Goal: Task Accomplishment & Management: Use online tool/utility

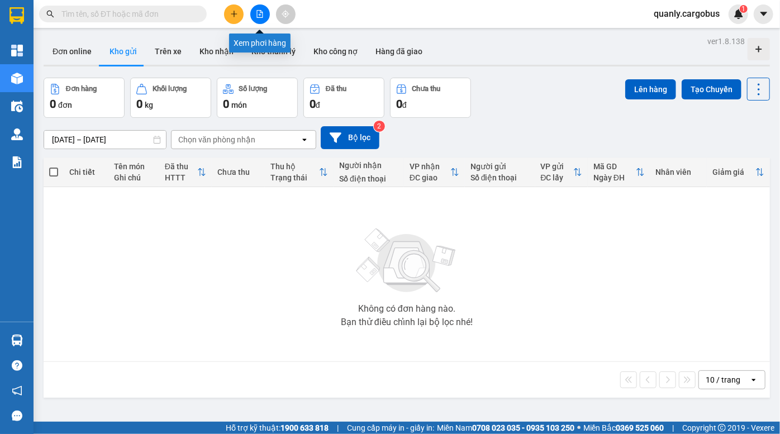
click at [262, 16] on icon "file-add" at bounding box center [260, 14] width 8 height 8
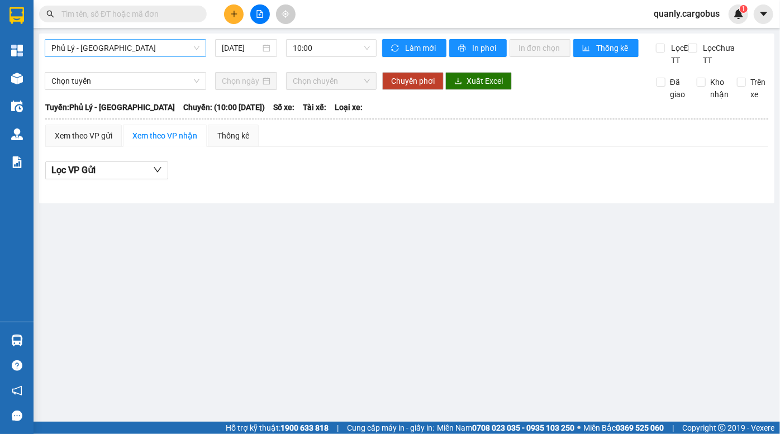
click at [113, 50] on span "Phủ Lý - Hà Nội" at bounding box center [125, 48] width 148 height 17
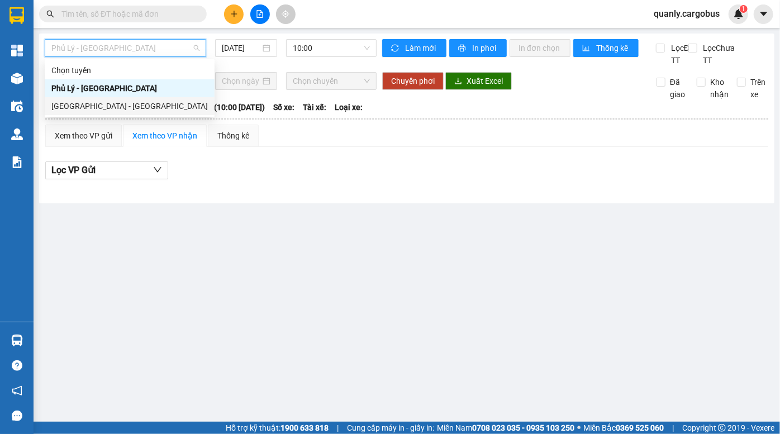
click at [99, 106] on div "Hà Nội - Phủ Lý" at bounding box center [129, 106] width 156 height 12
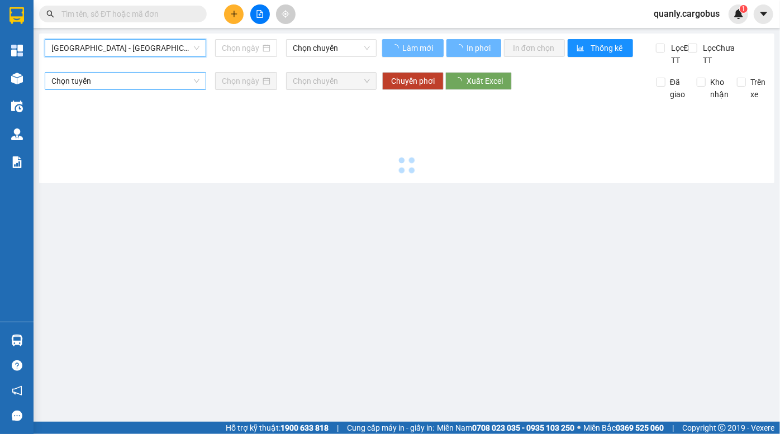
type input "13/08/2025"
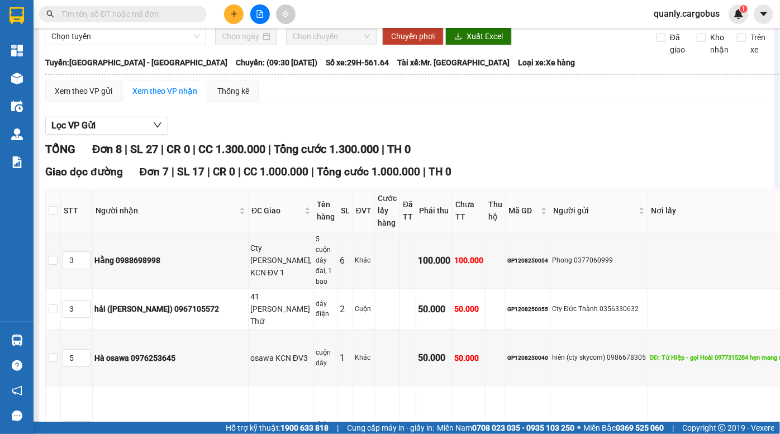
scroll to position [50, 0]
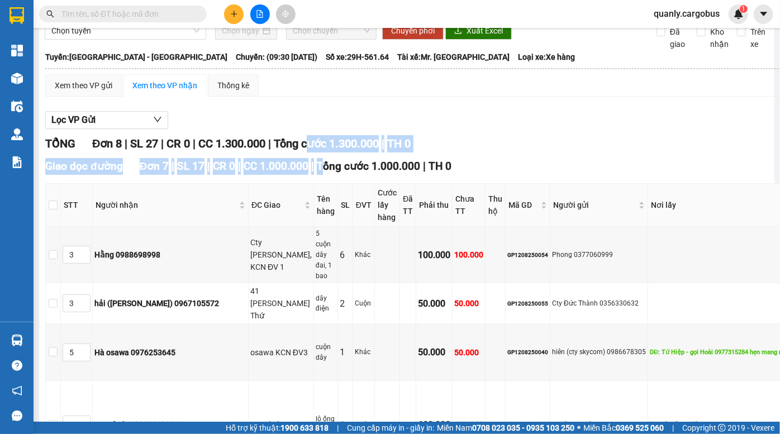
drag, startPoint x: 318, startPoint y: 175, endPoint x: 320, endPoint y: 190, distance: 15.1
click at [320, 186] on div "TỔNG Đơn 8 | SL 27 | CR 0 | CC 1.300.000 | Tổng cước 1.300.000 | TH 0 Giao dọc …" at bounding box center [442, 434] width 795 height 598
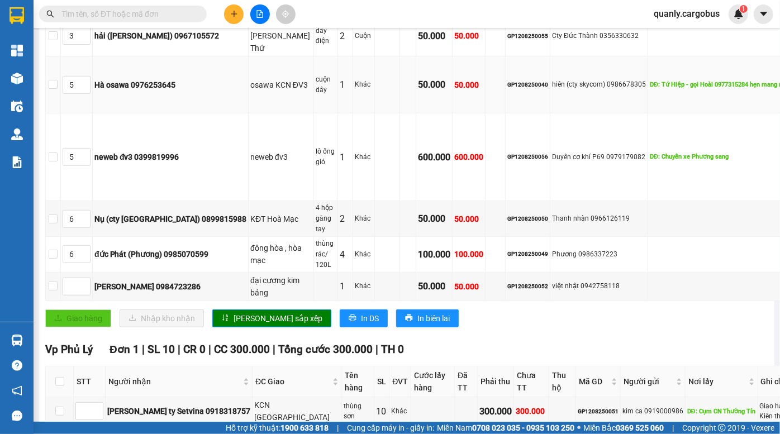
scroll to position [447, 0]
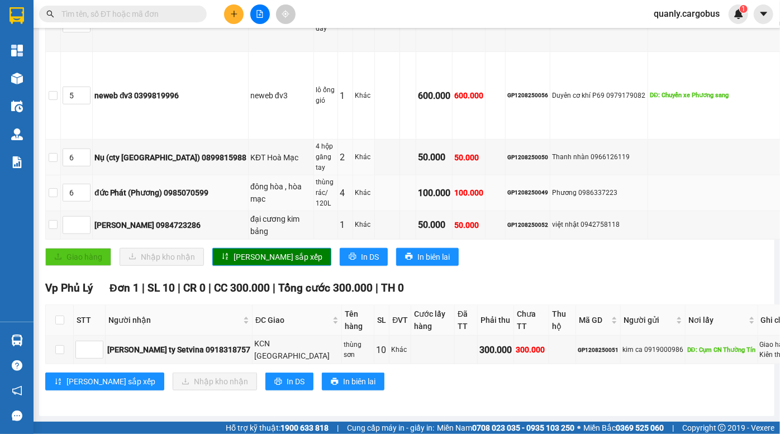
drag, startPoint x: 358, startPoint y: 121, endPoint x: 392, endPoint y: 161, distance: 51.9
click at [392, 161] on tbody "3 Hằng 0988698998 Cty Leo Jins Việt, KCN ĐV 1 5 cuộn dây đai, 1 bao 6 Khác 100.…" at bounding box center [443, 68] width 794 height 341
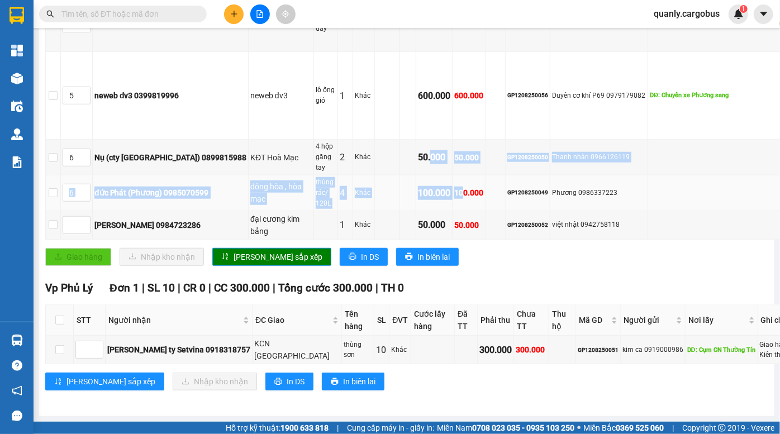
click at [454, 187] on div "100.000" at bounding box center [468, 193] width 29 height 12
drag, startPoint x: 338, startPoint y: 121, endPoint x: 363, endPoint y: 140, distance: 31.5
click at [363, 139] on tbody "3 Hằng 0988698998 Cty Leo Jins Việt, KCN ĐV 1 5 cuộn dây đai, 1 bao 6 Khác 100.…" at bounding box center [443, 68] width 794 height 341
click at [416, 175] on td "100.000" at bounding box center [434, 193] width 36 height 36
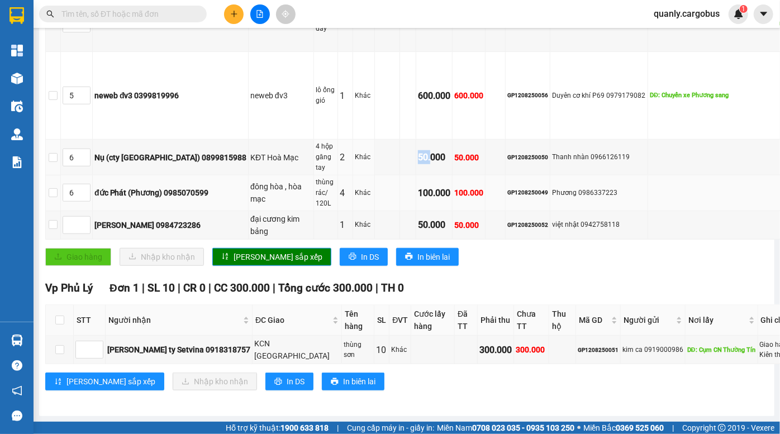
drag, startPoint x: 346, startPoint y: 102, endPoint x: 362, endPoint y: 139, distance: 40.1
click at [362, 137] on tbody "3 Hằng 0988698998 Cty Leo Jins Việt, KCN ĐV 1 5 cuộn dây đai, 1 bao 6 Khác 100.…" at bounding box center [443, 68] width 794 height 341
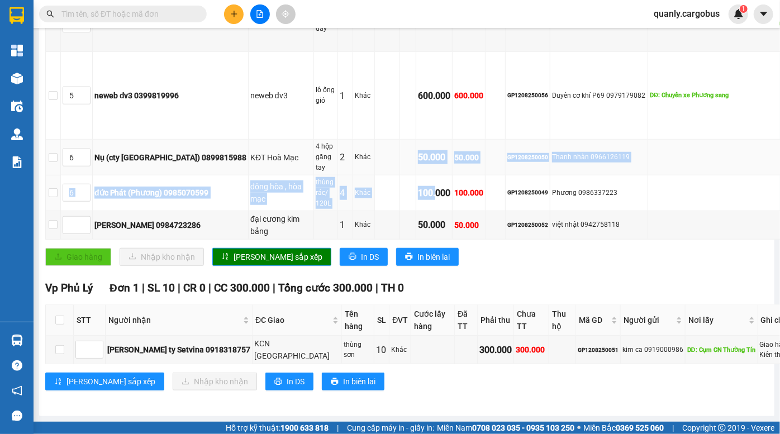
drag, startPoint x: 362, startPoint y: 139, endPoint x: 342, endPoint y: 125, distance: 24.5
click at [416, 175] on td "100.000" at bounding box center [434, 193] width 36 height 36
drag, startPoint x: 364, startPoint y: 147, endPoint x: 370, endPoint y: 158, distance: 12.8
click at [370, 158] on tbody "3 Hằng 0988698998 Cty Leo Jins Việt, KCN ĐV 1 5 cuộn dây đai, 1 bao 6 Khác 100.…" at bounding box center [443, 68] width 794 height 341
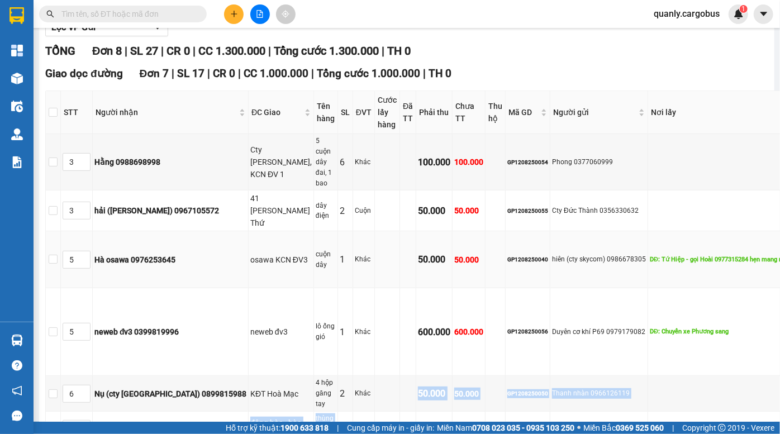
scroll to position [142, 0]
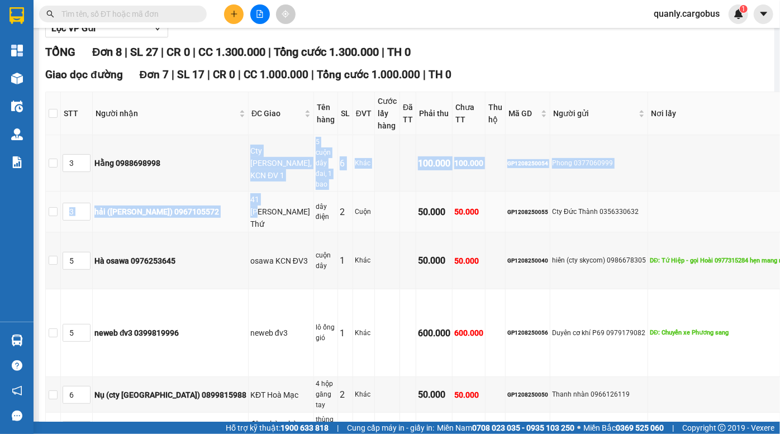
drag, startPoint x: 215, startPoint y: 174, endPoint x: 244, endPoint y: 221, distance: 55.7
click at [244, 221] on tbody "3 Hằng 0988698998 Cty Leo Jins Việt, KCN ĐV 1 5 cuộn dây đai, 1 bao 6 Khác 100.…" at bounding box center [443, 305] width 794 height 341
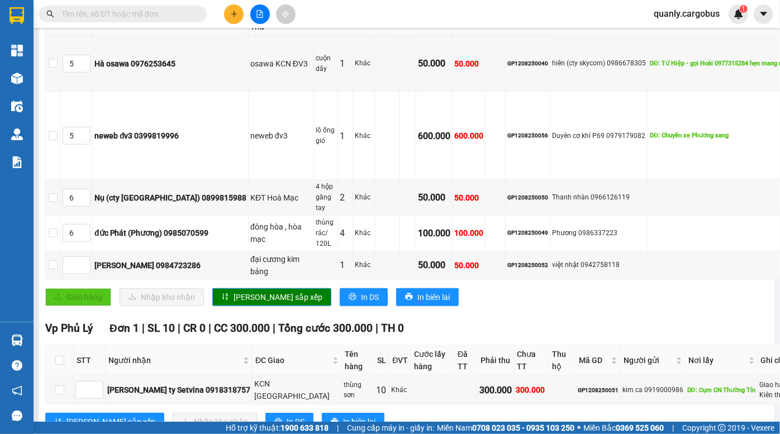
scroll to position [345, 0]
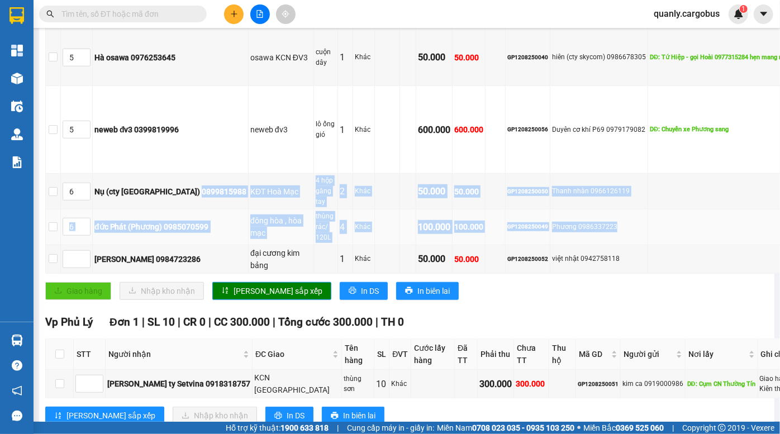
drag, startPoint x: 212, startPoint y: 218, endPoint x: 539, endPoint y: 278, distance: 332.3
click at [539, 273] on tbody "3 Hằng 0988698998 Cty Leo Jins Việt, KCN ĐV 1 5 cuộn dây đai, 1 bao 6 Khác 100.…" at bounding box center [443, 102] width 794 height 341
click at [316, 243] on div "thùng rác/ 120L" at bounding box center [326, 227] width 20 height 32
drag, startPoint x: 225, startPoint y: 205, endPoint x: 292, endPoint y: 266, distance: 90.5
click at [292, 266] on tbody "3 Hằng 0988698998 Cty Leo Jins Việt, KCN ĐV 1 5 cuộn dây đai, 1 bao 6 Khác 100.…" at bounding box center [443, 102] width 794 height 341
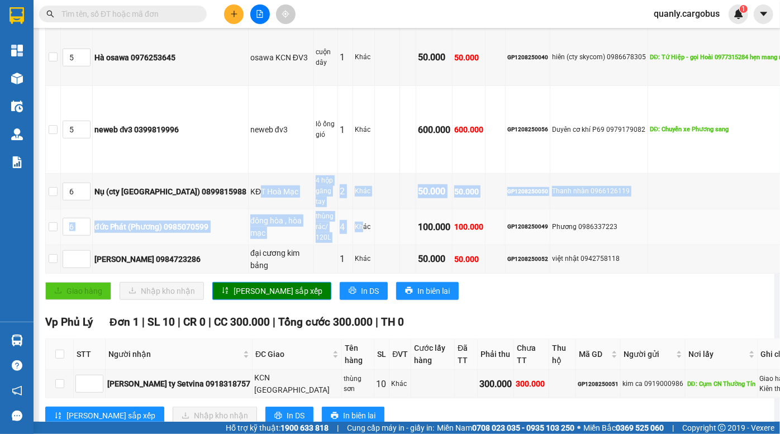
click at [316, 243] on div "thùng rác/ 120L" at bounding box center [326, 227] width 20 height 32
drag, startPoint x: 217, startPoint y: 207, endPoint x: 247, endPoint y: 255, distance: 56.4
click at [246, 255] on tbody "3 Hằng 0988698998 Cty Leo Jins Việt, KCN ĐV 1 5 cuộn dây đai, 1 bao 6 Khác 100.…" at bounding box center [443, 102] width 794 height 341
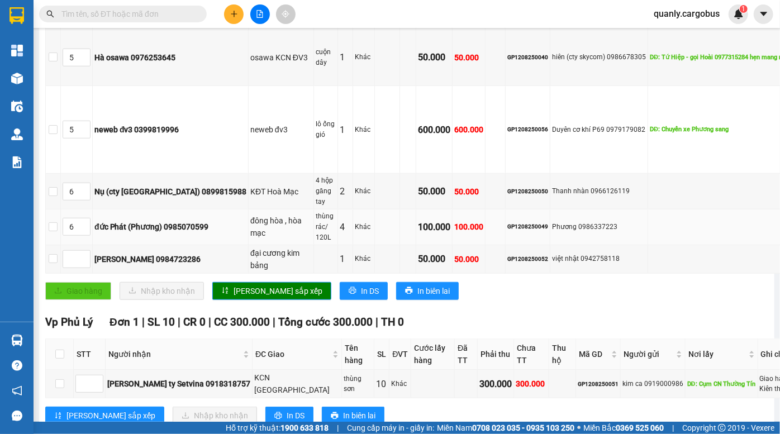
click at [316, 243] on div "thùng rác/ 120L" at bounding box center [326, 227] width 20 height 32
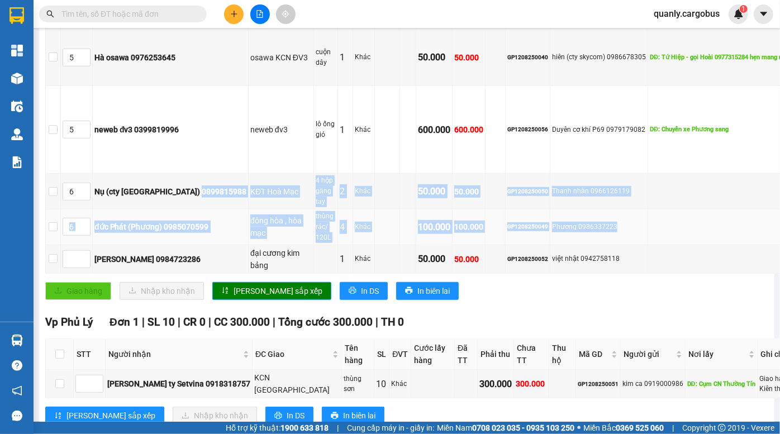
drag, startPoint x: 211, startPoint y: 207, endPoint x: 547, endPoint y: 278, distance: 343.3
click at [547, 273] on tbody "3 Hằng 0988698998 Cty Leo Jins Việt, KCN ĐV 1 5 cuộn dây đai, 1 bao 6 Khác 100.…" at bounding box center [443, 102] width 794 height 341
click at [375, 245] on td at bounding box center [387, 228] width 25 height 36
drag, startPoint x: 212, startPoint y: 204, endPoint x: 552, endPoint y: 277, distance: 347.9
click at [552, 273] on tbody "3 Hằng 0988698998 Cty Leo Jins Việt, KCN ĐV 1 5 cuộn dây đai, 1 bao 6 Khác 100.…" at bounding box center [443, 102] width 794 height 341
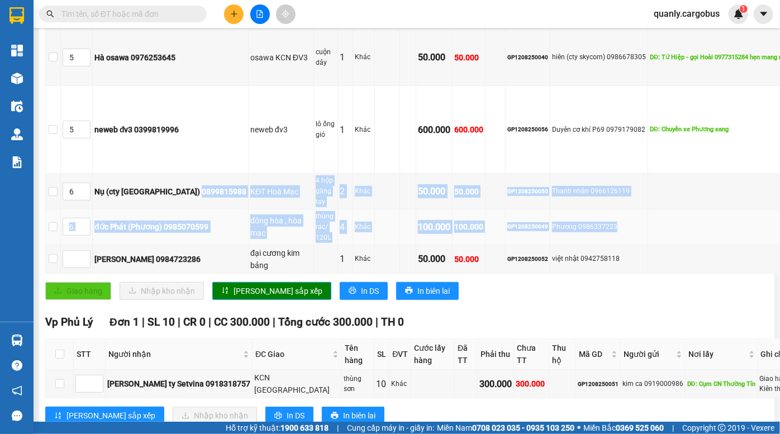
click at [375, 245] on td at bounding box center [387, 228] width 25 height 36
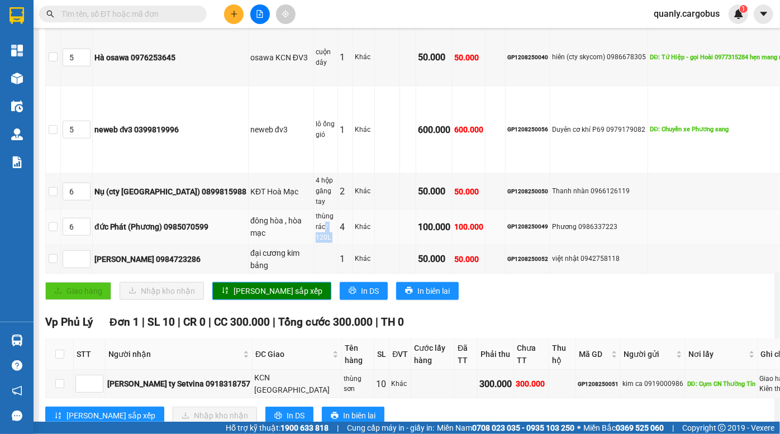
drag, startPoint x: 255, startPoint y: 258, endPoint x: 270, endPoint y: 275, distance: 23.3
click at [270, 245] on tr "6 đức Phát (Phương) 0985070599 đông hòa , hòa mạc thùng rác/ 120L 4 Khác 100.00…" at bounding box center [443, 228] width 794 height 36
click at [355, 232] on div "Khác" at bounding box center [364, 227] width 18 height 11
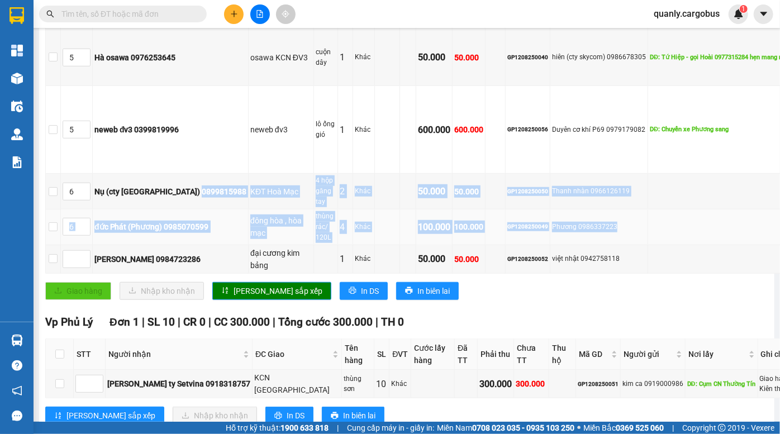
drag, startPoint x: 210, startPoint y: 204, endPoint x: 551, endPoint y: 273, distance: 348.3
click at [551, 273] on tbody "3 Hằng 0988698998 Cty Leo Jins Việt, KCN ĐV 1 5 cuộn dây đai, 1 bao 6 Khác 100.…" at bounding box center [443, 102] width 794 height 341
click at [453, 243] on td "100.000" at bounding box center [469, 228] width 33 height 36
drag, startPoint x: 212, startPoint y: 201, endPoint x: 554, endPoint y: 269, distance: 348.6
click at [554, 269] on tbody "3 Hằng 0988698998 Cty Leo Jins Việt, KCN ĐV 1 5 cuộn dây đai, 1 bao 6 Khác 100.…" at bounding box center [443, 102] width 794 height 341
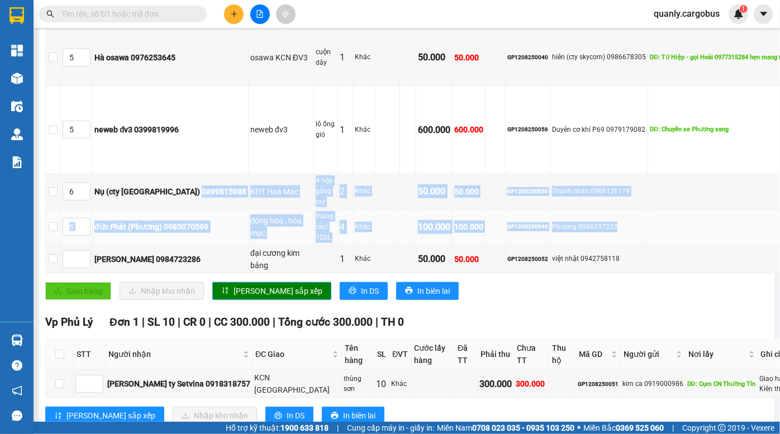
click at [550, 245] on td "Phương 0986337223" at bounding box center [599, 228] width 98 height 36
drag, startPoint x: 211, startPoint y: 204, endPoint x: 491, endPoint y: 276, distance: 289.0
click at [546, 273] on tbody "3 Hằng 0988698998 Cty Leo Jins Việt, KCN ĐV 1 5 cuộn dây đai, 1 bao 6 Khác 100.…" at bounding box center [443, 102] width 794 height 341
click at [250, 198] on div "KĐT Hoà Mạc" at bounding box center [280, 191] width 61 height 12
drag, startPoint x: 214, startPoint y: 204, endPoint x: 555, endPoint y: 265, distance: 346.3
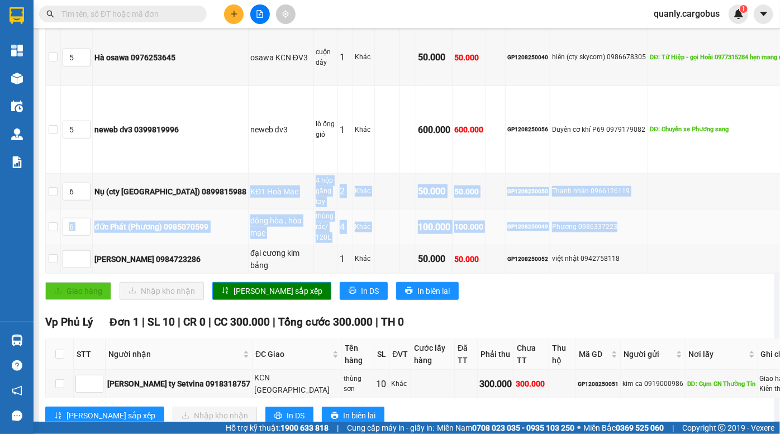
click at [555, 265] on tbody "3 Hằng 0988698998 Cty Leo Jins Việt, KCN ĐV 1 5 cuộn dây đai, 1 bao 6 Khác 100.…" at bounding box center [443, 102] width 794 height 341
click at [453, 244] on td "100.000" at bounding box center [469, 228] width 33 height 36
drag, startPoint x: 216, startPoint y: 198, endPoint x: 557, endPoint y: 272, distance: 348.7
click at [557, 272] on tbody "3 Hằng 0988698998 Cty Leo Jins Việt, KCN ĐV 1 5 cuộn dây đai, 1 bao 6 Khác 100.…" at bounding box center [443, 102] width 794 height 341
click at [507, 231] on div "GP1208250049" at bounding box center [527, 226] width 41 height 9
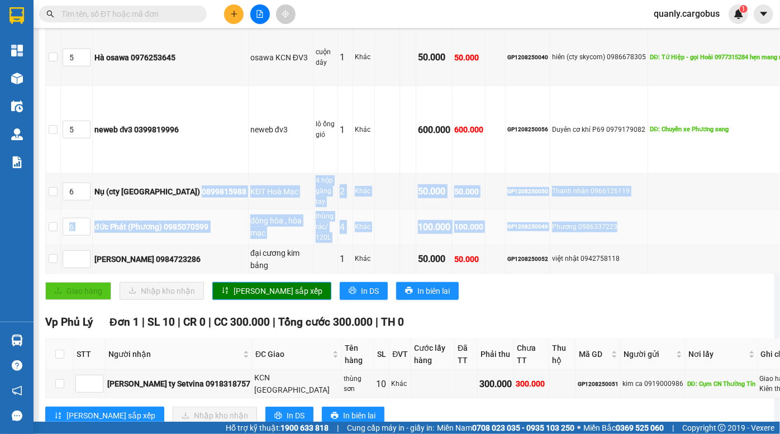
drag, startPoint x: 207, startPoint y: 201, endPoint x: 545, endPoint y: 260, distance: 343.1
click at [545, 260] on tbody "3 Hằng 0988698998 Cty Leo Jins Việt, KCN ĐV 1 5 cuộn dây đai, 1 bao 6 Khác 100.…" at bounding box center [443, 102] width 794 height 341
click at [552, 232] on div "Phương 0986337223" at bounding box center [599, 227] width 94 height 11
drag, startPoint x: 213, startPoint y: 203, endPoint x: 546, endPoint y: 262, distance: 337.6
click at [546, 262] on tbody "3 Hằng 0988698998 Cty Leo Jins Việt, KCN ĐV 1 5 cuộn dây đai, 1 bao 6 Khác 100.…" at bounding box center [443, 102] width 794 height 341
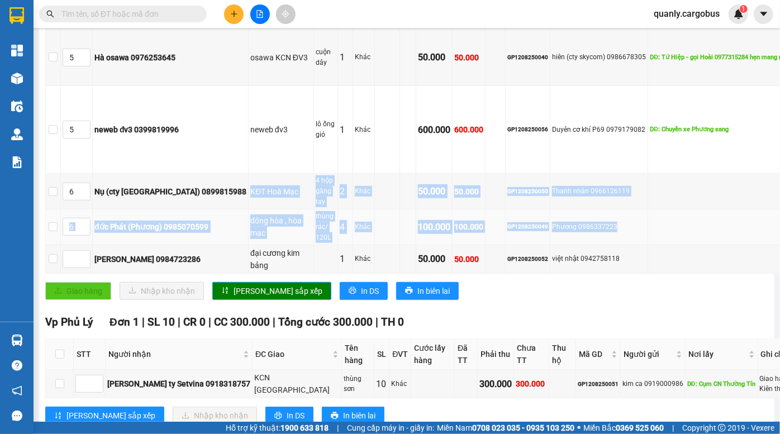
click at [353, 245] on td "Khác" at bounding box center [364, 228] width 22 height 36
drag, startPoint x: 207, startPoint y: 204, endPoint x: 524, endPoint y: 253, distance: 321.0
click at [524, 253] on tbody "3 Hằng 0988698998 Cty Leo Jins Việt, KCN ĐV 1 5 cuộn dây đai, 1 bao 6 Khác 100.…" at bounding box center [443, 102] width 794 height 341
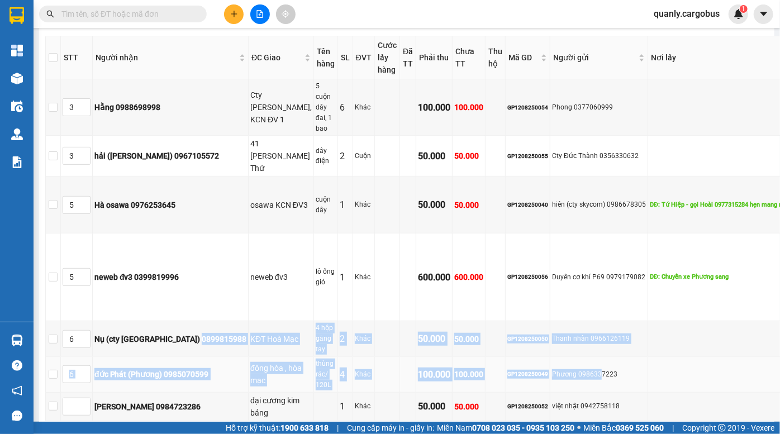
scroll to position [193, 0]
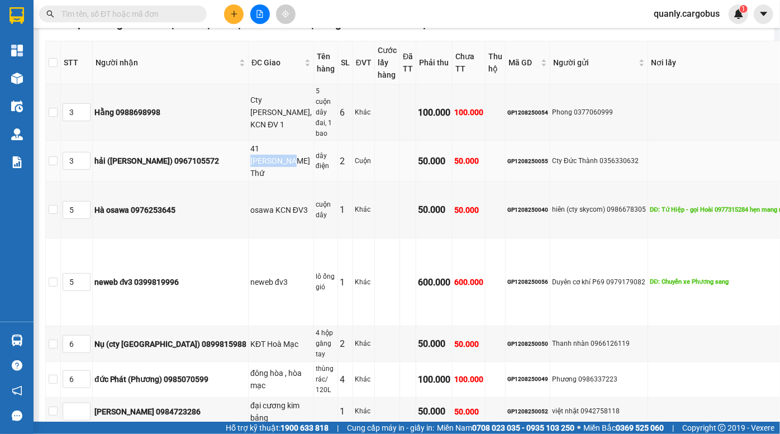
drag, startPoint x: 222, startPoint y: 161, endPoint x: 235, endPoint y: 201, distance: 41.7
click at [249, 182] on td "41 Lê Quý Thứ" at bounding box center [281, 161] width 65 height 41
click at [314, 182] on td "dây điện" at bounding box center [326, 161] width 24 height 41
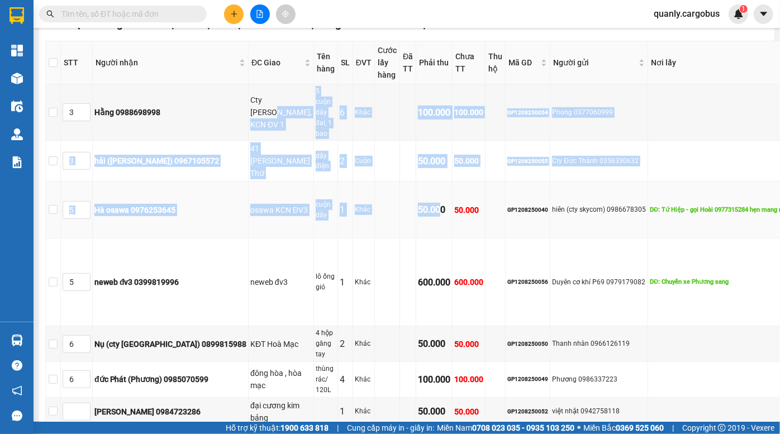
drag, startPoint x: 220, startPoint y: 120, endPoint x: 369, endPoint y: 225, distance: 182.3
click at [369, 225] on tbody "3 Hằng 0988698998 Cty Leo Jins Việt, KCN ĐV 1 5 cuộn dây đai, 1 bao 6 Khác 100.…" at bounding box center [443, 254] width 794 height 341
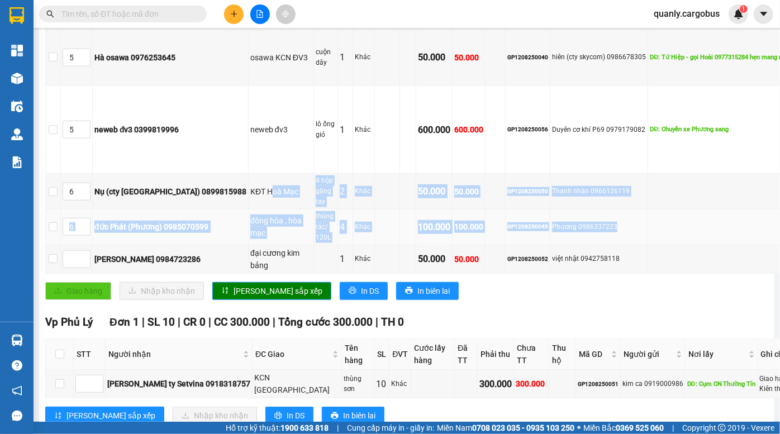
drag, startPoint x: 221, startPoint y: 210, endPoint x: 562, endPoint y: 270, distance: 346.8
click at [562, 270] on tbody "3 Hằng 0988698998 Cty Leo Jins Việt, KCN ĐV 1 5 cuộn dây đai, 1 bao 6 Khác 100.…" at bounding box center [443, 102] width 794 height 341
drag, startPoint x: 502, startPoint y: 264, endPoint x: 263, endPoint y: 212, distance: 244.2
click at [552, 232] on div "Phương 0986337223" at bounding box center [599, 227] width 94 height 11
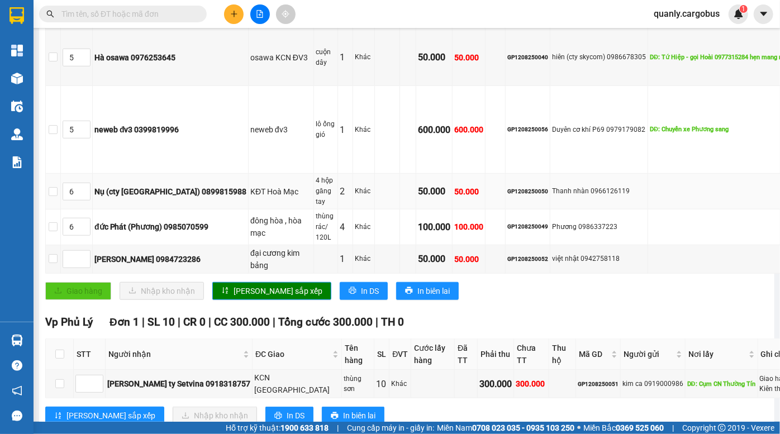
drag, startPoint x: 212, startPoint y: 203, endPoint x: 216, endPoint y: 208, distance: 6.4
click at [212, 204] on td "Nụ (cty Thái Hà) 0899815988" at bounding box center [171, 192] width 156 height 36
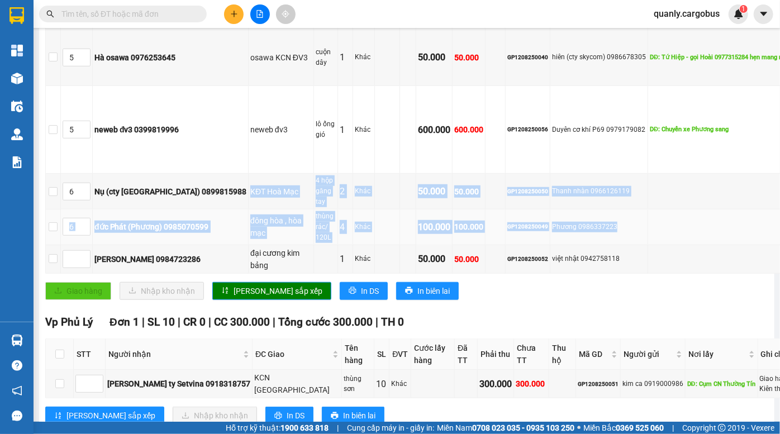
drag, startPoint x: 213, startPoint y: 204, endPoint x: 542, endPoint y: 273, distance: 336.7
click at [574, 273] on tbody "3 Hằng 0988698998 Cty Leo Jins Việt, KCN ĐV 1 5 cuộn dây đai, 1 bao 6 Khác 100.…" at bounding box center [443, 102] width 794 height 341
click at [552, 232] on div "Phương 0986337223" at bounding box center [599, 227] width 94 height 11
drag, startPoint x: 214, startPoint y: 204, endPoint x: 545, endPoint y: 272, distance: 338.2
click at [545, 272] on tbody "3 Hằng 0988698998 Cty Leo Jins Việt, KCN ĐV 1 5 cuộn dây đai, 1 bao 6 Khác 100.…" at bounding box center [443, 102] width 794 height 341
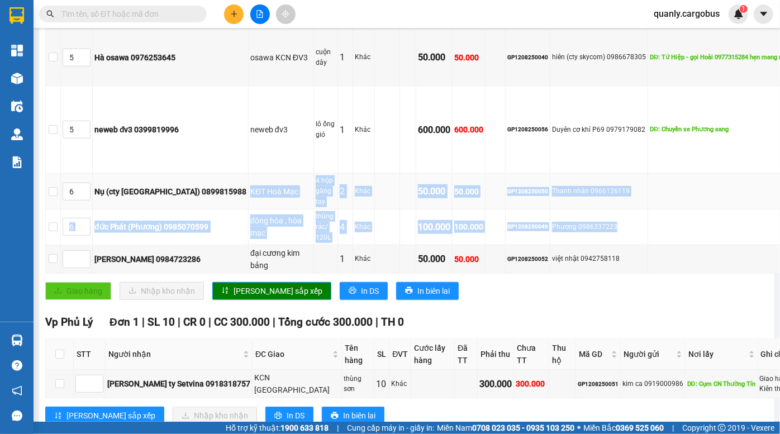
click at [250, 198] on div "KĐT Hoà Mạc" at bounding box center [280, 191] width 61 height 12
drag, startPoint x: 209, startPoint y: 203, endPoint x: 448, endPoint y: 238, distance: 241.7
click at [546, 268] on tbody "3 Hằng 0988698998 Cty Leo Jins Việt, KCN ĐV 1 5 cuộn dây đai, 1 bao 6 Khác 100.…" at bounding box center [443, 102] width 794 height 341
click at [250, 198] on div "KĐT Hoà Mạc" at bounding box center [280, 191] width 61 height 12
drag, startPoint x: 207, startPoint y: 199, endPoint x: 547, endPoint y: 267, distance: 346.5
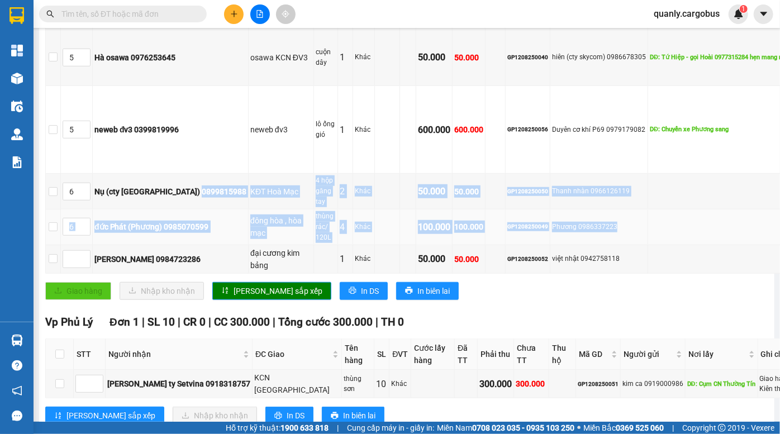
click at [547, 267] on tbody "3 Hằng 0988698998 Cty Leo Jins Việt, KCN ĐV 1 5 cuộn dây đai, 1 bao 6 Khác 100.…" at bounding box center [443, 102] width 794 height 341
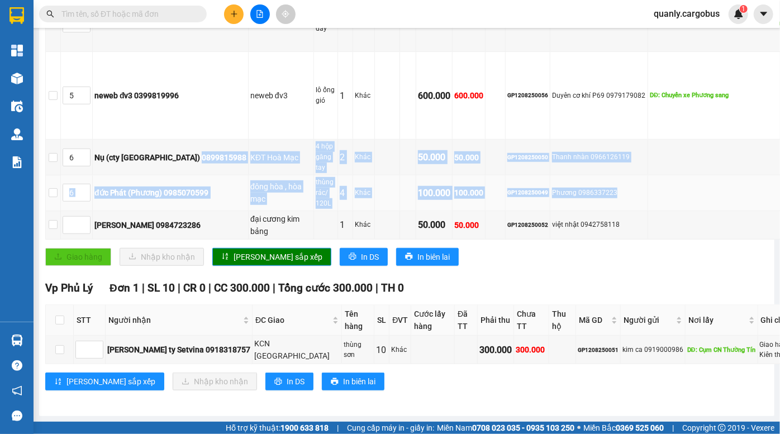
click at [550, 175] on td "Phương 0986337223" at bounding box center [599, 193] width 98 height 36
drag, startPoint x: 215, startPoint y: 98, endPoint x: 561, endPoint y: 173, distance: 354.9
click at [561, 173] on tbody "3 Hằng 0988698998 Cty Leo Jins Việt, KCN ĐV 1 5 cuộn dây đai, 1 bao 6 Khác 100.…" at bounding box center [443, 68] width 794 height 341
click at [552, 188] on div "Phương 0986337223" at bounding box center [599, 193] width 94 height 11
drag, startPoint x: 212, startPoint y: 114, endPoint x: 561, endPoint y: 176, distance: 354.6
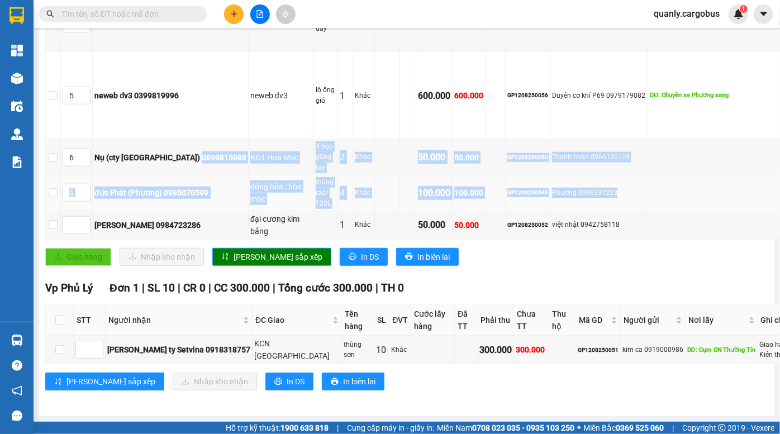
click at [561, 176] on tbody "3 Hằng 0988698998 Cty Leo Jins Việt, KCN ĐV 1 5 cuộn dây đai, 1 bao 6 Khác 100.…" at bounding box center [443, 68] width 794 height 341
click at [400, 175] on td at bounding box center [408, 193] width 16 height 36
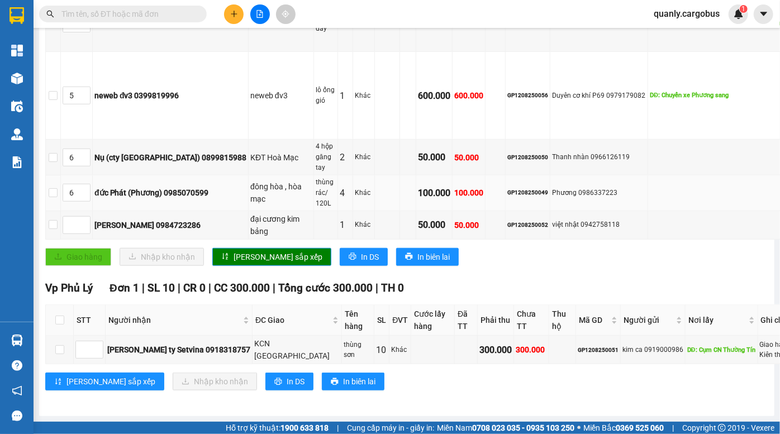
click at [453, 175] on td "100.000" at bounding box center [469, 193] width 33 height 36
click at [558, 211] on td "việt nhật 0942758118" at bounding box center [599, 225] width 98 height 28
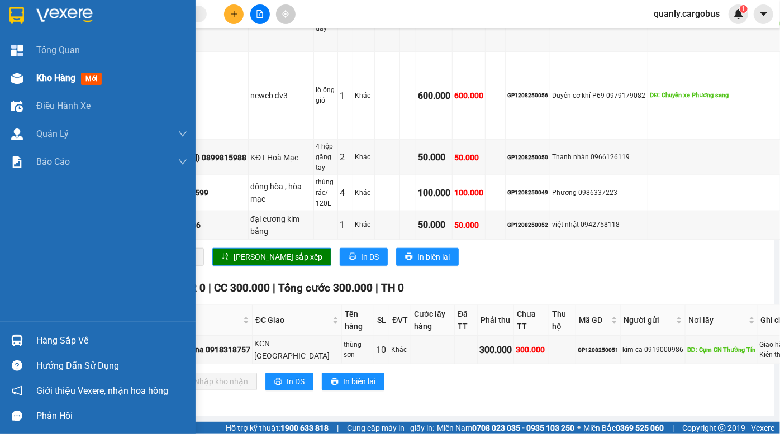
click at [22, 82] on img at bounding box center [17, 79] width 12 height 12
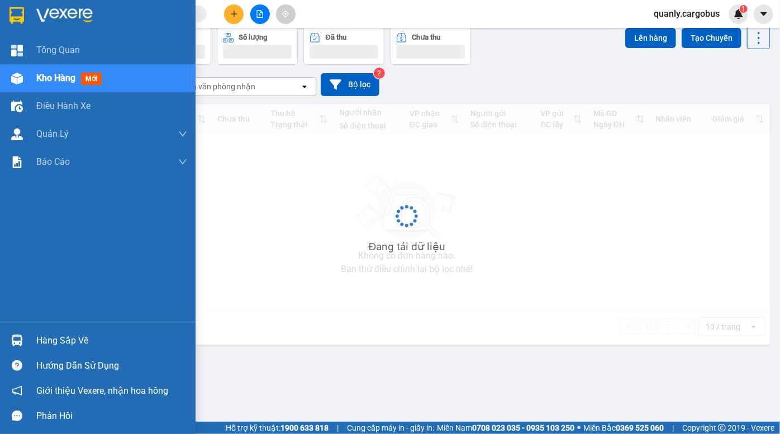
scroll to position [51, 0]
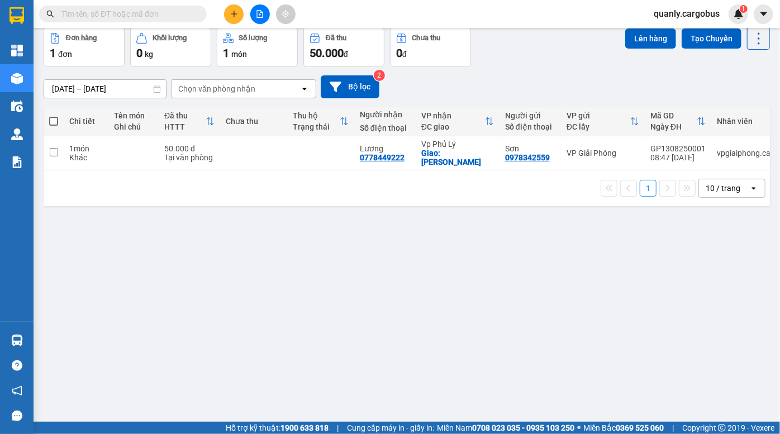
click at [532, 75] on div "[DATE] – [DATE] Press the down arrow key to interact with the calendar and sele…" at bounding box center [407, 86] width 726 height 23
click at [722, 154] on icon at bounding box center [726, 153] width 8 height 8
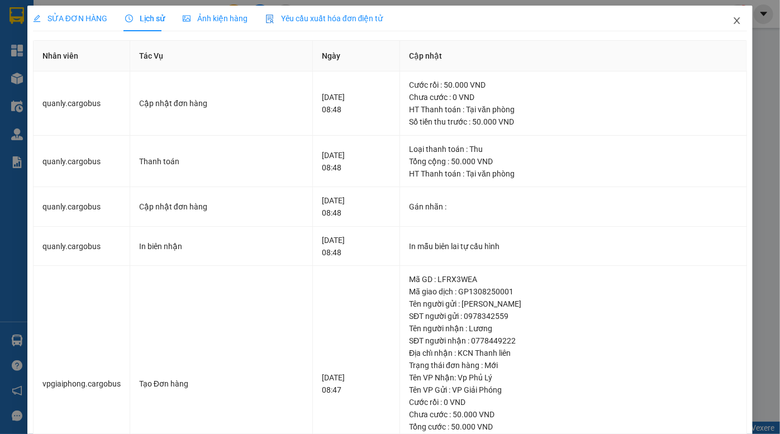
click at [732, 22] on icon "close" at bounding box center [736, 20] width 9 height 9
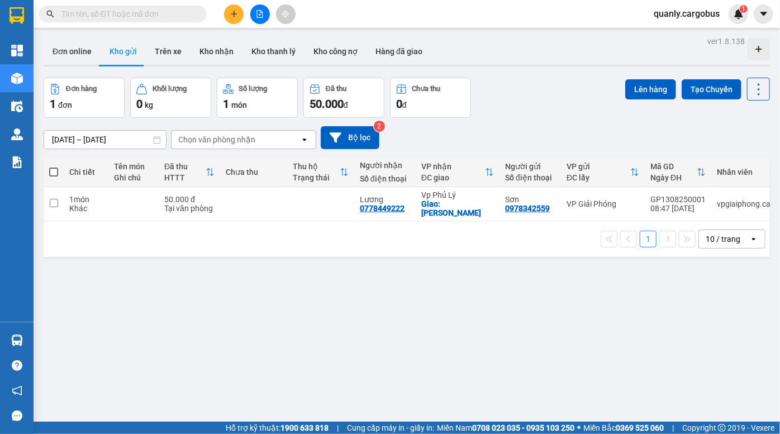
click at [551, 78] on div "Đơn hàng 1 đơn Khối lượng 0 kg Số lượng 1 món Đã thu 50.000 đ Chưa thu 0 đ Lên …" at bounding box center [407, 98] width 726 height 40
click at [531, 60] on div "Đơn online Kho gửi Trên xe Kho nhận Kho thanh lý Kho công nợ Hàng đã giao" at bounding box center [407, 53] width 726 height 30
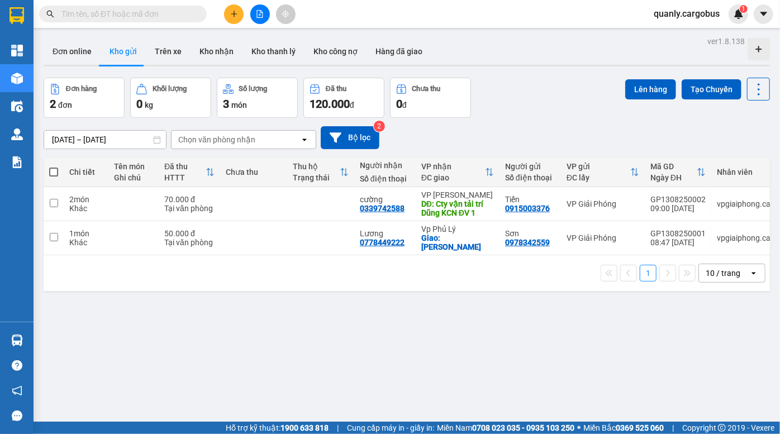
click at [523, 92] on div "Đơn hàng 2 đơn Khối lượng 0 kg Số lượng 3 món Đã thu 120.000 đ Chưa thu 0 đ Lên…" at bounding box center [407, 98] width 726 height 40
click at [512, 74] on div "ver 1.8.138 Đơn online Kho gửi Trên xe Kho nhận Kho thanh lý Kho công nợ Hàng đ…" at bounding box center [406, 251] width 735 height 434
drag, startPoint x: 564, startPoint y: 67, endPoint x: 381, endPoint y: 4, distance: 193.1
click at [551, 64] on div "Đơn online Kho gửi Trên xe Kho nhận Kho thanh lý Kho công nợ Hàng đã giao" at bounding box center [407, 53] width 726 height 30
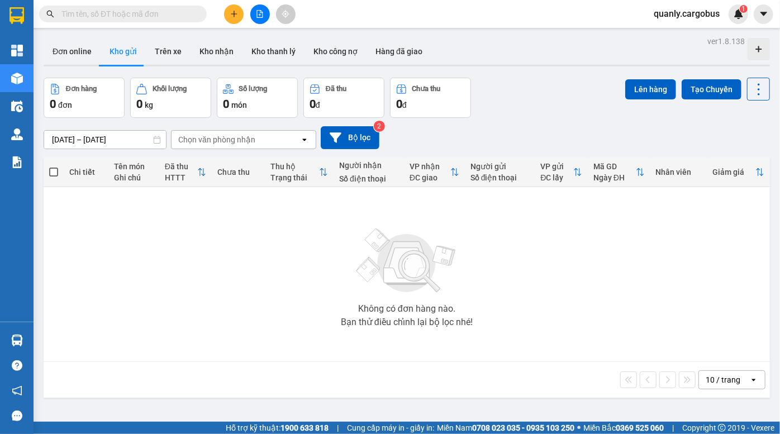
click at [546, 93] on div "Đơn hàng 0 đơn Khối lượng 0 kg Số lượng 0 món Đã thu 0 đ Chưa thu 0 đ Lên hàng …" at bounding box center [407, 98] width 726 height 40
click at [527, 268] on div "Không có đơn hàng nào. Bạn thử điều chỉnh lại bộ lọc nhé!" at bounding box center [406, 275] width 715 height 168
click at [539, 115] on div "Đơn hàng 0 đơn Khối lượng 0 kg Số lượng 0 món Đã thu 0 đ Chưa thu 0 đ Lên hàng …" at bounding box center [407, 98] width 726 height 40
click at [491, 91] on div "Đơn hàng 0 đơn Khối lượng 0 kg Số lượng 0 món Đã thu 0 đ Chưa thu 0 đ Lên hàng …" at bounding box center [407, 98] width 726 height 40
click at [264, 8] on button at bounding box center [260, 14] width 20 height 20
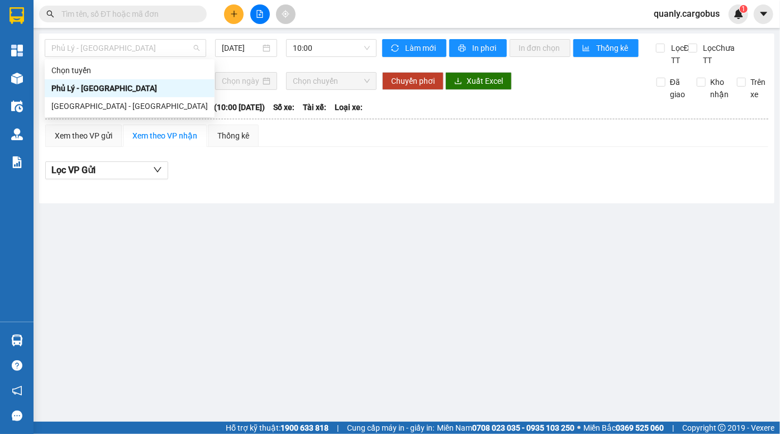
drag, startPoint x: 135, startPoint y: 45, endPoint x: 123, endPoint y: 79, distance: 36.8
click at [135, 45] on span "Phủ Lý - Hà Nội" at bounding box center [125, 48] width 148 height 17
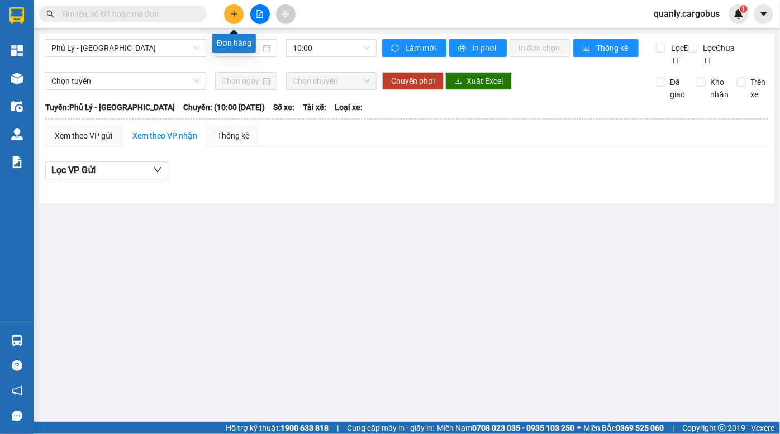
click at [233, 14] on icon "plus" at bounding box center [234, 14] width 8 height 8
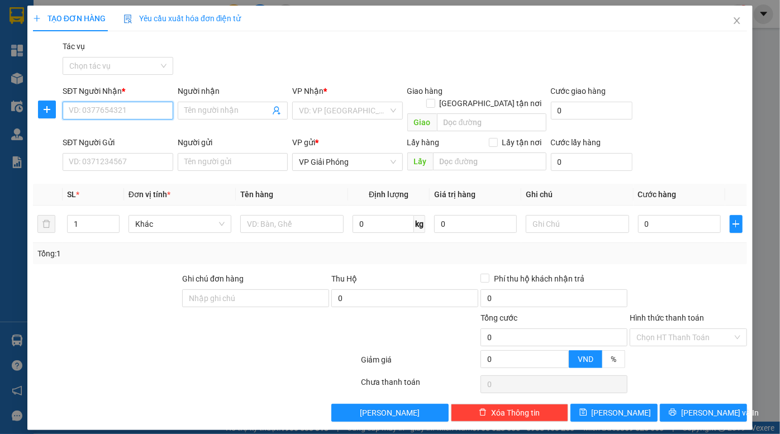
click at [122, 113] on input "SĐT Người Nhận *" at bounding box center [118, 111] width 110 height 18
click at [106, 108] on input "877" at bounding box center [118, 111] width 110 height 18
click at [68, 111] on input "877" at bounding box center [118, 111] width 110 height 18
click at [70, 113] on input "62877" at bounding box center [118, 111] width 110 height 18
click at [93, 132] on div "0978062877 - Linh" at bounding box center [124, 133] width 110 height 12
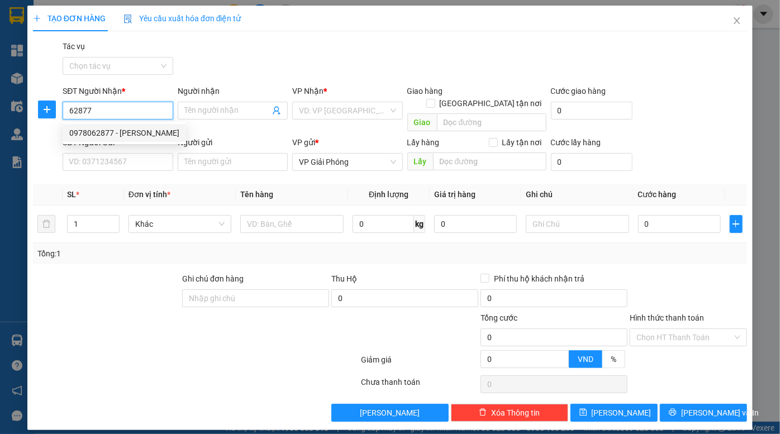
type input "0978062877"
type input "Linh"
checkbox input "true"
type input "L8 D5 KCN Châu sơn PL"
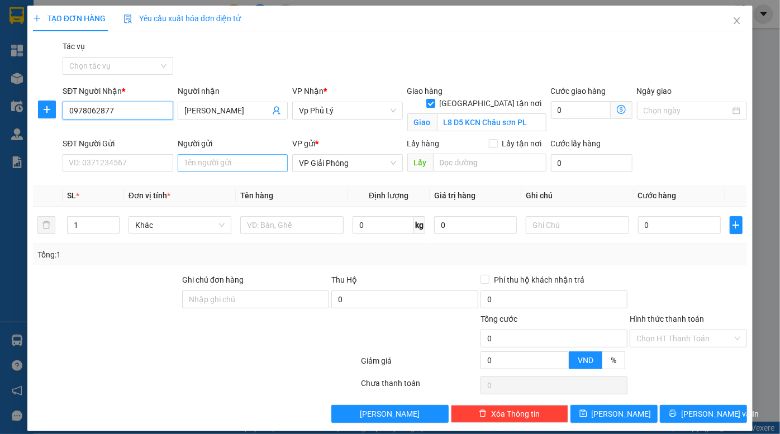
type input "0978062877"
click at [233, 159] on input "Người gửi" at bounding box center [233, 163] width 110 height 18
type input "hằng lực"
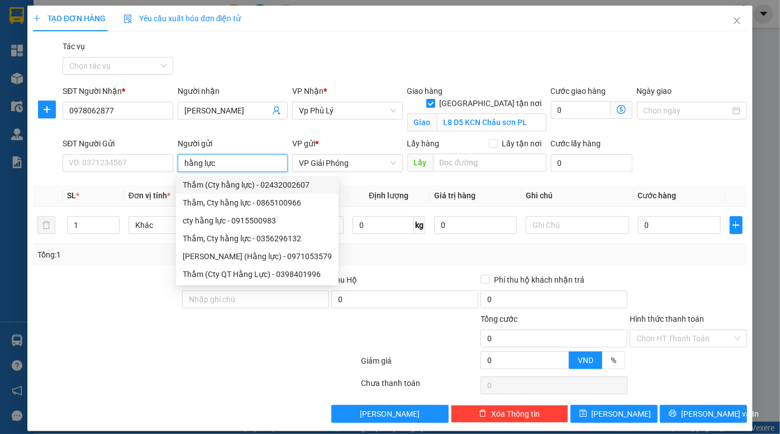
click at [244, 187] on div "Thắm (Cty hằng lực) - 02432002607" at bounding box center [257, 185] width 149 height 12
type input "02432002607"
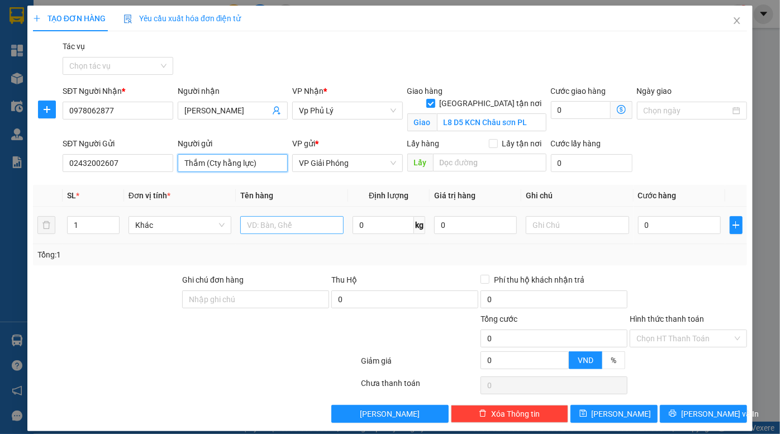
type input "Thắm (Cty hằng lực)"
click at [285, 226] on input "text" at bounding box center [291, 225] width 103 height 18
type input "d"
type input "đ"
type input "l"
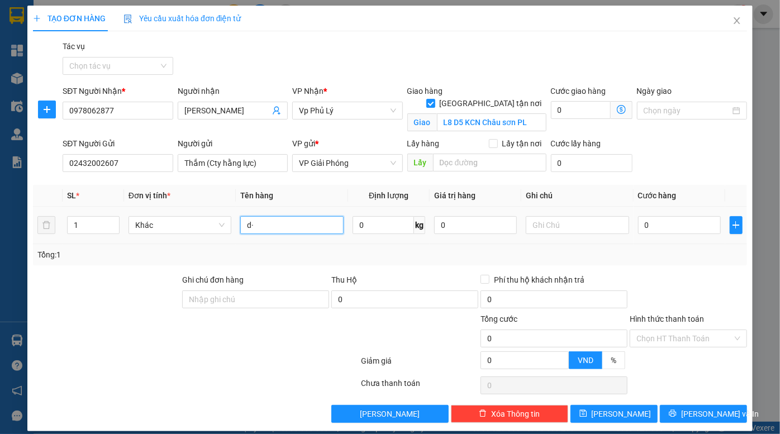
type input "d"
type input "đề can"
click at [657, 228] on input "0" at bounding box center [679, 225] width 83 height 18
type input "1"
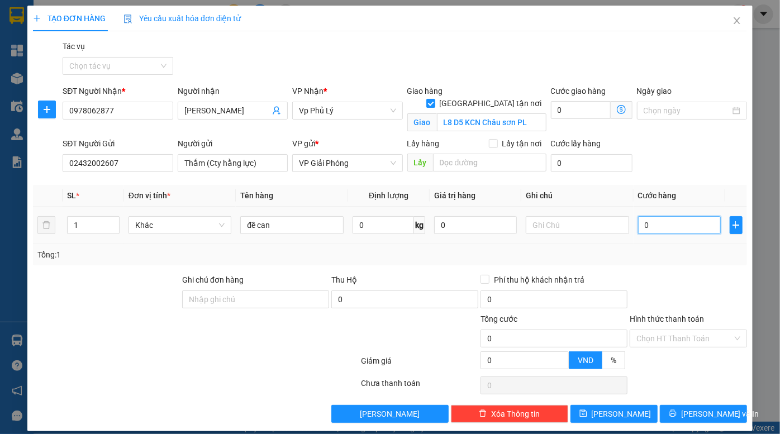
type input "1"
type input "1.000"
click at [683, 154] on div "SĐT Người Gửi 02432002607 Người gửi Thắm (Cty hằng lực) VP gửi * VP Giải Phóng …" at bounding box center [404, 156] width 689 height 39
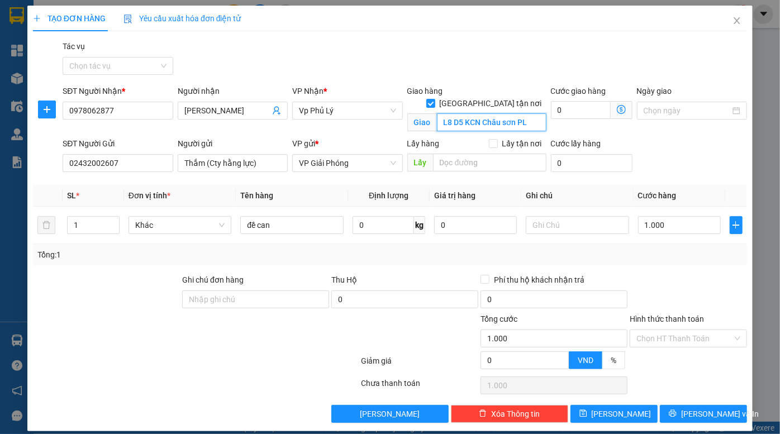
click at [439, 113] on input "L8 D5 KCN Châu sơn PL" at bounding box center [492, 122] width 110 height 18
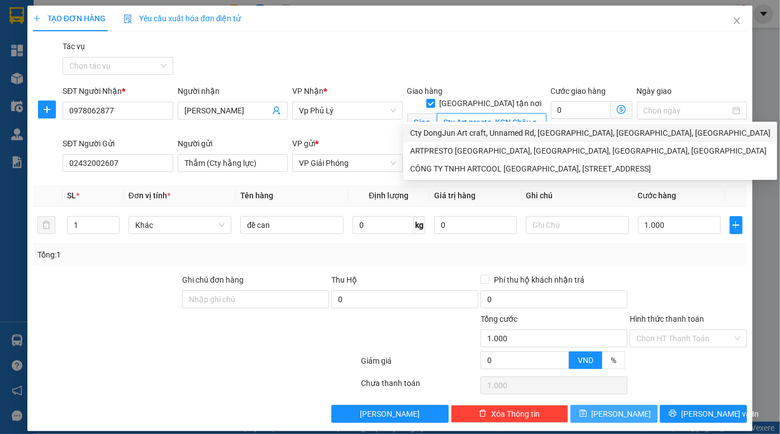
type input "Cty Art presto, KCN Châu sơn PL"
click at [617, 411] on span "Lưu" at bounding box center [622, 414] width 60 height 12
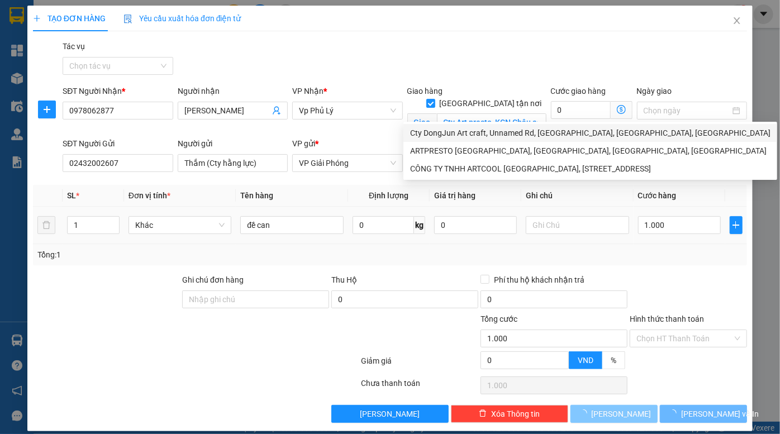
checkbox input "false"
type input "0"
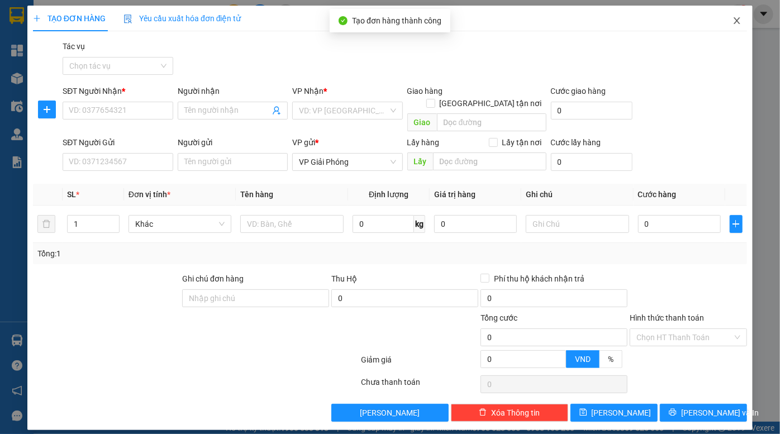
click at [734, 25] on icon "close" at bounding box center [736, 20] width 9 height 9
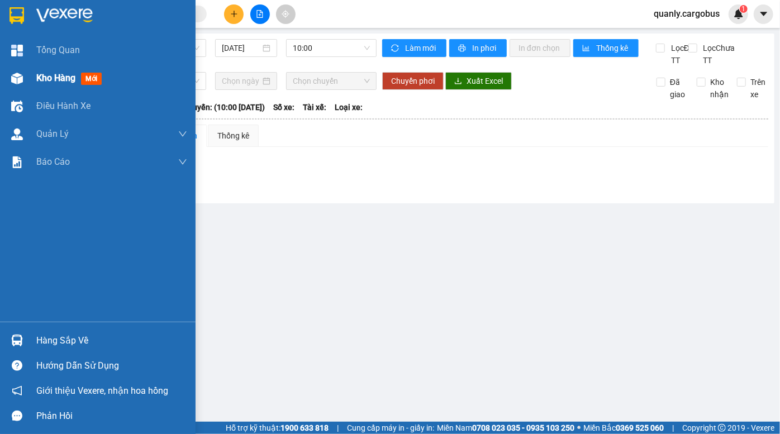
click at [34, 79] on div "Kho hàng mới" at bounding box center [98, 78] width 196 height 28
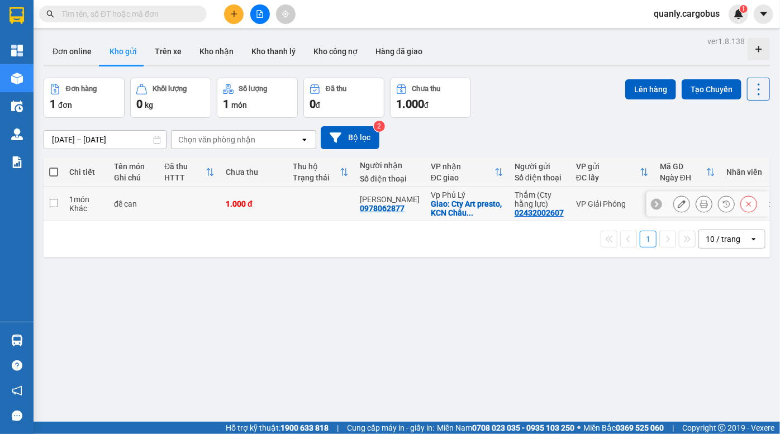
click at [214, 202] on td at bounding box center [189, 204] width 61 height 34
checkbox input "true"
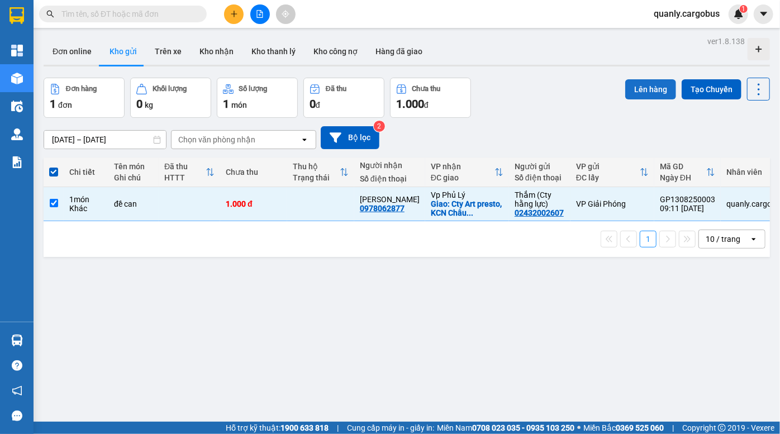
click at [646, 91] on button "Lên hàng" at bounding box center [650, 89] width 51 height 20
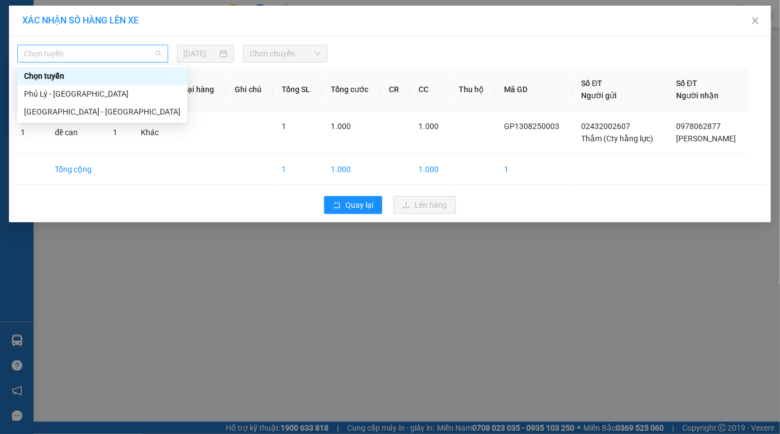
click at [101, 54] on span "Chọn tuyến" at bounding box center [92, 53] width 137 height 17
click at [88, 111] on div "Hà Nội - Phủ Lý" at bounding box center [102, 112] width 156 height 12
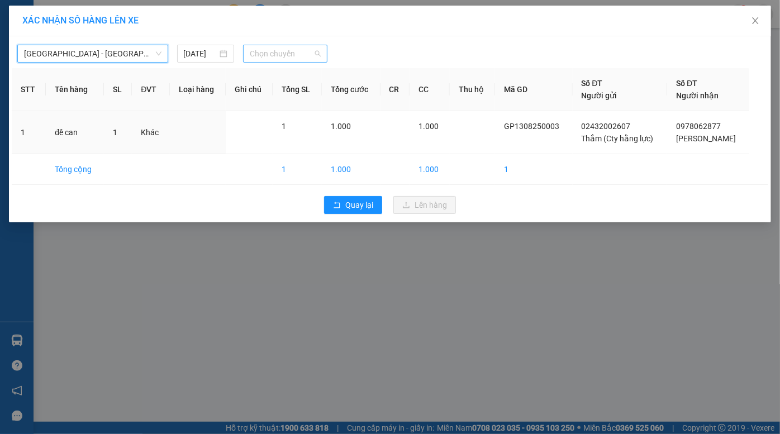
click at [259, 51] on span "Chọn chuyến" at bounding box center [285, 53] width 71 height 17
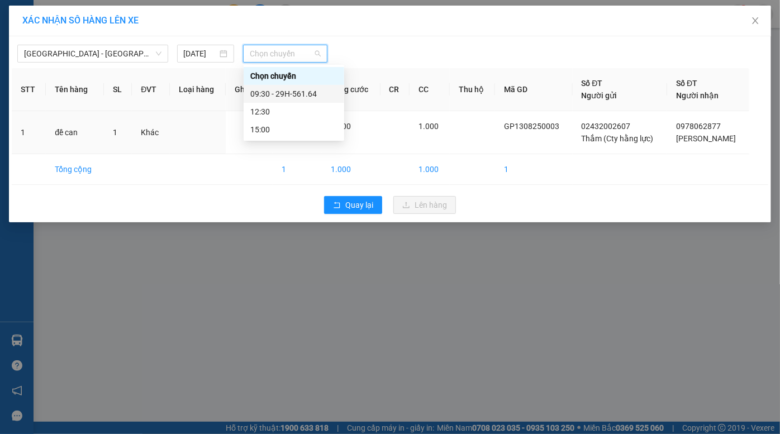
click at [297, 89] on div "09:30 - 29H-561.64" at bounding box center [293, 94] width 87 height 12
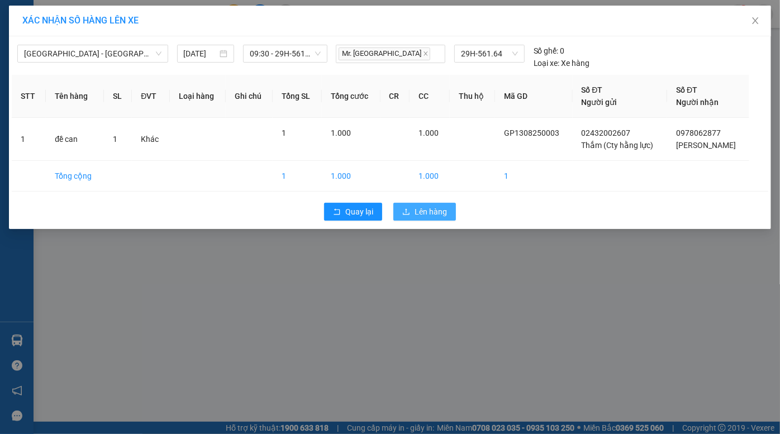
click at [421, 210] on span "Lên hàng" at bounding box center [431, 212] width 32 height 12
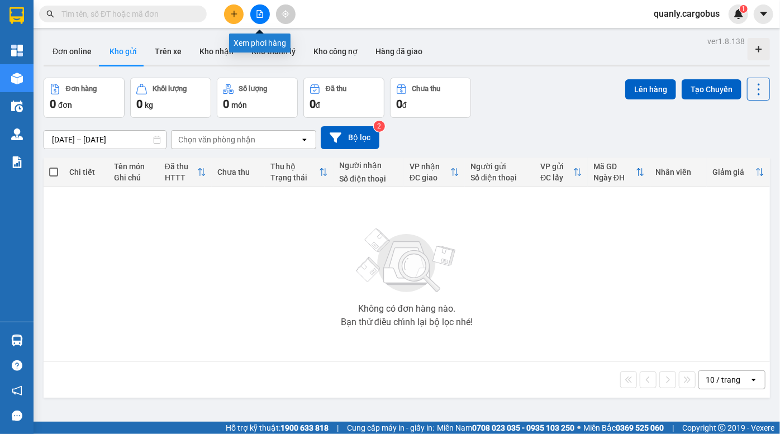
click at [264, 16] on button at bounding box center [260, 14] width 20 height 20
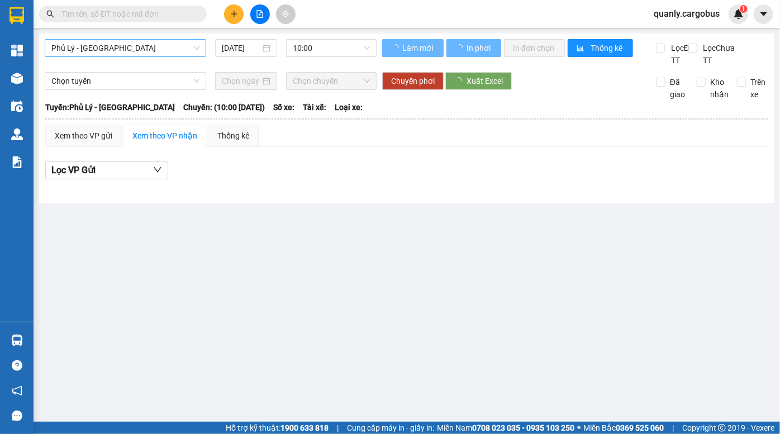
click at [82, 51] on span "Phủ Lý - [GEOGRAPHIC_DATA]" at bounding box center [125, 48] width 148 height 17
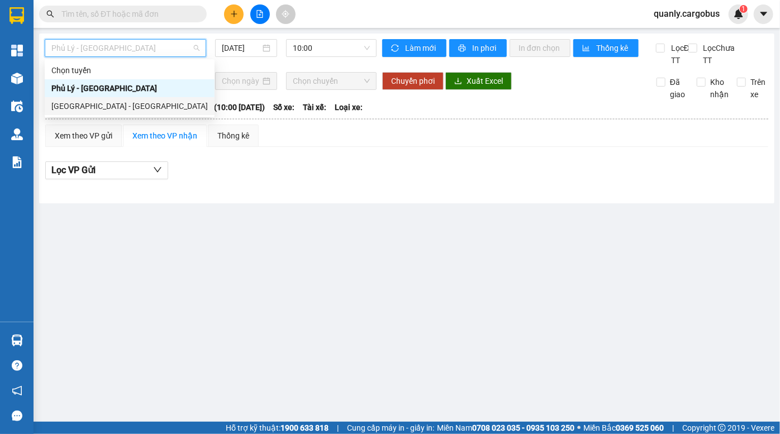
click at [88, 106] on div "[GEOGRAPHIC_DATA] - [GEOGRAPHIC_DATA]" at bounding box center [129, 106] width 156 height 12
type input "[DATE]"
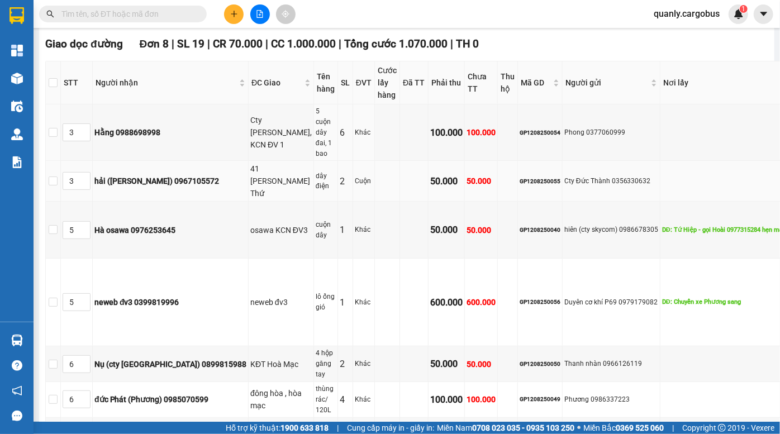
scroll to position [203, 0]
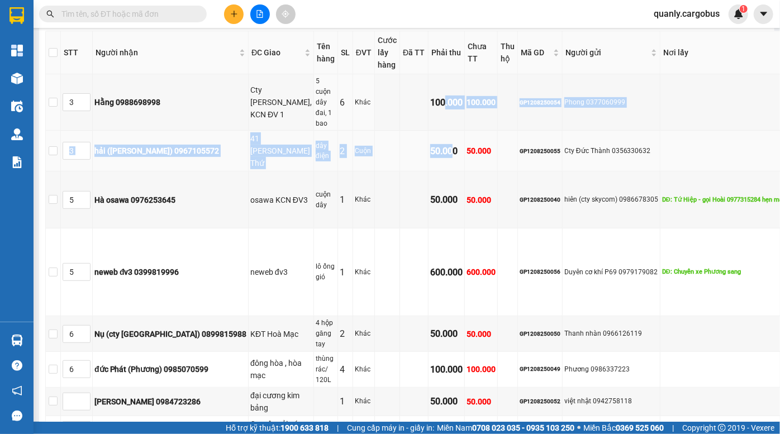
drag, startPoint x: 374, startPoint y: 132, endPoint x: 381, endPoint y: 180, distance: 48.0
click at [381, 180] on tbody "3 Hằng 0988698998 Cty [PERSON_NAME] Việt, KCN ĐV 1 5 cuộn dây đai, 1 bao 6 Khác…" at bounding box center [449, 259] width 807 height 370
click at [429, 172] on td "50.000" at bounding box center [447, 151] width 36 height 41
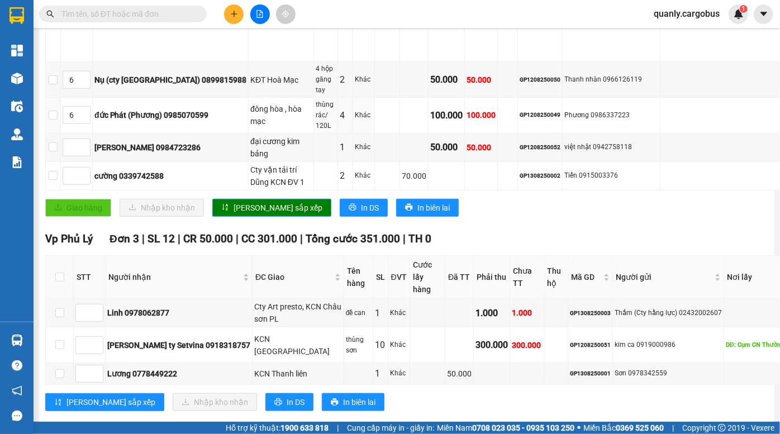
scroll to position [602, 0]
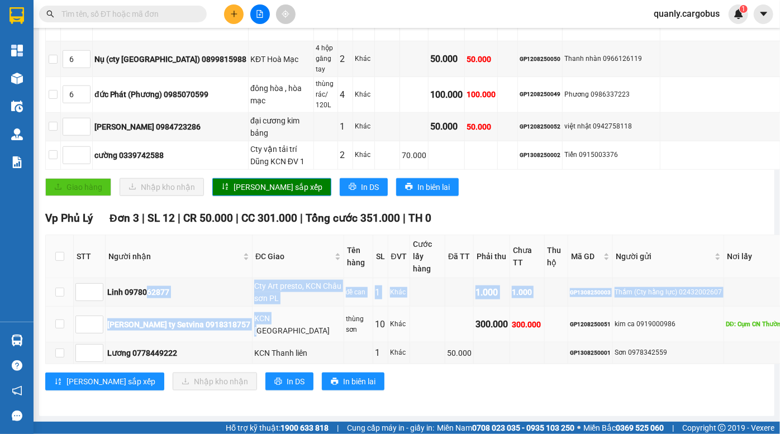
drag, startPoint x: 146, startPoint y: 287, endPoint x: 299, endPoint y: 313, distance: 154.8
click at [242, 314] on tbody "Linh 0978062877 Cty Art presto, KCN Châu sơn PL đề can 1 Khác 1.000 1.000 GP130…" at bounding box center [449, 321] width 807 height 86
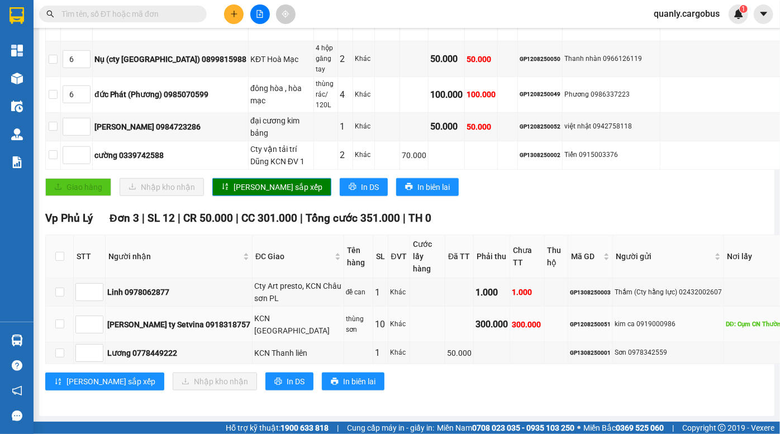
click at [410, 307] on td at bounding box center [427, 325] width 35 height 36
drag, startPoint x: 273, startPoint y: 304, endPoint x: 313, endPoint y: 310, distance: 41.2
click at [312, 310] on tr "Linh ty Setvina 0918318757 KCN Châu Sơn thùng sơn 10 Khác 300.000 300.000 GP120…" at bounding box center [449, 325] width 807 height 36
click at [373, 310] on td "10" at bounding box center [380, 325] width 15 height 36
drag, startPoint x: 227, startPoint y: 262, endPoint x: 305, endPoint y: 285, distance: 81.1
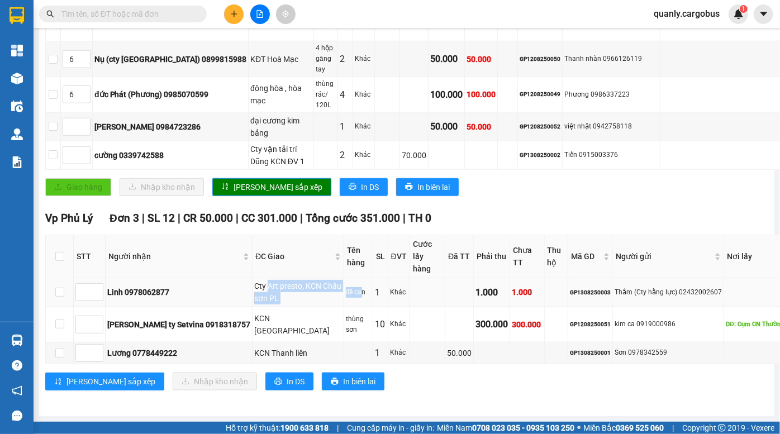
click at [289, 291] on tr "Linh 0978062877 Cty Art presto, KCN Châu sơn PL đề can 1 Khác 1.000 1.000 GP130…" at bounding box center [449, 292] width 807 height 28
click at [388, 284] on td "Khác" at bounding box center [399, 292] width 22 height 28
drag, startPoint x: 234, startPoint y: 336, endPoint x: 292, endPoint y: 341, distance: 58.4
click at [288, 342] on tr "Lương 0778449222 KCN Thanh liên 1 Khác 50.000 GP1308250001 Sơn 0978342559" at bounding box center [449, 353] width 807 height 22
drag, startPoint x: 480, startPoint y: 339, endPoint x: 530, endPoint y: 338, distance: 49.7
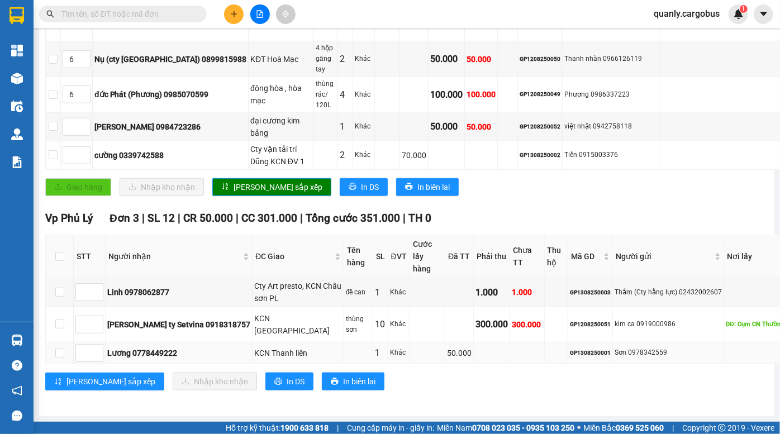
click at [522, 342] on tr "Lương 0778449222 KCN Thanh liên 1 Khác 50.000 GP1308250001 Sơn 0978342559" at bounding box center [449, 353] width 807 height 22
click at [568, 342] on td "GP1308250001" at bounding box center [590, 353] width 45 height 22
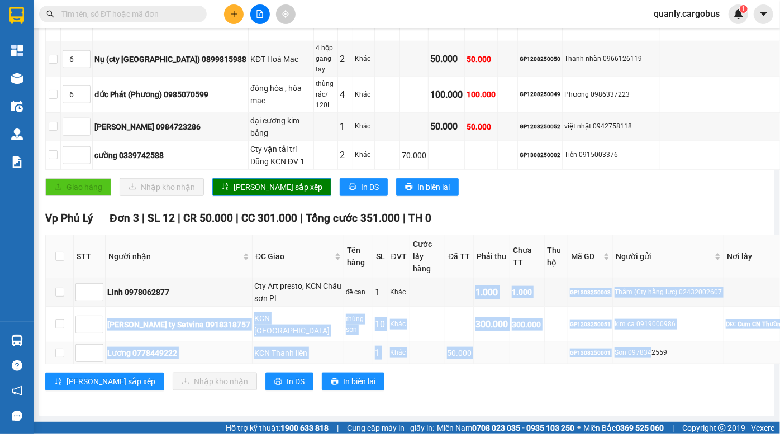
drag, startPoint x: 397, startPoint y: 275, endPoint x: 575, endPoint y: 343, distance: 190.8
click at [575, 343] on tbody "Linh 0978062877 Cty Art presto, KCN Châu sơn PL đề can 1 Khác 1.000 1.000 GP130…" at bounding box center [449, 321] width 807 height 86
click at [545, 307] on td at bounding box center [556, 325] width 23 height 36
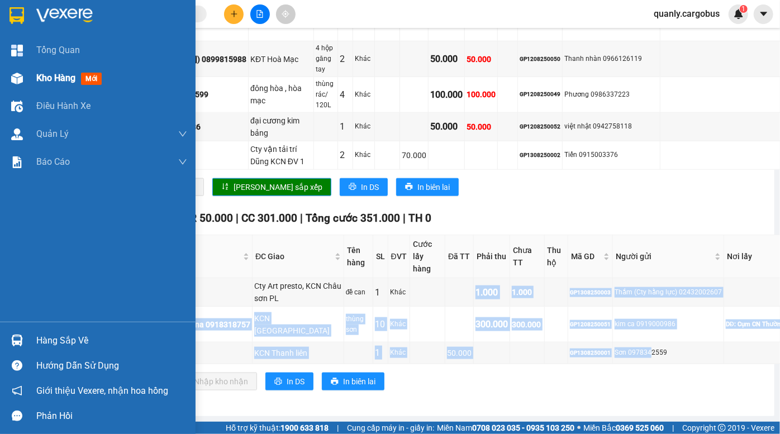
click at [18, 82] on img at bounding box center [17, 79] width 12 height 12
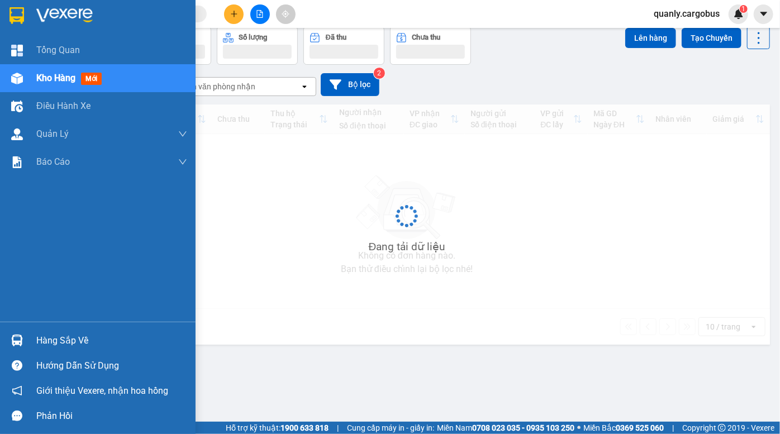
scroll to position [51, 0]
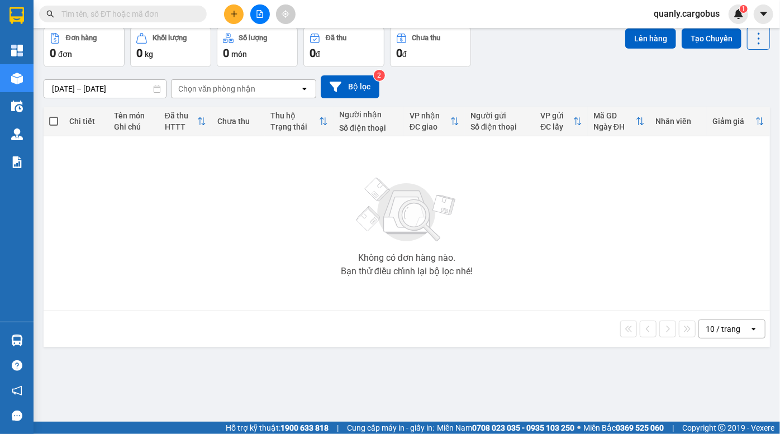
click at [528, 85] on div "11/08/2025 – 13/08/2025 Press the down arrow key to interact with the calendar …" at bounding box center [407, 86] width 726 height 23
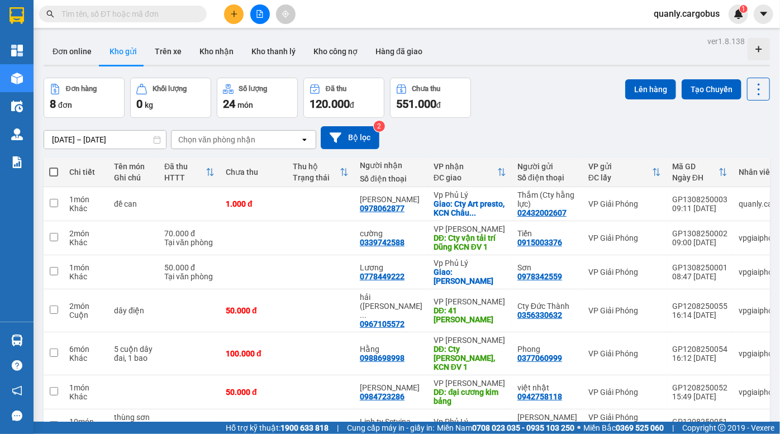
click at [561, 98] on div "Đơn hàng 8 đơn Khối lượng 0 kg Số lượng 24 món Đã thu 120.000 đ Chưa thu 551.00…" at bounding box center [407, 98] width 726 height 40
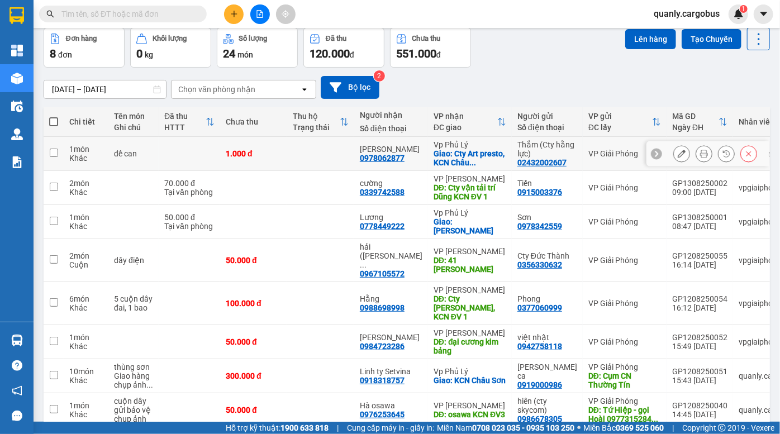
click at [280, 156] on div "1.000 đ" at bounding box center [254, 153] width 56 height 9
checkbox input "true"
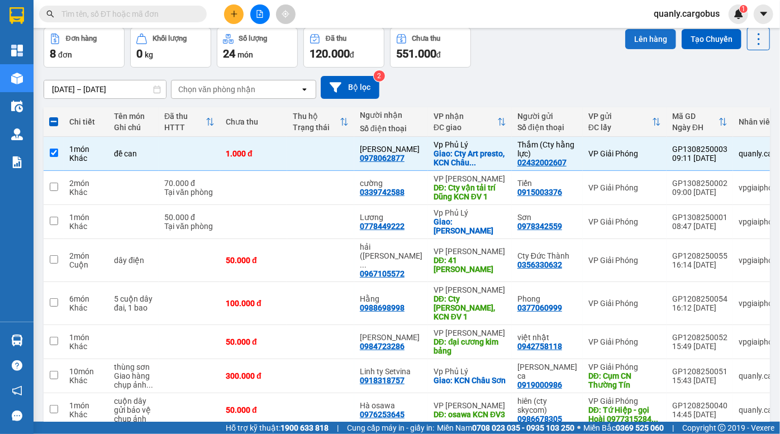
click at [646, 35] on button "Lên hàng" at bounding box center [650, 39] width 51 height 20
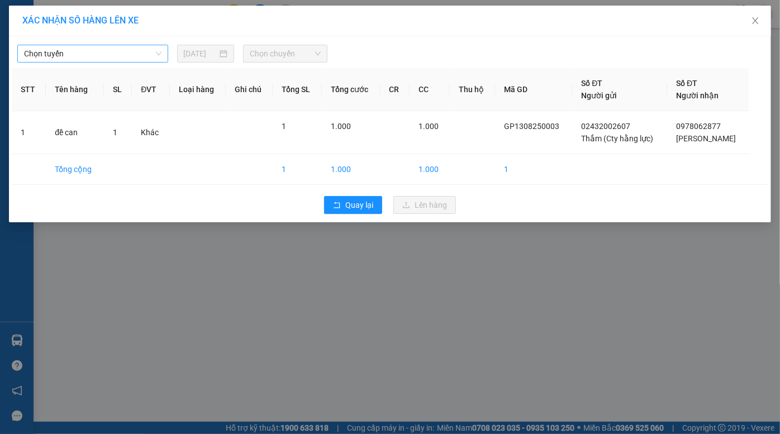
click at [134, 55] on span "Chọn tuyến" at bounding box center [92, 53] width 137 height 17
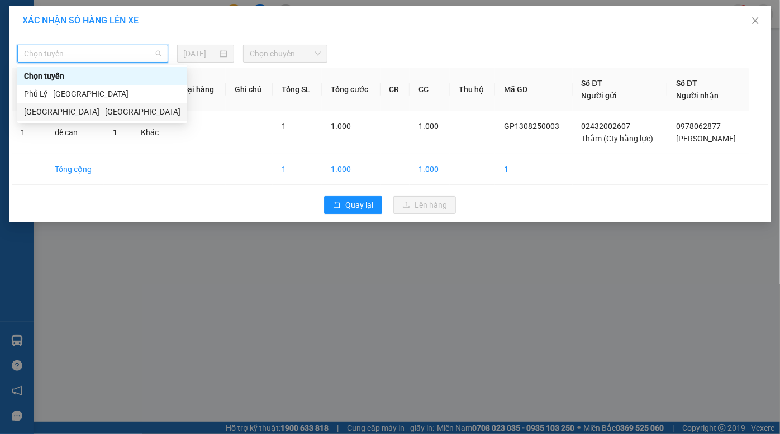
click at [116, 113] on div "Hà Nội - Phủ Lý" at bounding box center [102, 112] width 156 height 12
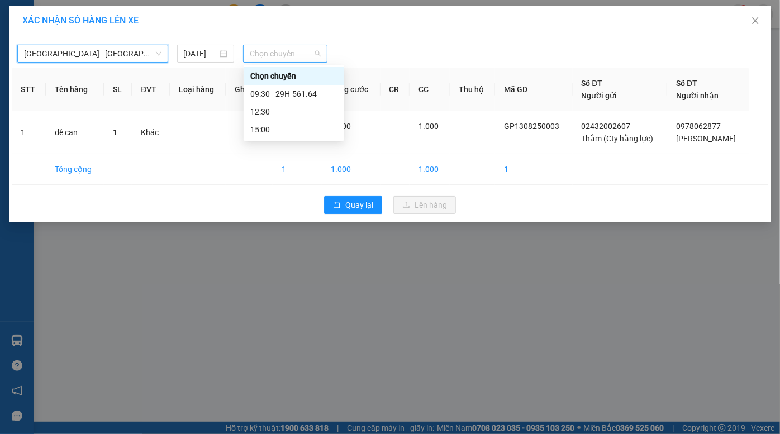
click at [279, 49] on span "Chọn chuyến" at bounding box center [285, 53] width 71 height 17
click at [299, 91] on div "09:30 - 29H-561.64" at bounding box center [293, 94] width 87 height 12
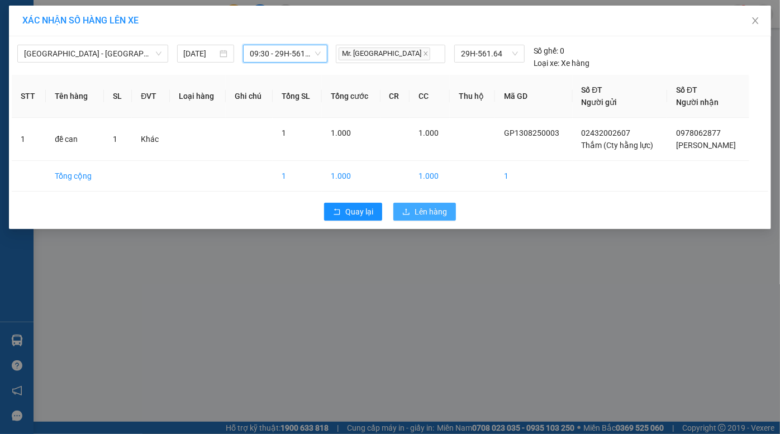
click at [422, 206] on span "Lên hàng" at bounding box center [431, 212] width 32 height 12
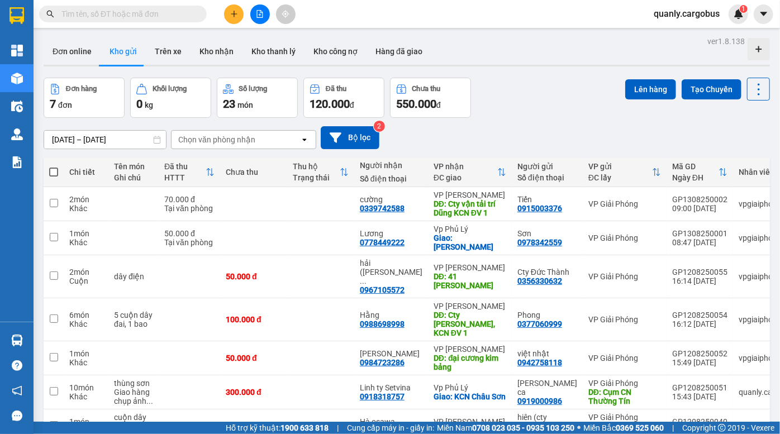
click at [549, 107] on div "Đơn hàng 7 đơn Khối lượng 0 kg Số lượng 23 món Đã thu 120.000 đ Chưa thu 550.00…" at bounding box center [407, 98] width 726 height 40
click at [554, 103] on div "Đơn hàng 7 đơn Khối lượng 0 kg Số lượng 23 món Đã thu 120.000 đ Chưa thu 550.00…" at bounding box center [407, 98] width 726 height 40
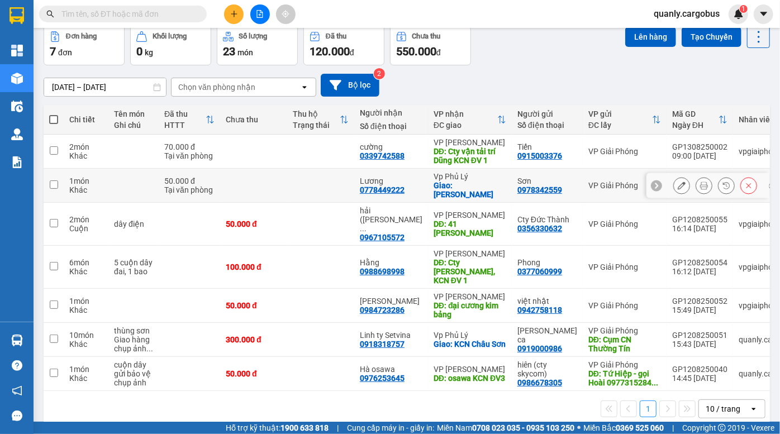
click at [54, 184] on input "checkbox" at bounding box center [54, 184] width 8 height 8
checkbox input "true"
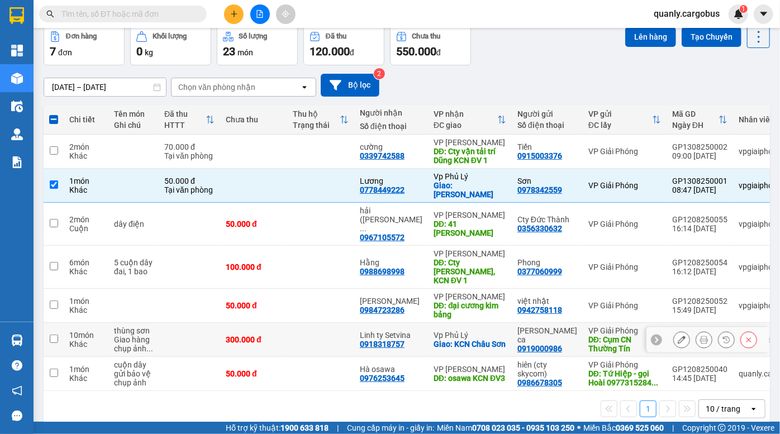
click at [56, 335] on input "checkbox" at bounding box center [54, 339] width 8 height 8
checkbox input "true"
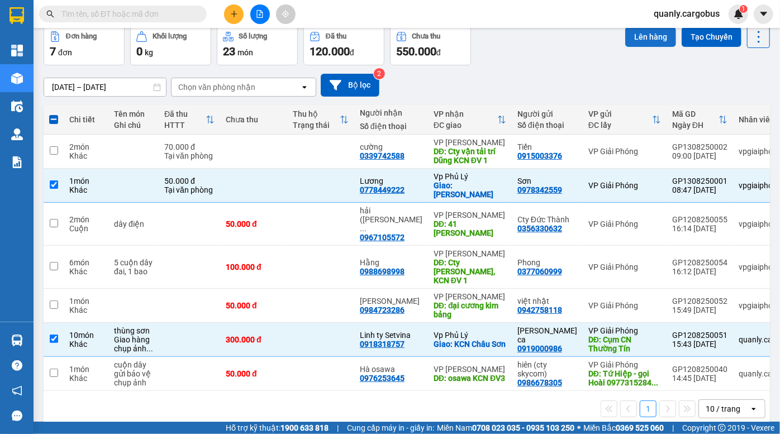
click at [652, 41] on button "Lên hàng" at bounding box center [650, 37] width 51 height 20
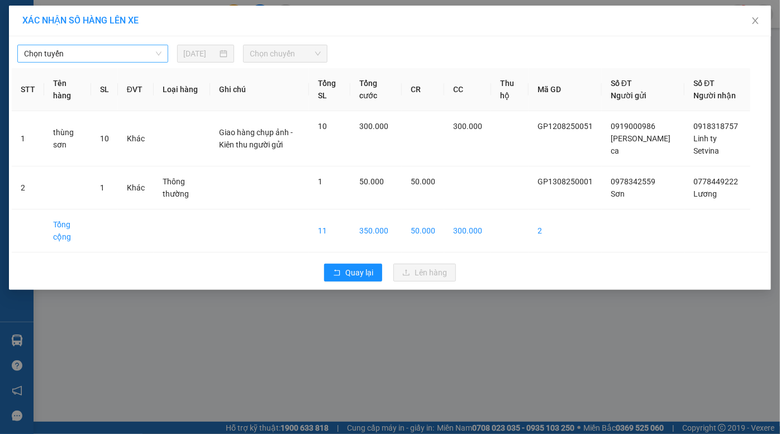
click at [108, 60] on span "Chọn tuyến" at bounding box center [92, 53] width 137 height 17
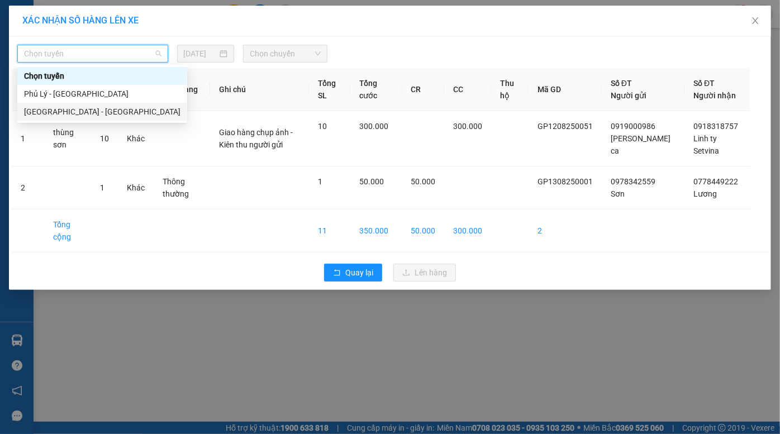
click at [103, 110] on div "Hà Nội - Phủ Lý" at bounding box center [102, 112] width 156 height 12
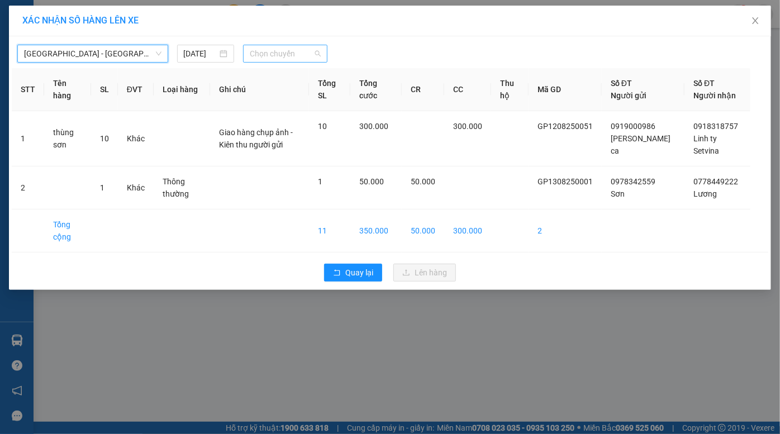
click at [270, 51] on span "Chọn chuyến" at bounding box center [285, 53] width 71 height 17
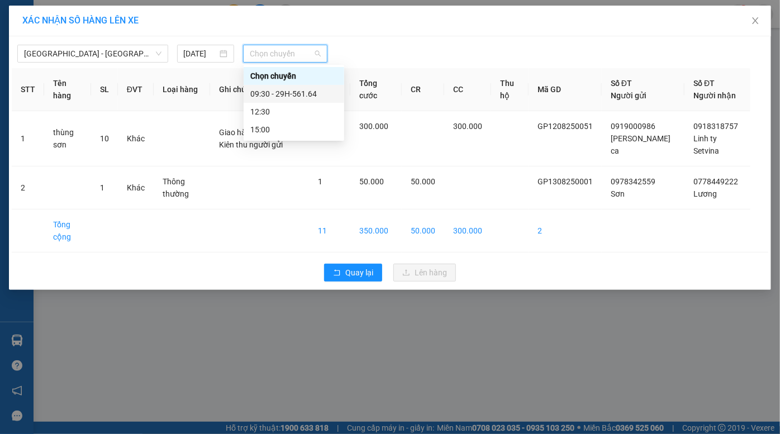
click at [292, 96] on div "09:30 - 29H-561.64" at bounding box center [293, 94] width 87 height 12
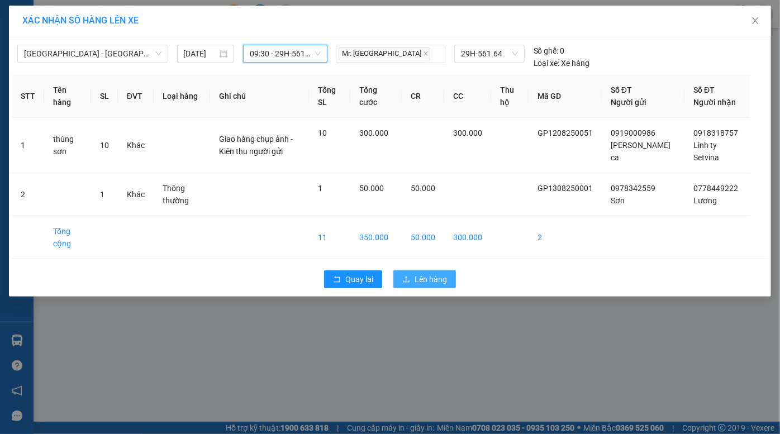
click at [416, 273] on span "Lên hàng" at bounding box center [431, 279] width 32 height 12
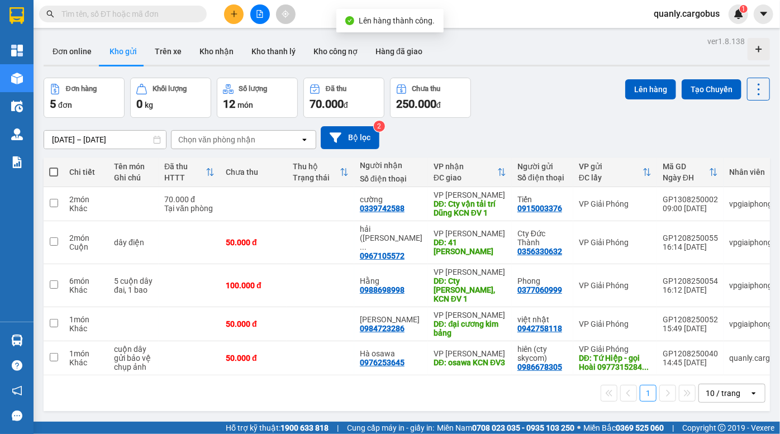
click at [536, 73] on div "ver 1.8.138 Đơn online Kho gửi Trên xe Kho nhận Kho thanh lý Kho công nợ Hàng đ…" at bounding box center [406, 251] width 735 height 434
click at [546, 69] on div "ver 1.8.138 Đơn online Kho gửi Trên xe Kho nhận Kho thanh lý Kho công nợ Hàng đ…" at bounding box center [406, 251] width 735 height 434
click at [527, 55] on div "Đơn online Kho gửi Trên xe Kho nhận Kho thanh lý Kho công nợ Hàng đã giao" at bounding box center [407, 53] width 726 height 30
click at [527, 73] on div "ver 1.8.138 Đơn online Kho gửi Trên xe Kho nhận Kho thanh lý Kho công nợ Hàng đ…" at bounding box center [406, 251] width 735 height 434
click at [529, 69] on div "ver 1.8.138 Đơn online Kho gửi Trên xe Kho nhận Kho thanh lý Kho công nợ Hàng đ…" at bounding box center [406, 251] width 735 height 434
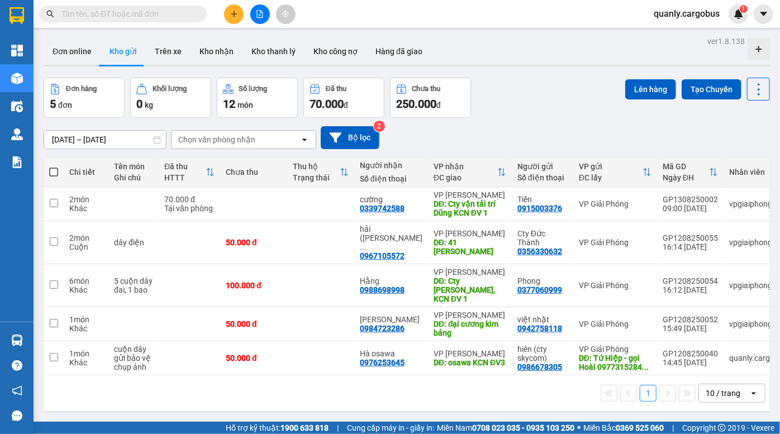
click at [561, 65] on div at bounding box center [407, 66] width 726 height 2
click at [558, 66] on div at bounding box center [407, 66] width 726 height 2
click at [235, 13] on icon "plus" at bounding box center [234, 14] width 8 height 8
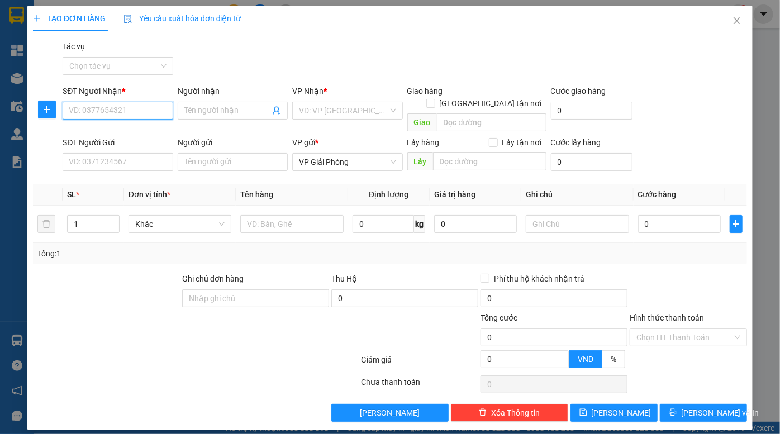
click at [125, 115] on input "SĐT Người Nhận *" at bounding box center [118, 111] width 110 height 18
paste input "0903298764"
type input "0903298764"
click at [125, 115] on input "0903298764" at bounding box center [118, 111] width 110 height 18
click at [132, 129] on div "0903298764 - Tiến" at bounding box center [124, 133] width 110 height 12
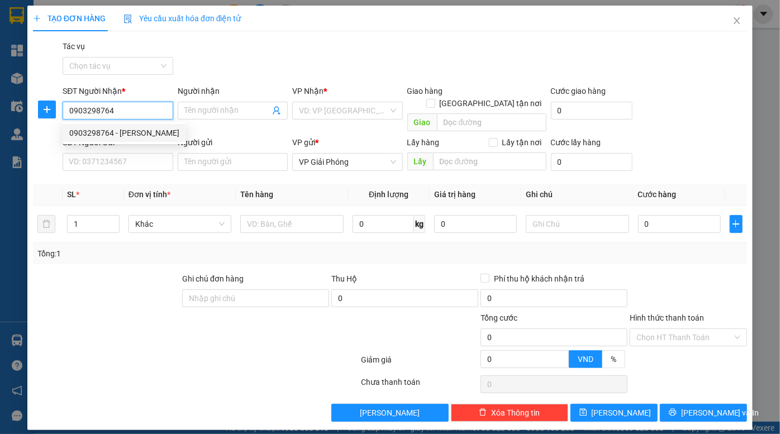
type input "Tiến"
checkbox input "true"
type input "G Plasteel KCN Châu Sơn"
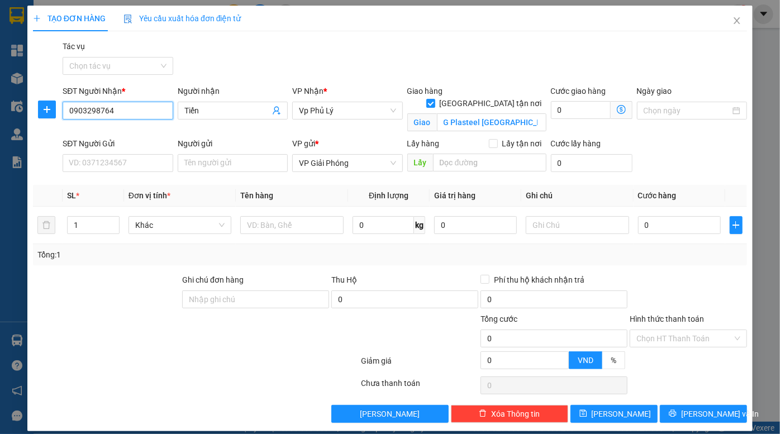
type input "0903298764"
click at [122, 163] on input "SĐT Người Gửi" at bounding box center [118, 163] width 110 height 18
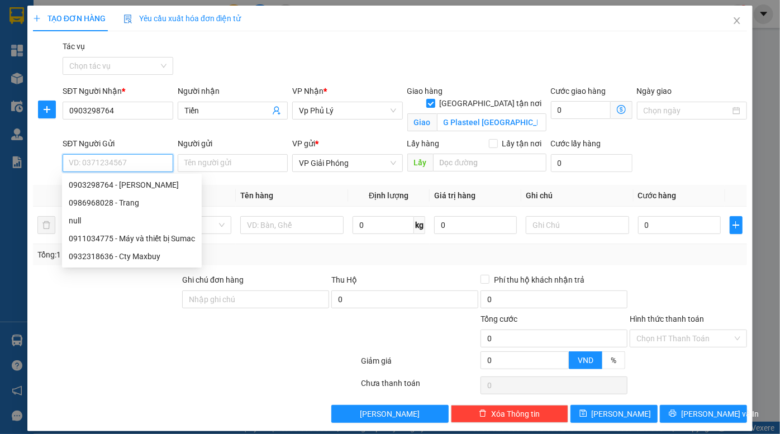
paste input "0911034775"
type input "0911034775"
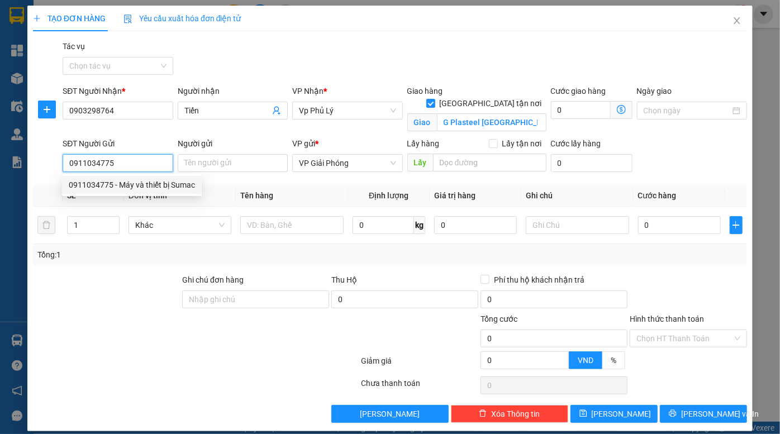
click at [142, 183] on div "0911034775 - Máy và thiết bị Sumac" at bounding box center [132, 185] width 126 height 12
type input "Máy và thiết bị Sumac"
type input "Ngọc Hồi - có định vị"
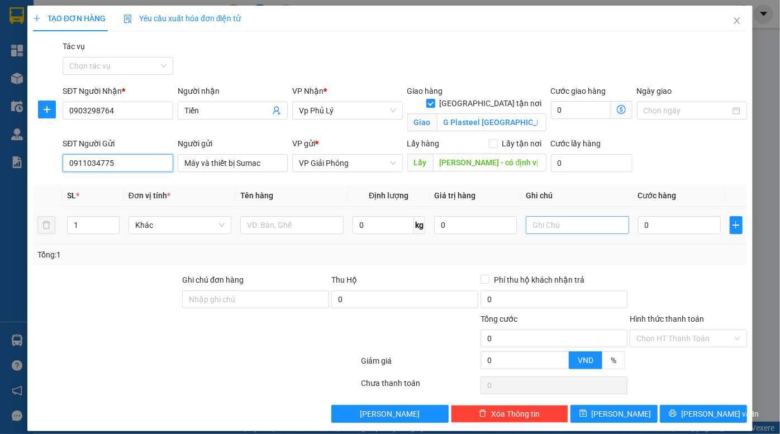
type input "0911034775"
click at [567, 227] on input "text" at bounding box center [577, 225] width 103 height 18
paste input "TVT(0903298764)"
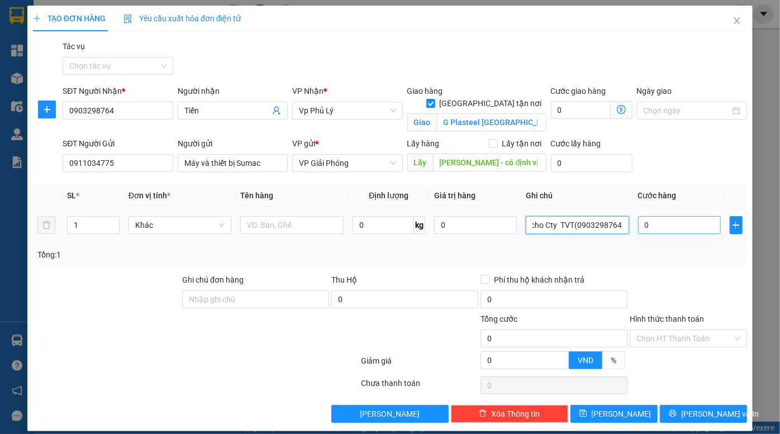
type input "báo lấy hàng cho Cty TVT(0903298764)"
click at [661, 221] on input "0" at bounding box center [679, 225] width 83 height 18
type input "1"
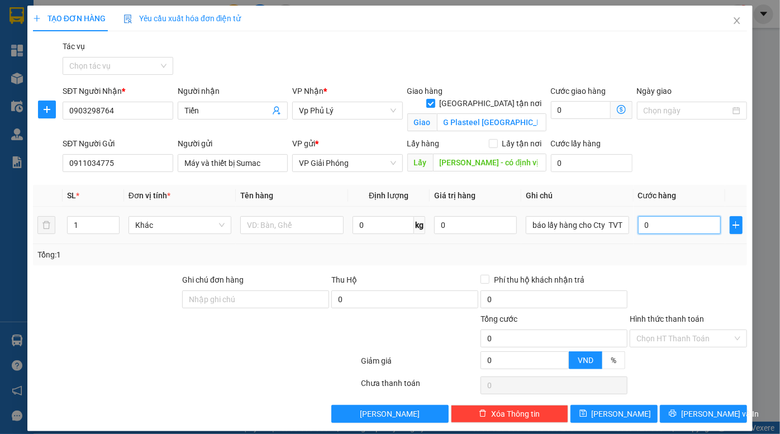
type input "1"
type input "1.000"
click at [694, 163] on div "SĐT Người Gửi 0911034775 Người gửi Máy và thiết bị Sumac VP gửi * VP Giải Phóng…" at bounding box center [404, 156] width 689 height 39
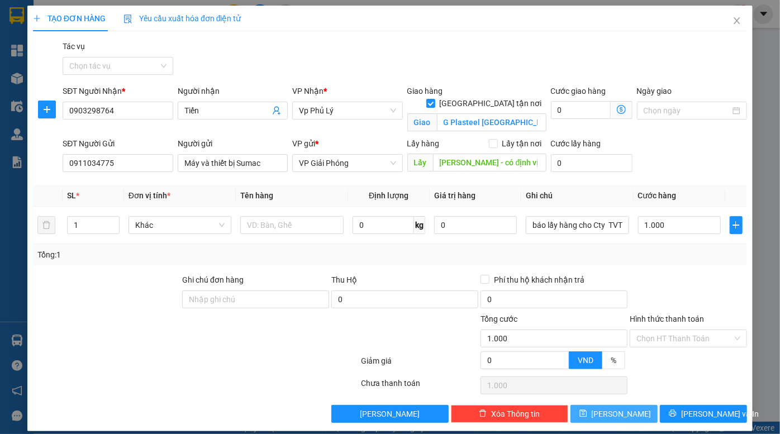
click at [624, 412] on button "Lưu" at bounding box center [613, 414] width 87 height 18
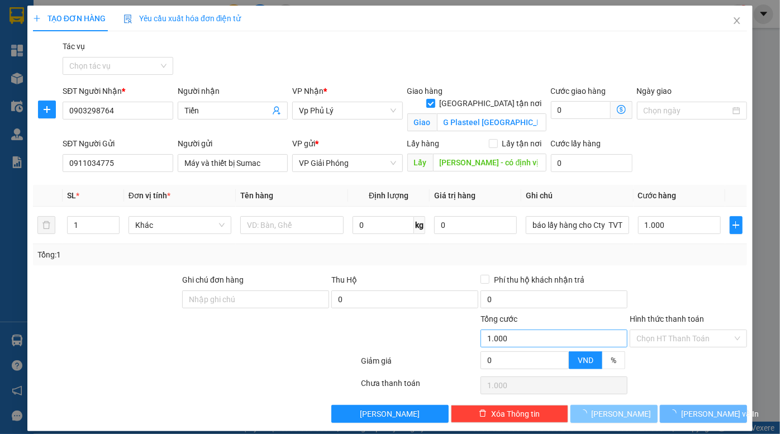
checkbox input "false"
type input "0"
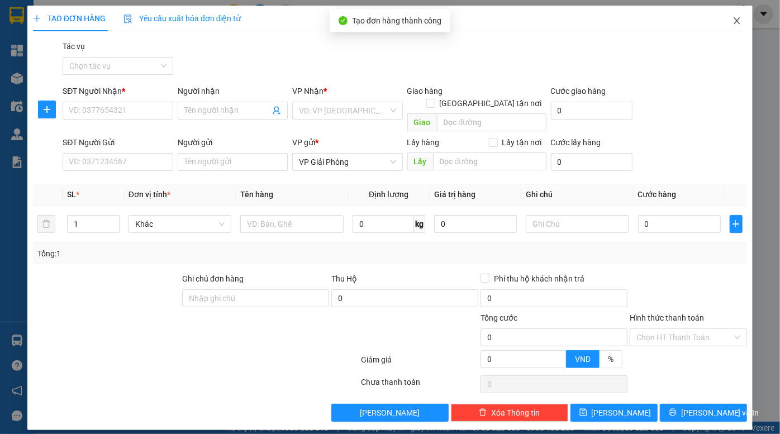
click at [737, 21] on icon "close" at bounding box center [737, 20] width 6 height 7
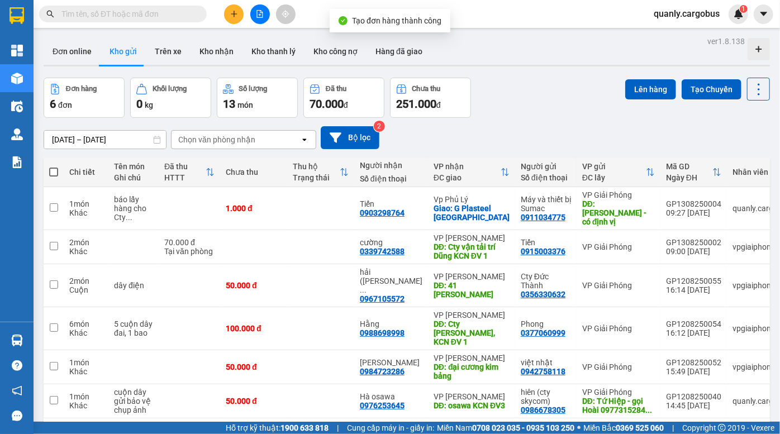
click at [549, 92] on div "Đơn hàng 6 đơn Khối lượng 0 kg Số lượng 13 món Đã thu 70.000 đ Chưa thu 251.000…" at bounding box center [407, 98] width 726 height 40
click at [526, 128] on div "[DATE] – [DATE] Press the down arrow key to interact with the calendar and sele…" at bounding box center [407, 137] width 726 height 23
click at [565, 112] on div "Đơn hàng 6 đơn Khối lượng 0 kg Số lượng 13 món Đã thu 70.000 đ Chưa thu 251.000…" at bounding box center [407, 98] width 726 height 40
click at [538, 130] on div "[DATE] – [DATE] Press the down arrow key to interact with the calendar and sele…" at bounding box center [407, 137] width 726 height 23
click at [483, 77] on div "ver 1.8.138 Đơn online Kho gửi Trên xe Kho nhận Kho thanh lý Kho công nợ Hàng đ…" at bounding box center [406, 251] width 735 height 434
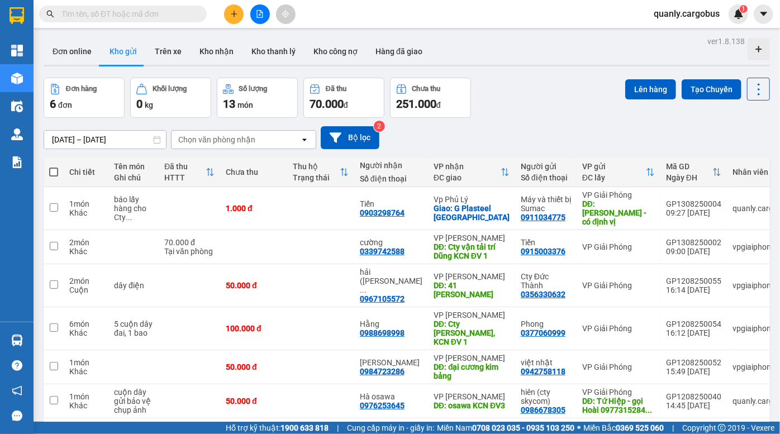
click at [538, 83] on div "Đơn hàng 6 đơn Khối lượng 0 kg Số lượng 13 món Đã thu 70.000 đ Chưa thu 251.000…" at bounding box center [407, 98] width 726 height 40
click at [513, 82] on div "Đơn hàng 6 đơn Khối lượng 0 kg Số lượng 13 món Đã thu 70.000 đ Chưa thu 251.000…" at bounding box center [407, 98] width 726 height 40
click at [257, 18] on button at bounding box center [260, 14] width 20 height 20
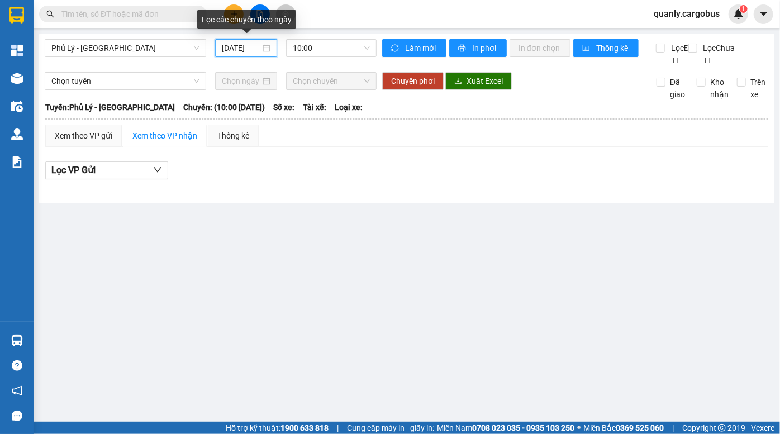
click at [240, 50] on input "[DATE]" at bounding box center [241, 48] width 39 height 12
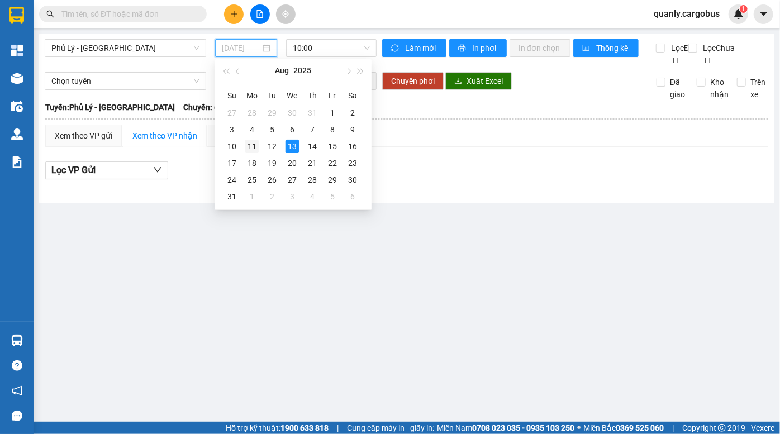
click at [256, 151] on div "11" at bounding box center [251, 146] width 13 height 13
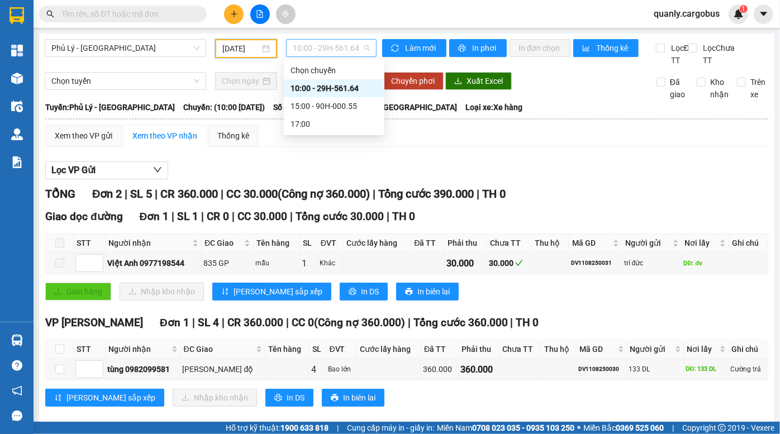
click at [319, 46] on span "10:00 - 29H-561.64" at bounding box center [331, 48] width 77 height 17
click at [325, 106] on div "15:00 - 90H-000.55" at bounding box center [334, 106] width 87 height 12
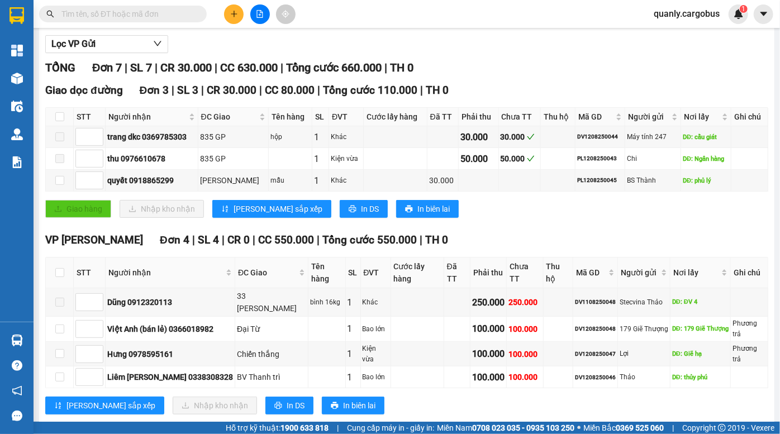
scroll to position [135, 0]
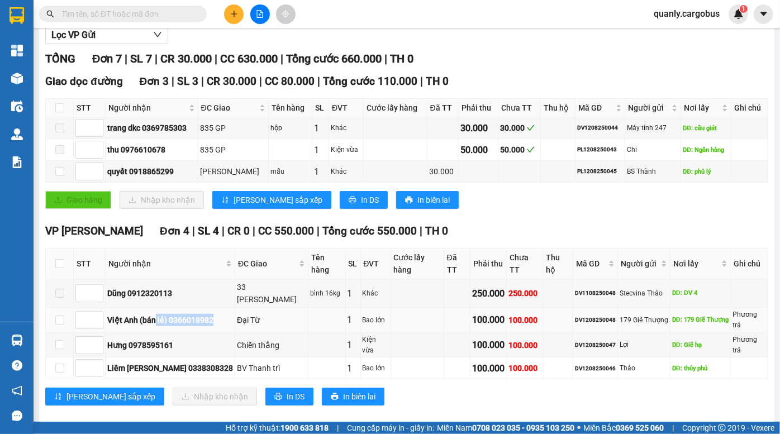
drag, startPoint x: 187, startPoint y: 311, endPoint x: 226, endPoint y: 311, distance: 39.1
click at [222, 314] on div "Việt Anh (bán lẻ) 0366018982" at bounding box center [170, 320] width 126 height 12
click at [245, 314] on div "Đại Từ" at bounding box center [271, 320] width 69 height 12
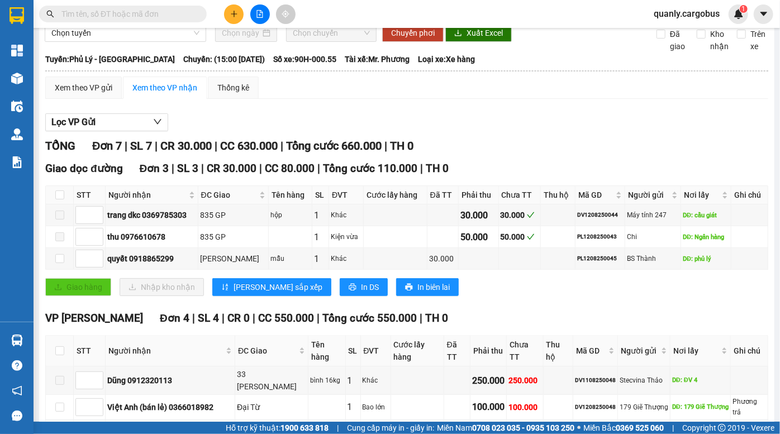
scroll to position [0, 0]
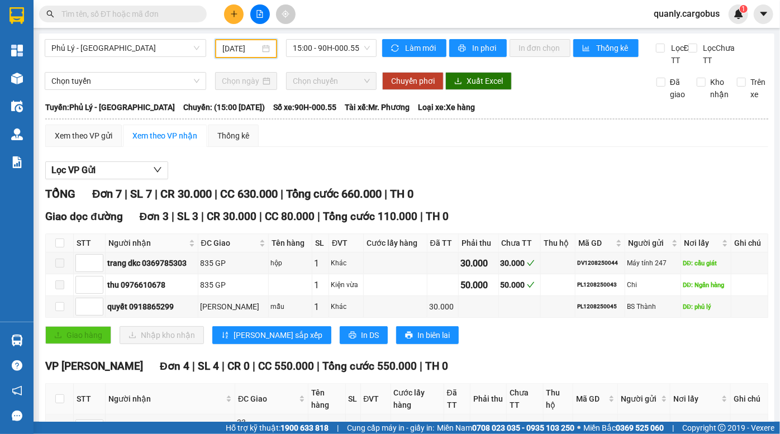
click at [223, 47] on input "[DATE]" at bounding box center [240, 48] width 37 height 12
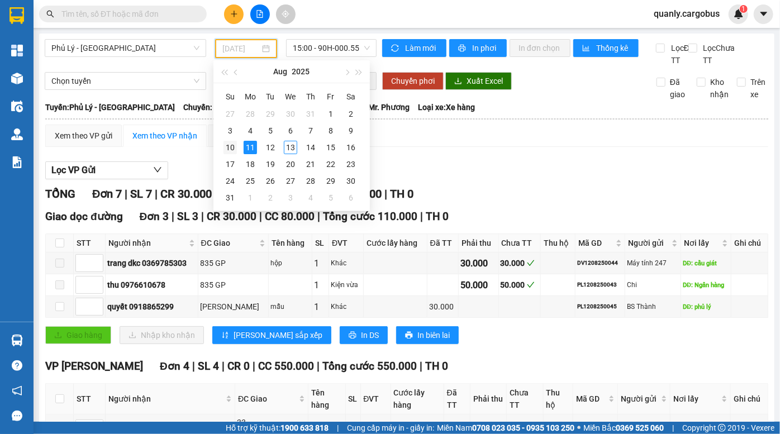
click at [230, 150] on div "10" at bounding box center [229, 147] width 13 height 13
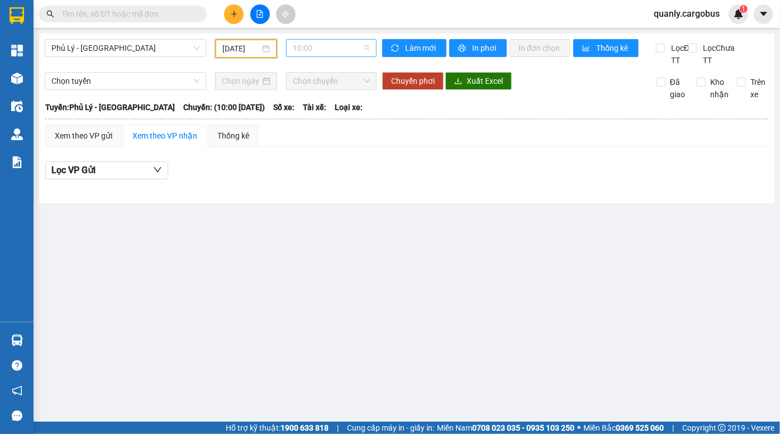
click at [306, 49] on span "10:00" at bounding box center [331, 48] width 77 height 17
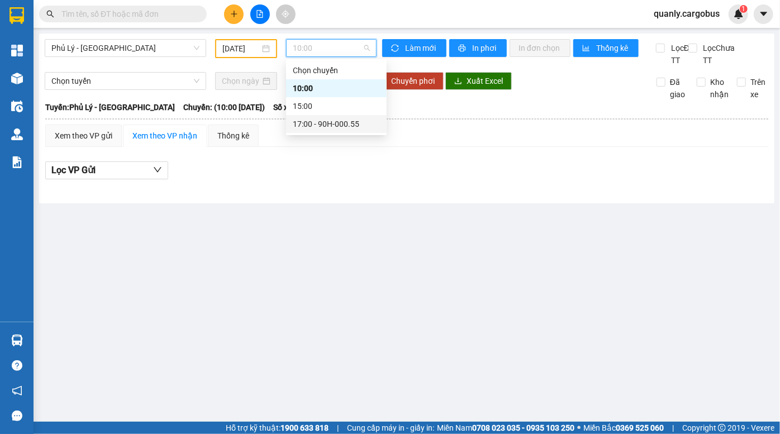
click at [318, 118] on div "17:00 - 90H-000.55" at bounding box center [336, 124] width 87 height 12
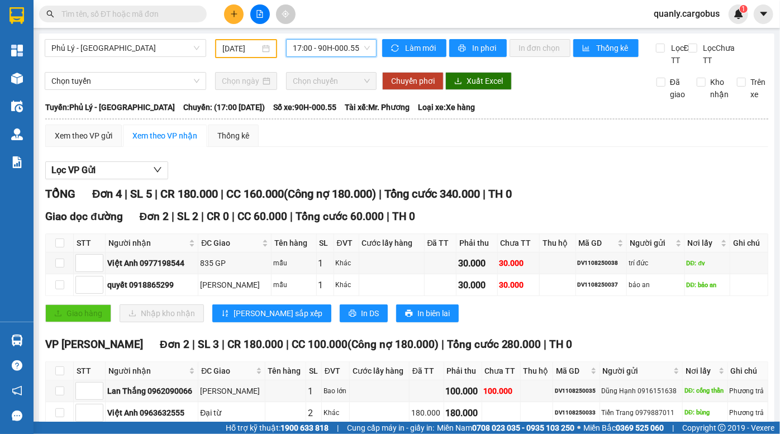
scroll to position [70, 0]
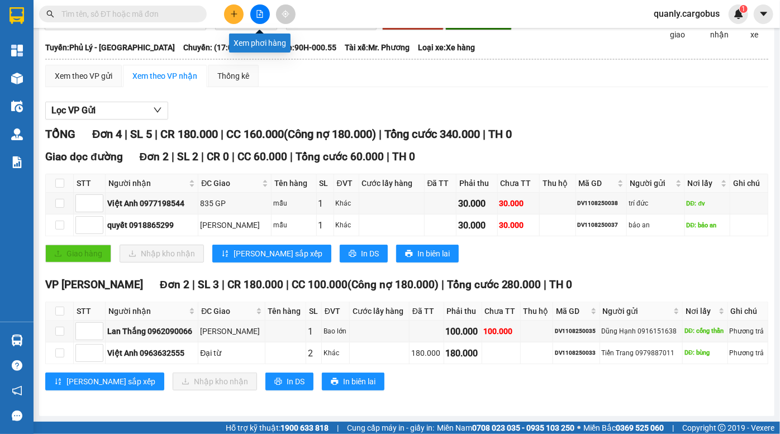
click at [256, 15] on icon "file-add" at bounding box center [260, 14] width 8 height 8
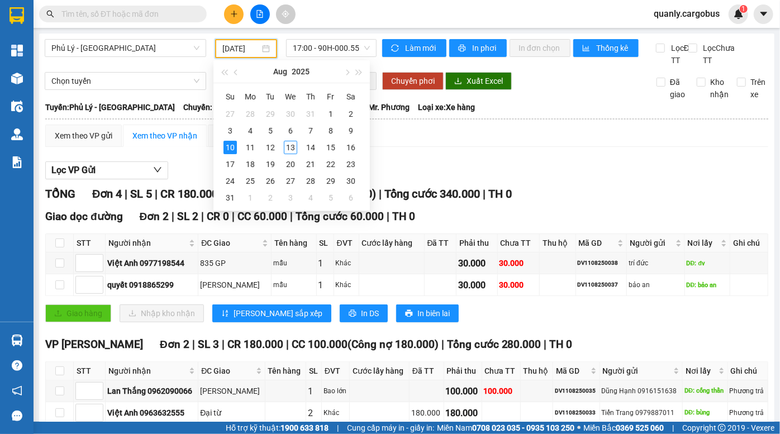
click at [240, 47] on input "[DATE]" at bounding box center [240, 48] width 37 height 12
click at [330, 128] on div "8" at bounding box center [330, 130] width 13 height 13
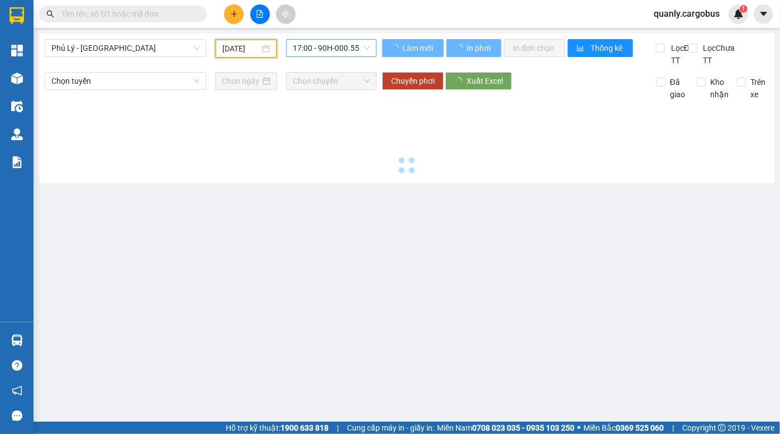
type input "[DATE]"
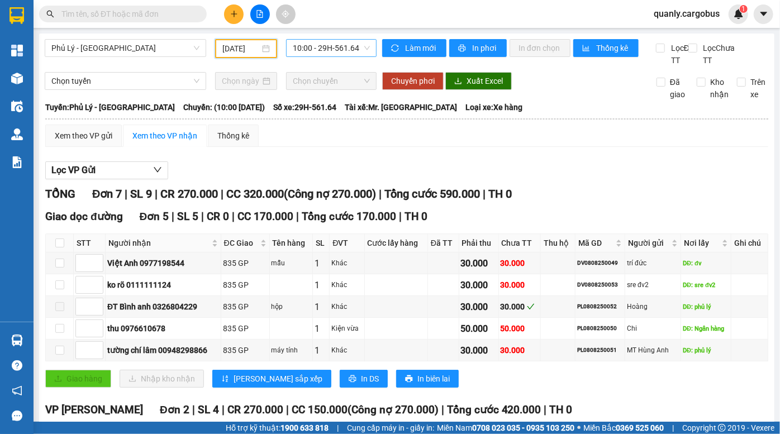
click at [318, 46] on span "10:00 - 29H-561.64" at bounding box center [331, 48] width 77 height 17
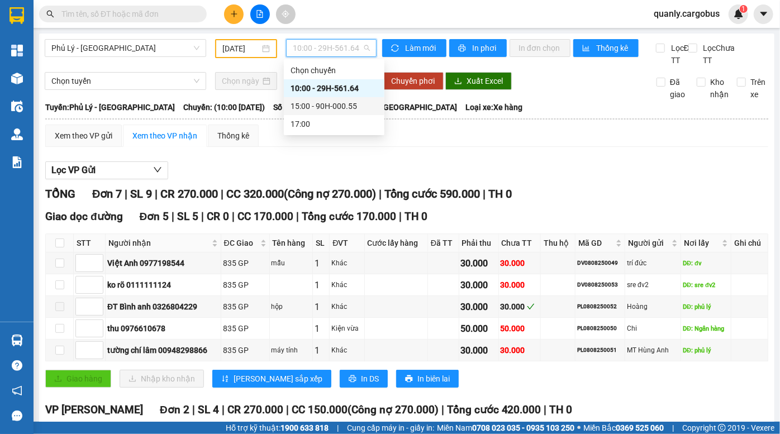
click at [325, 106] on div "15:00 - 90H-000.55" at bounding box center [334, 106] width 87 height 12
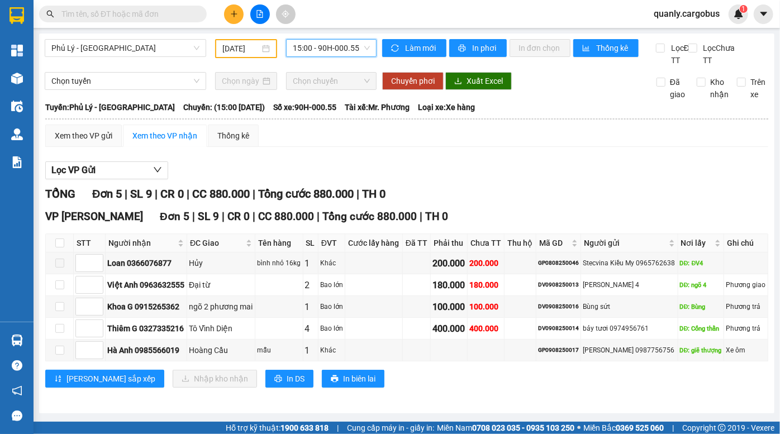
scroll to position [8, 0]
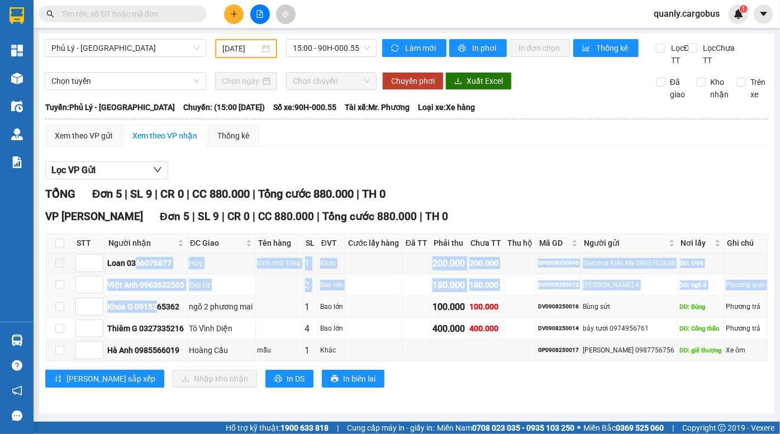
drag, startPoint x: 134, startPoint y: 277, endPoint x: 158, endPoint y: 304, distance: 36.4
click at [156, 302] on tbody "Loan 0366076877 Hủy bình nhỏ 16kg 1 Khác 200.000 200.000 GP0808250046 Stecvina …" at bounding box center [407, 307] width 722 height 109
click at [159, 306] on div "Khoa G 0915265362" at bounding box center [146, 307] width 78 height 12
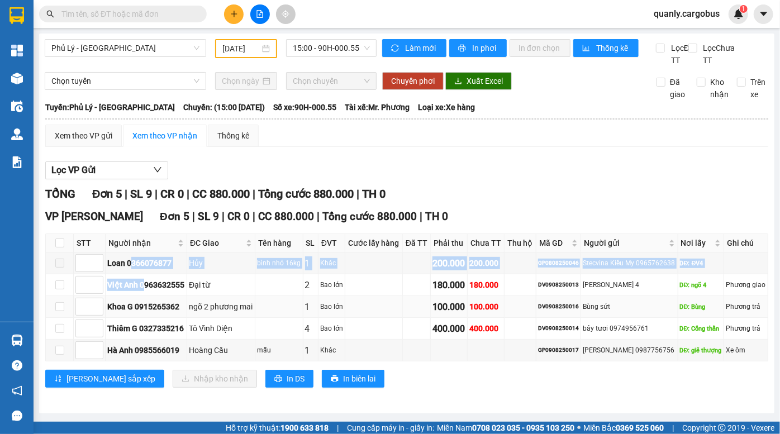
drag, startPoint x: 132, startPoint y: 277, endPoint x: 147, endPoint y: 304, distance: 31.7
click at [147, 304] on tbody "Loan 0366076877 Hủy bình nhỏ 16kg 1 Khác 200.000 200.000 GP0808250046 Stecvina …" at bounding box center [407, 307] width 722 height 109
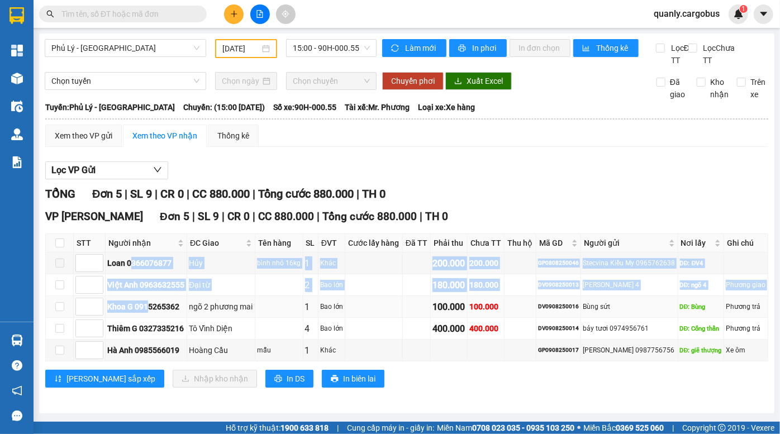
click at [147, 304] on div "Khoa G 0915265362" at bounding box center [146, 307] width 78 height 12
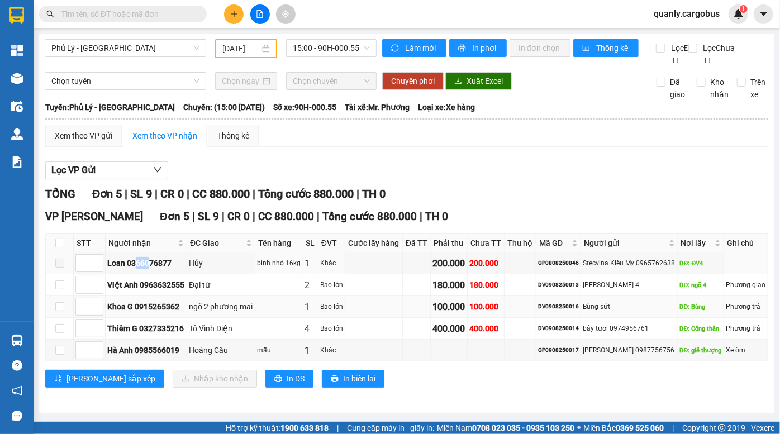
drag, startPoint x: 137, startPoint y: 273, endPoint x: 210, endPoint y: 301, distance: 77.6
click at [168, 288] on tbody "Loan 0366076877 Hủy bình nhỏ 16kg 1 Khác 200.000 200.000 GP0808250046 Stecvina …" at bounding box center [407, 307] width 722 height 109
click at [243, 296] on td "Đại từ" at bounding box center [221, 285] width 68 height 22
click at [565, 265] on div "GP0808250046" at bounding box center [558, 263] width 41 height 9
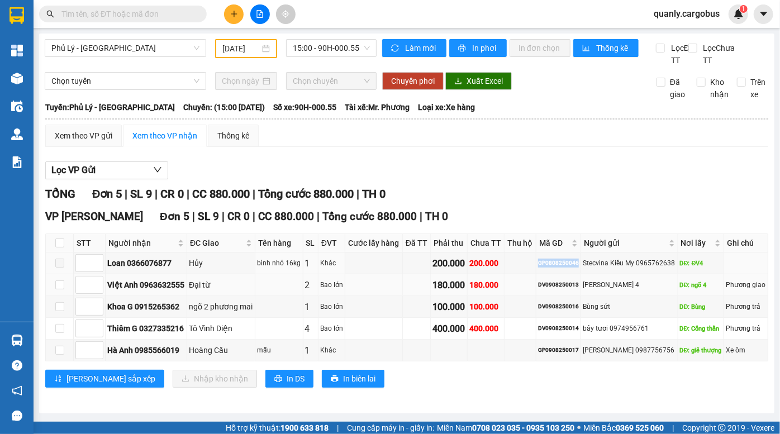
copy div "GP0808250046"
click at [110, 16] on input "text" at bounding box center [127, 14] width 132 height 12
paste input "GP0808250046"
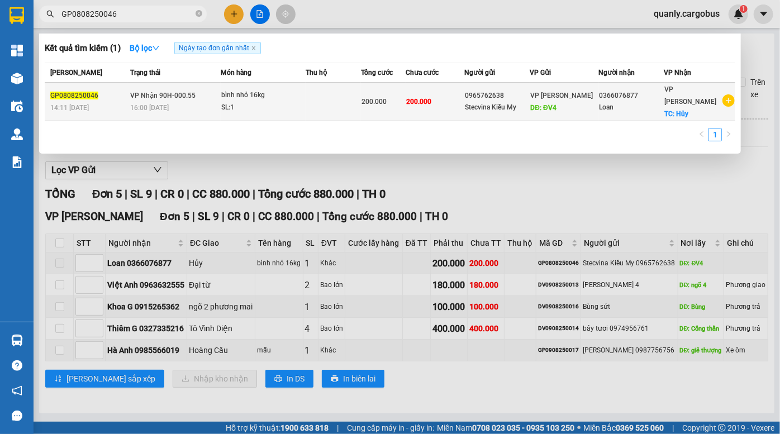
type input "GP0808250046"
click at [525, 102] on div "Stecvina Kiều My" at bounding box center [497, 108] width 65 height 12
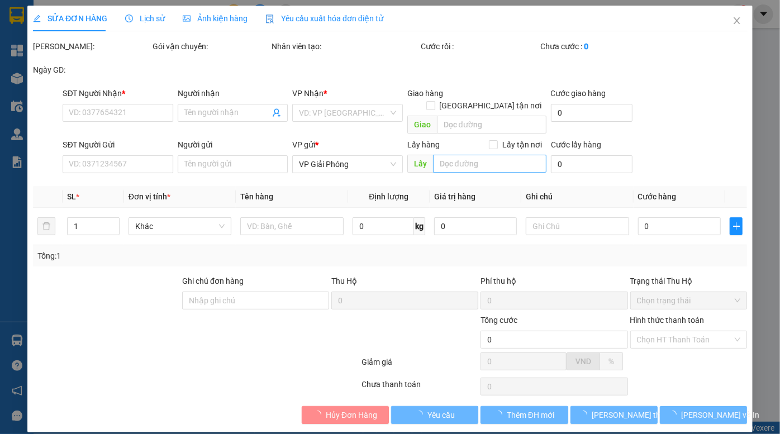
type input "0366076877"
type input "Loan"
checkbox input "true"
type input "Hủy"
type input "0965762638"
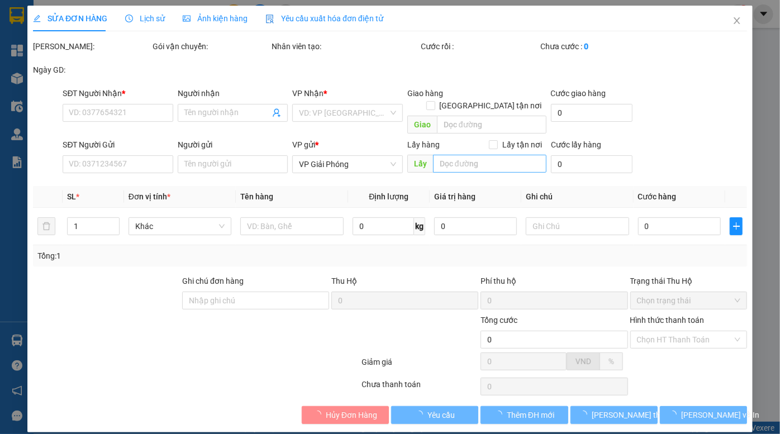
type input "Stecvina Kiều My"
type input "ĐV4"
type input "200.000"
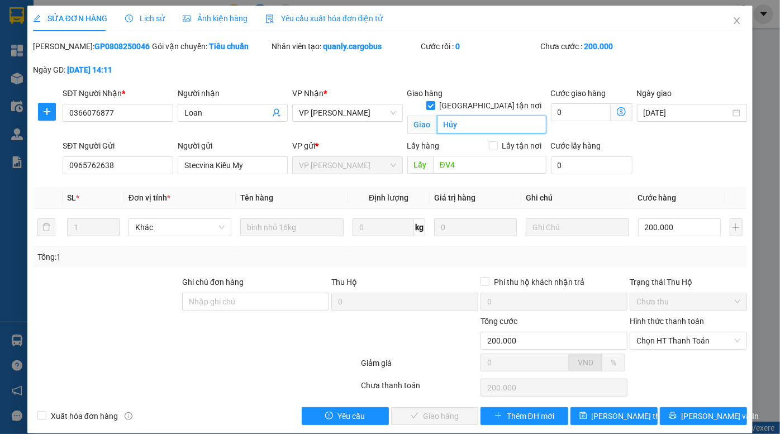
drag, startPoint x: 470, startPoint y: 112, endPoint x: 424, endPoint y: 119, distance: 46.9
click at [411, 116] on span "Giao Hủy" at bounding box center [476, 125] width 139 height 18
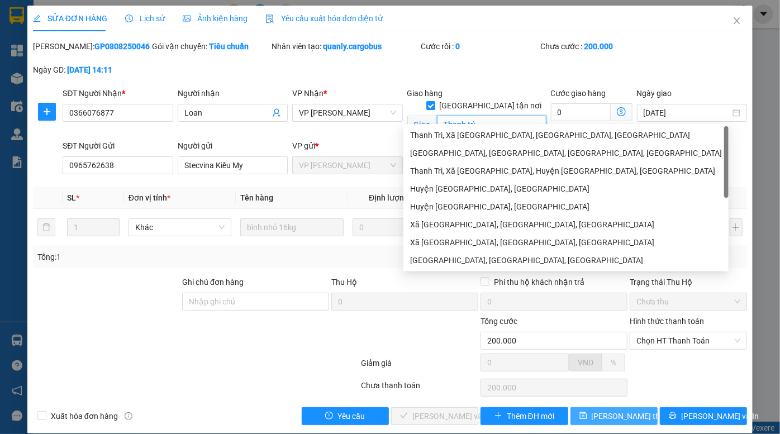
type input "Thanh trì"
click at [610, 416] on span "Lưu thay đổi" at bounding box center [636, 416] width 89 height 12
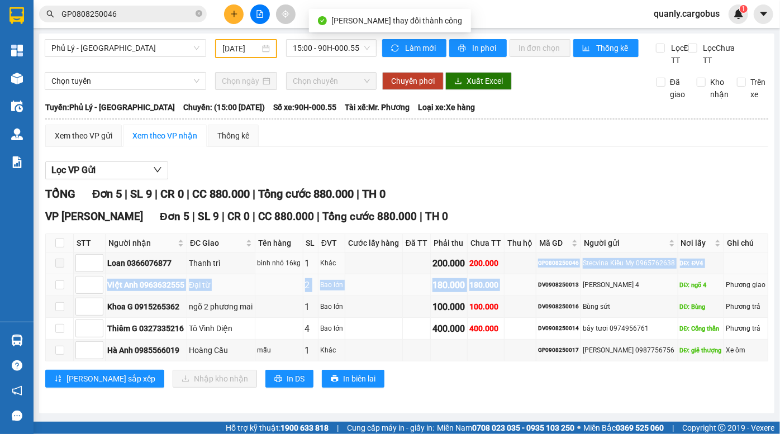
drag, startPoint x: 512, startPoint y: 277, endPoint x: 525, endPoint y: 297, distance: 23.1
click at [525, 297] on tbody "Loan 0366076877 Thanh trì bình nhỏ 16kg 1 Khác 200.000 200.000 GP0808250046 Ste…" at bounding box center [407, 307] width 722 height 109
click at [470, 291] on div "180.000" at bounding box center [486, 285] width 34 height 12
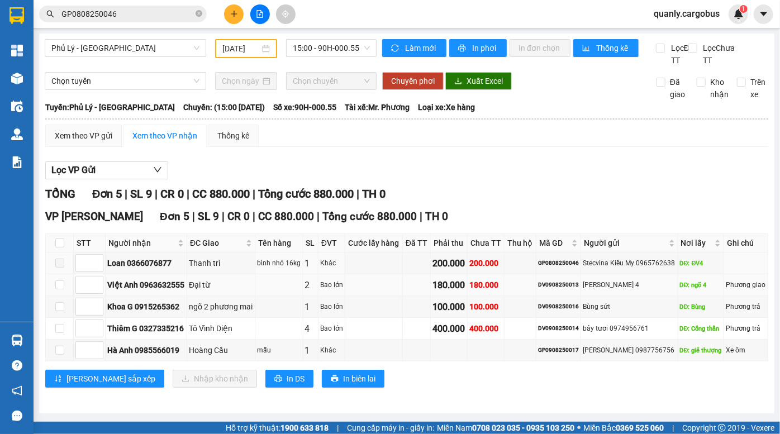
drag, startPoint x: 463, startPoint y: 273, endPoint x: 470, endPoint y: 291, distance: 18.8
click at [469, 287] on tbody "Loan 0366076877 Thanh trì bình nhỏ 16kg 1 Khác 200.000 200.000 GP0808250046 Ste…" at bounding box center [407, 307] width 722 height 109
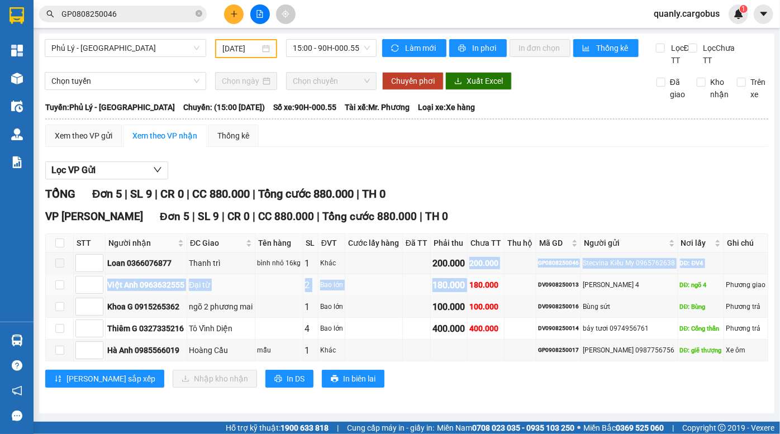
click at [470, 291] on div "180.000" at bounding box center [486, 285] width 34 height 12
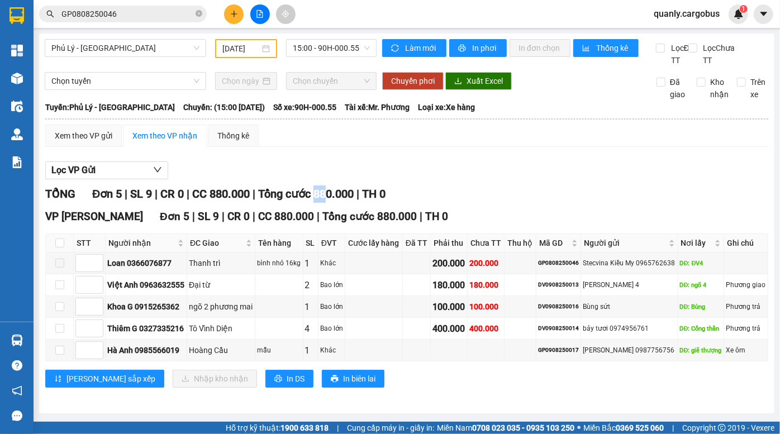
drag, startPoint x: 326, startPoint y: 203, endPoint x: 339, endPoint y: 216, distance: 18.2
click at [338, 215] on div "TỔNG Đơn 5 | SL 9 | CR 0 | CC 880.000 | Tổng cước 880.000 | TH 0 VP Linh Đàm Đơ…" at bounding box center [406, 293] width 723 height 216
click at [339, 216] on div "TỔNG Đơn 5 | SL 9 | CR 0 | CC 880.000 | Tổng cước 880.000 | TH 0 VP Linh Đàm Đơ…" at bounding box center [406, 293] width 723 height 216
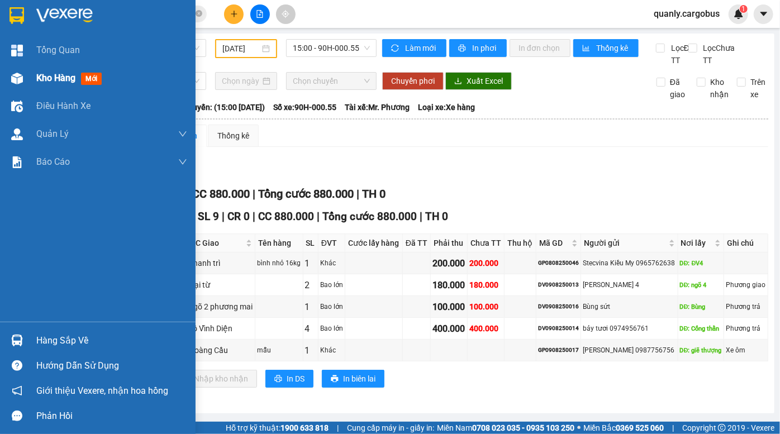
click at [22, 76] on img at bounding box center [17, 79] width 12 height 12
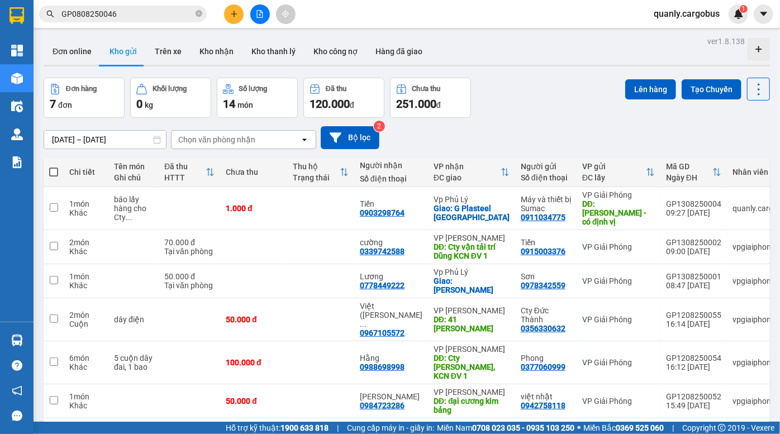
click at [542, 122] on div "[DATE] – [DATE] Press the down arrow key to interact with the calendar and sele…" at bounding box center [407, 138] width 726 height 40
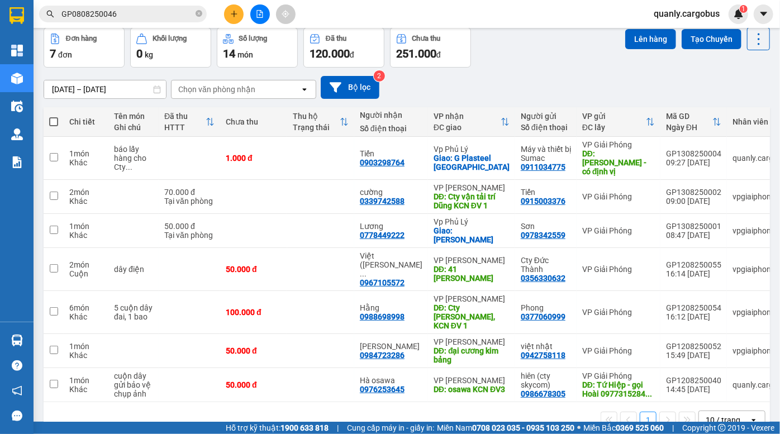
click at [562, 78] on div "[DATE] – [DATE] Press the down arrow key to interact with the calendar and sele…" at bounding box center [407, 87] width 726 height 23
click at [569, 59] on div "Đơn hàng 7 đơn Khối lượng 0 kg Số lượng 14 món Đã thu 120.000 đ Chưa thu 251.00…" at bounding box center [407, 47] width 726 height 40
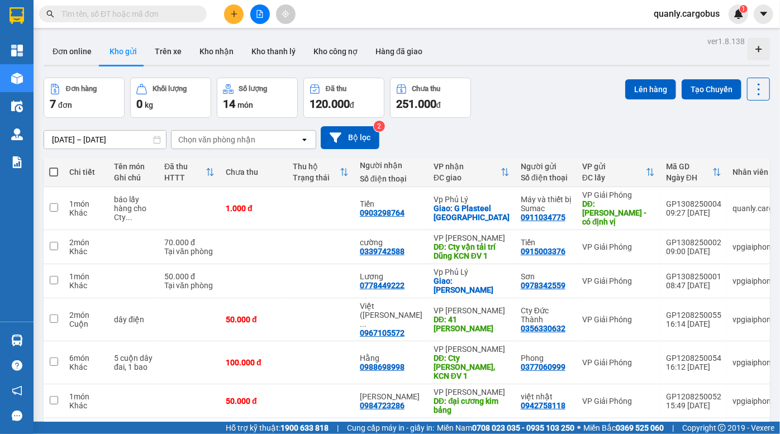
click at [532, 122] on div "[DATE] – [DATE] Press the down arrow key to interact with the calendar and sele…" at bounding box center [407, 138] width 726 height 40
click at [236, 15] on icon "plus" at bounding box center [234, 14] width 8 height 8
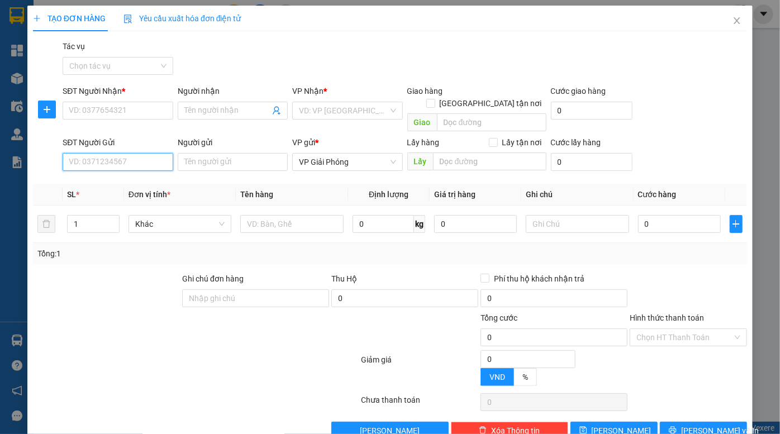
click at [102, 153] on input "SĐT Người Gửi" at bounding box center [118, 162] width 110 height 18
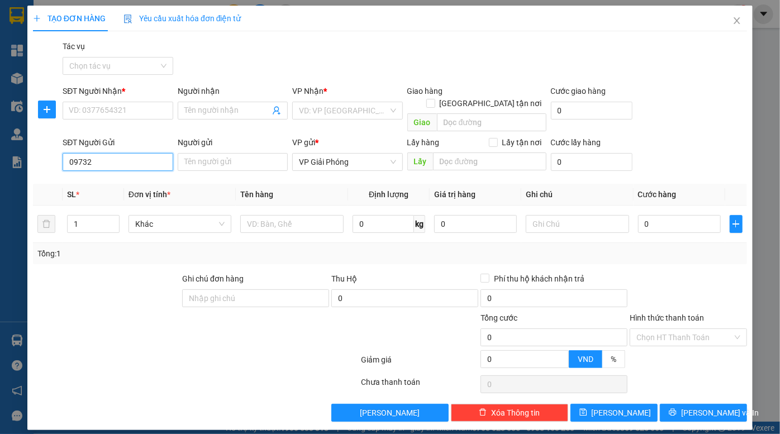
type input "097320"
click at [104, 176] on div "0973207858 - tám" at bounding box center [117, 172] width 97 height 12
type input "0374521495"
type input "sơn"
type input "NH Nhật [PERSON_NAME]Văn"
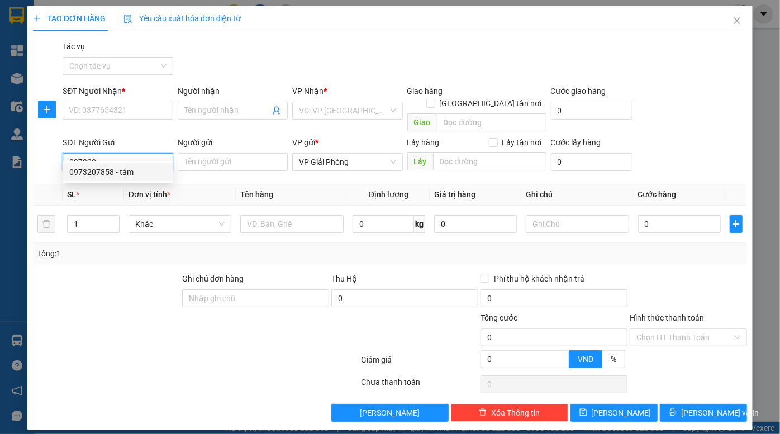
type input "0973207858"
type input "tám"
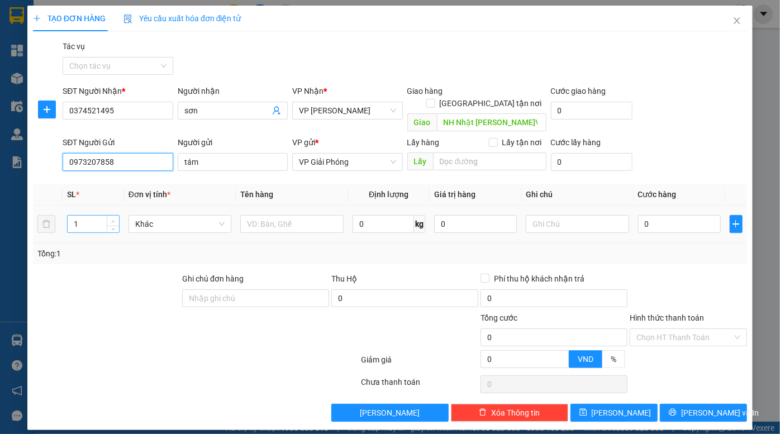
type input "0973207858"
click at [116, 218] on span "up" at bounding box center [113, 221] width 7 height 7
type input "3"
click at [116, 218] on span "up" at bounding box center [113, 221] width 7 height 7
click at [163, 216] on span "Khác" at bounding box center [180, 224] width 90 height 17
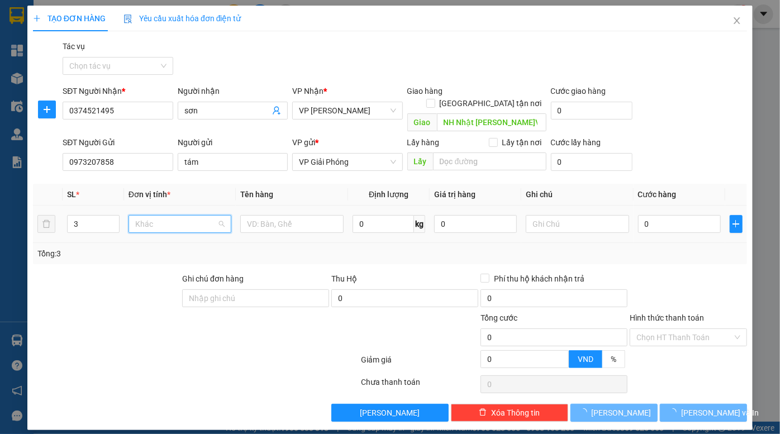
scroll to position [107, 0]
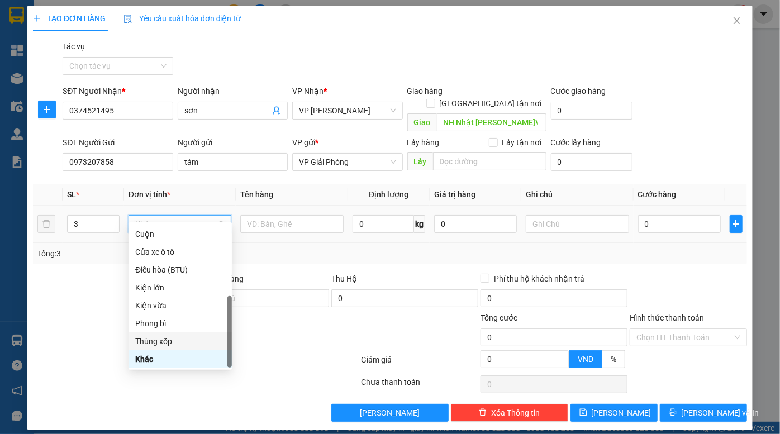
click at [177, 341] on div "Thùng xốp" at bounding box center [180, 341] width 90 height 12
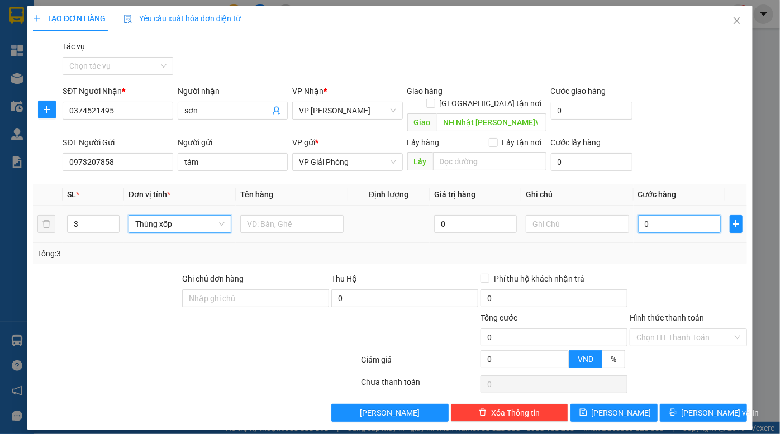
click at [672, 215] on input "0" at bounding box center [679, 224] width 83 height 18
type input "1"
type input "18"
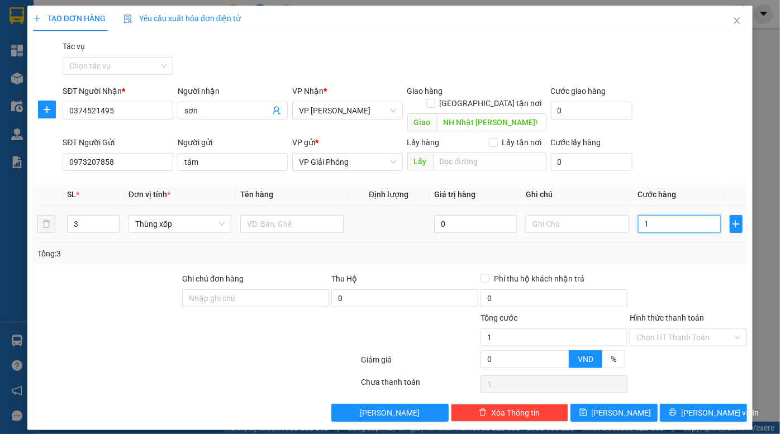
type input "18"
type input "180"
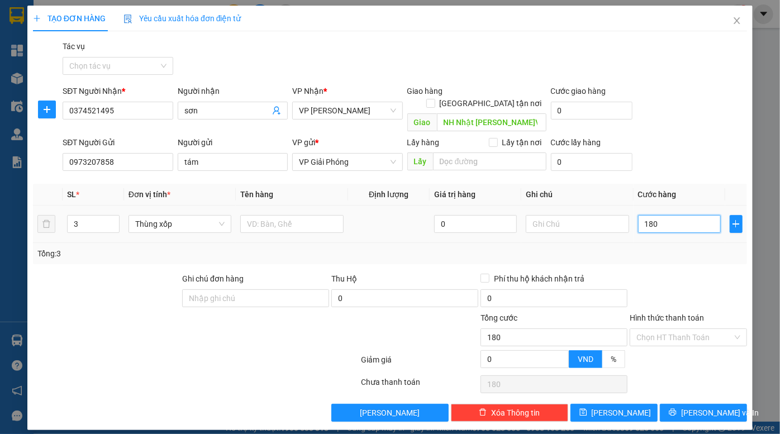
type input "1.800"
type input "18.000"
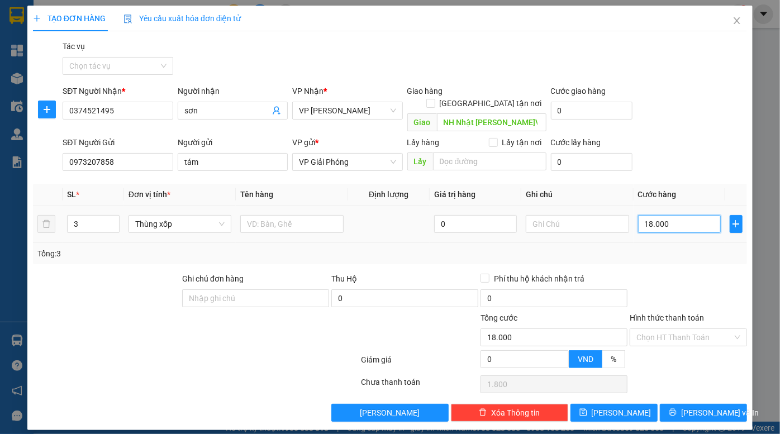
type input "18.000"
type input "180.000"
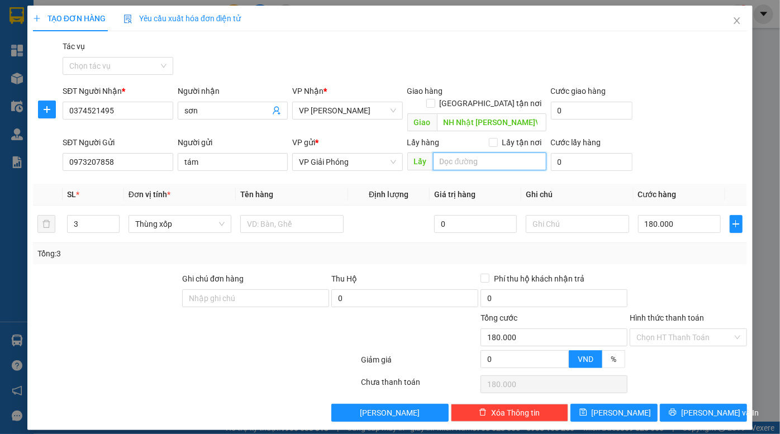
click at [490, 153] on input "search" at bounding box center [489, 162] width 113 height 18
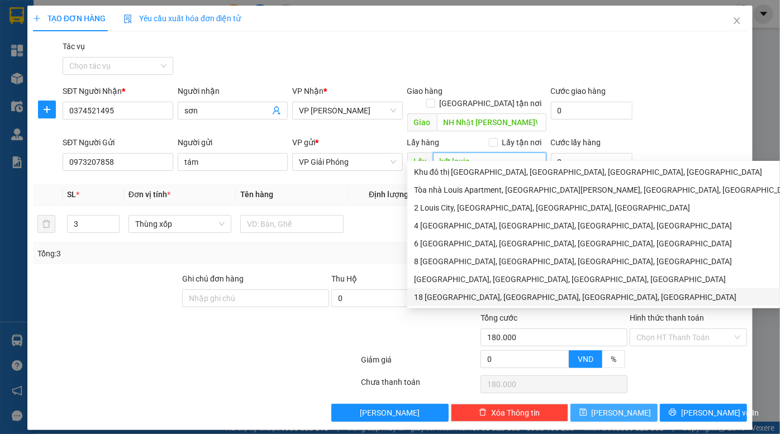
type input "kđt louis"
click at [617, 407] on span "[PERSON_NAME]" at bounding box center [622, 413] width 60 height 12
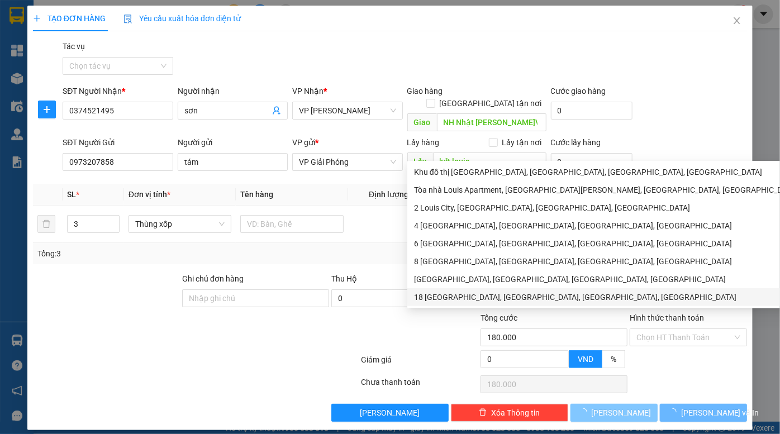
type input "1"
type input "0"
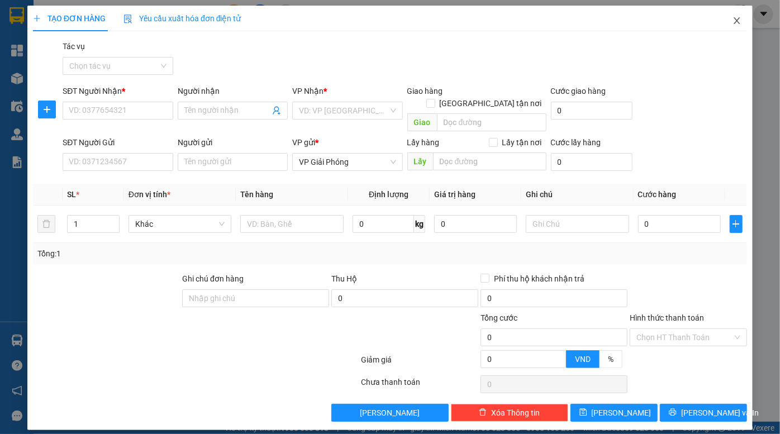
click at [737, 19] on icon "close" at bounding box center [736, 20] width 9 height 9
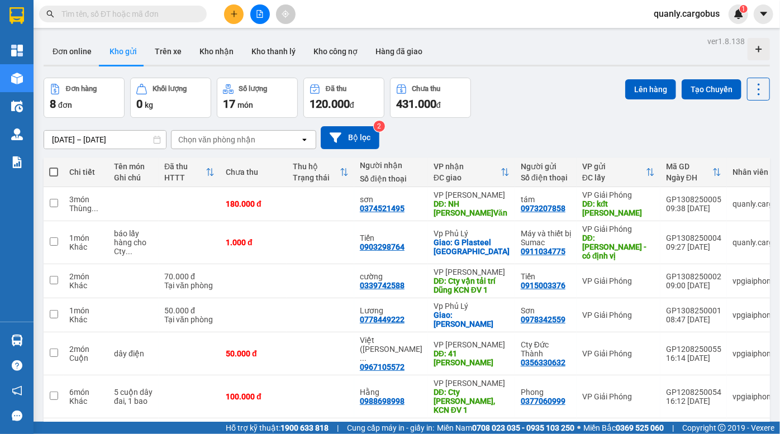
click at [582, 74] on div "ver 1.8.138 Đơn online Kho gửi Trên xe Kho nhận Kho thanh lý Kho công nợ Hàng đ…" at bounding box center [406, 280] width 735 height 493
click at [562, 93] on div "Đơn hàng 8 đơn Khối lượng 0 kg Số lượng 17 món Đã thu 120.000 đ Chưa thu 431.00…" at bounding box center [407, 98] width 726 height 40
click at [563, 107] on div "Đơn hàng 8 đơn Khối lượng 0 kg Số lượng 17 món Đã thu 120.000 đ Chưa thu 431.00…" at bounding box center [407, 98] width 726 height 40
click at [530, 104] on div "Đơn hàng 8 đơn Khối lượng 0 kg Số lượng 17 món Đã thu 120.000 đ Chưa thu 431.00…" at bounding box center [407, 98] width 726 height 40
click at [535, 123] on div "11/08/2025 – 13/08/2025 Press the down arrow key to interact with the calendar …" at bounding box center [407, 138] width 726 height 40
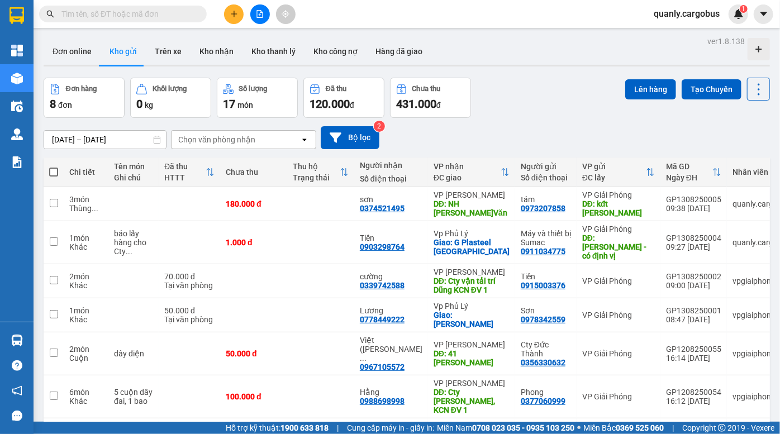
click at [531, 89] on div "Đơn hàng 8 đơn Khối lượng 0 kg Số lượng 17 món Đã thu 120.000 đ Chưa thu 431.00…" at bounding box center [407, 98] width 726 height 40
click at [542, 116] on div "Đơn hàng 8 đơn Khối lượng 0 kg Số lượng 17 món Đã thu 120.000 đ Chưa thu 431.00…" at bounding box center [407, 98] width 726 height 40
click at [545, 113] on div "Đơn hàng 8 đơn Khối lượng 0 kg Số lượng 17 món Đã thu 120.000 đ Chưa thu 431.00…" at bounding box center [407, 98] width 726 height 40
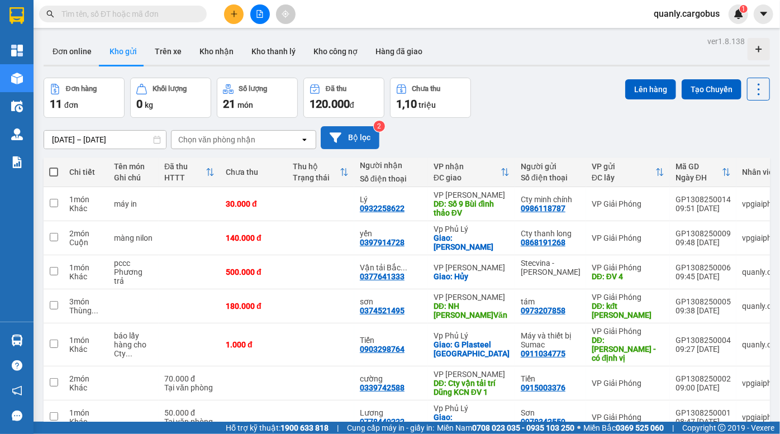
click at [351, 137] on button "Bộ lọc" at bounding box center [350, 137] width 59 height 23
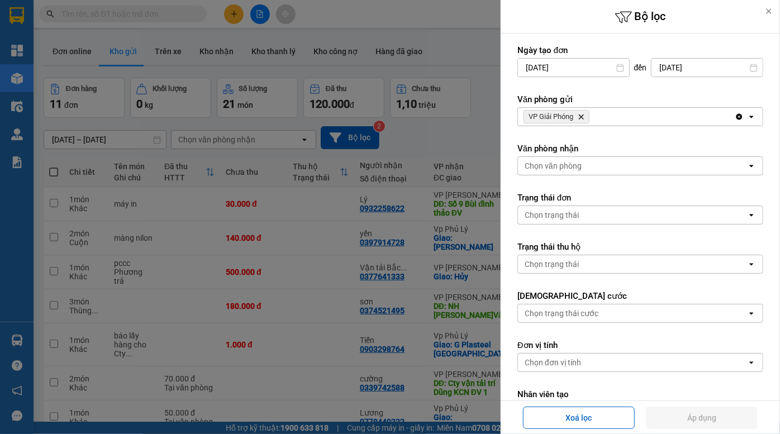
click at [583, 117] on icon "VP Giải Phóng, close by backspace" at bounding box center [581, 117] width 5 height 5
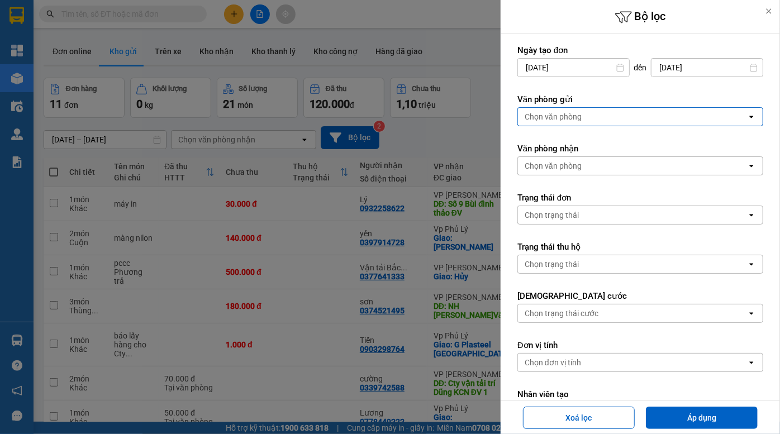
click at [588, 115] on div "Chọn văn phòng" at bounding box center [632, 117] width 229 height 18
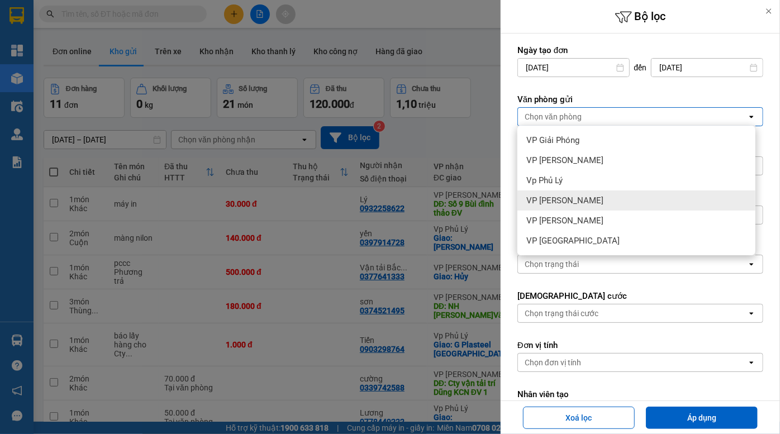
click at [571, 199] on span "VP [PERSON_NAME]" at bounding box center [564, 200] width 77 height 11
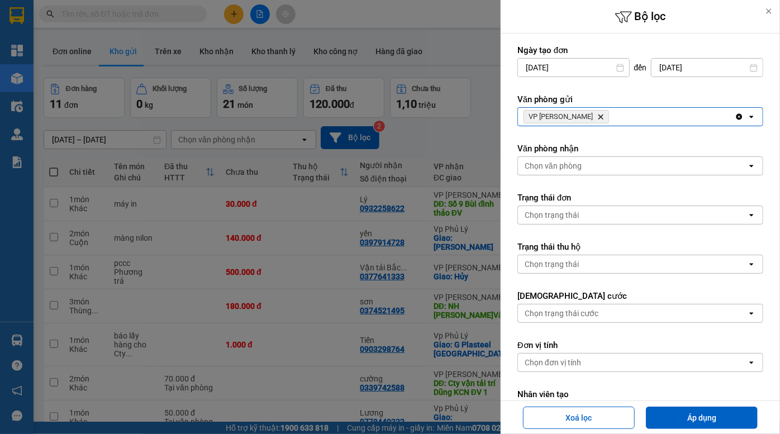
click at [596, 115] on div "VP Đồng Văn Delete" at bounding box center [626, 117] width 217 height 18
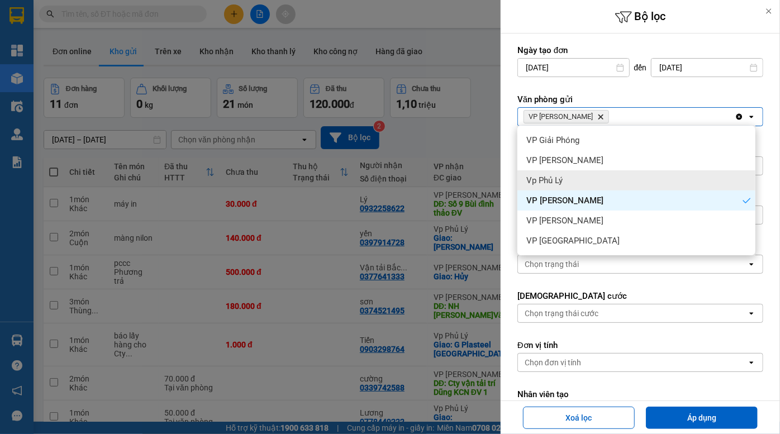
click at [569, 187] on div "Vp Phủ Lý" at bounding box center [636, 180] width 238 height 20
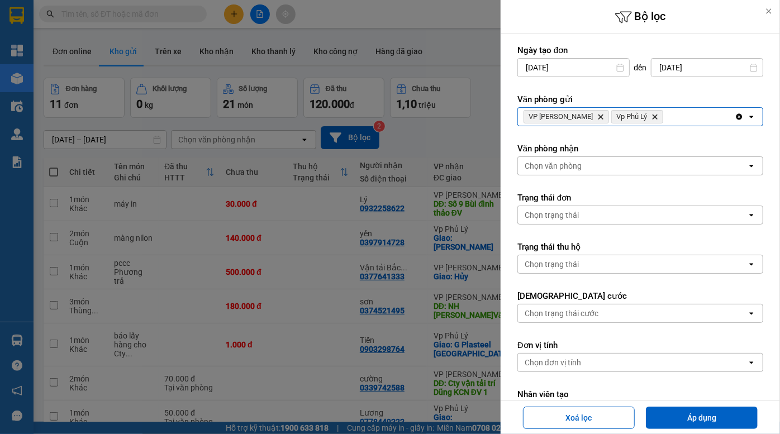
drag, startPoint x: 701, startPoint y: 412, endPoint x: 672, endPoint y: 384, distance: 40.7
click at [700, 412] on button "Áp dụng" at bounding box center [702, 418] width 112 height 22
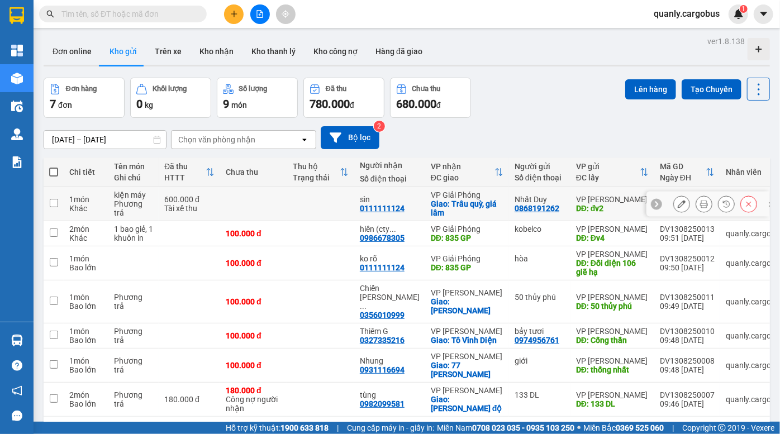
drag, startPoint x: 54, startPoint y: 201, endPoint x: 66, endPoint y: 201, distance: 12.9
click at [54, 201] on input "checkbox" at bounding box center [54, 203] width 8 height 8
checkbox input "true"
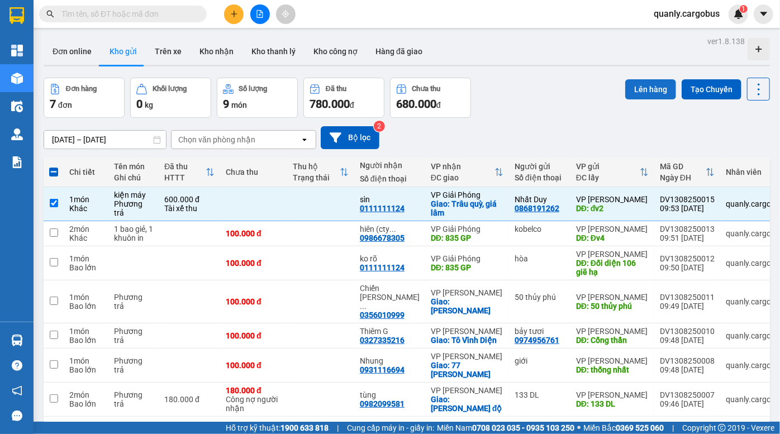
click at [632, 87] on button "Lên hàng" at bounding box center [650, 89] width 51 height 20
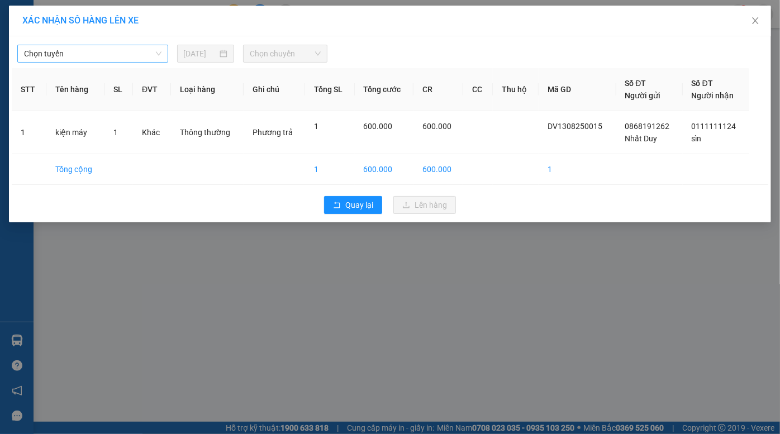
click at [112, 54] on span "Chọn tuyến" at bounding box center [92, 53] width 137 height 17
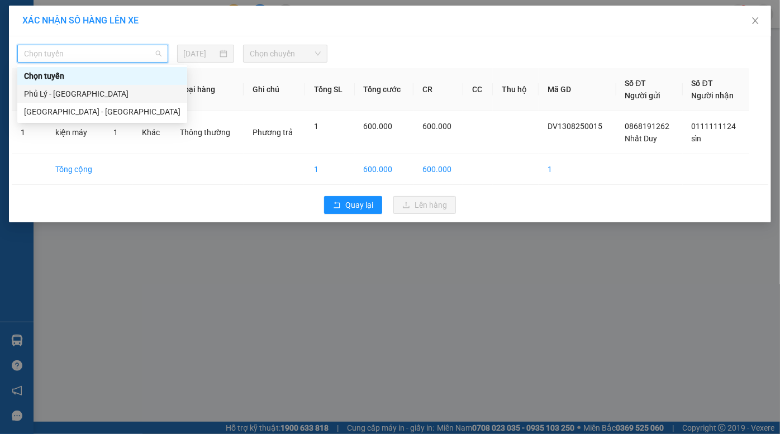
click at [94, 94] on div "Phủ Lý - [GEOGRAPHIC_DATA]" at bounding box center [102, 94] width 156 height 12
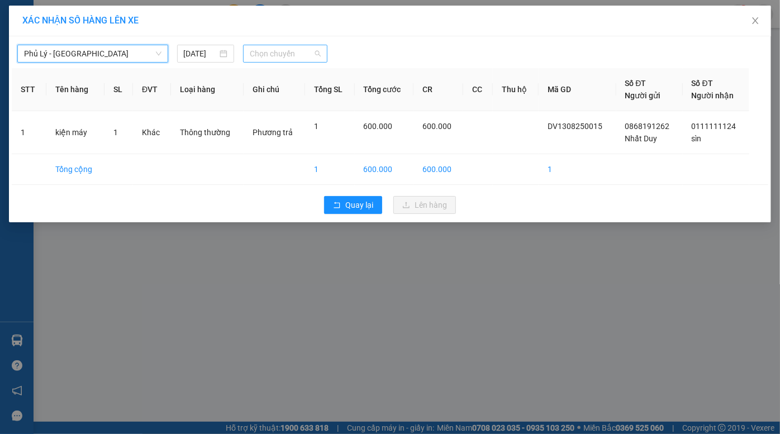
click at [279, 54] on span "Chọn chuyến" at bounding box center [285, 53] width 71 height 17
click at [191, 51] on input "[DATE]" at bounding box center [201, 53] width 34 height 12
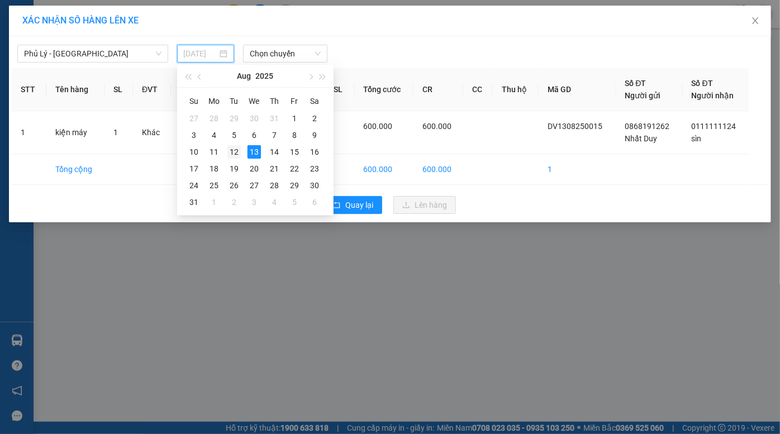
click at [234, 148] on div "12" at bounding box center [233, 151] width 13 height 13
type input "12/08/2025"
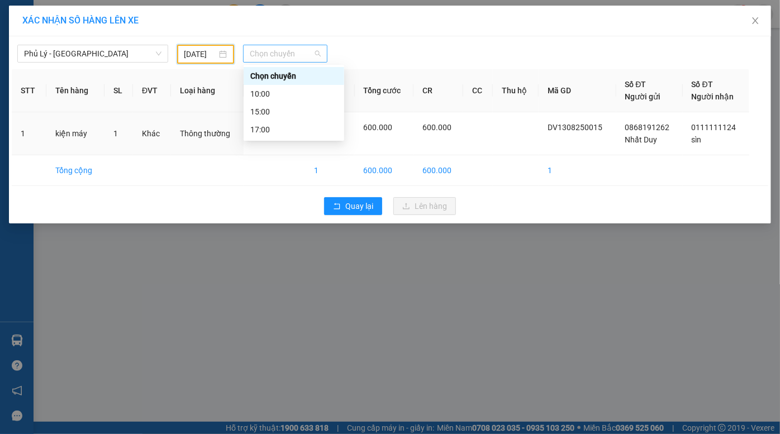
click at [289, 51] on span "Chọn chuyến" at bounding box center [285, 53] width 71 height 17
click at [279, 128] on div "17:00" at bounding box center [293, 129] width 87 height 12
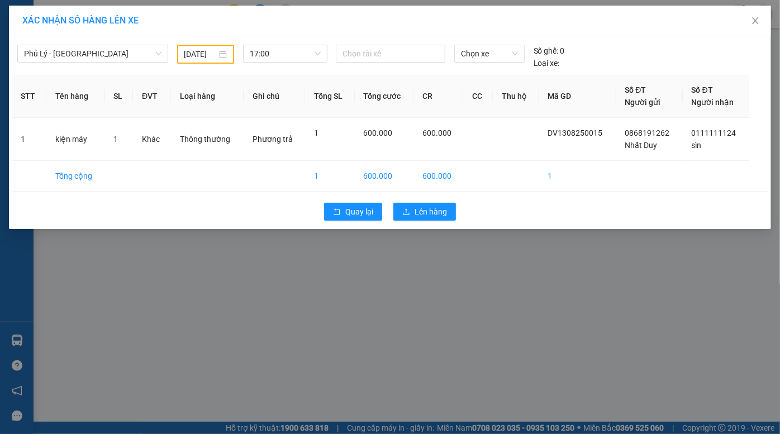
drag, startPoint x: 380, startPoint y: 42, endPoint x: 374, endPoint y: 64, distance: 23.2
click at [380, 42] on div "Phủ Lý - Hà Nội 12/08/2025 17:00 Chọn tài xế Chọn xe Số ghế: 0 Loại xe:" at bounding box center [390, 54] width 756 height 30
click at [377, 58] on div at bounding box center [391, 53] width 104 height 13
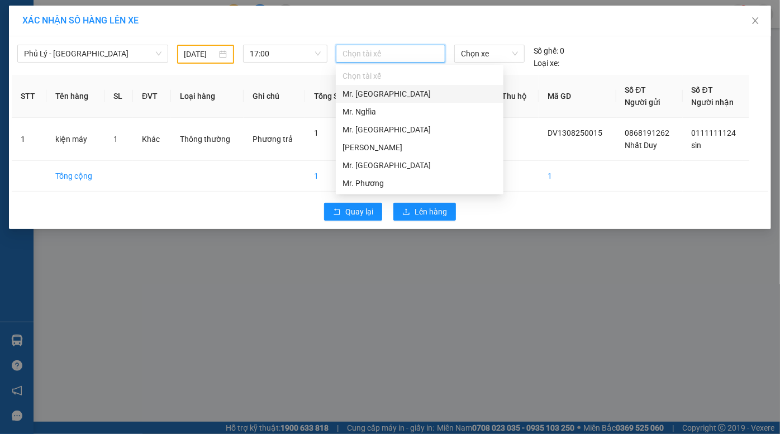
click at [374, 100] on div "Mr. [GEOGRAPHIC_DATA]" at bounding box center [420, 94] width 168 height 18
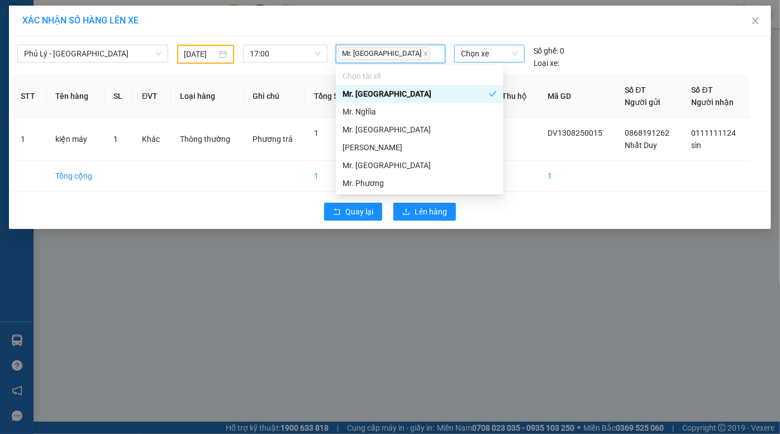
click at [496, 55] on span "Chọn xe" at bounding box center [489, 53] width 57 height 17
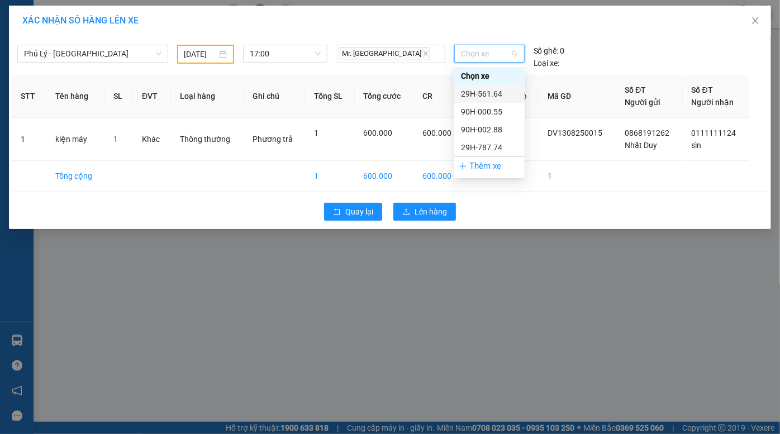
click at [491, 93] on div "29H-561.64" at bounding box center [489, 94] width 57 height 12
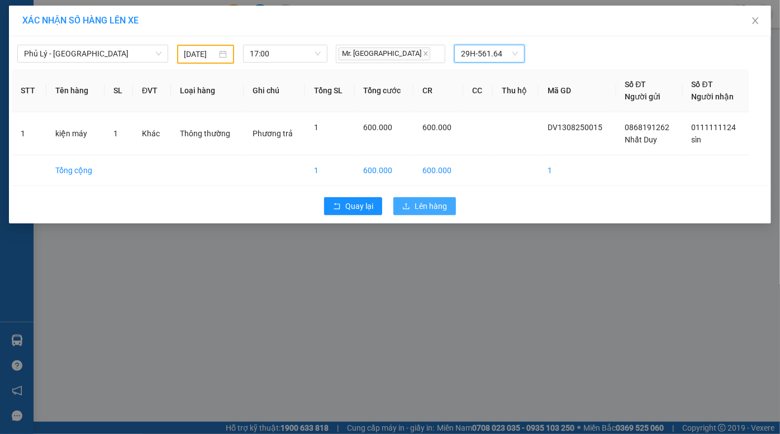
click at [436, 207] on span "Lên hàng" at bounding box center [431, 206] width 32 height 12
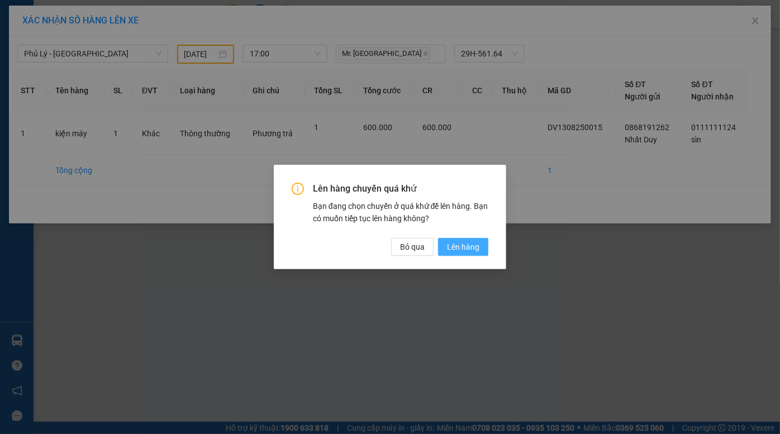
click at [478, 248] on span "Lên hàng" at bounding box center [463, 247] width 32 height 12
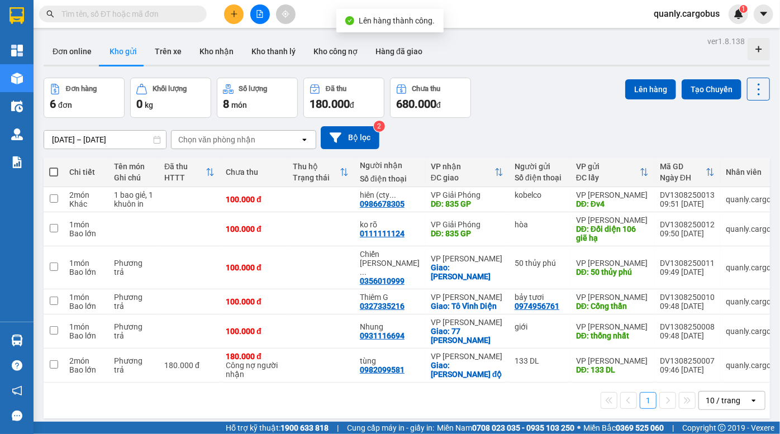
drag, startPoint x: 56, startPoint y: 168, endPoint x: 62, endPoint y: 169, distance: 5.6
click at [56, 168] on span at bounding box center [53, 172] width 9 height 9
click at [54, 166] on input "checkbox" at bounding box center [54, 166] width 0 height 0
checkbox input "true"
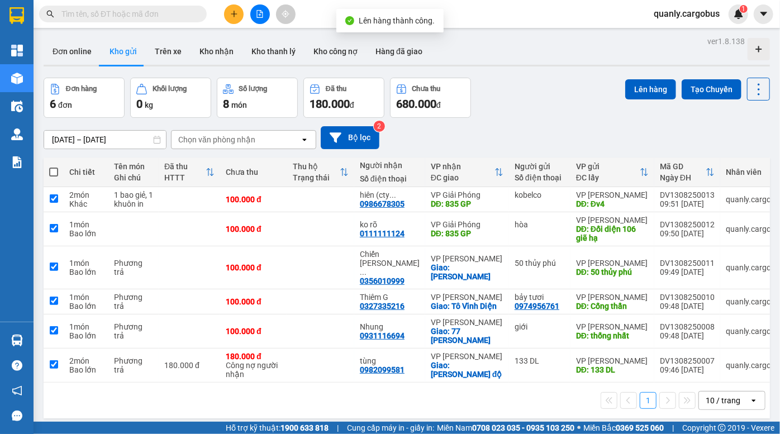
checkbox input "true"
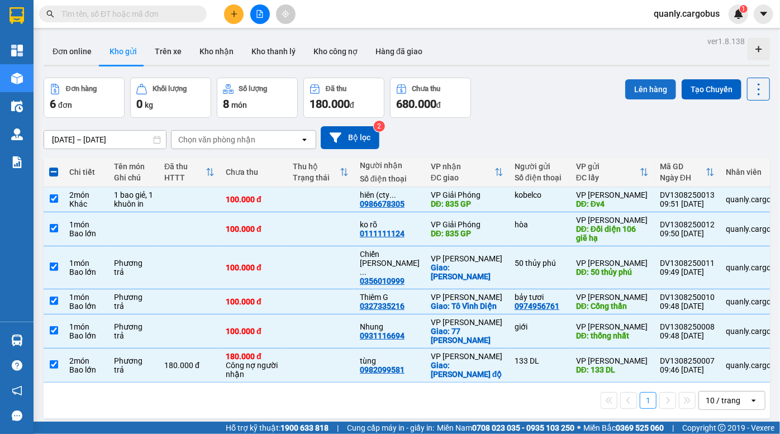
click at [651, 91] on button "Lên hàng" at bounding box center [650, 89] width 51 height 20
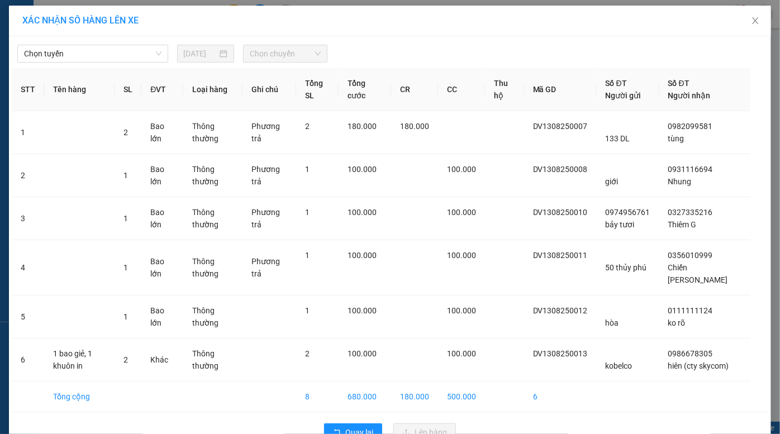
drag, startPoint x: 82, startPoint y: 55, endPoint x: 82, endPoint y: 64, distance: 9.5
click at [82, 56] on span "Chọn tuyến" at bounding box center [92, 53] width 137 height 17
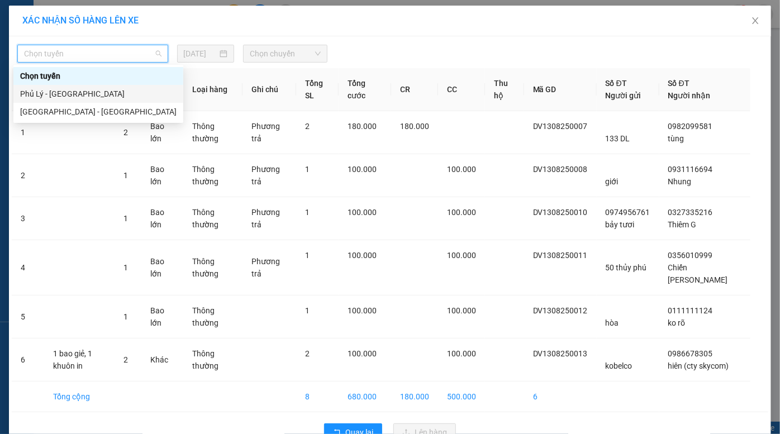
click at [81, 95] on div "Phủ Lý - [GEOGRAPHIC_DATA]" at bounding box center [98, 94] width 156 height 12
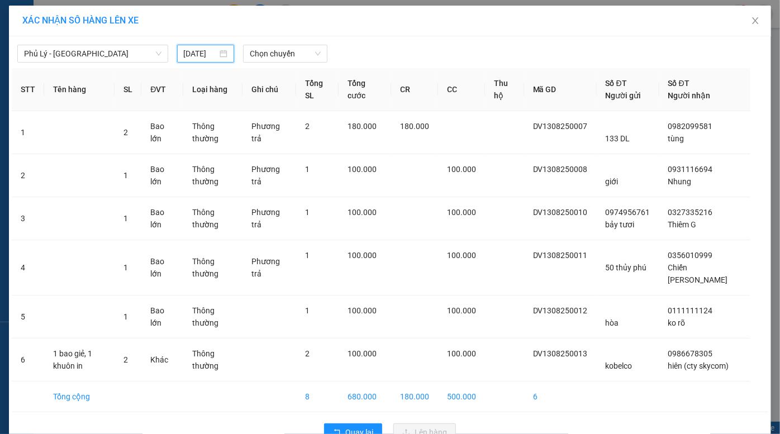
drag, startPoint x: 189, startPoint y: 51, endPoint x: 206, endPoint y: 88, distance: 40.7
click at [189, 53] on input "[DATE]" at bounding box center [201, 53] width 34 height 12
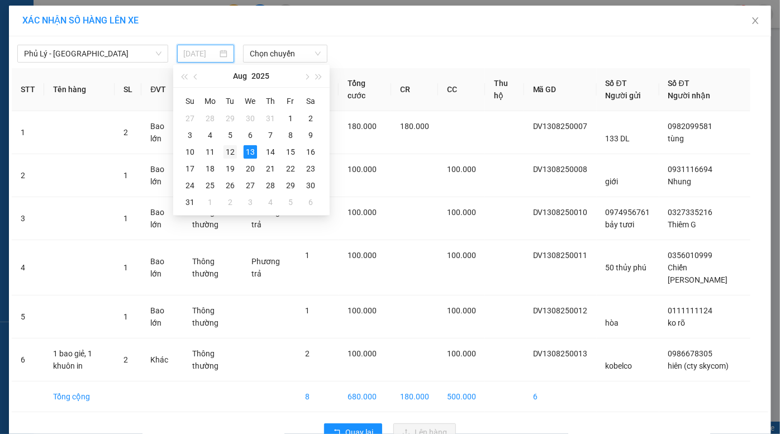
click at [230, 151] on div "12" at bounding box center [229, 151] width 13 height 13
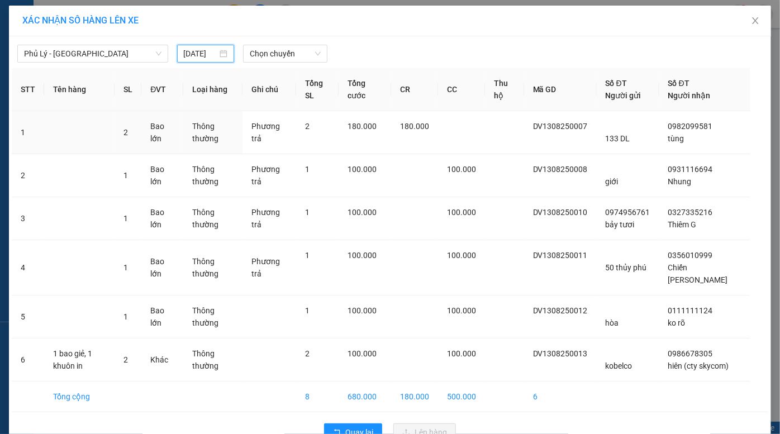
type input "12/08/2025"
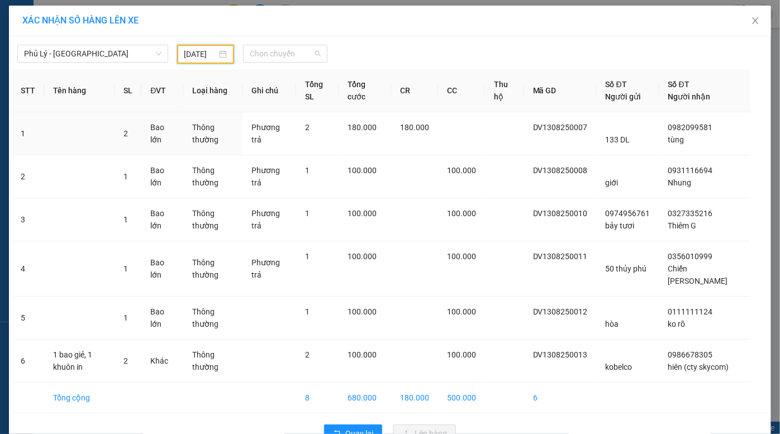
drag, startPoint x: 269, startPoint y: 54, endPoint x: 270, endPoint y: 83, distance: 29.1
click at [269, 58] on span "Chọn chuyến" at bounding box center [285, 53] width 71 height 17
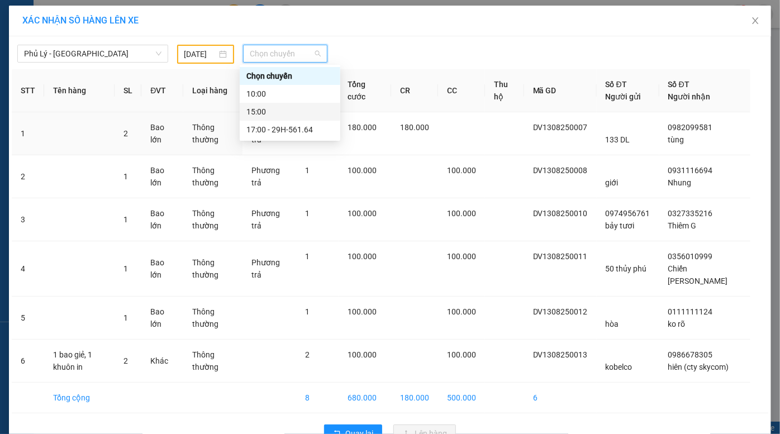
click at [281, 113] on div "15:00" at bounding box center [289, 112] width 87 height 12
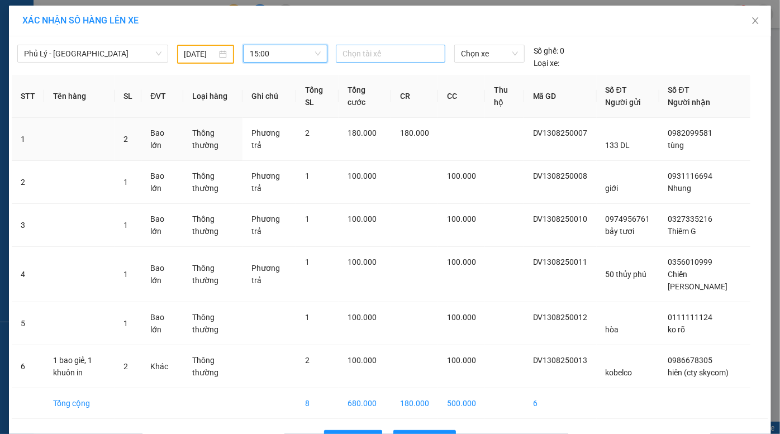
click at [391, 51] on div at bounding box center [391, 53] width 104 height 13
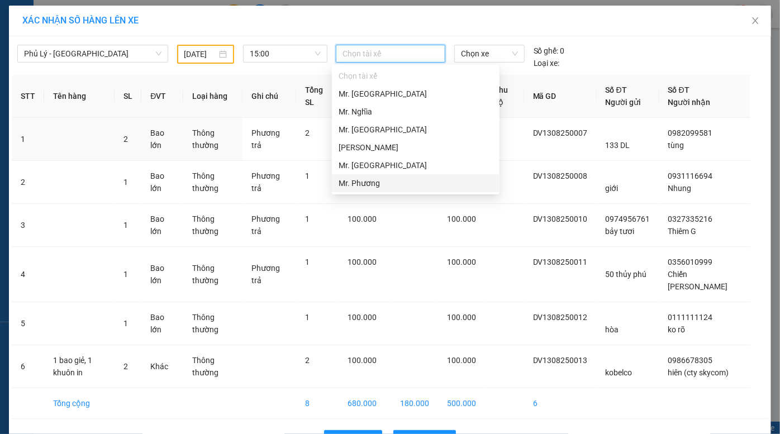
click at [371, 182] on div "Mr. Phương" at bounding box center [416, 183] width 154 height 12
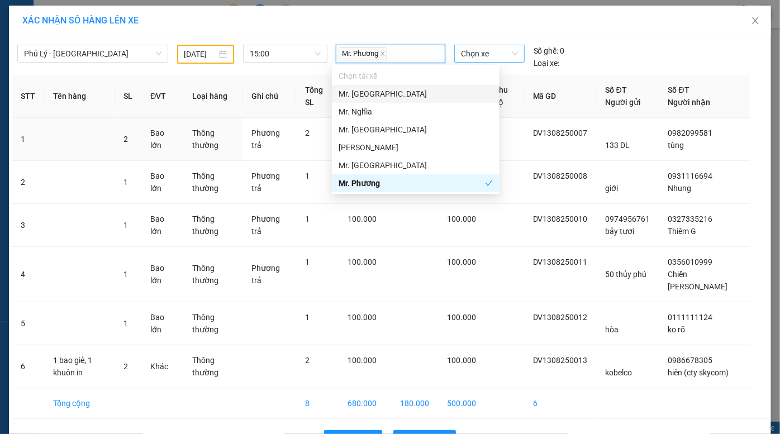
click at [475, 58] on span "Chọn xe" at bounding box center [489, 53] width 57 height 17
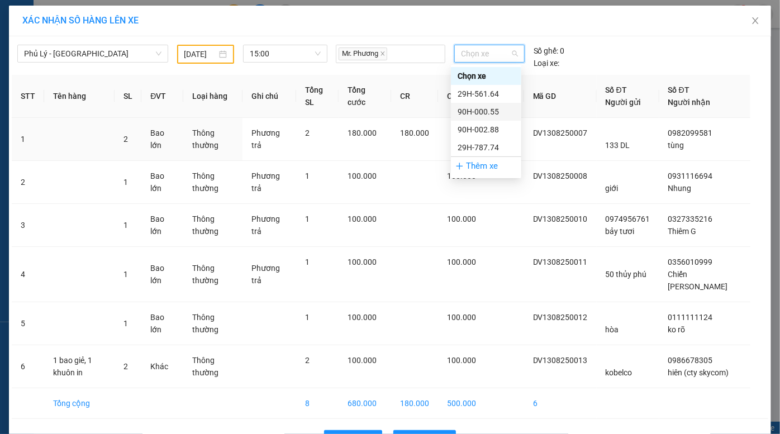
click at [491, 112] on div "90H-000.55" at bounding box center [486, 112] width 57 height 12
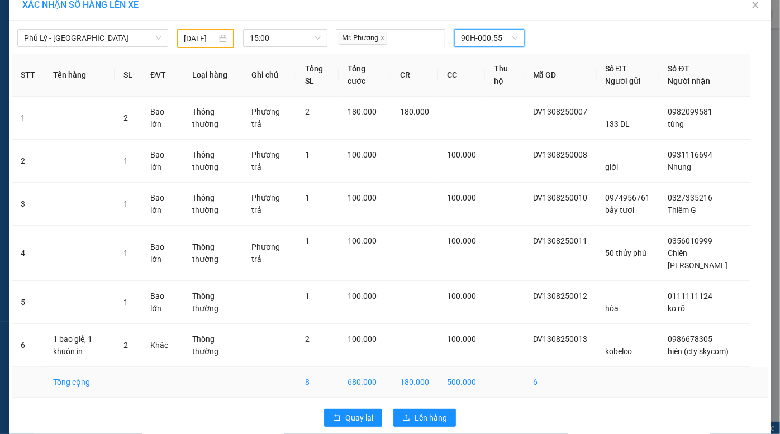
scroll to position [29, 0]
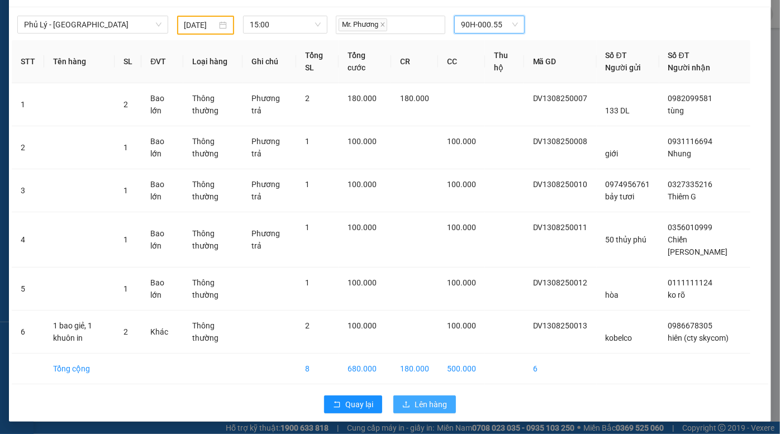
click at [418, 404] on span "Lên hàng" at bounding box center [431, 404] width 32 height 12
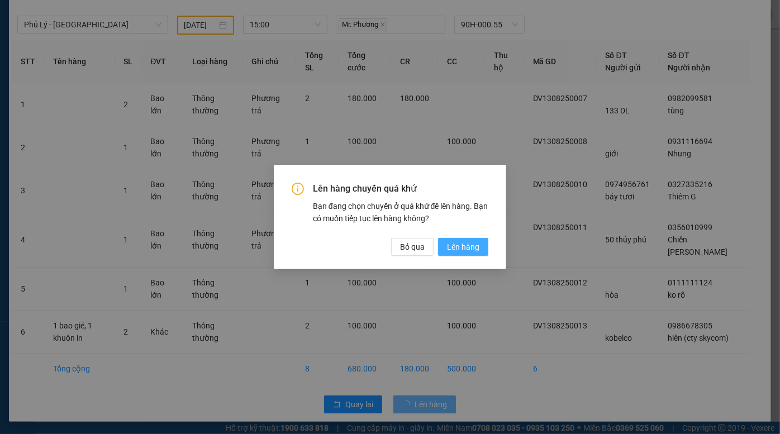
click at [461, 249] on span "Lên hàng" at bounding box center [463, 247] width 32 height 12
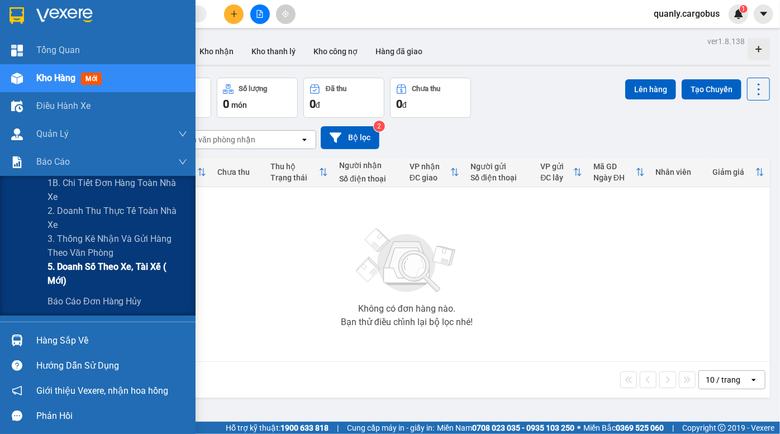
click at [108, 270] on span "5. Doanh số theo xe, tài xế ( mới)" at bounding box center [117, 274] width 140 height 28
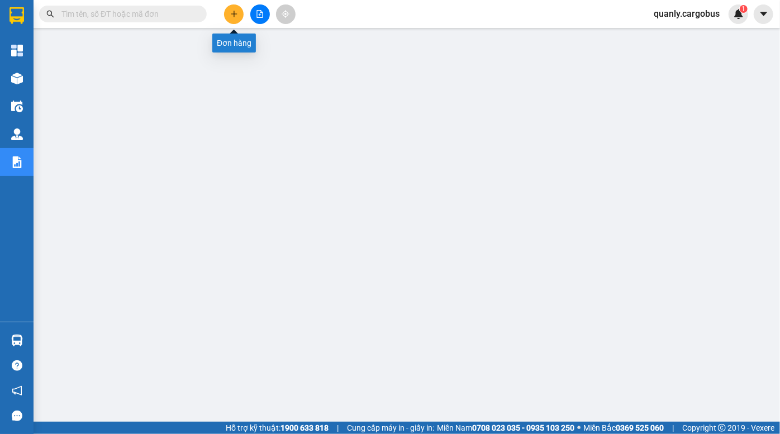
click at [234, 12] on icon "plus" at bounding box center [234, 14] width 1 height 6
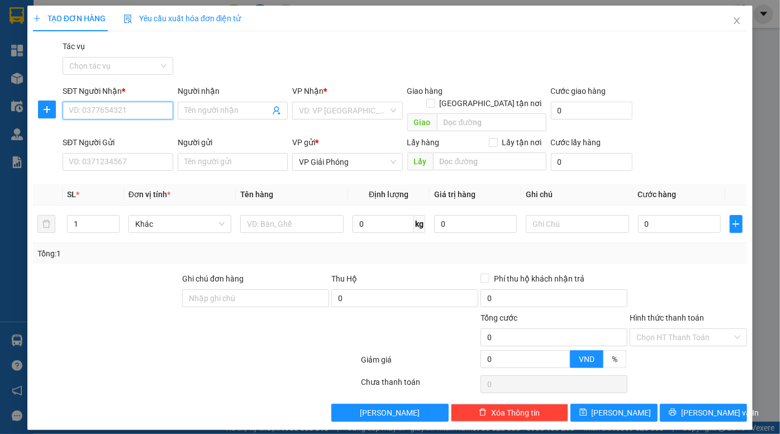
click at [135, 110] on input "SĐT Người Nhận *" at bounding box center [118, 111] width 110 height 18
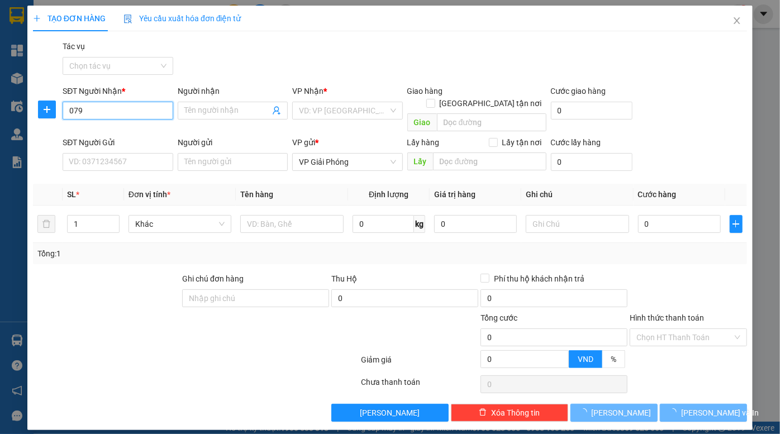
click at [135, 110] on input "079" at bounding box center [118, 111] width 110 height 18
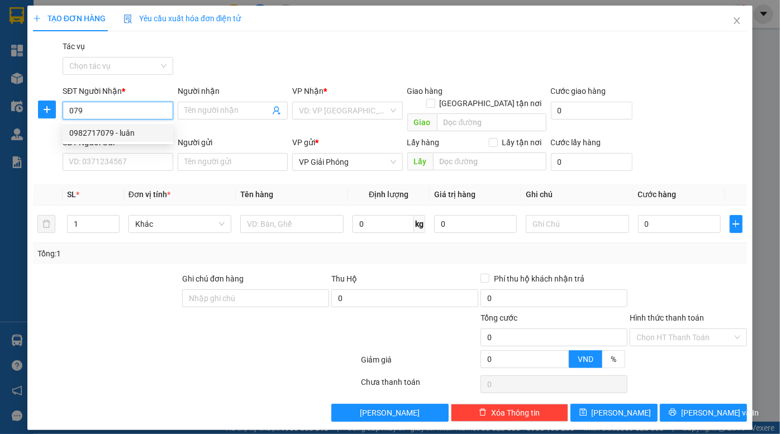
click at [140, 136] on div "0982717079 - luân" at bounding box center [117, 133] width 97 height 12
type input "0982717079"
type input "luân"
type input "đồng hoá kim bảng"
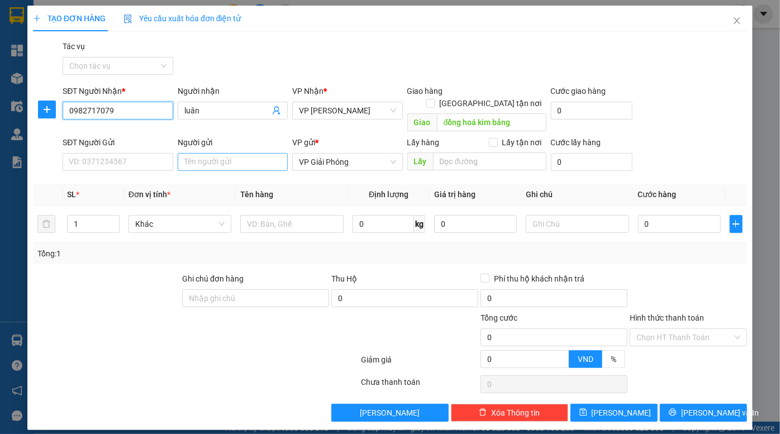
type input "0982717079"
click at [240, 153] on input "Người gửi" at bounding box center [233, 162] width 110 height 18
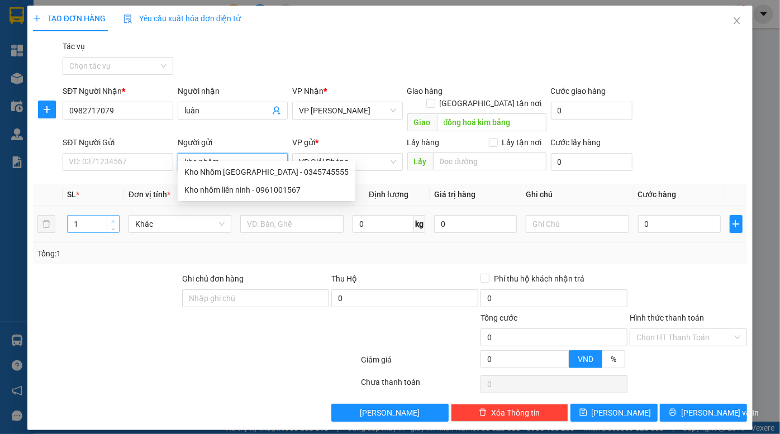
type input "kho nhôm"
type input "2"
click at [112, 220] on icon "up" at bounding box center [113, 222] width 4 height 4
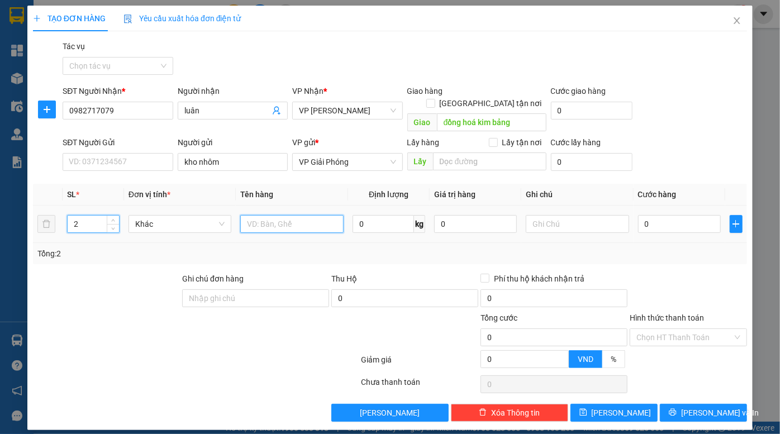
click at [249, 218] on input "text" at bounding box center [291, 224] width 103 height 18
type input "tấm nhựa"
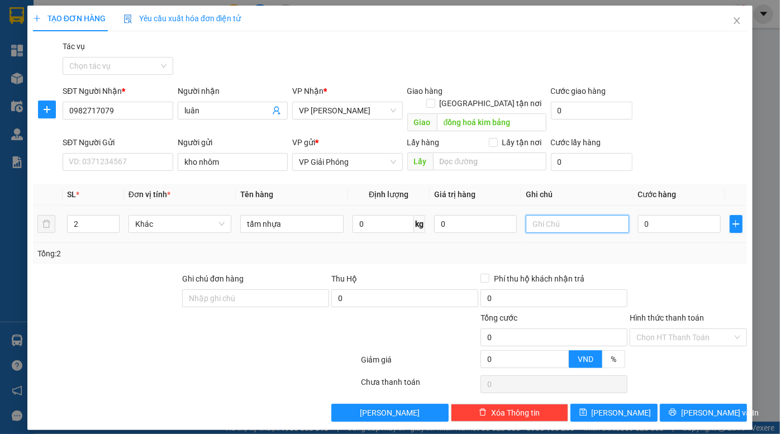
click at [564, 215] on input "text" at bounding box center [577, 224] width 103 height 18
type input "Nhập sau"
click at [682, 215] on input "0" at bounding box center [679, 224] width 83 height 18
type input "1"
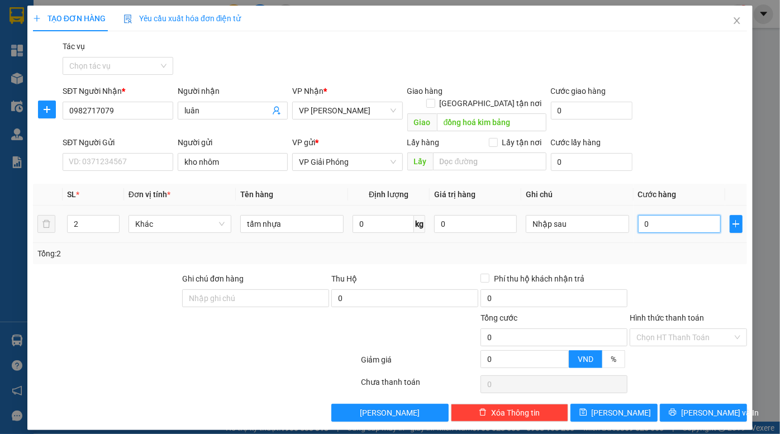
type input "1"
type input "15"
type input "150"
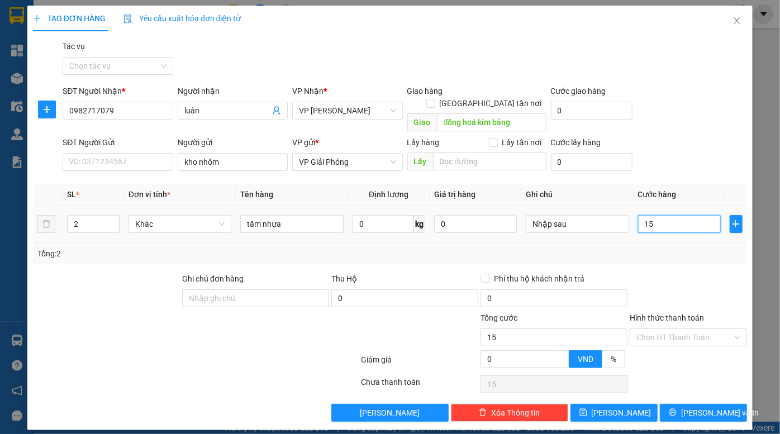
type input "150"
type input "1.500"
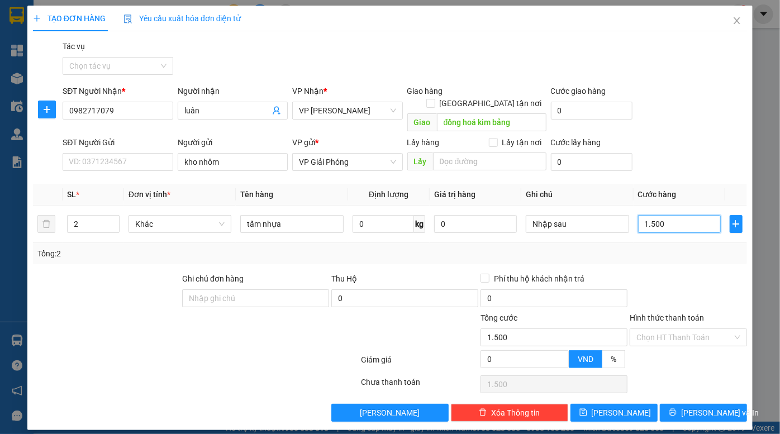
type input "15.000"
type input "150.000"
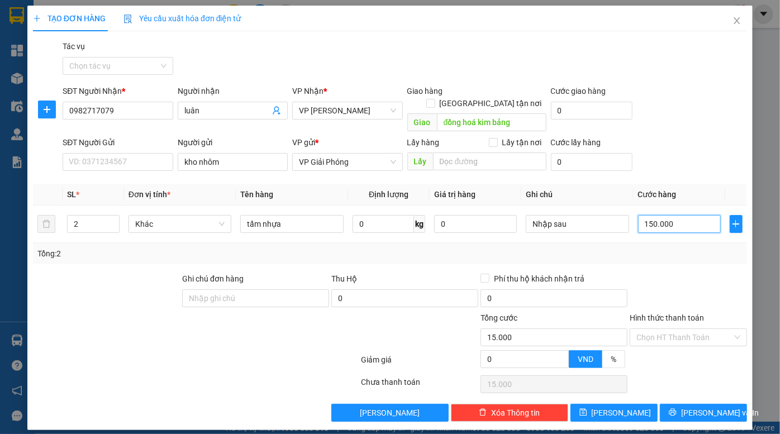
type input "150.000"
click at [470, 153] on input "search" at bounding box center [489, 162] width 113 height 18
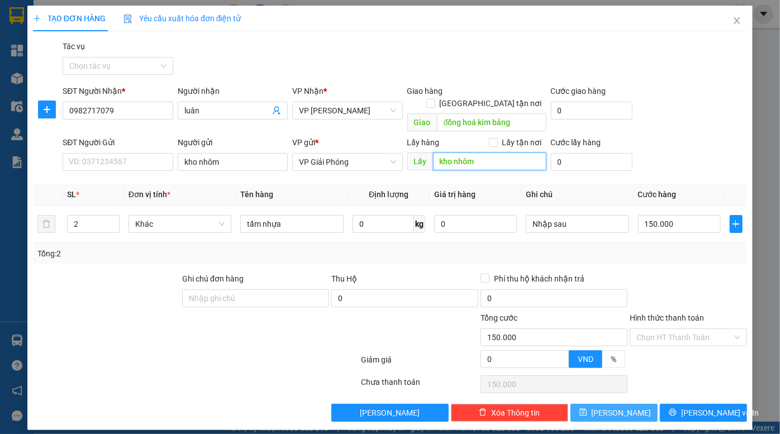
type input "kho nhôm"
click at [612, 404] on button "Lưu" at bounding box center [613, 413] width 87 height 18
type input "1"
type input "0"
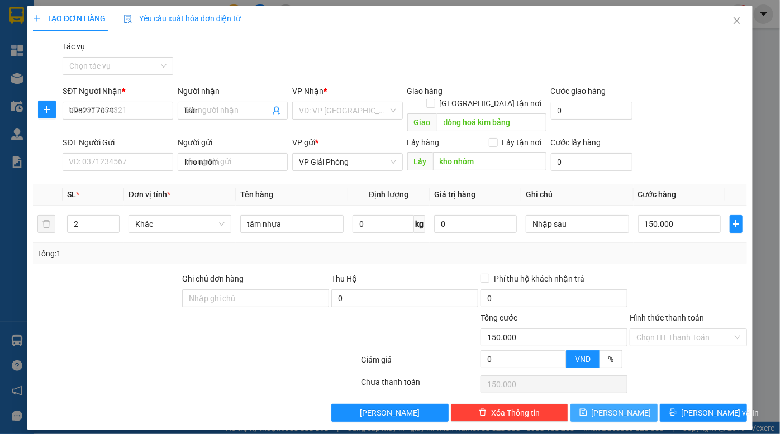
type input "0"
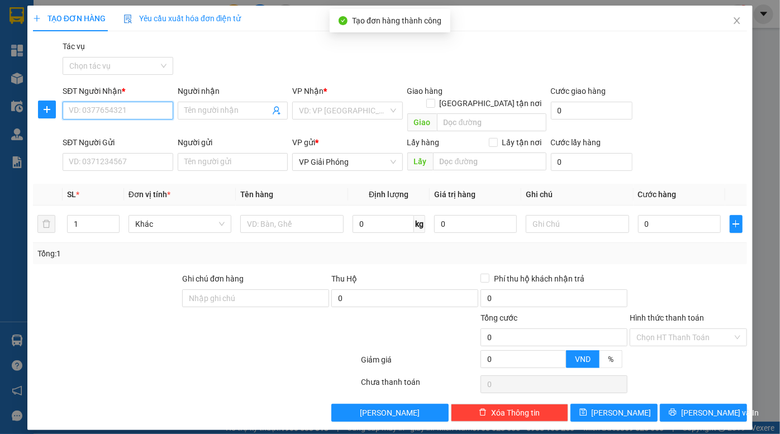
click at [134, 107] on input "SĐT Người Nhận *" at bounding box center [118, 111] width 110 height 18
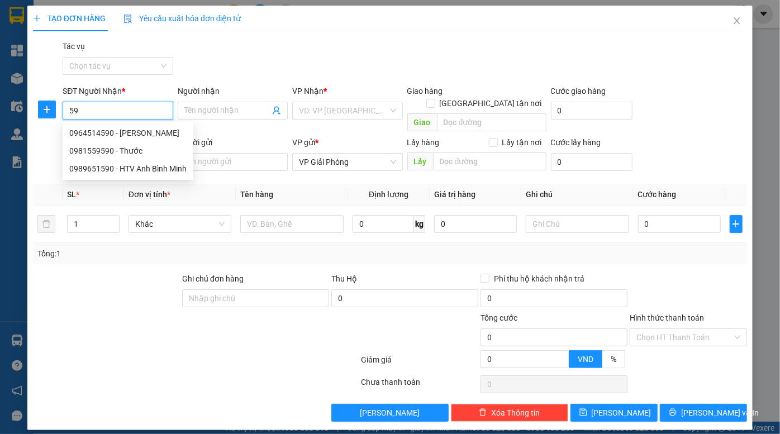
type input "5"
click at [226, 108] on input "Người nhận" at bounding box center [226, 110] width 85 height 12
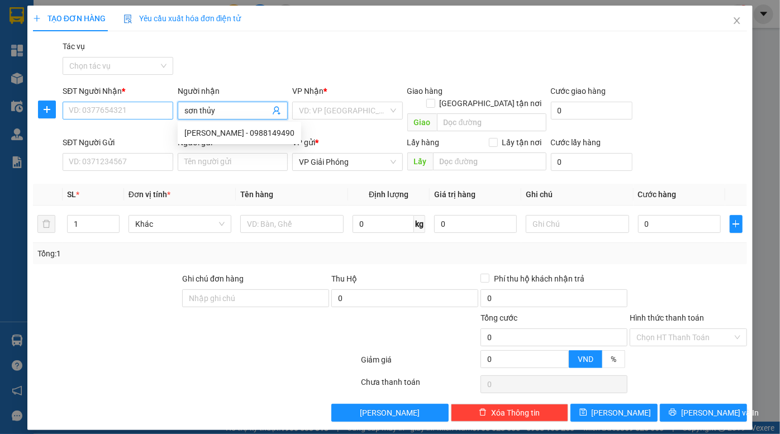
type input "sơn thủy"
click at [120, 110] on input "SĐT Người Nhận *" at bounding box center [118, 111] width 110 height 18
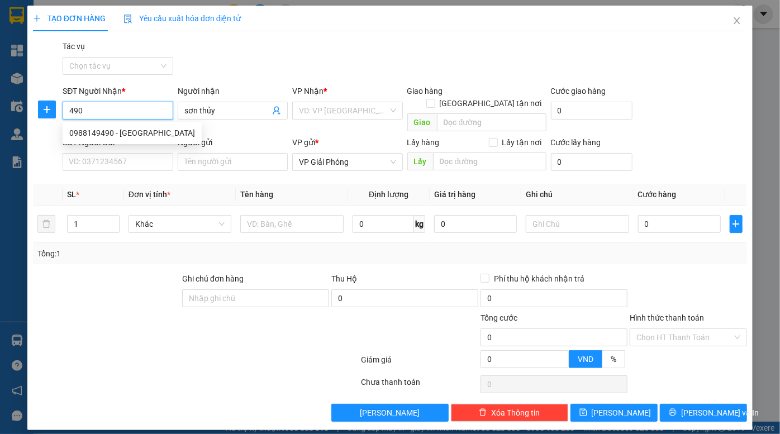
click at [120, 110] on input "490" at bounding box center [118, 111] width 110 height 18
click at [128, 130] on div "0988149490 - Sơn Thủy" at bounding box center [132, 133] width 126 height 12
type input "0988149490"
type input "Sơn Thủy"
type input "xóm 3 Nhật Tựu, K.Bảng"
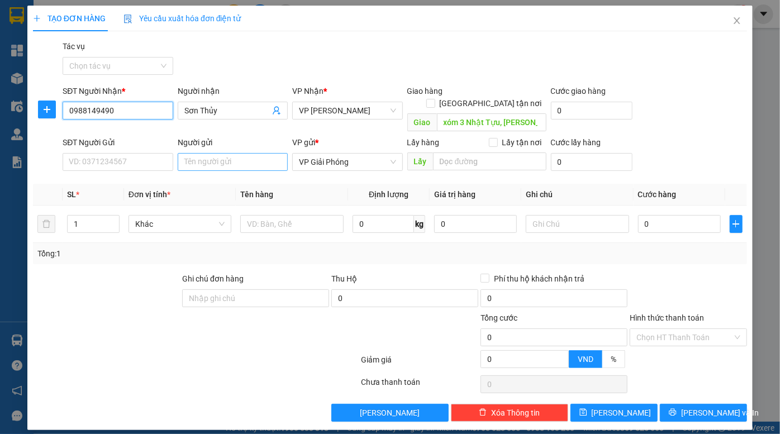
type input "0988149490"
click at [248, 153] on input "Người gửi" at bounding box center [233, 162] width 110 height 18
type input "kho nhôm"
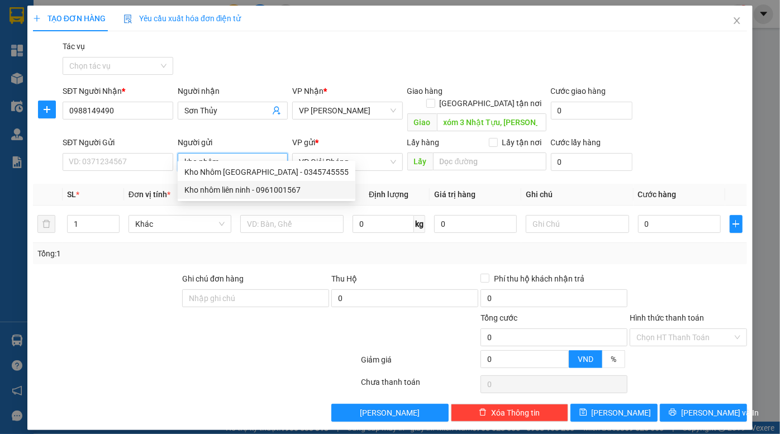
drag, startPoint x: 245, startPoint y: 172, endPoint x: 245, endPoint y: 188, distance: 15.6
click at [245, 188] on div "Kho Nhôm Liên Ninh - 0345745555 Kho nhôm liên ninh - 0961001567" at bounding box center [267, 181] width 178 height 36
click at [245, 188] on div "Kho nhôm liên ninh - 0961001567" at bounding box center [266, 190] width 164 height 12
type input "0961001567"
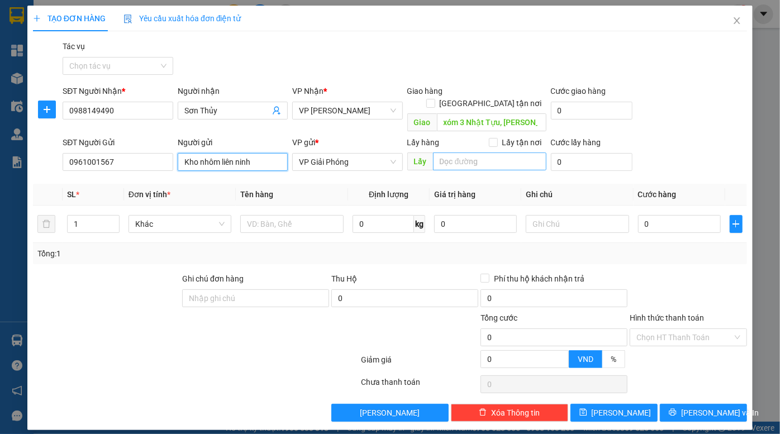
type input "Kho nhôm liên ninh"
click at [486, 153] on input "search" at bounding box center [489, 162] width 113 height 18
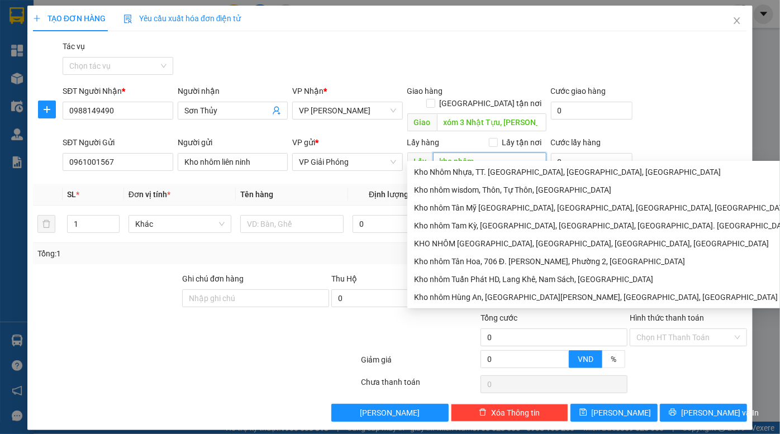
type input "kho nhôm"
click at [730, 95] on div "SĐT Người Nhận * 0988149490 Người nhận Sơn Thủy VP Nhận * VP Đồng Văn Giao hàng…" at bounding box center [404, 110] width 689 height 51
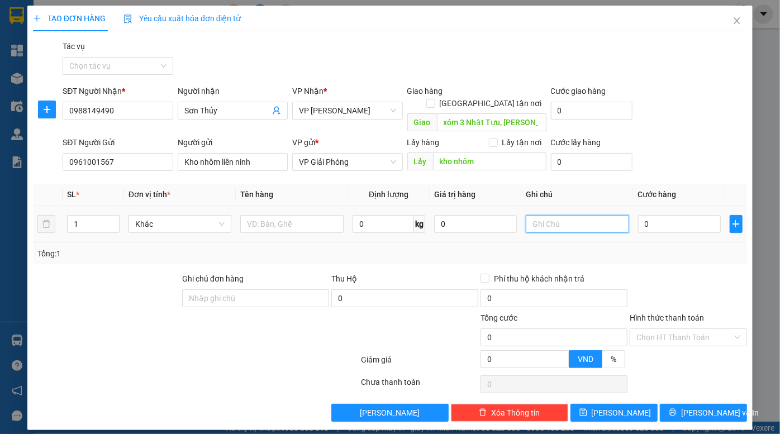
click at [596, 215] on input "text" at bounding box center [577, 224] width 103 height 18
type input "nhập sau"
click at [675, 215] on input "0" at bounding box center [679, 224] width 83 height 18
type input "1"
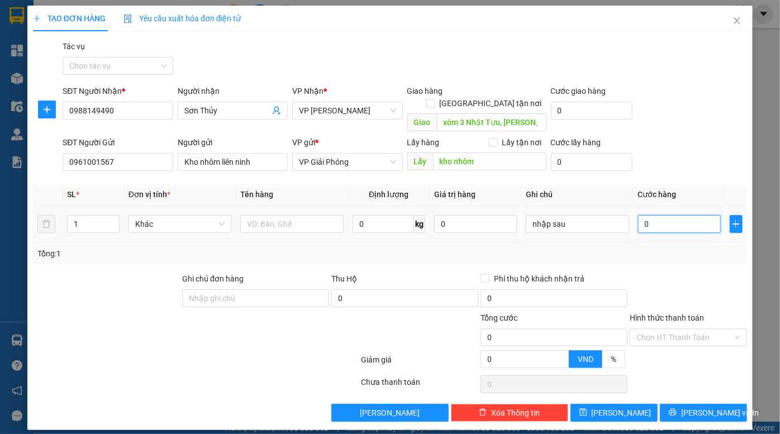
type input "1"
type input "10"
type input "100"
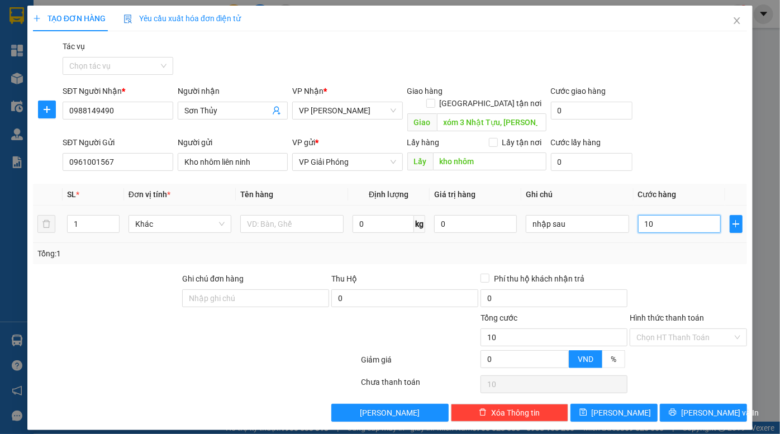
type input "100"
type input "1.000"
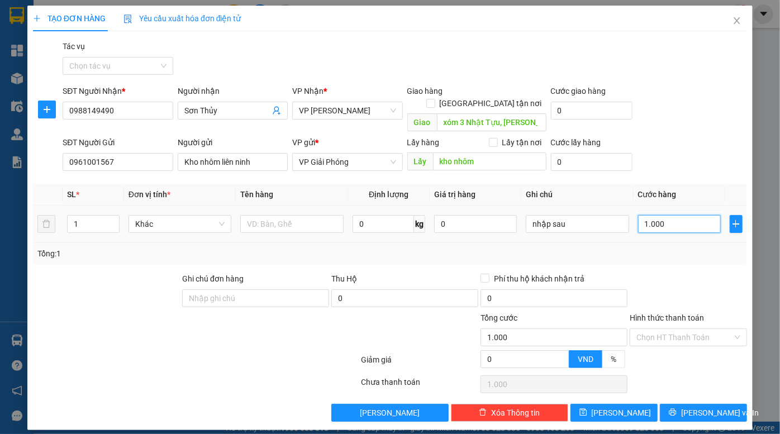
type input "10.000"
type input "100.000"
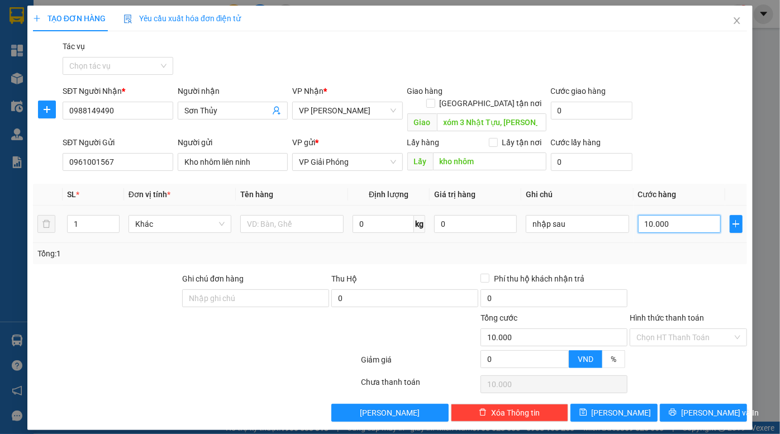
type input "100.000"
click at [617, 407] on span "Lưu" at bounding box center [622, 413] width 60 height 12
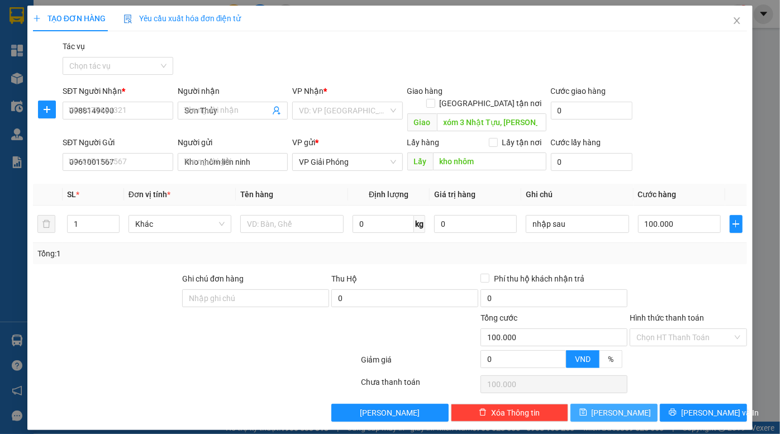
type input "0"
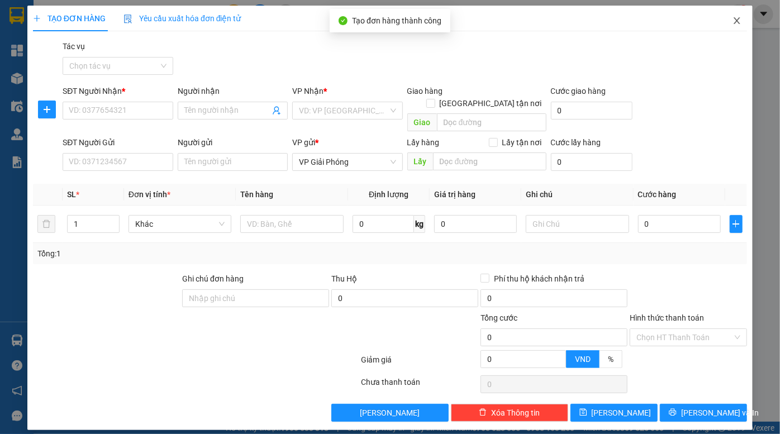
click at [733, 22] on icon "close" at bounding box center [736, 20] width 9 height 9
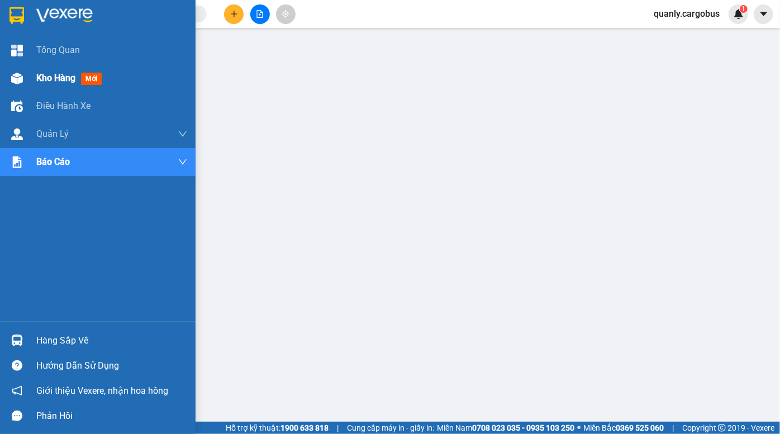
click at [22, 72] on div at bounding box center [17, 79] width 20 height 20
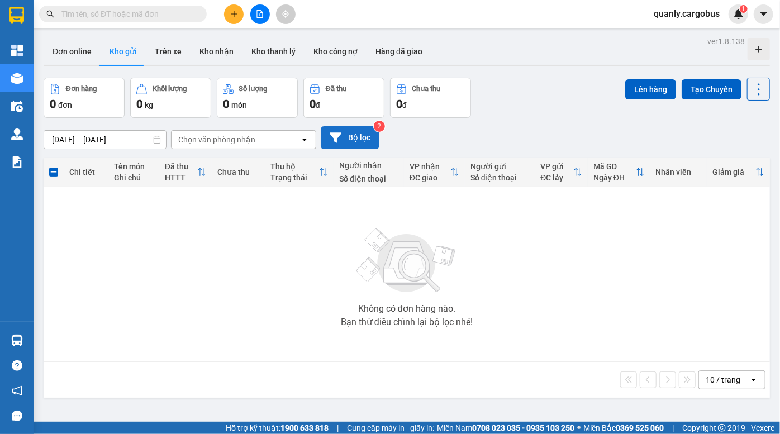
click at [357, 135] on button "Bộ lọc" at bounding box center [350, 137] width 59 height 23
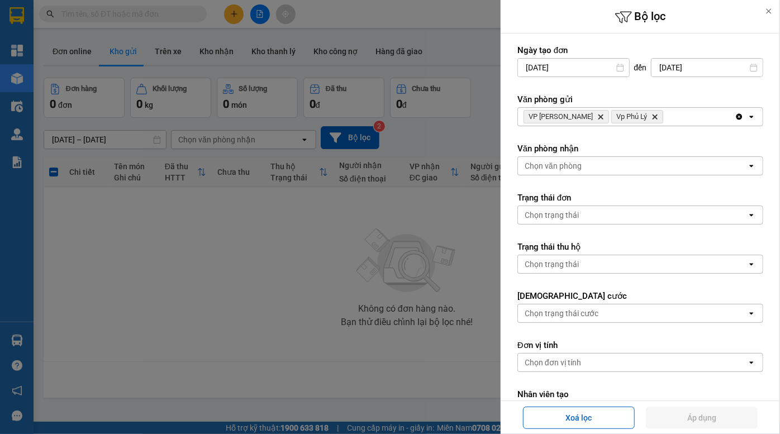
click at [597, 115] on icon "Delete" at bounding box center [600, 116] width 7 height 7
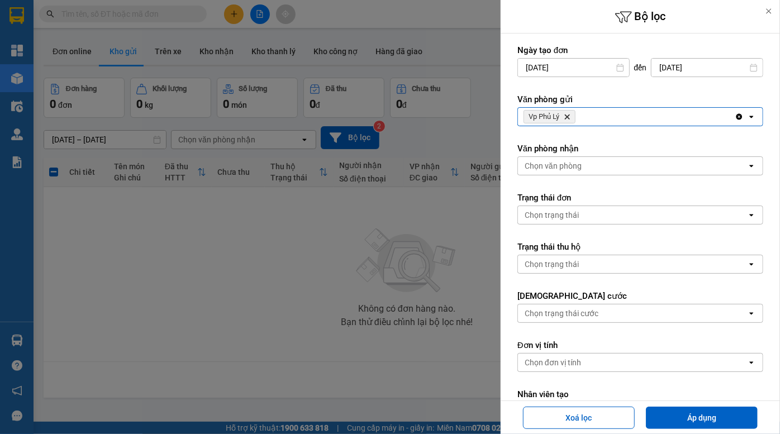
click at [570, 116] on icon "Delete" at bounding box center [567, 116] width 7 height 7
click at [570, 116] on div "Chọn văn phòng" at bounding box center [553, 116] width 57 height 11
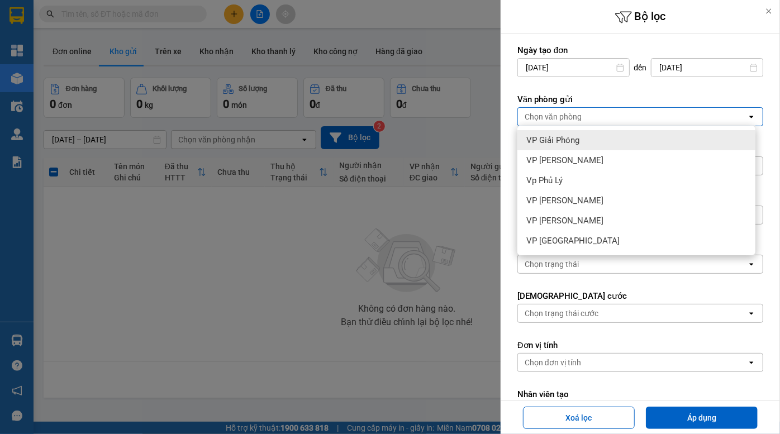
click at [556, 140] on span "VP Giải Phóng" at bounding box center [552, 140] width 53 height 11
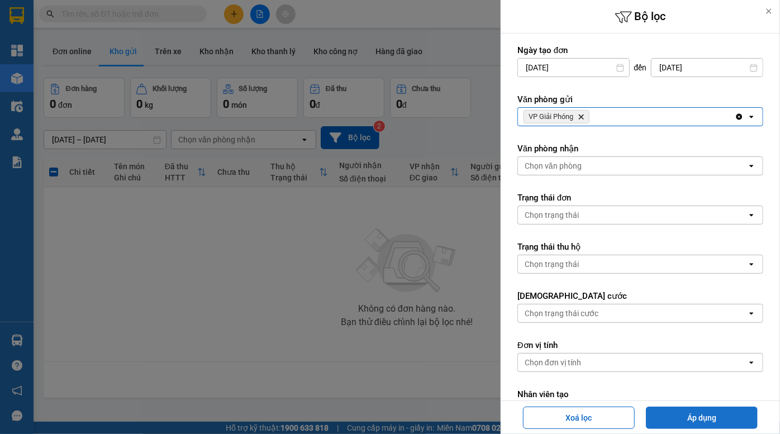
click at [715, 413] on button "Áp dụng" at bounding box center [702, 418] width 112 height 22
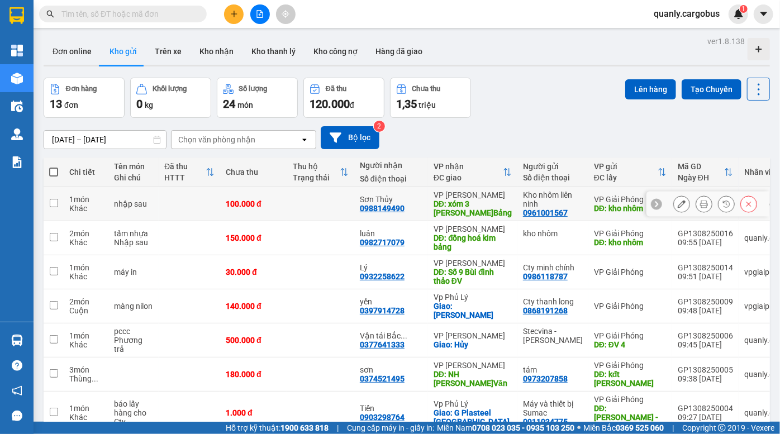
click at [52, 201] on input "checkbox" at bounding box center [54, 203] width 8 height 8
checkbox input "true"
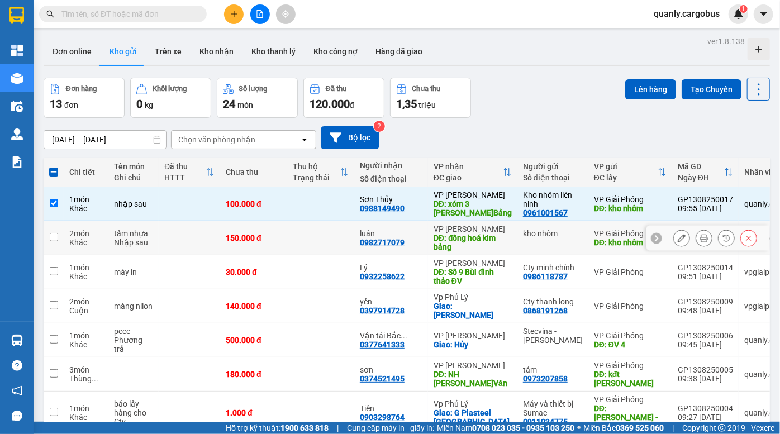
drag, startPoint x: 50, startPoint y: 235, endPoint x: 207, endPoint y: 218, distance: 157.9
click at [51, 235] on input "checkbox" at bounding box center [54, 237] width 8 height 8
checkbox input "true"
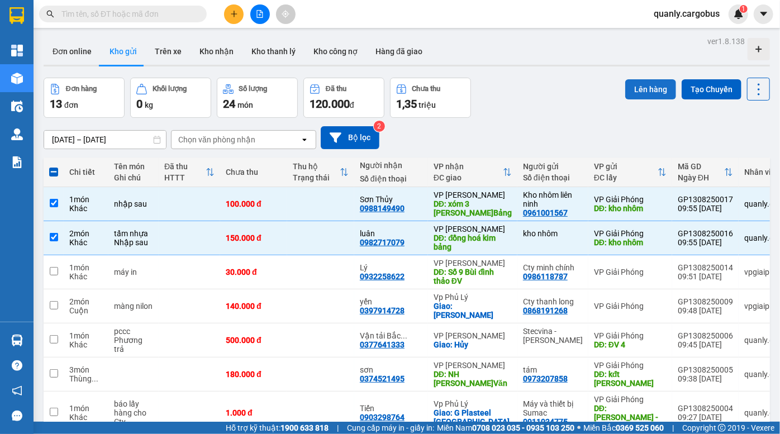
click at [634, 92] on button "Lên hàng" at bounding box center [650, 89] width 51 height 20
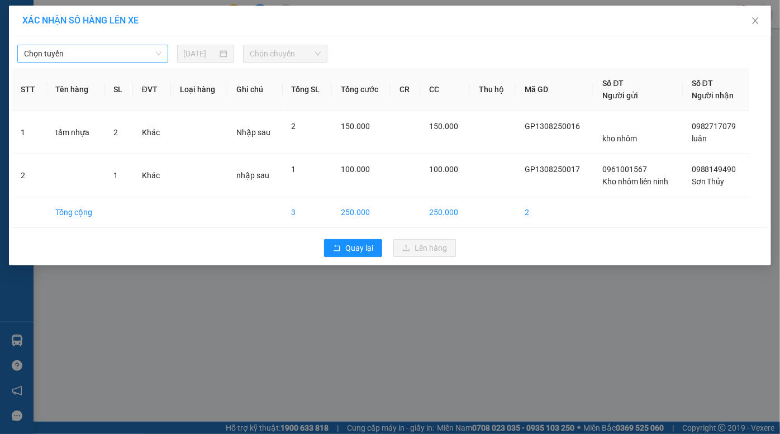
drag, startPoint x: 108, startPoint y: 56, endPoint x: 103, endPoint y: 62, distance: 7.5
click at [107, 56] on span "Chọn tuyến" at bounding box center [92, 53] width 137 height 17
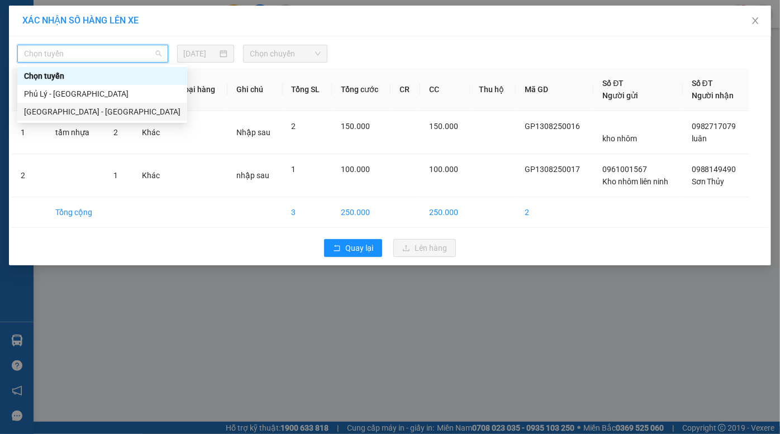
click at [89, 110] on div "[GEOGRAPHIC_DATA] - [GEOGRAPHIC_DATA]" at bounding box center [102, 112] width 156 height 12
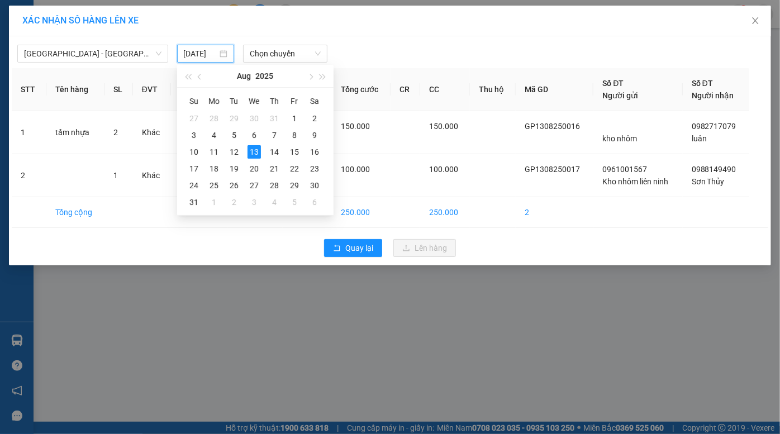
drag, startPoint x: 203, startPoint y: 54, endPoint x: 240, endPoint y: 96, distance: 56.2
click at [203, 56] on input "[DATE]" at bounding box center [201, 53] width 34 height 12
drag, startPoint x: 234, startPoint y: 152, endPoint x: 257, endPoint y: 127, distance: 34.0
click at [234, 153] on div "12" at bounding box center [233, 151] width 13 height 13
type input "12/08/2025"
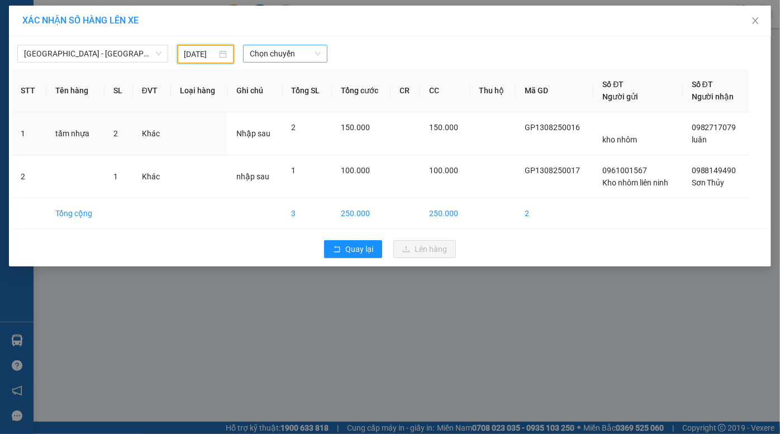
click at [296, 57] on span "Chọn chuyến" at bounding box center [285, 53] width 71 height 17
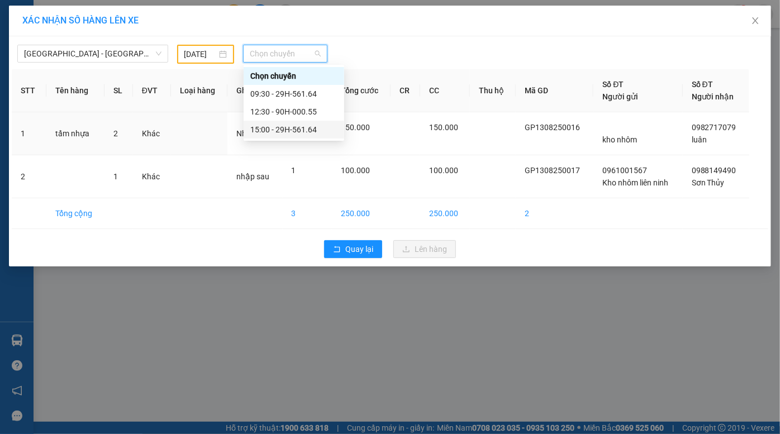
click at [297, 130] on div "15:00 - 29H-561.64" at bounding box center [293, 129] width 87 height 12
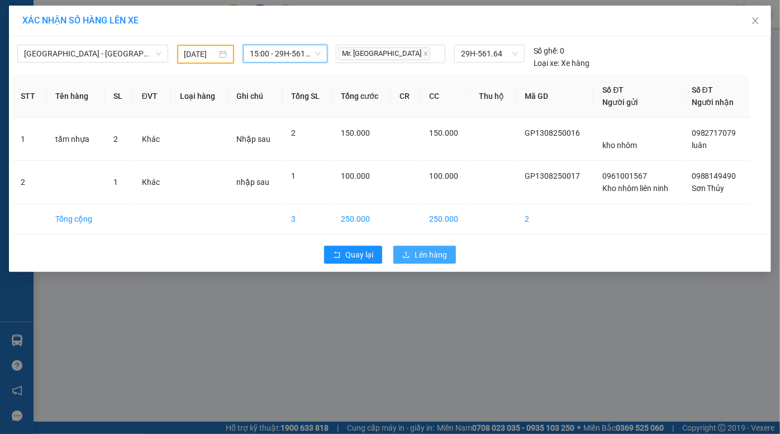
click at [439, 257] on span "Lên hàng" at bounding box center [431, 255] width 32 height 12
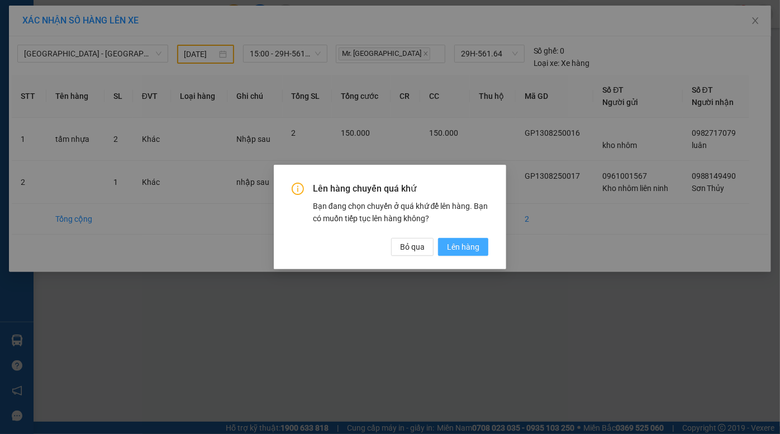
click at [466, 241] on span "Lên hàng" at bounding box center [463, 247] width 32 height 12
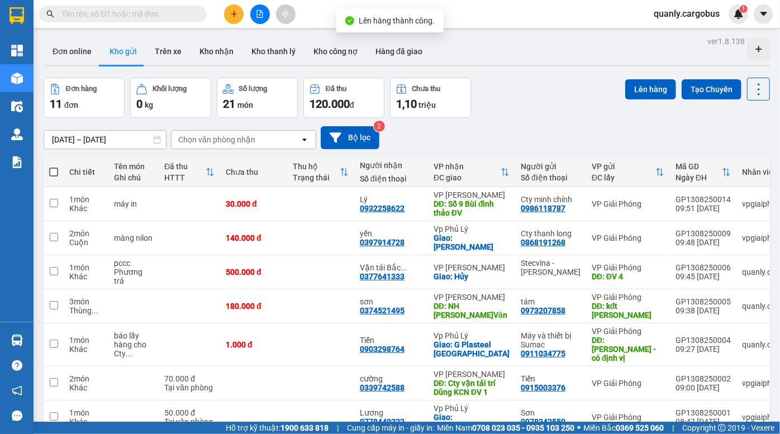
click at [544, 120] on div "[DATE] – [DATE] Press the down arrow key to interact with the calendar and sele…" at bounding box center [407, 138] width 726 height 40
click at [517, 109] on div "Đơn hàng 11 đơn Khối lượng 0 kg Số lượng 21 món Đã thu 120.000 đ Chưa thu 1,10 …" at bounding box center [407, 98] width 726 height 40
click at [262, 11] on icon "file-add" at bounding box center [260, 14] width 8 height 8
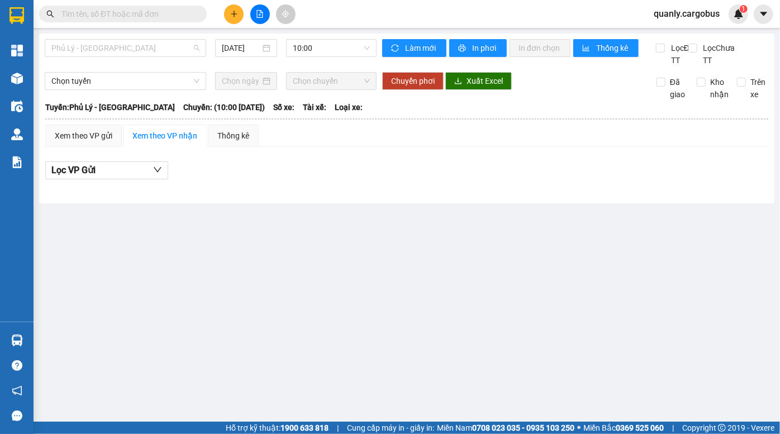
drag, startPoint x: 116, startPoint y: 49, endPoint x: 111, endPoint y: 74, distance: 25.8
click at [116, 51] on span "Phủ Lý - [GEOGRAPHIC_DATA]" at bounding box center [125, 48] width 148 height 17
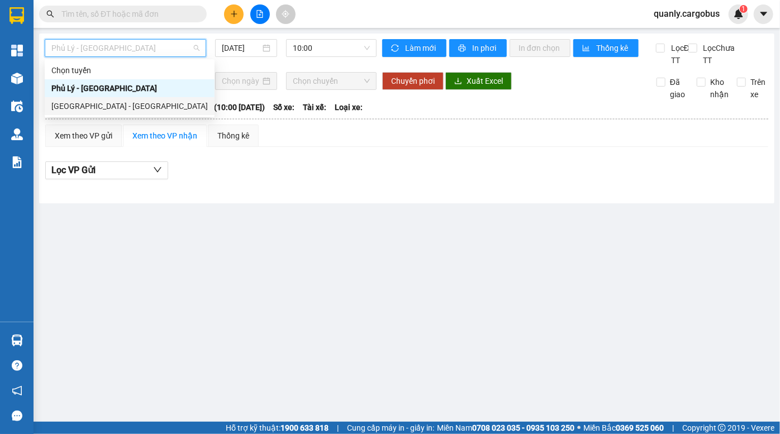
click at [110, 105] on div "[GEOGRAPHIC_DATA] - [GEOGRAPHIC_DATA]" at bounding box center [129, 106] width 156 height 12
type input "[DATE]"
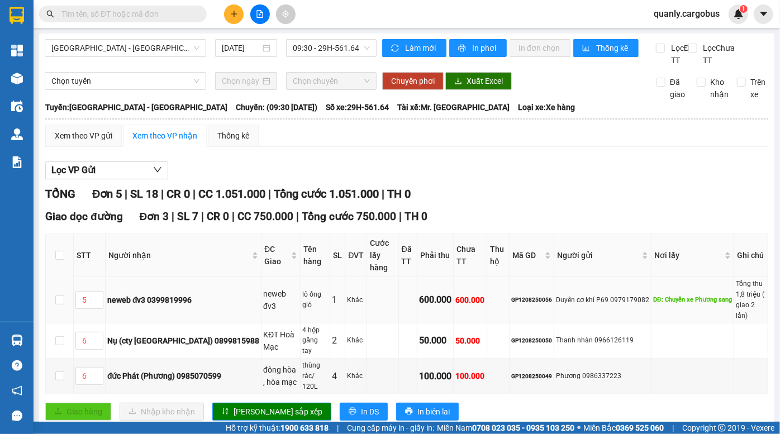
click at [124, 280] on td "neweb đv3 0399819996" at bounding box center [184, 300] width 156 height 46
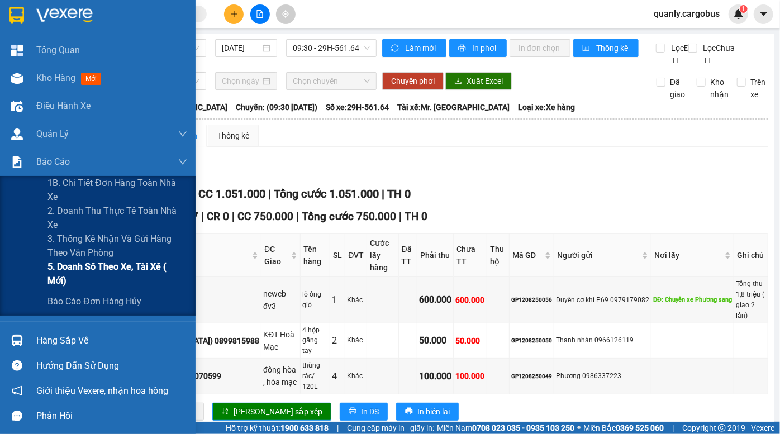
click at [117, 268] on span "5. Doanh số theo xe, tài xế ( mới)" at bounding box center [117, 274] width 140 height 28
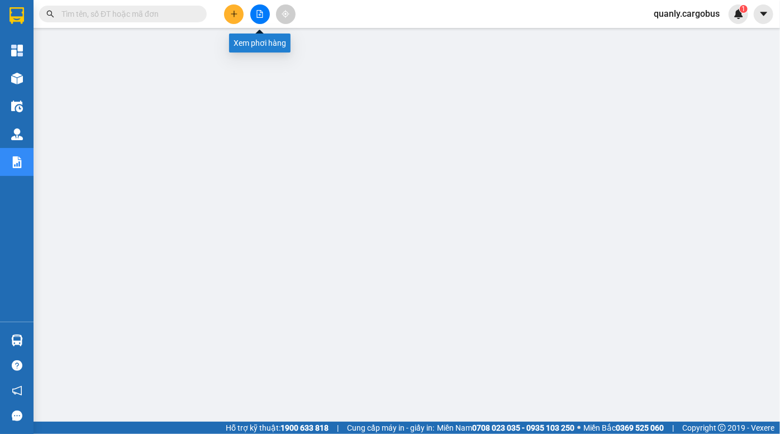
click at [263, 12] on icon "file-add" at bounding box center [260, 14] width 8 height 8
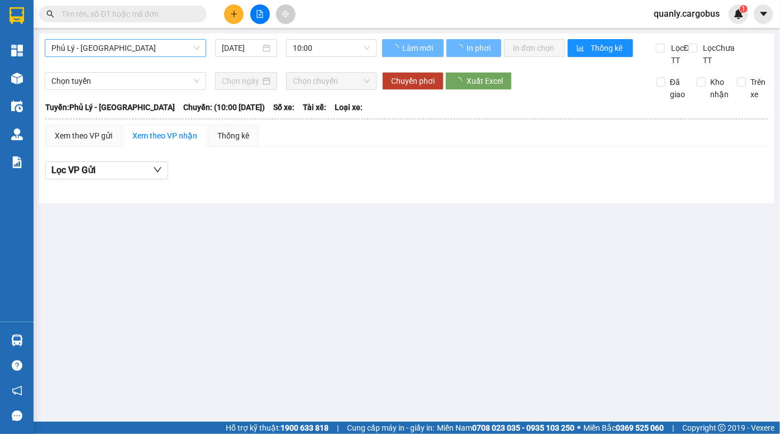
click at [137, 48] on span "Phủ Lý - [GEOGRAPHIC_DATA]" at bounding box center [125, 48] width 148 height 17
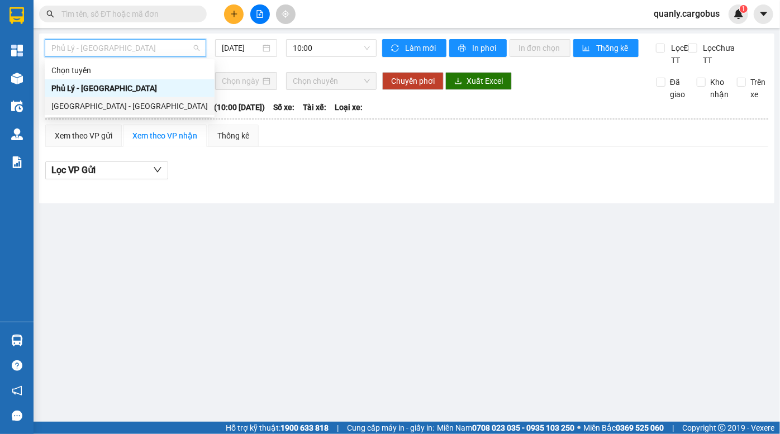
click at [124, 105] on div "[GEOGRAPHIC_DATA] - [GEOGRAPHIC_DATA]" at bounding box center [129, 106] width 156 height 12
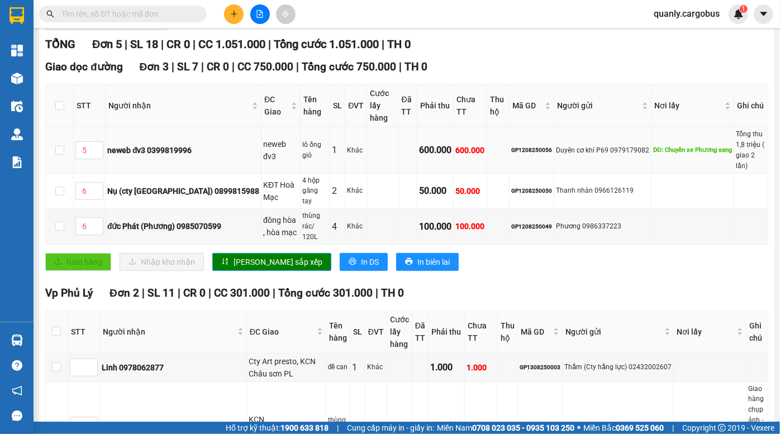
scroll to position [152, 0]
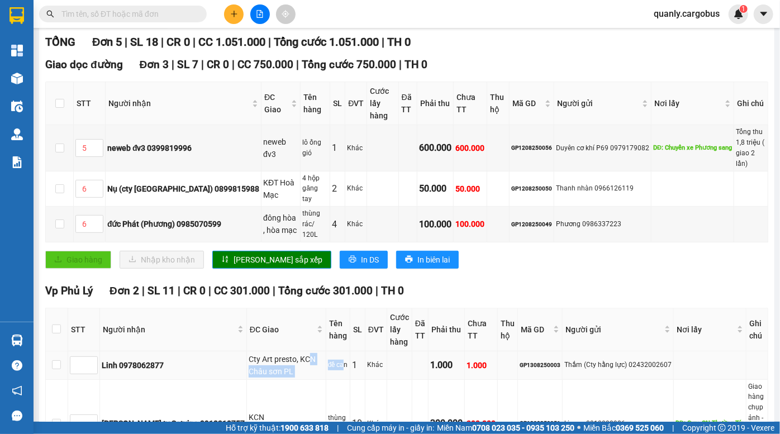
drag, startPoint x: 222, startPoint y: 343, endPoint x: 289, endPoint y: 345, distance: 67.6
click at [289, 351] on tr "Linh 0978062877 Cty Art presto, KCN Châu sơn PL đề can 1 Khác 1.000 1.000 GP130…" at bounding box center [407, 365] width 722 height 28
click at [326, 351] on td "đề can" at bounding box center [338, 365] width 24 height 28
drag, startPoint x: 246, startPoint y: 337, endPoint x: 301, endPoint y: 348, distance: 55.1
click at [295, 351] on tr "Linh 0978062877 Cty Art presto, KCN Châu sơn PL đề can 1 Khác 1.000 1.000 GP130…" at bounding box center [407, 365] width 722 height 28
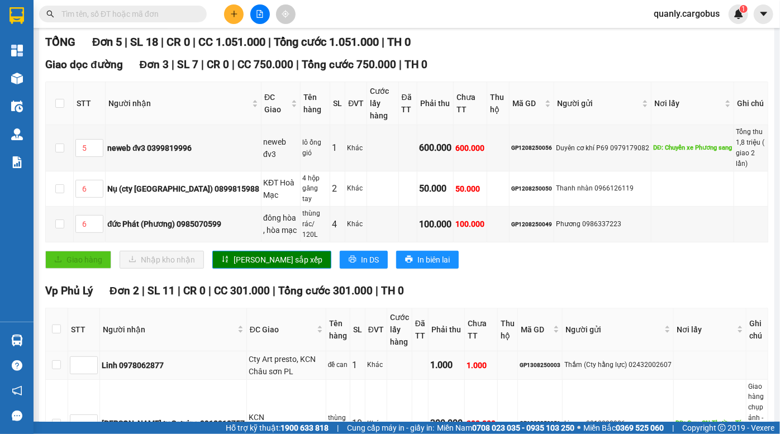
click at [352, 358] on div "1" at bounding box center [357, 365] width 11 height 14
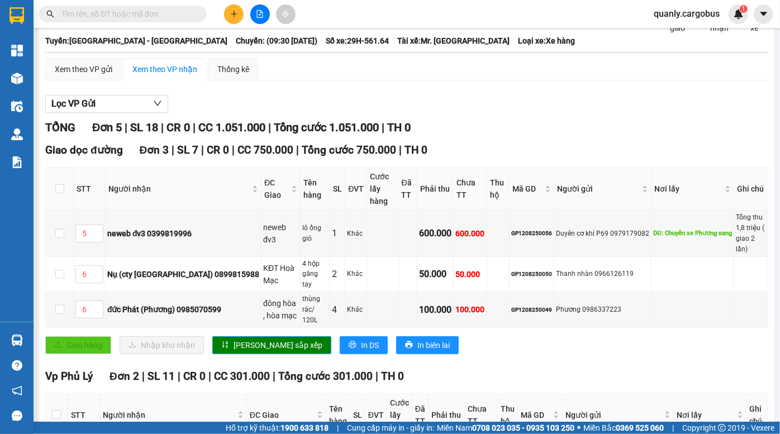
scroll to position [0, 0]
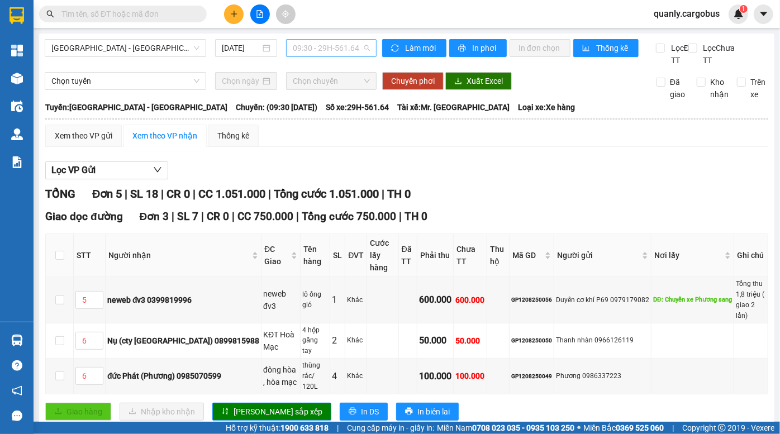
click at [319, 50] on span "09:30 - 29H-561.64" at bounding box center [331, 48] width 77 height 17
click at [222, 66] on div "Hà Nội - Phủ Lý 13/08/2025 09:30 - 29H-561.64" at bounding box center [211, 52] width 332 height 27
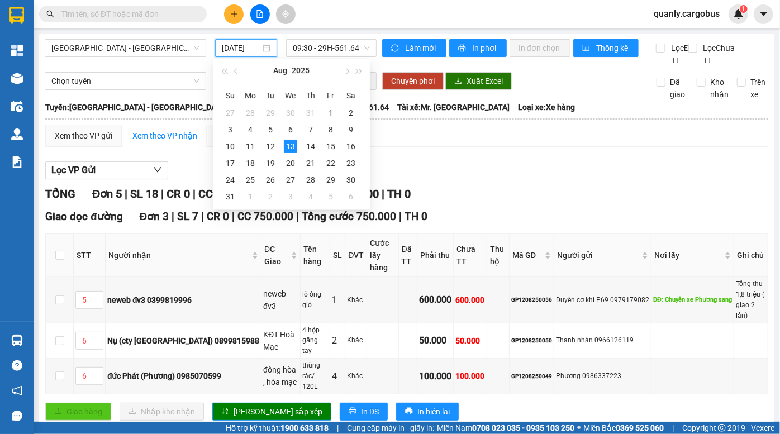
click at [230, 46] on input "[DATE]" at bounding box center [241, 48] width 39 height 12
click at [269, 147] on div "12" at bounding box center [270, 146] width 13 height 13
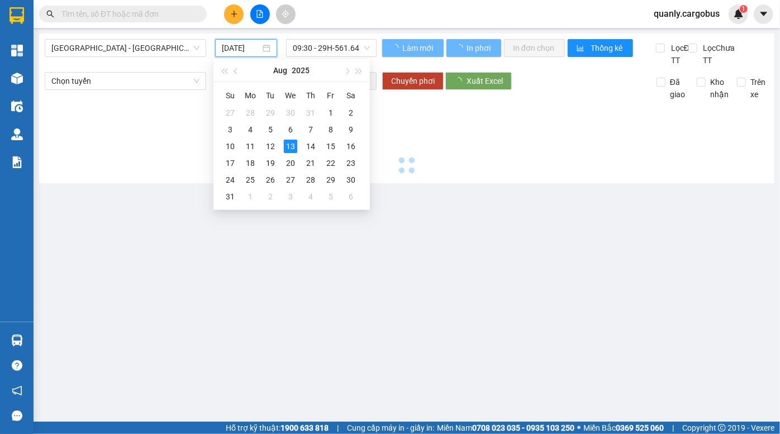
type input "12/08/2025"
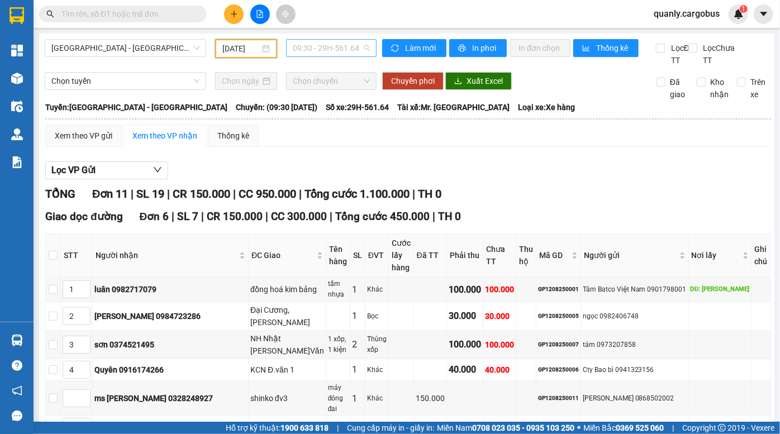
click at [318, 44] on span "09:30 - 29H-561.64" at bounding box center [331, 48] width 77 height 17
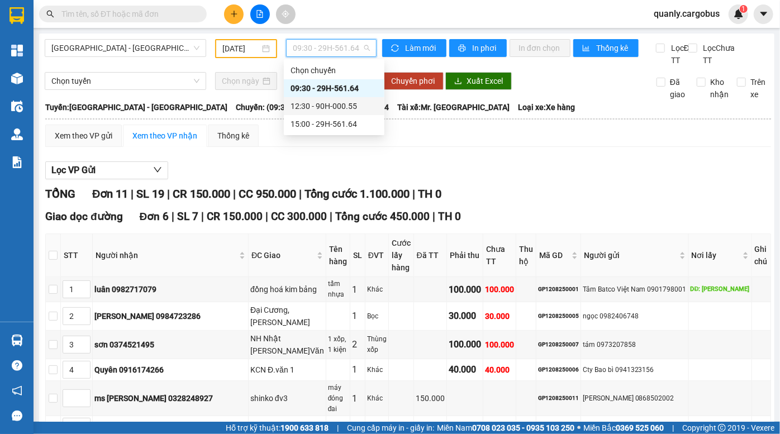
click at [337, 106] on div "12:30 - 90H-000.55" at bounding box center [334, 106] width 87 height 12
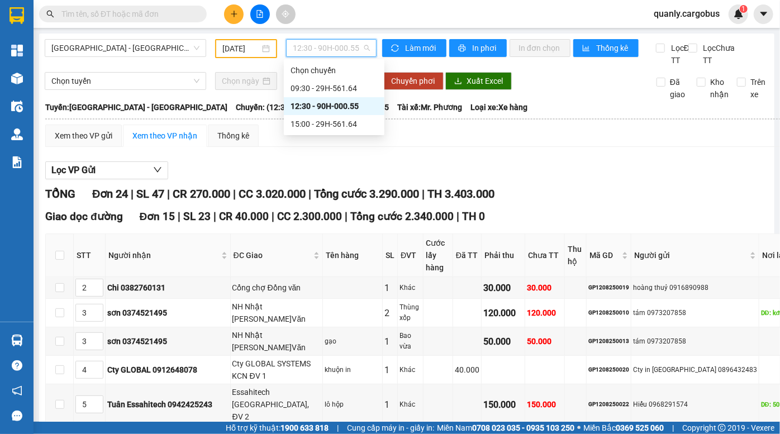
click at [322, 55] on span "12:30 - 90H-000.55" at bounding box center [331, 48] width 77 height 17
click at [325, 118] on div "15:00 - 29H-561.64" at bounding box center [334, 124] width 87 height 12
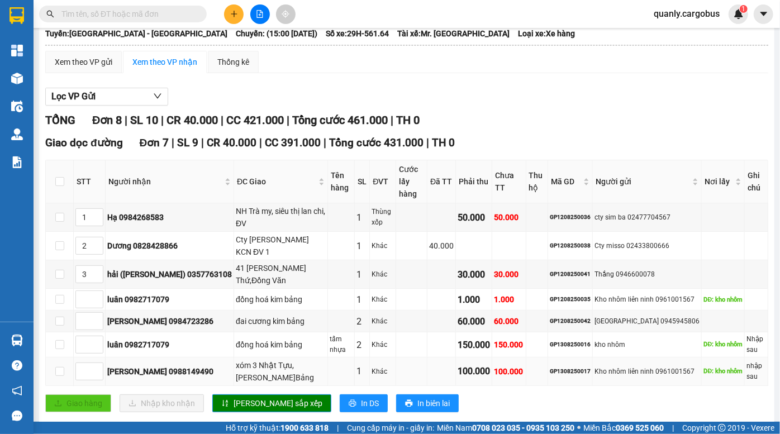
scroll to position [200, 0]
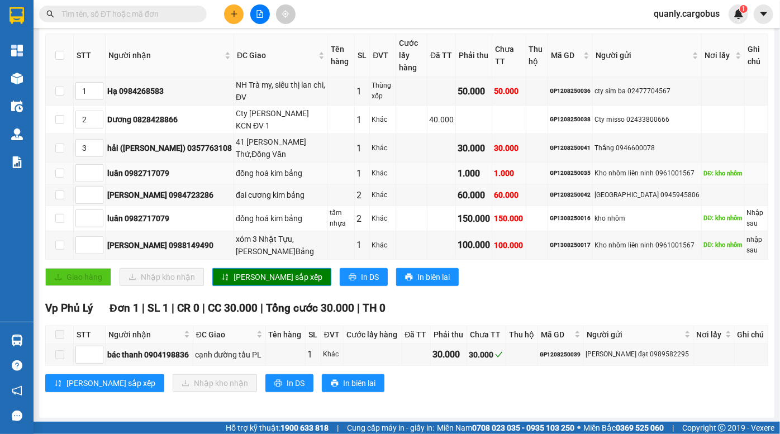
click at [586, 173] on div "GP1208250035" at bounding box center [570, 173] width 41 height 9
drag, startPoint x: 554, startPoint y: 174, endPoint x: 598, endPoint y: 175, distance: 44.2
click at [598, 175] on tr "luân 0982717079 đồng hoá kim bảng 1 Khác 1.000 1.000 GP1208250035 Kho nhôm liên…" at bounding box center [407, 174] width 722 height 22
click at [598, 175] on div "Kho nhôm liên ninh 0961001567" at bounding box center [646, 173] width 105 height 11
click at [626, 174] on div "Kho nhôm liên ninh 0961001567" at bounding box center [646, 173] width 105 height 11
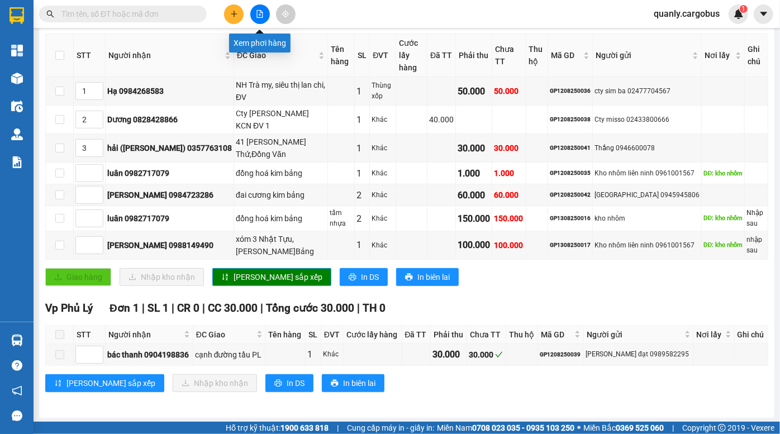
click at [258, 13] on icon "file-add" at bounding box center [260, 14] width 8 height 8
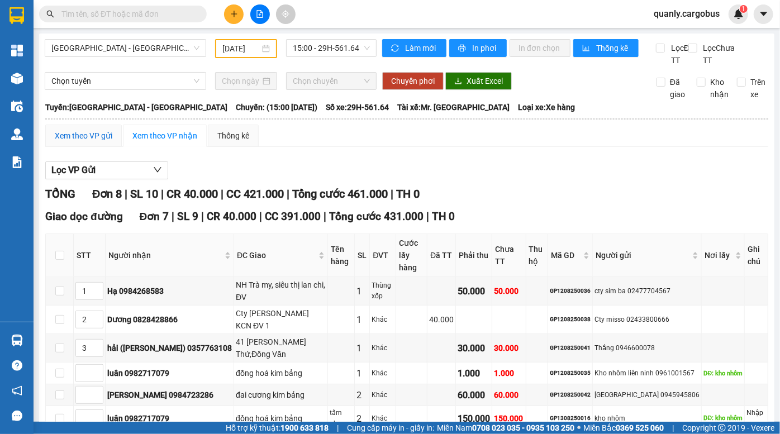
click at [91, 142] on div "Xem theo VP gửi" at bounding box center [84, 136] width 58 height 12
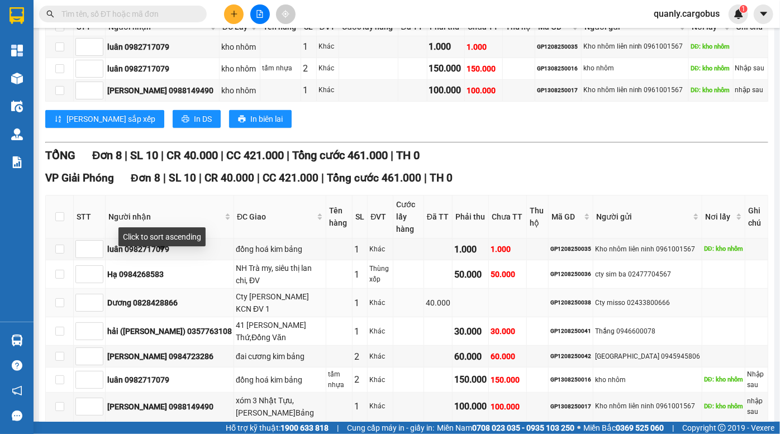
scroll to position [254, 0]
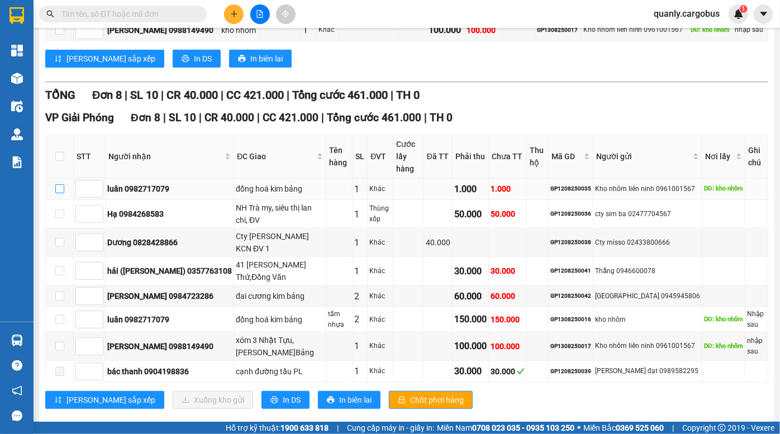
click at [58, 189] on input "checkbox" at bounding box center [59, 188] width 9 height 9
checkbox input "true"
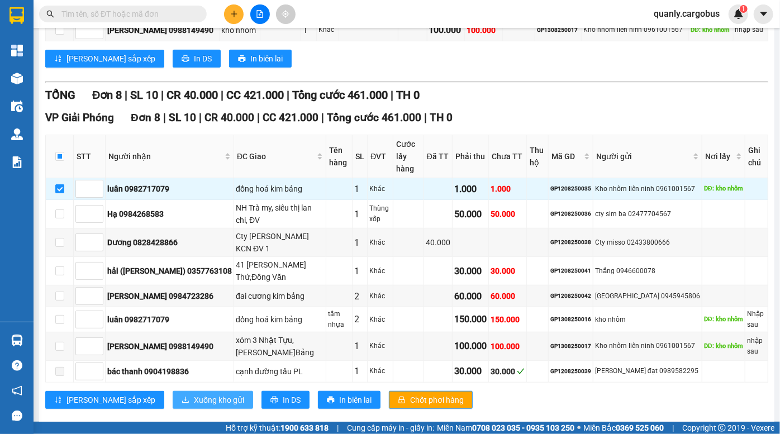
click at [194, 399] on span "Xuống kho gửi" at bounding box center [219, 400] width 50 height 12
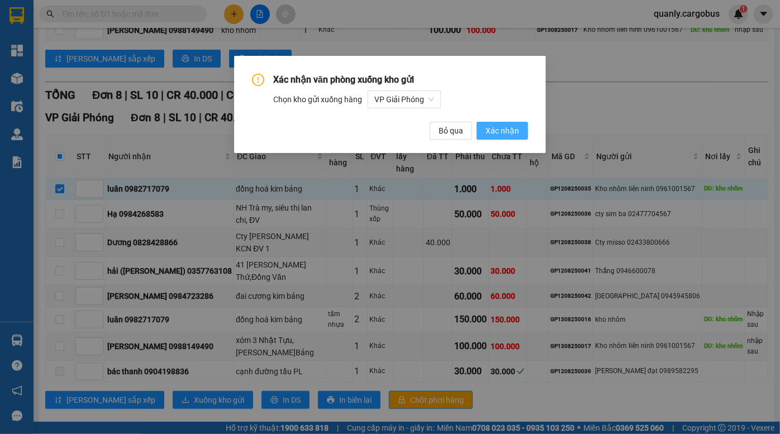
click at [502, 136] on span "Xác nhận" at bounding box center [503, 131] width 34 height 12
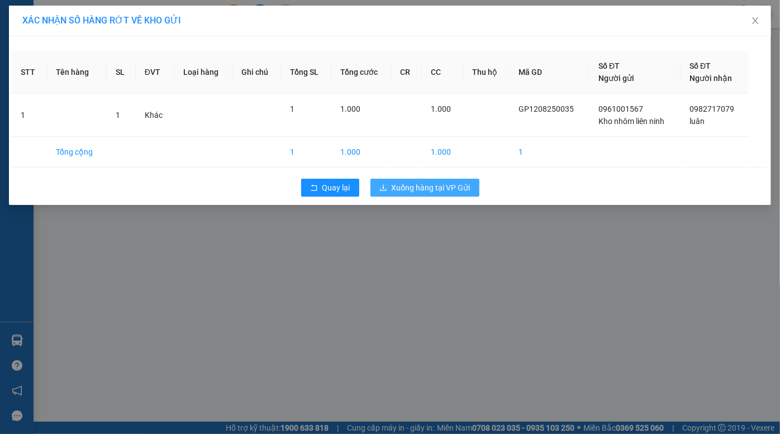
click at [436, 183] on span "Xuống hàng tại VP Gửi" at bounding box center [431, 188] width 79 height 12
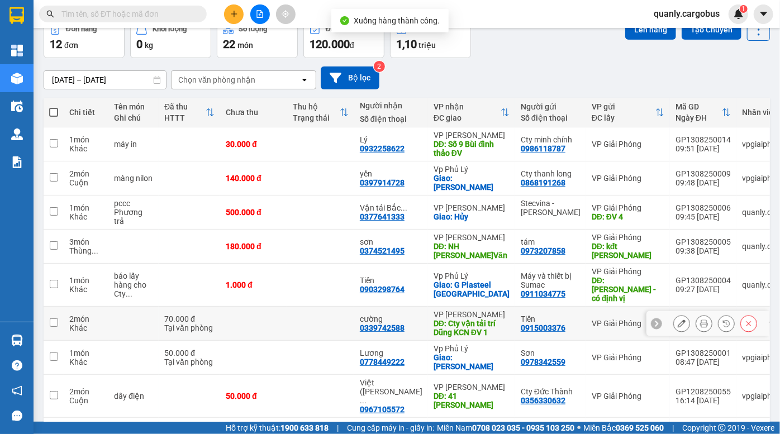
scroll to position [155, 0]
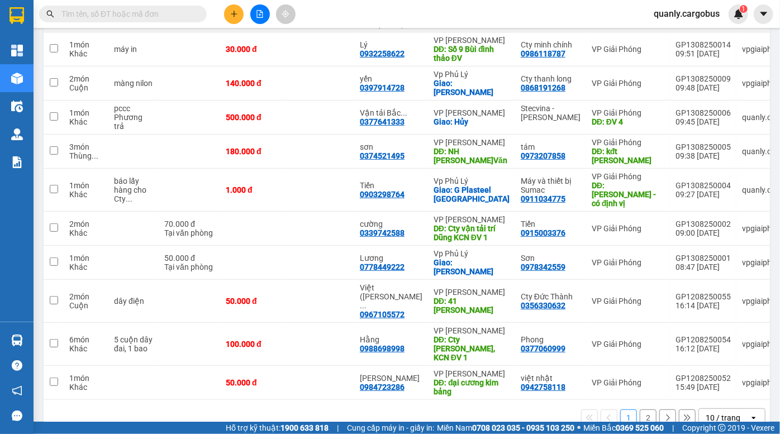
click at [642, 410] on button "2" at bounding box center [648, 418] width 17 height 17
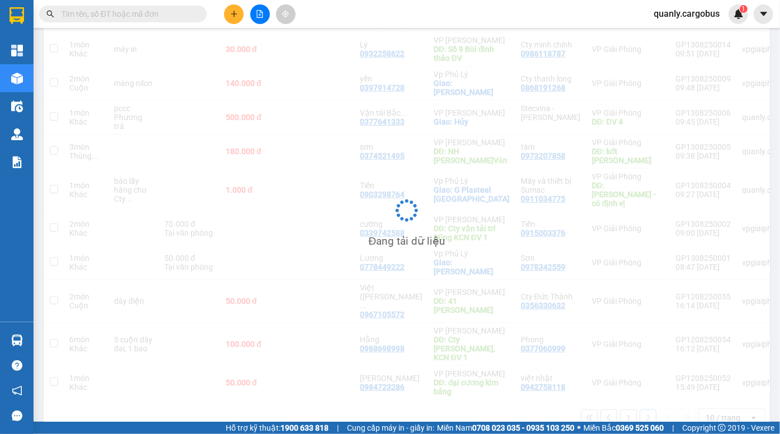
scroll to position [51, 0]
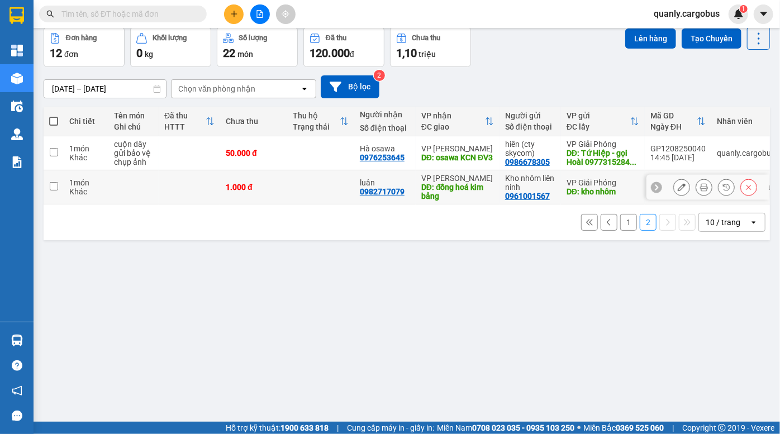
click at [180, 187] on td at bounding box center [189, 187] width 61 height 34
checkbox input "true"
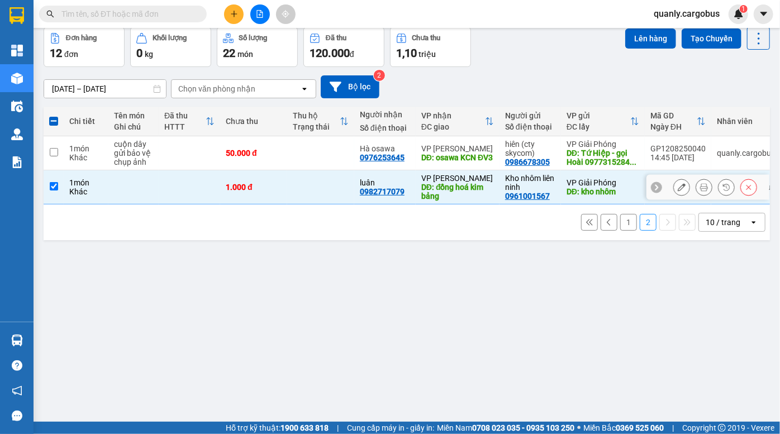
click at [745, 188] on icon at bounding box center [749, 187] width 8 height 8
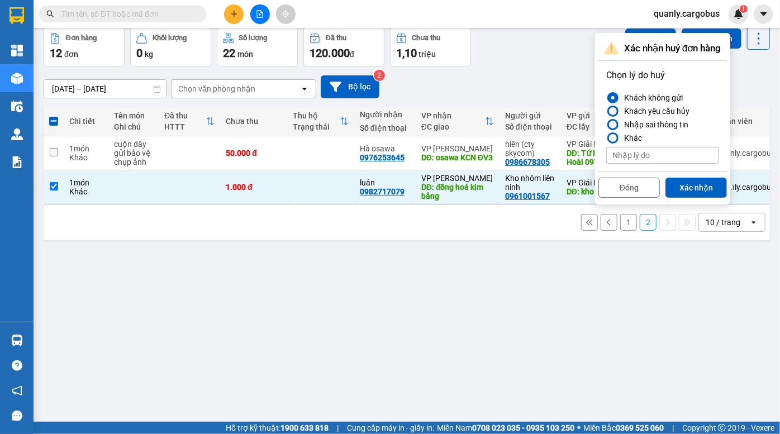
click at [666, 126] on div "Nhập sai thông tin" at bounding box center [654, 124] width 69 height 13
click at [606, 125] on input "Nhập sai thông tin" at bounding box center [606, 125] width 0 height 0
click at [707, 188] on button "Xác nhận" at bounding box center [695, 188] width 61 height 20
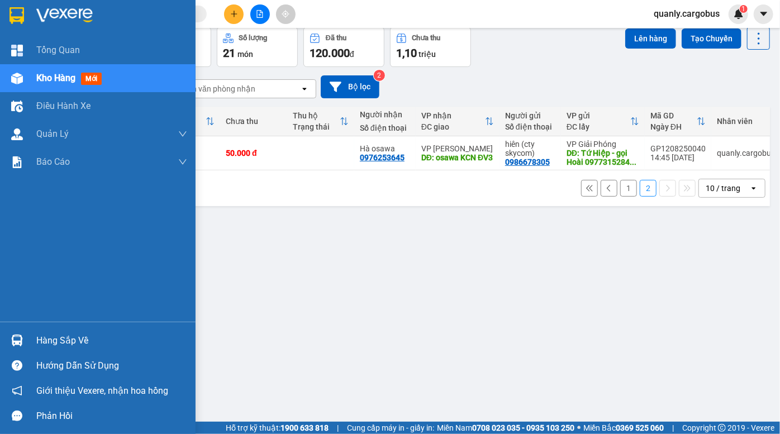
click at [23, 78] on div at bounding box center [17, 79] width 20 height 20
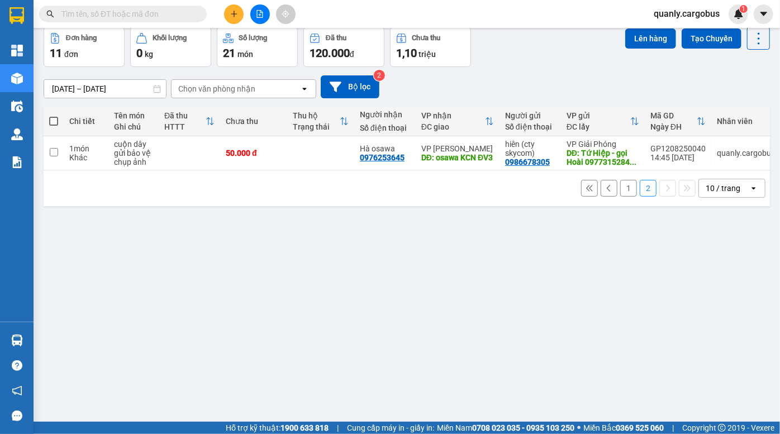
click at [519, 58] on div "Đơn hàng 11 đơn Khối lượng 0 kg Số lượng 21 món Đã thu 120.000 đ Chưa thu 1,10 …" at bounding box center [407, 47] width 726 height 40
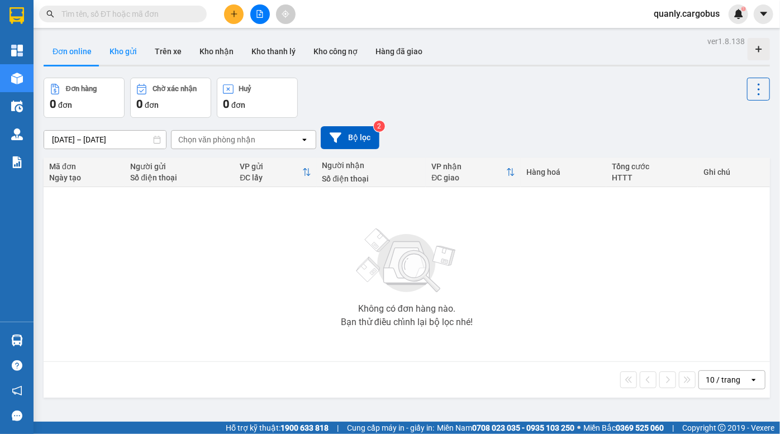
click at [127, 50] on button "Kho gửi" at bounding box center [123, 51] width 45 height 27
type input "[DATE] – [DATE]"
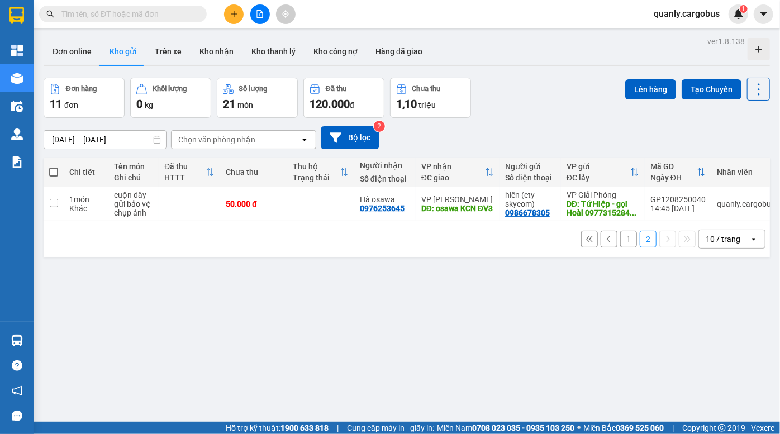
scroll to position [51, 0]
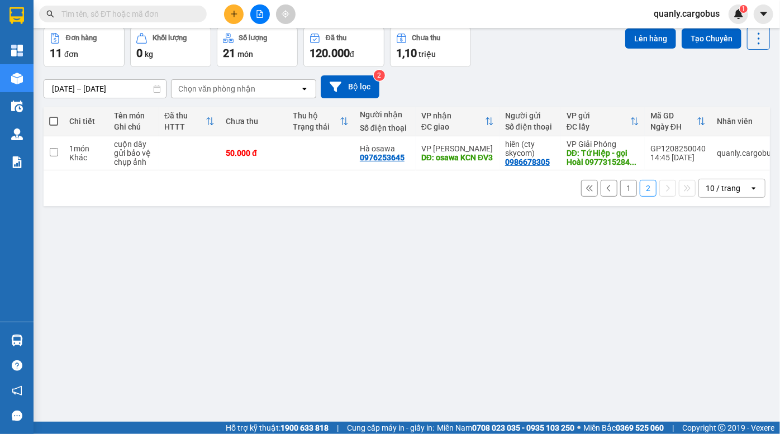
click at [622, 190] on button "1" at bounding box center [628, 188] width 17 height 17
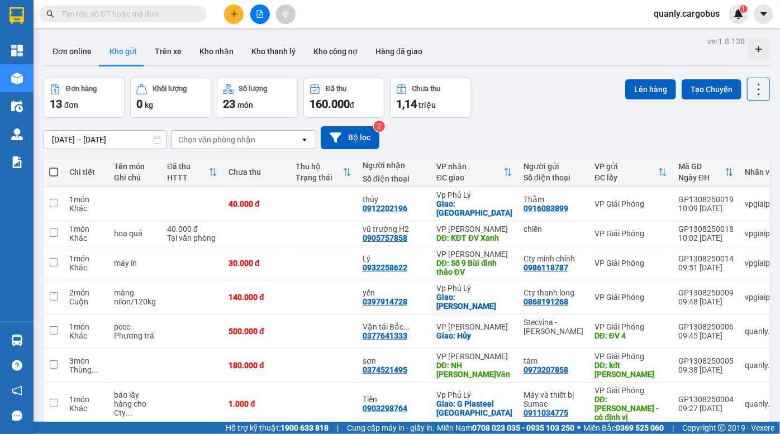
click at [522, 90] on div "Đơn hàng 13 đơn Khối lượng 0 kg Số lượng 23 món Đã thu 160.000 đ Chưa thu 1,14 …" at bounding box center [407, 98] width 726 height 40
click at [262, 16] on icon "file-add" at bounding box center [260, 14] width 6 height 8
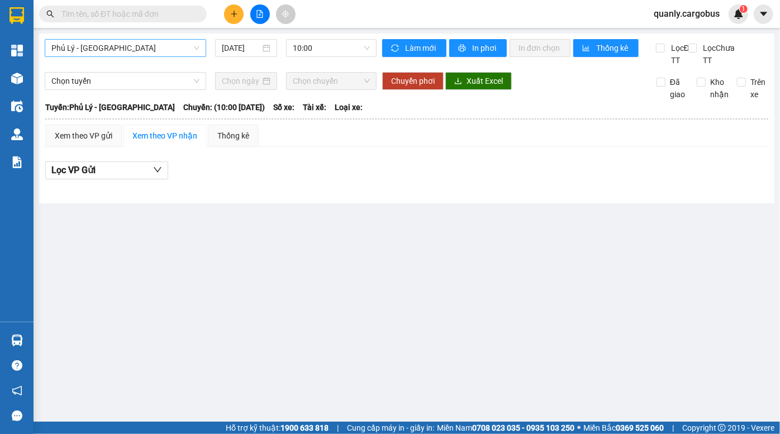
click at [130, 50] on span "Phủ Lý - [GEOGRAPHIC_DATA]" at bounding box center [125, 48] width 148 height 17
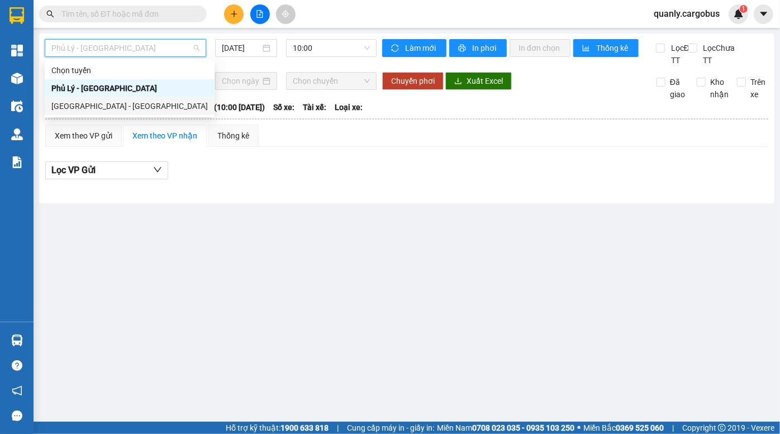
click at [112, 105] on div "Hà Nội - Phủ Lý" at bounding box center [129, 106] width 156 height 12
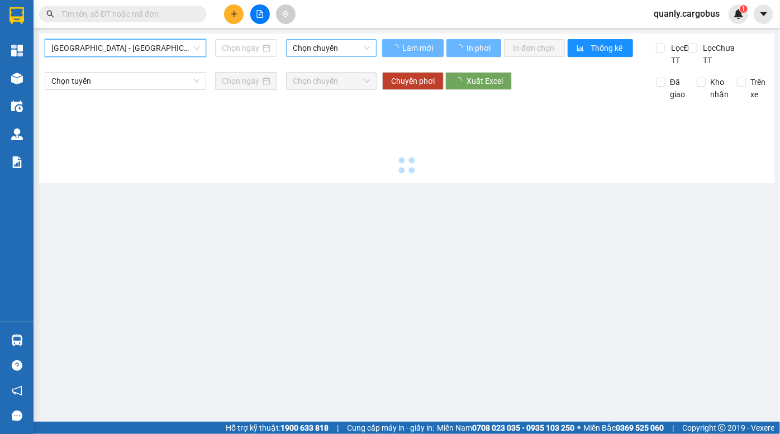
type input "13/08/2025"
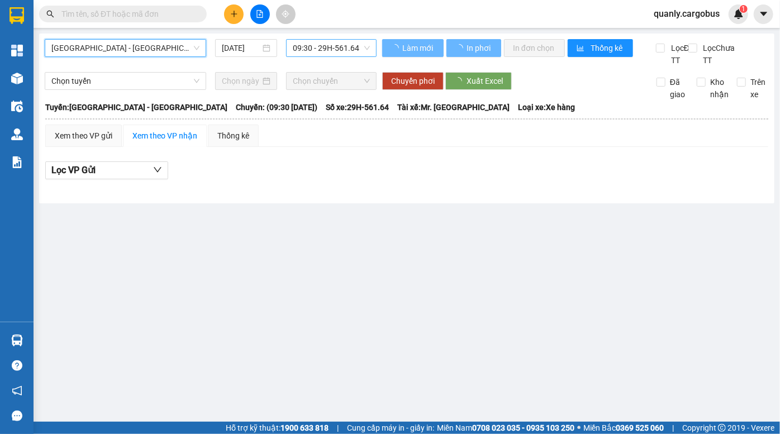
click at [321, 50] on span "09:30 - 29H-561.64" at bounding box center [331, 48] width 77 height 17
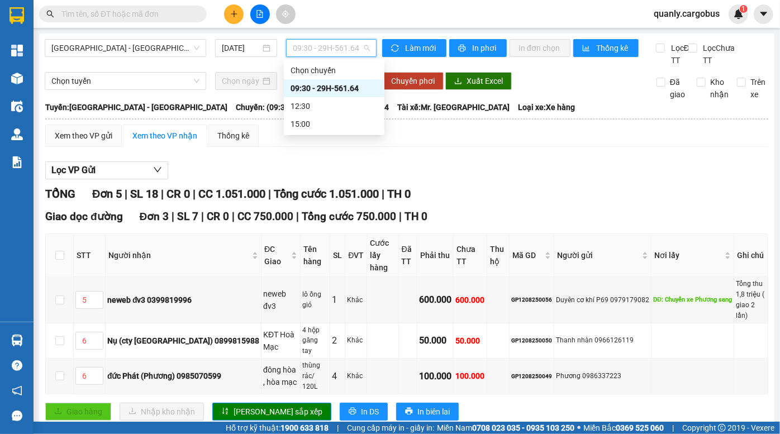
click at [341, 201] on span "Tổng cước 1.051.000" at bounding box center [326, 193] width 105 height 13
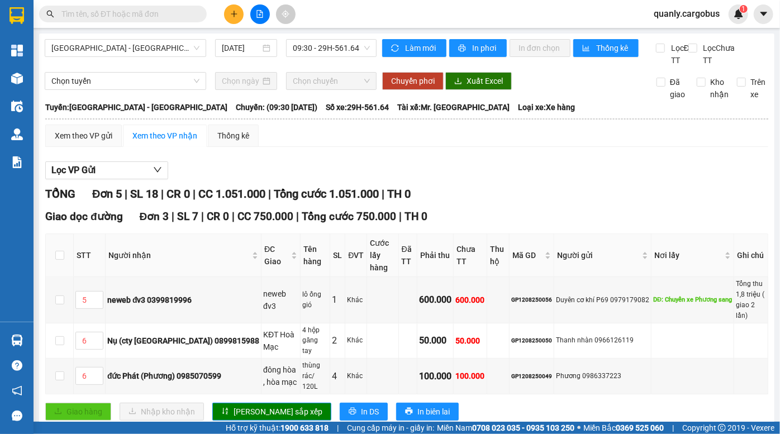
click at [360, 201] on span "Tổng cước 1.051.000" at bounding box center [326, 193] width 105 height 13
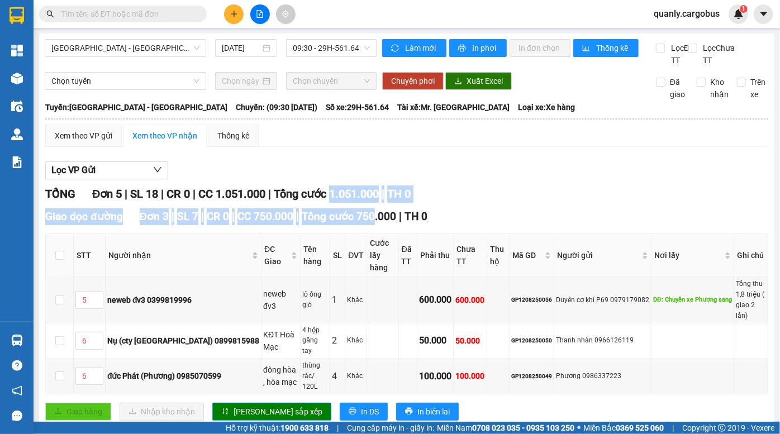
drag, startPoint x: 346, startPoint y: 218, endPoint x: 370, endPoint y: 224, distance: 24.3
click at [369, 224] on div "TỔNG Đơn 5 | SL 18 | CR 0 | CC 1.051.000 | Tổng cước 1.051.000 | TH 0 Giao dọc …" at bounding box center [406, 422] width 723 height 474
click at [340, 223] on span "Tổng cước 750.000" at bounding box center [349, 216] width 94 height 13
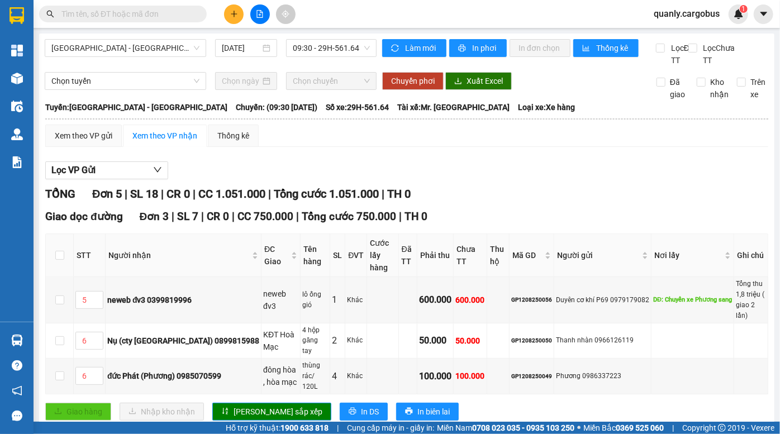
scroll to position [152, 0]
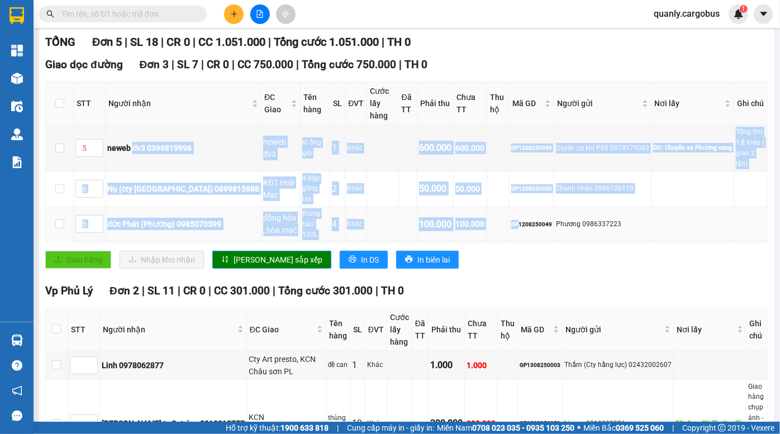
drag, startPoint x: 132, startPoint y: 146, endPoint x: 502, endPoint y: 205, distance: 373.9
click at [502, 205] on tbody "5 neweb đv3 0399819996 neweb đv3 lô ống gió 1 Khác 600.000 600.000 GP1208250056…" at bounding box center [407, 183] width 722 height 117
click at [367, 175] on td at bounding box center [382, 190] width 31 height 36
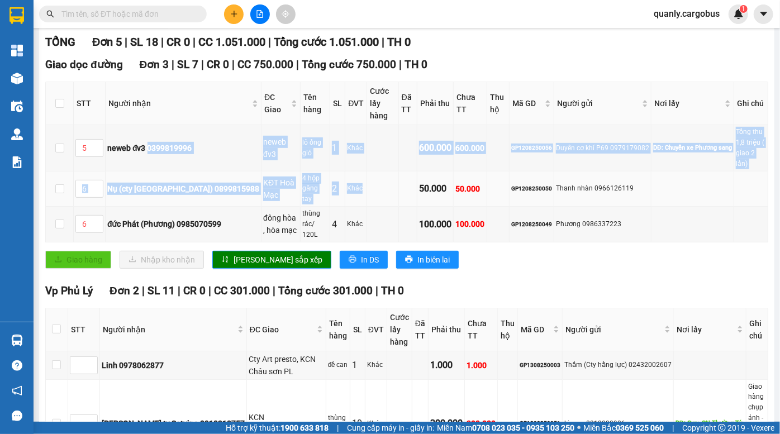
drag, startPoint x: 149, startPoint y: 141, endPoint x: 397, endPoint y: 169, distance: 249.6
click at [376, 168] on tbody "5 neweb đv3 0399819996 neweb đv3 lô ống gió 1 Khác 600.000 600.000 GP1208250056…" at bounding box center [407, 183] width 722 height 117
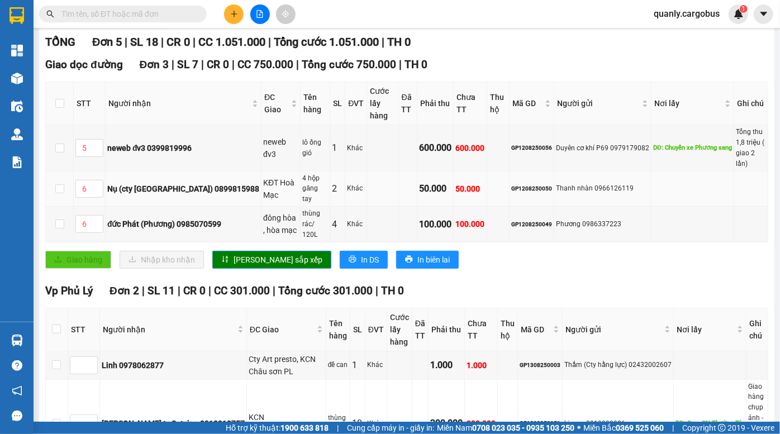
click at [419, 182] on div "50.000" at bounding box center [435, 189] width 32 height 14
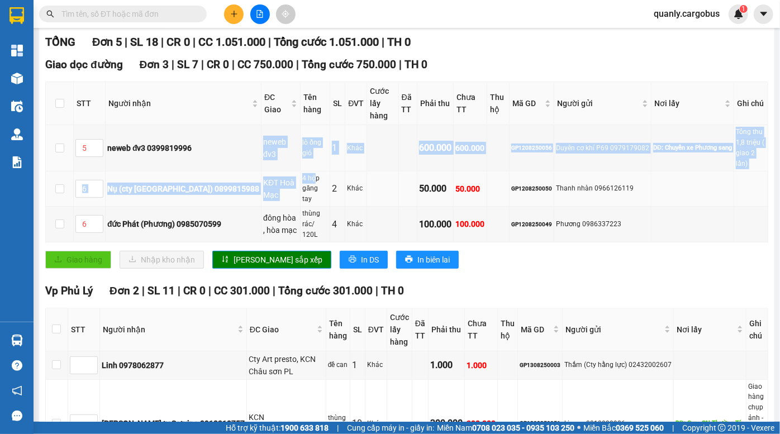
drag, startPoint x: 229, startPoint y: 136, endPoint x: 307, endPoint y: 170, distance: 85.5
click at [306, 170] on tbody "5 neweb đv3 0399819996 neweb đv3 lô ống gió 1 Khác 600.000 600.000 GP1208250056…" at bounding box center [407, 183] width 722 height 117
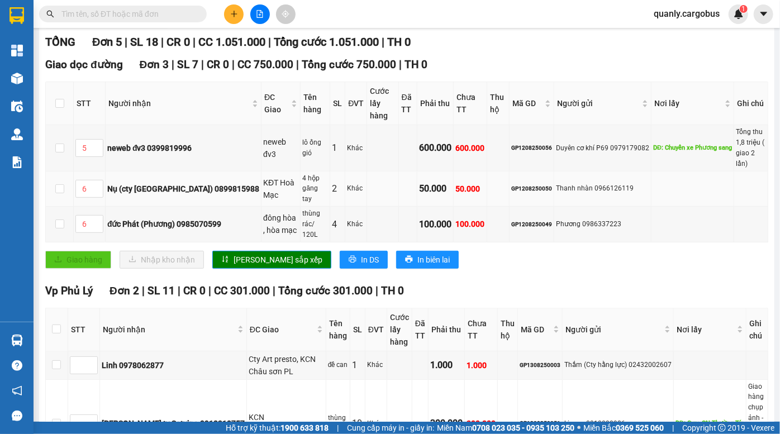
click at [332, 182] on div "2" at bounding box center [337, 189] width 11 height 14
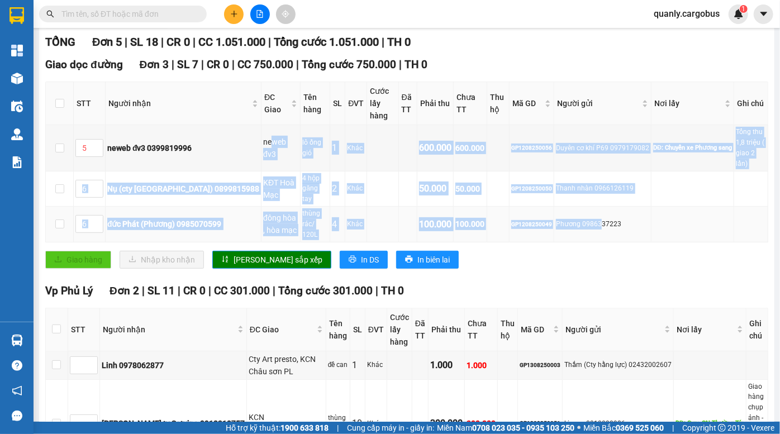
drag, startPoint x: 238, startPoint y: 144, endPoint x: 580, endPoint y: 203, distance: 347.6
click at [580, 203] on tbody "5 neweb đv3 0399819996 neweb đv3 lô ống gió 1 Khác 600.000 600.000 GP1208250056…" at bounding box center [407, 183] width 722 height 117
click at [571, 219] on div "Phương 0986337223" at bounding box center [602, 224] width 93 height 11
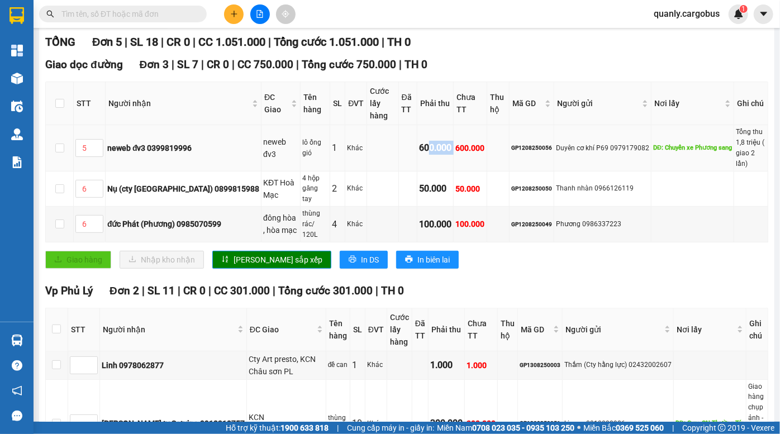
click at [444, 156] on tr "5 neweb đv3 0399819996 neweb đv3 lô ống gió 1 Khác 600.000 600.000 GP1208250056…" at bounding box center [407, 148] width 722 height 46
click at [454, 157] on td "600.000" at bounding box center [471, 148] width 34 height 46
drag, startPoint x: 413, startPoint y: 146, endPoint x: 436, endPoint y: 161, distance: 27.7
click at [430, 160] on tbody "5 neweb đv3 0399819996 neweb đv3 lô ống gió 1 Khác 600.000 600.000 GP1208250056…" at bounding box center [407, 183] width 722 height 117
click at [454, 172] on td "50.000" at bounding box center [471, 190] width 34 height 36
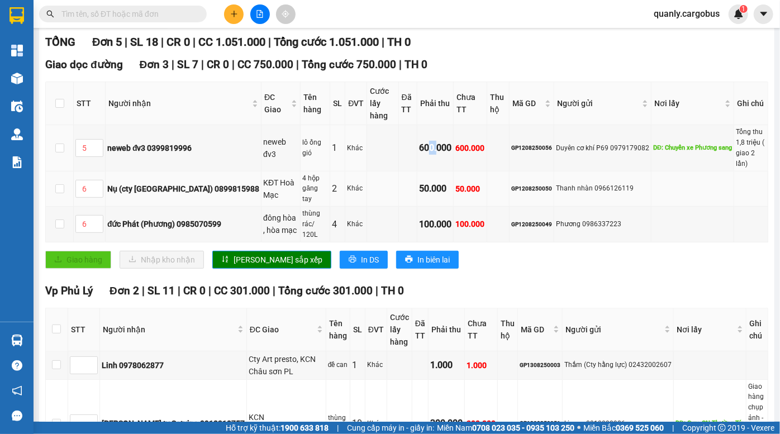
drag, startPoint x: 409, startPoint y: 144, endPoint x: 424, endPoint y: 162, distance: 23.4
click at [424, 161] on tbody "5 neweb đv3 0399819996 neweb đv3 lô ống gió 1 Khác 600.000 600.000 GP1208250056…" at bounding box center [407, 183] width 722 height 117
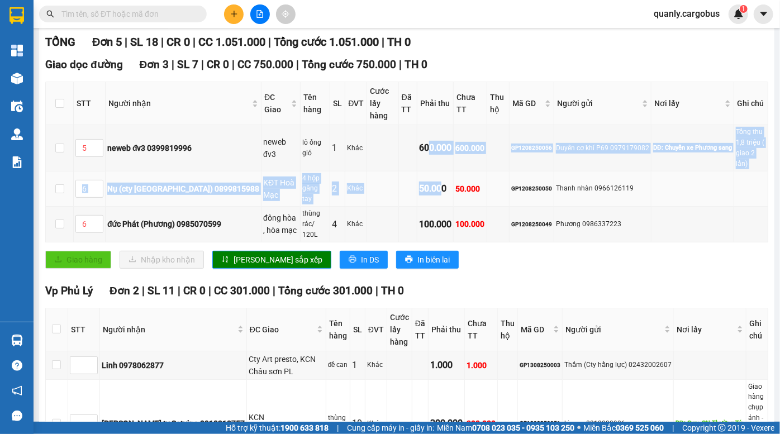
click at [424, 172] on td "50.000" at bounding box center [435, 190] width 36 height 36
drag, startPoint x: 410, startPoint y: 146, endPoint x: 430, endPoint y: 165, distance: 27.3
click at [429, 164] on tbody "5 neweb đv3 0399819996 neweb đv3 lô ống gió 1 Khác 600.000 600.000 GP1208250056…" at bounding box center [407, 183] width 722 height 117
click at [430, 172] on td "50.000" at bounding box center [435, 190] width 36 height 36
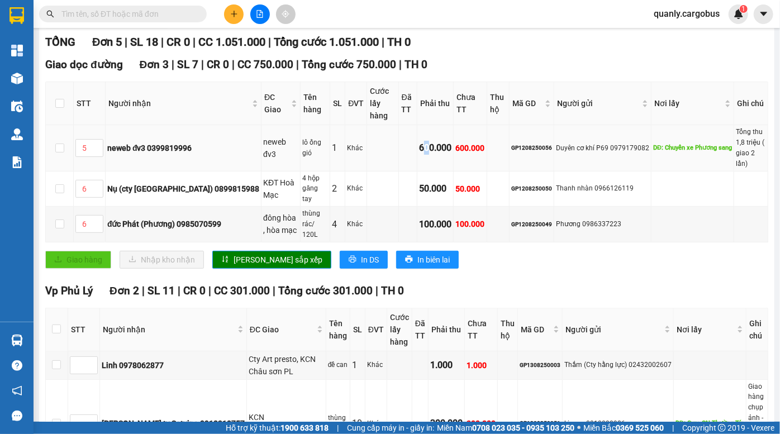
drag, startPoint x: 406, startPoint y: 140, endPoint x: 410, endPoint y: 157, distance: 17.3
click at [417, 156] on td "600.000" at bounding box center [435, 148] width 36 height 46
click at [417, 157] on td "600.000" at bounding box center [435, 148] width 36 height 46
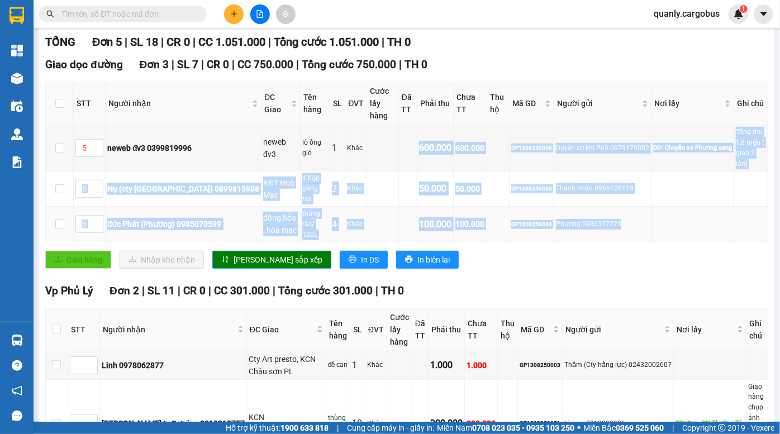
drag, startPoint x: 401, startPoint y: 141, endPoint x: 615, endPoint y: 203, distance: 222.8
click at [615, 203] on tbody "5 neweb đv3 0399819996 neweb đv3 lô ống gió 1 Khác 600.000 600.000 GP1208250056…" at bounding box center [407, 183] width 722 height 117
click at [563, 219] on div "Phương 0986337223" at bounding box center [602, 224] width 93 height 11
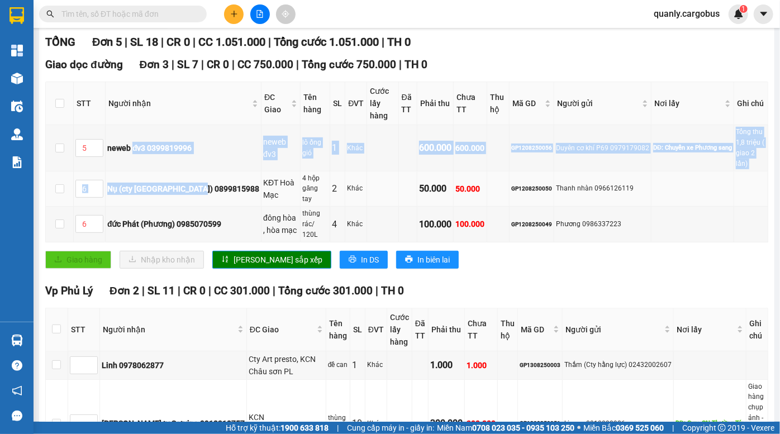
drag, startPoint x: 166, startPoint y: 165, endPoint x: 208, endPoint y: 178, distance: 43.8
click at [208, 178] on tbody "5 neweb đv3 0399819996 neweb đv3 lô ống gió 1 Khác 600.000 600.000 GP1208250056…" at bounding box center [407, 183] width 722 height 117
click at [208, 183] on div "Nụ (cty [GEOGRAPHIC_DATA]) 0899815988" at bounding box center [183, 189] width 152 height 12
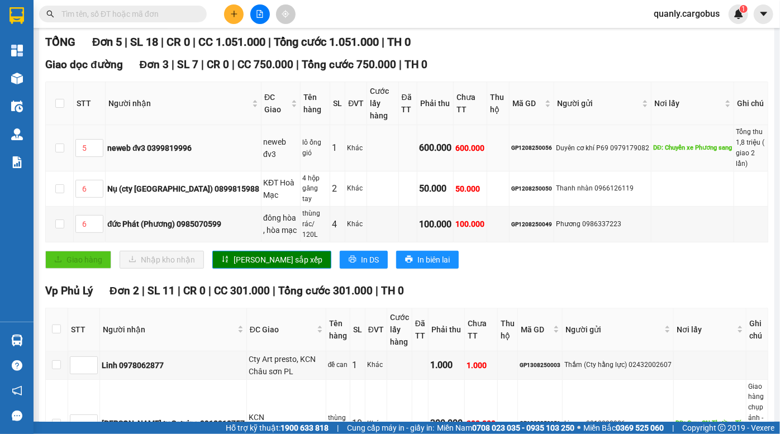
click at [148, 151] on td "neweb đv3 0399819996" at bounding box center [184, 148] width 156 height 46
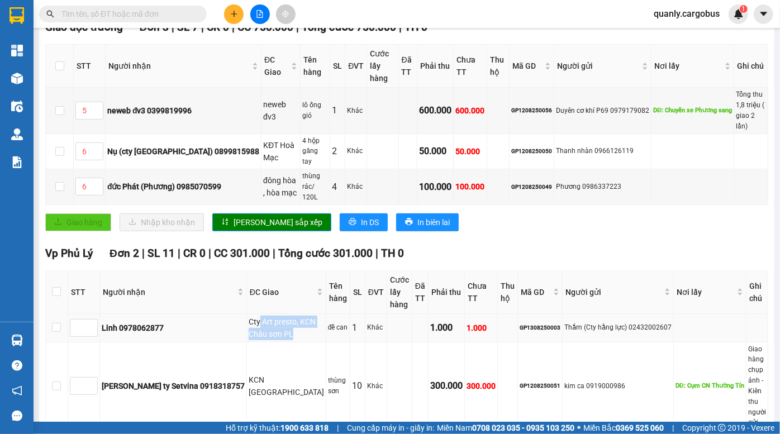
drag, startPoint x: 222, startPoint y: 298, endPoint x: 248, endPoint y: 318, distance: 32.6
click at [249, 318] on div "Cty Art presto, KCN Châu sơn PL" at bounding box center [286, 328] width 75 height 25
drag, startPoint x: 214, startPoint y: 296, endPoint x: 241, endPoint y: 312, distance: 31.8
click at [249, 316] on div "Cty Art presto, KCN Châu sơn PL" at bounding box center [286, 328] width 75 height 25
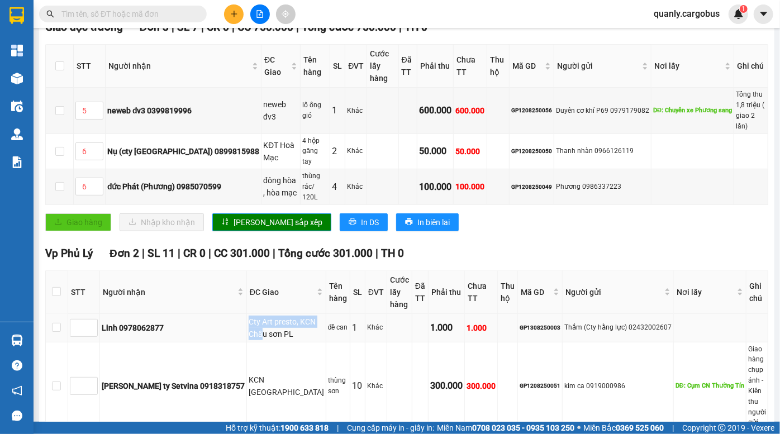
click at [249, 316] on div "Cty Art presto, KCN Châu sơn PL" at bounding box center [286, 328] width 75 height 25
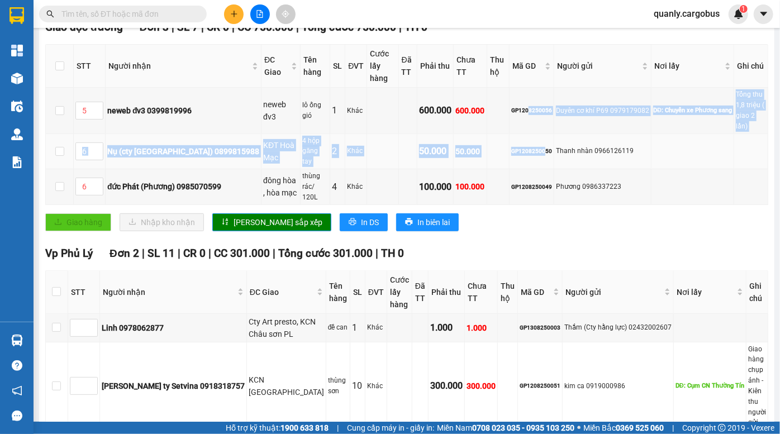
drag, startPoint x: 526, startPoint y: 133, endPoint x: 529, endPoint y: 139, distance: 6.2
click at [527, 136] on tbody "5 neweb đv3 0399819996 neweb đv3 lô ống gió 1 Khác 600.000 600.000 GP1208250056…" at bounding box center [407, 146] width 722 height 117
click at [529, 147] on div "GP1208250050" at bounding box center [531, 151] width 41 height 9
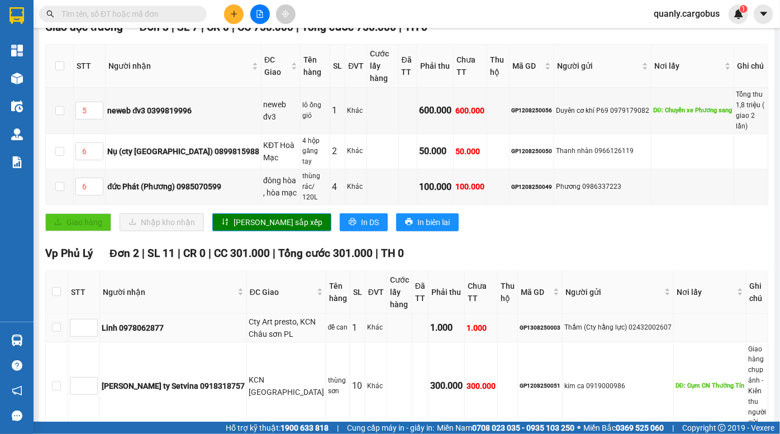
click at [520, 323] on div "GP1308250003" at bounding box center [540, 327] width 41 height 9
copy div "GP1308250003"
click at [96, 15] on input "text" at bounding box center [127, 14] width 132 height 12
paste input "GP1308250003"
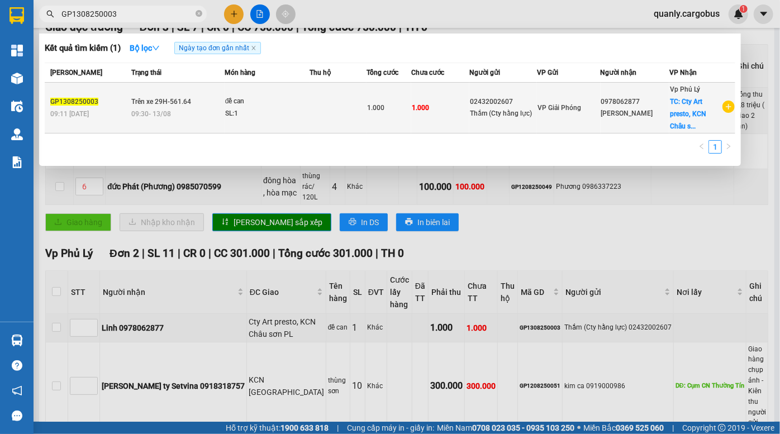
type input "GP1308250003"
click at [481, 97] on div "02432002607" at bounding box center [503, 102] width 66 height 12
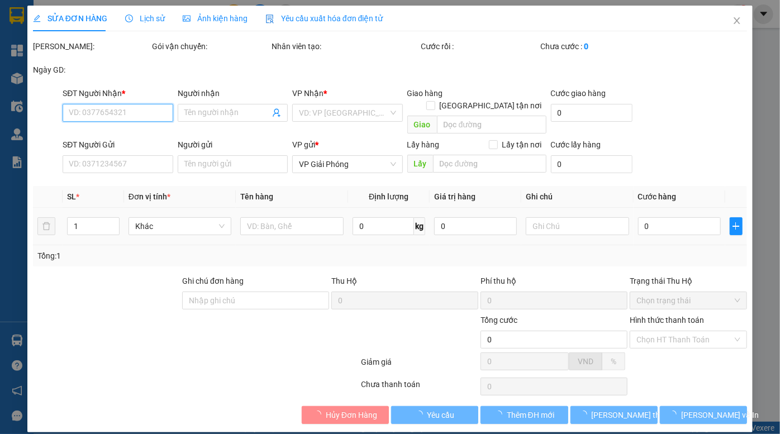
type input "0978062877"
type input "Linh"
checkbox input "true"
type input "Cty Art presto, KCN Châu sơn PL"
type input "02432002607"
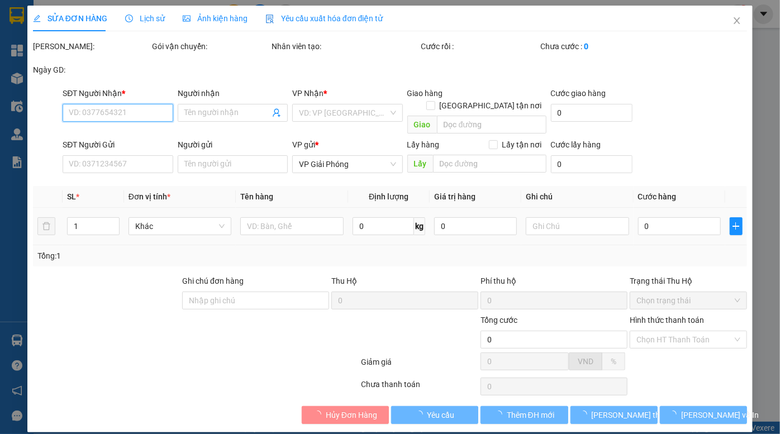
type input "Thắm (Cty hằng lực)"
type input "1.000"
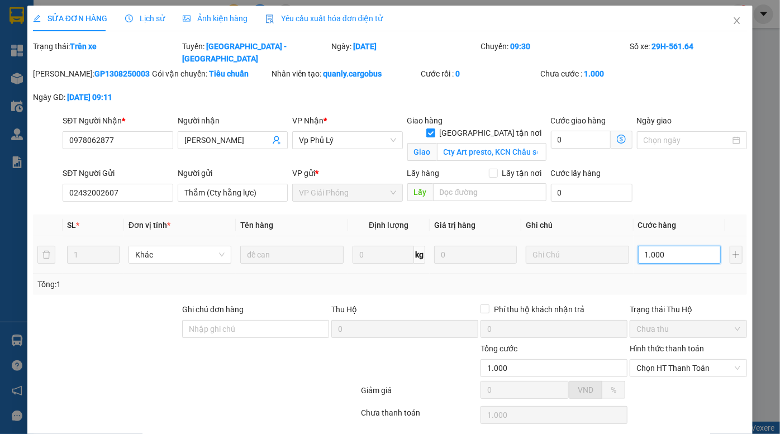
click at [670, 246] on input "1.000" at bounding box center [679, 255] width 83 height 18
type input "5"
type input "50"
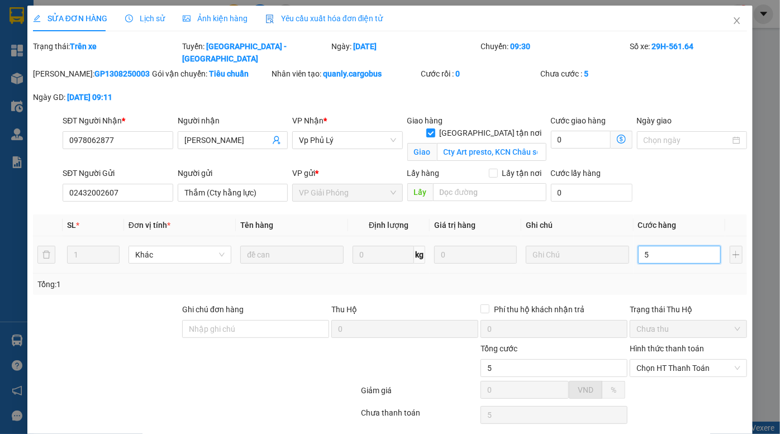
type input "50"
type input "500"
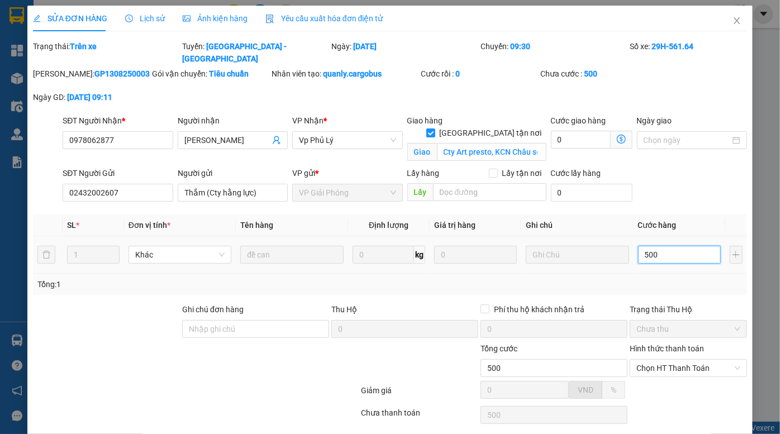
type input "5.000"
type input "50.000"
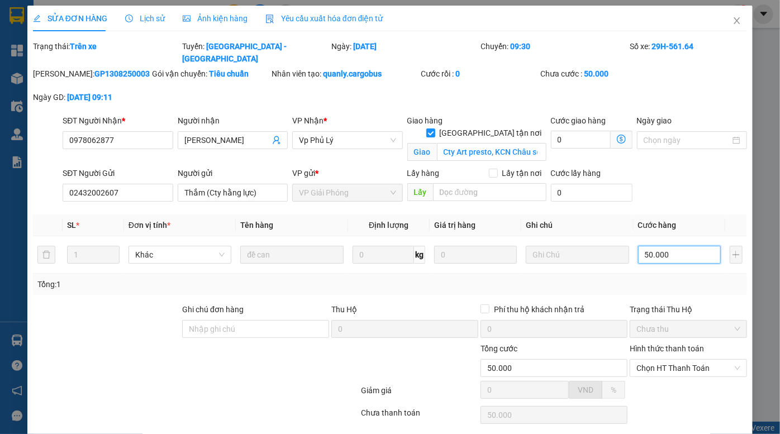
type input "50.000"
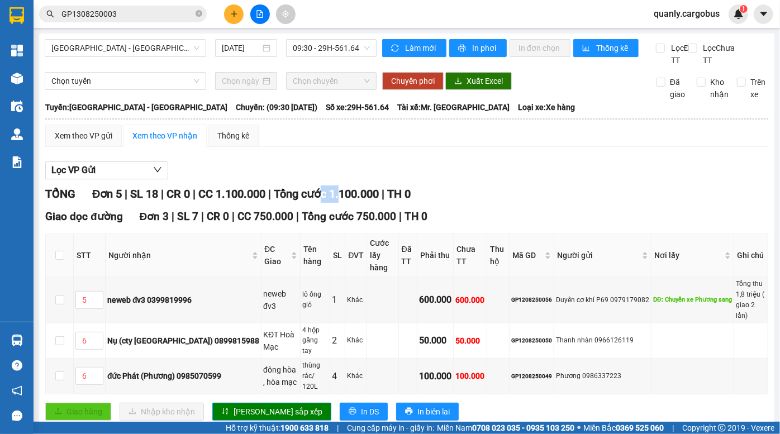
drag, startPoint x: 342, startPoint y: 212, endPoint x: 370, endPoint y: 217, distance: 27.9
click at [368, 216] on div "TỔNG Đơn 5 | SL 18 | CR 0 | CC 1.100.000 | Tổng cước 1.100.000 | TH 0 Giao dọc …" at bounding box center [406, 422] width 723 height 474
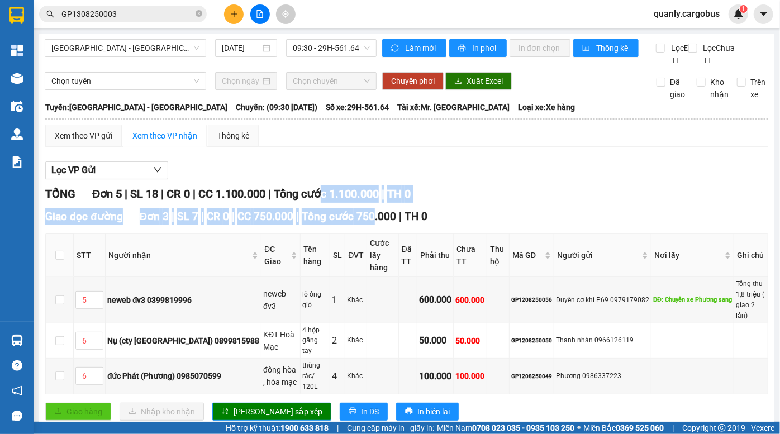
click at [370, 217] on div "TỔNG Đơn 5 | SL 18 | CR 0 | CC 1.100.000 | Tổng cước 1.100.000 | TH 0 Giao dọc …" at bounding box center [406, 422] width 723 height 474
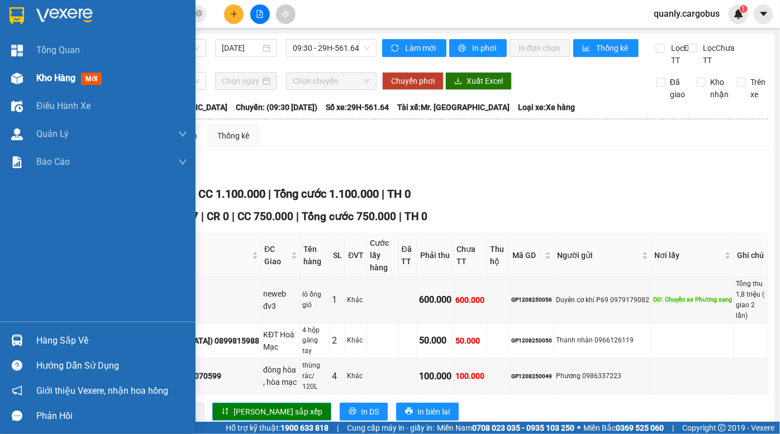
click at [18, 72] on div at bounding box center [17, 79] width 20 height 20
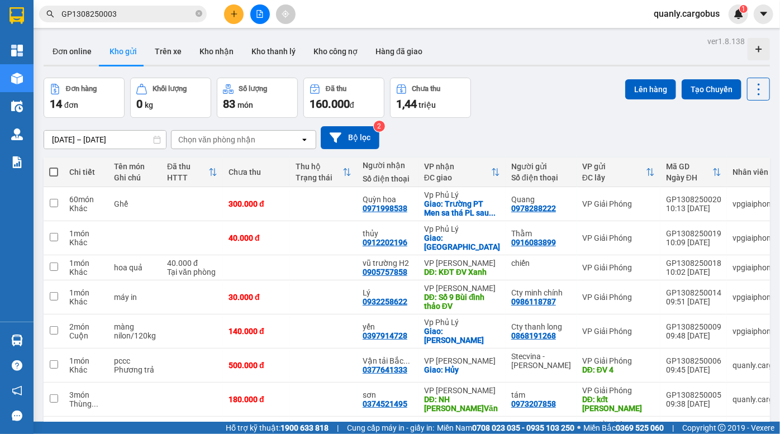
click at [521, 131] on div "11/08/2025 – 13/08/2025 Press the down arrow key to interact with the calendar …" at bounding box center [407, 137] width 726 height 23
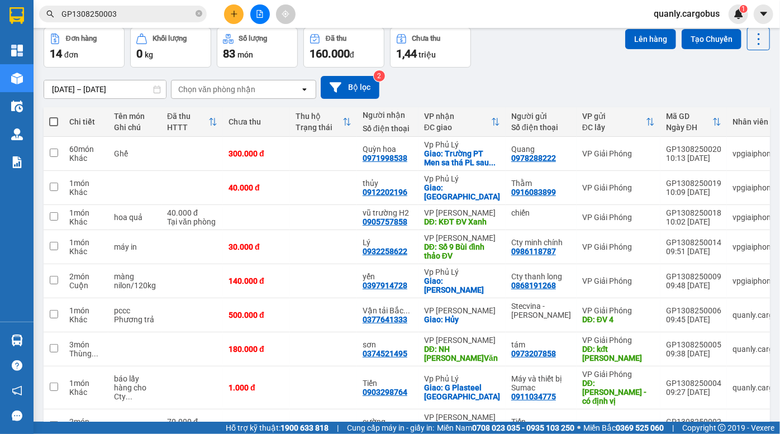
click at [544, 68] on div "11/08/2025 – 13/08/2025 Press the down arrow key to interact with the calendar …" at bounding box center [407, 88] width 726 height 40
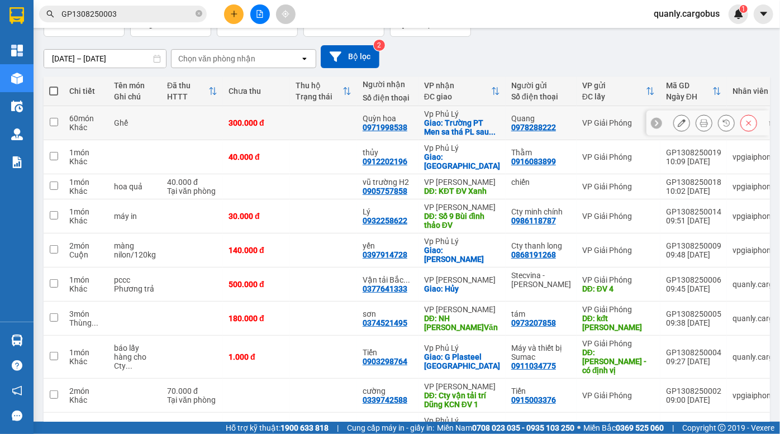
scroll to position [0, 0]
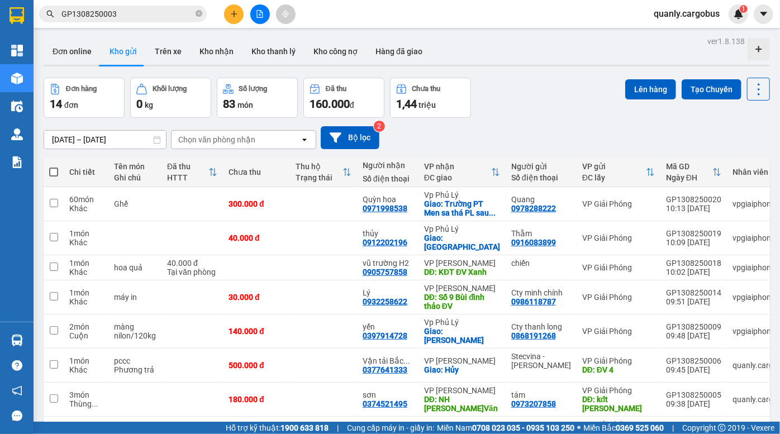
click at [601, 56] on div "Đơn online Kho gửi Trên xe Kho nhận Kho thanh lý Kho công nợ Hàng đã giao" at bounding box center [407, 53] width 726 height 30
click at [526, 66] on div "Đơn online Kho gửi Trên xe Kho nhận Kho thanh lý Kho công nợ Hàng đã giao" at bounding box center [407, 53] width 726 height 30
click at [526, 101] on div "Đơn hàng 14 đơn Khối lượng 0 kg Số lượng 83 món Đã thu 160.000 đ Chưa thu 1,44 …" at bounding box center [407, 98] width 726 height 40
click at [541, 81] on div "Đơn hàng 14 đơn Khối lượng 0 kg Số lượng 83 món Đã thu 160.000 đ Chưa thu 1,44 …" at bounding box center [407, 98] width 726 height 40
click at [519, 111] on div "Đơn hàng 14 đơn Khối lượng 0 kg Số lượng 83 món Đã thu 160.000 đ Chưa thu 1,44 …" at bounding box center [407, 98] width 726 height 40
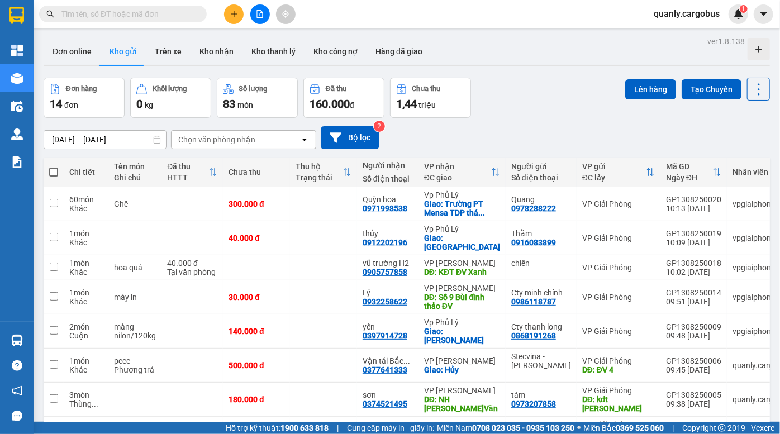
click at [525, 69] on div "ver 1.8.138 Đơn online Kho gửi Trên xe Kho nhận Kho thanh lý Kho công nợ Hàng đ…" at bounding box center [406, 301] width 735 height 535
click at [576, 101] on div "Đơn hàng 14 đơn Khối lượng 0 kg Số lượng 83 món Đã thu 160.000 đ Chưa thu 1,44 …" at bounding box center [407, 98] width 726 height 40
click at [533, 104] on div "Đơn hàng 14 đơn Khối lượng 0 kg Số lượng 83 món Đã thu 160.000 đ Chưa thu 1,44 …" at bounding box center [407, 98] width 726 height 40
click at [556, 84] on div "Đơn hàng 14 đơn Khối lượng 0 kg Số lượng 83 món Đã thu 160.000 đ Chưa thu 1,44 …" at bounding box center [407, 98] width 726 height 40
click at [506, 117] on div "Đơn hàng 14 đơn Khối lượng 0 kg Số lượng 83 món Đã thu 160.000 đ Chưa thu 1,44 …" at bounding box center [407, 98] width 726 height 40
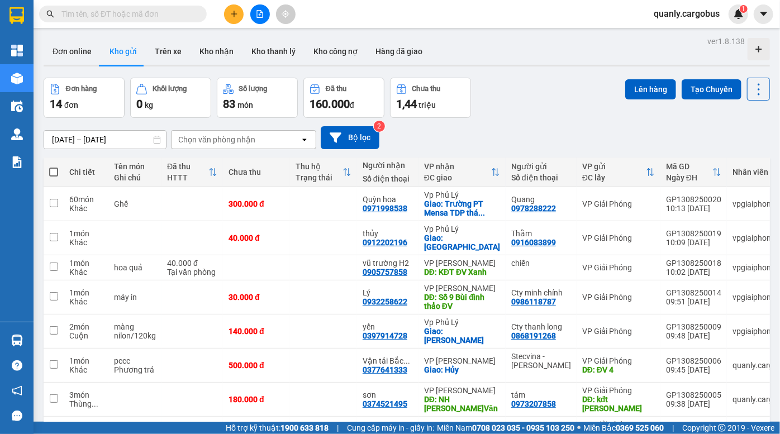
click at [55, 173] on span at bounding box center [53, 172] width 9 height 9
click at [54, 166] on input "checkbox" at bounding box center [54, 166] width 0 height 0
checkbox input "true"
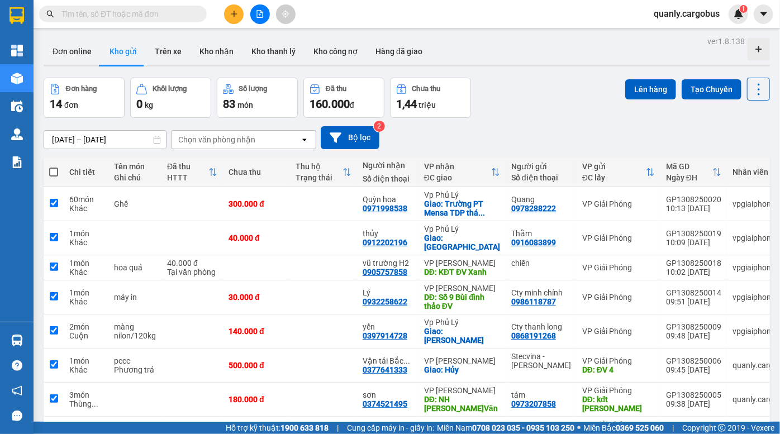
checkbox input "true"
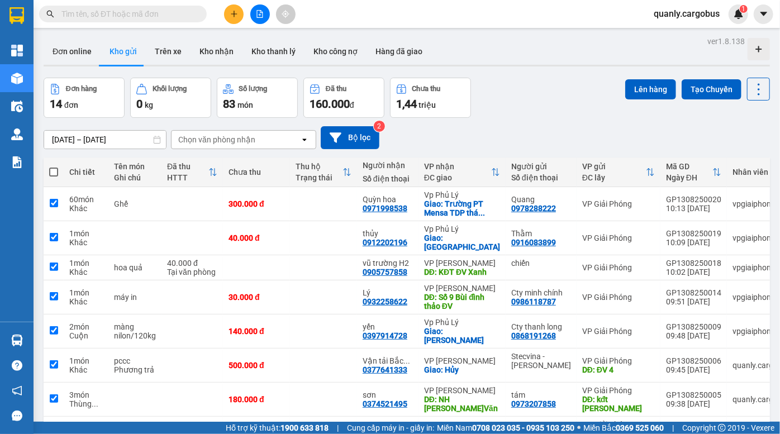
checkbox input "true"
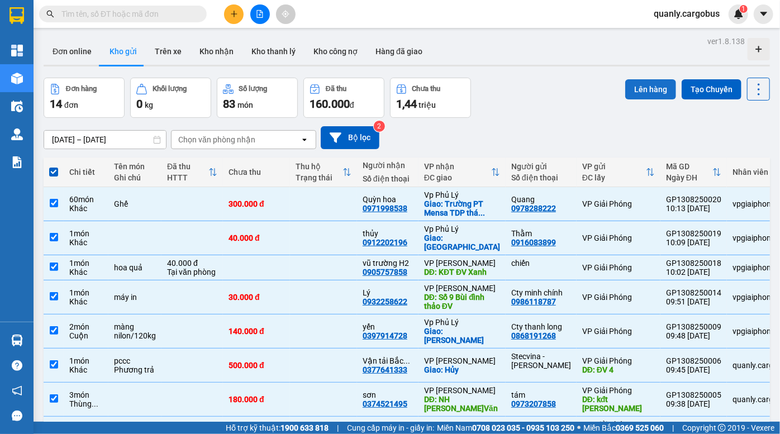
click at [646, 95] on button "Lên hàng" at bounding box center [650, 89] width 51 height 20
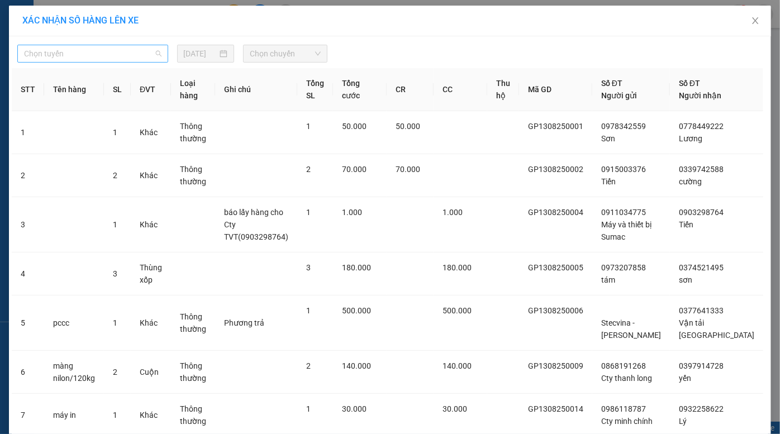
click at [113, 53] on span "Chọn tuyến" at bounding box center [92, 53] width 137 height 17
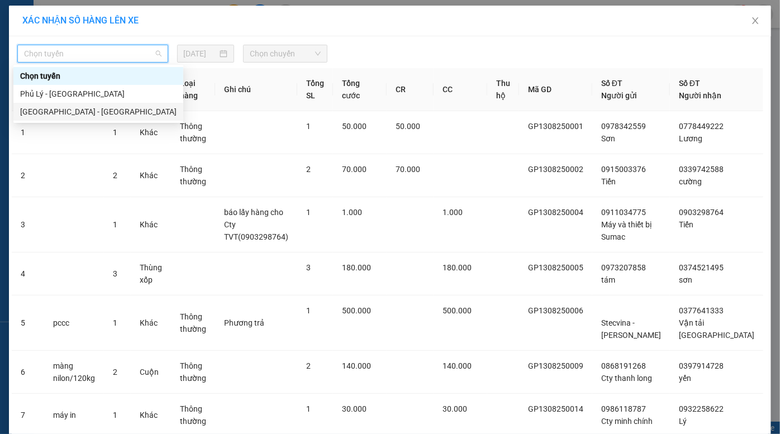
click at [89, 111] on div "Hà Nội - Phủ Lý" at bounding box center [98, 112] width 156 height 12
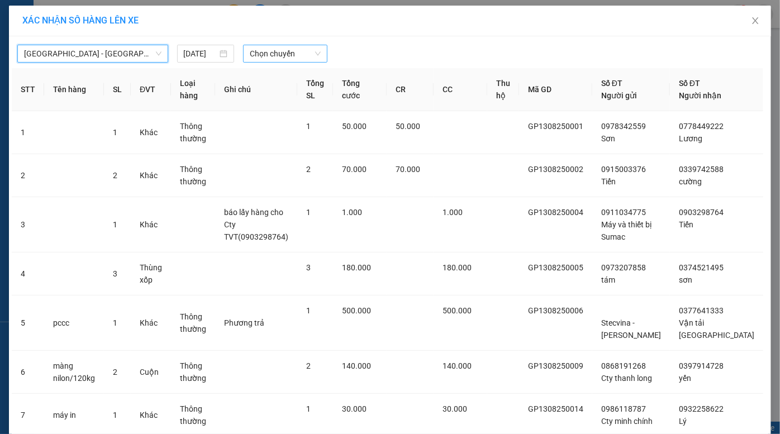
click at [266, 50] on span "Chọn chuyến" at bounding box center [285, 53] width 71 height 17
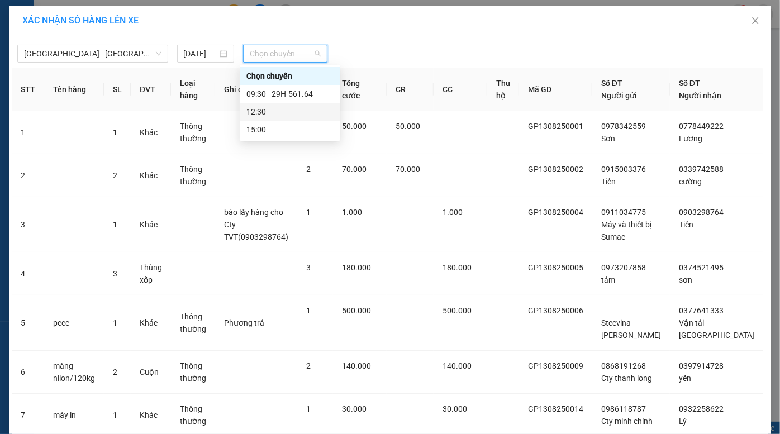
click at [283, 109] on div "12:30" at bounding box center [289, 112] width 87 height 12
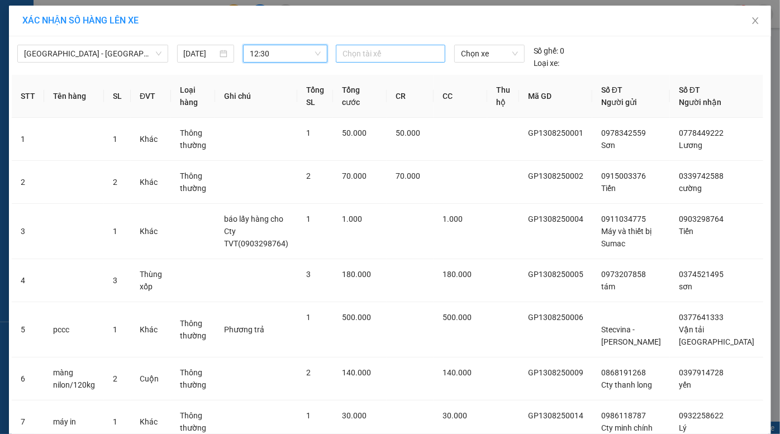
click at [389, 50] on div at bounding box center [391, 53] width 104 height 13
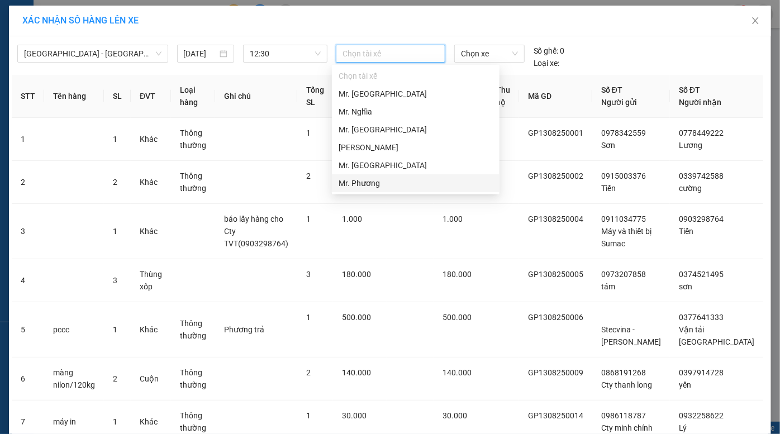
click at [385, 181] on div "Mr. Phương" at bounding box center [416, 183] width 154 height 12
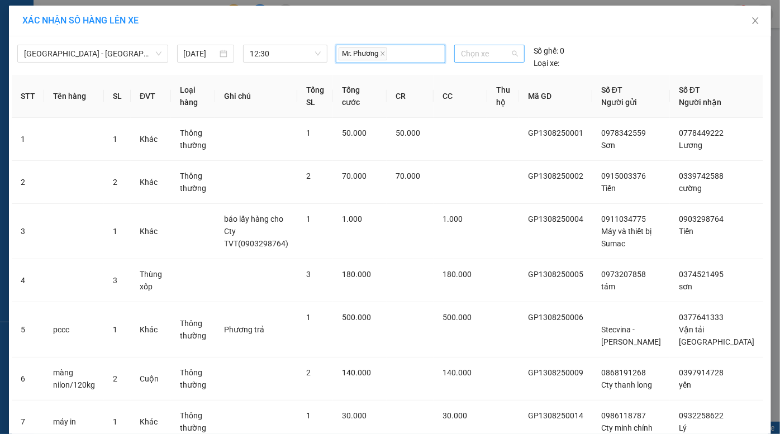
click at [480, 51] on span "Chọn xe" at bounding box center [489, 53] width 57 height 17
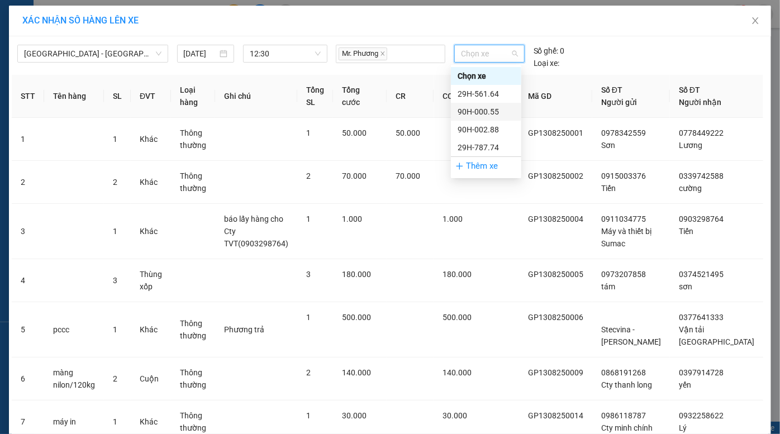
click at [490, 112] on div "90H-000.55" at bounding box center [486, 112] width 57 height 12
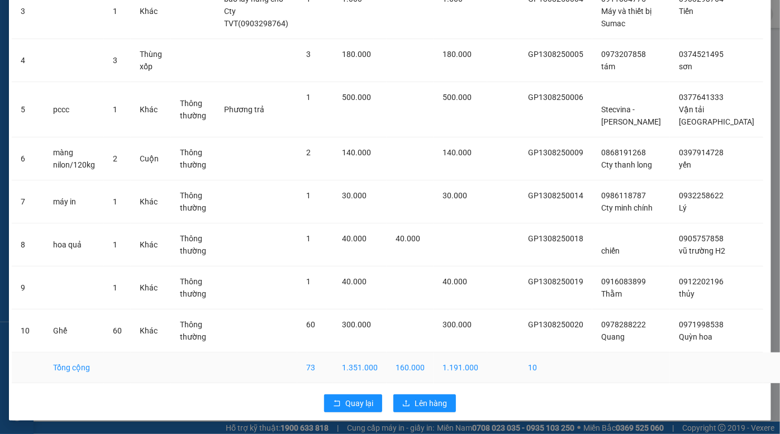
scroll to position [237, 0]
click at [419, 402] on span "Lên hàng" at bounding box center [431, 403] width 32 height 12
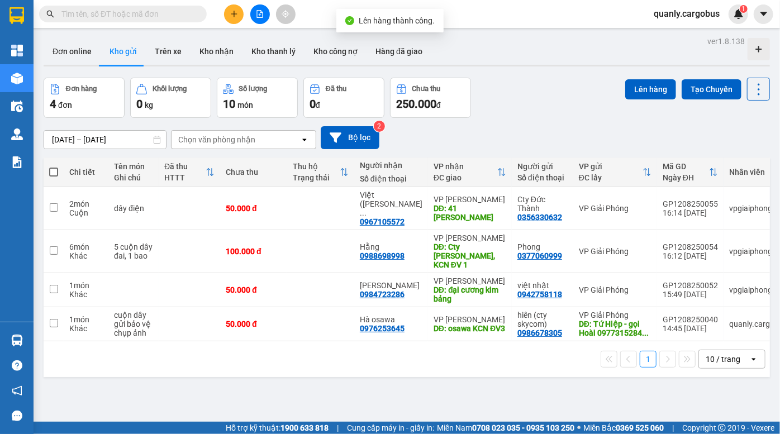
click at [53, 173] on span at bounding box center [53, 172] width 9 height 9
click at [54, 166] on input "checkbox" at bounding box center [54, 166] width 0 height 0
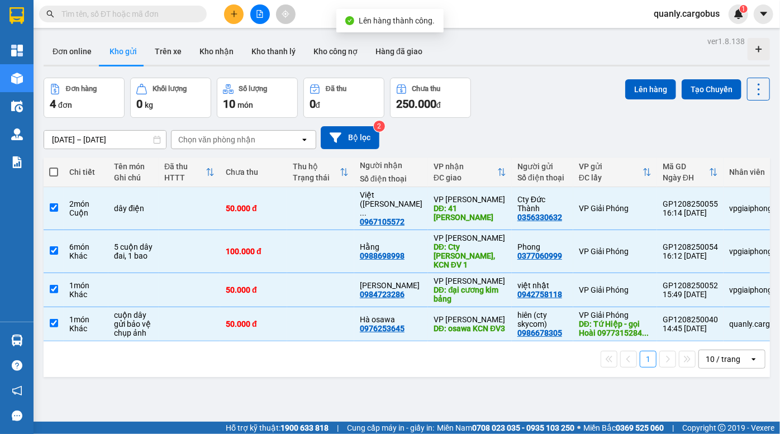
checkbox input "true"
click at [642, 93] on button "Lên hàng" at bounding box center [650, 89] width 51 height 20
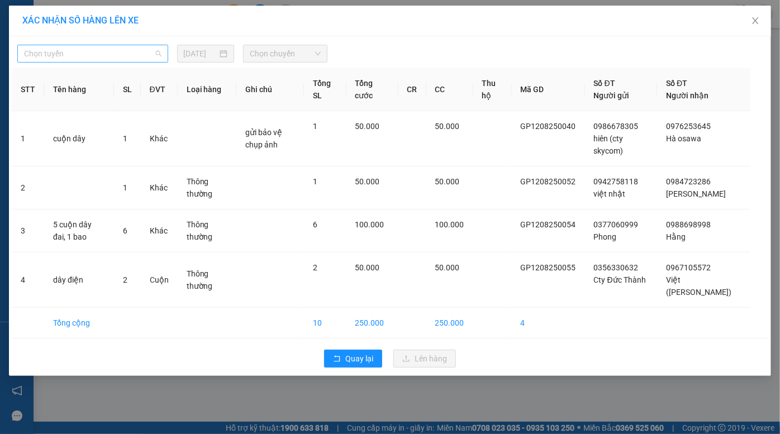
click at [106, 47] on span "Chọn tuyến" at bounding box center [92, 53] width 137 height 17
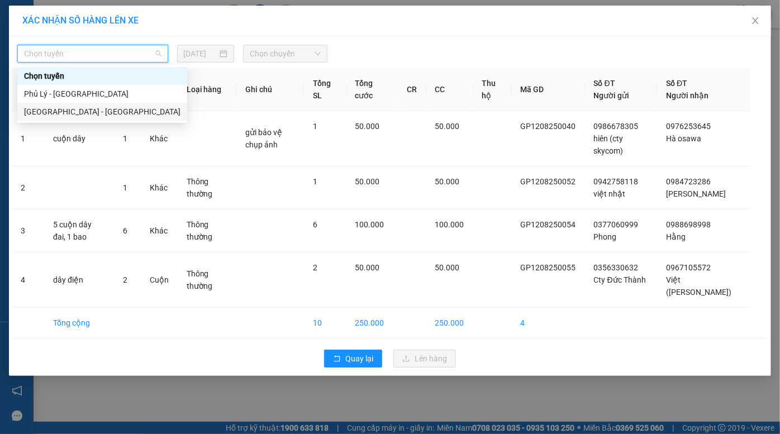
click at [90, 107] on div "[GEOGRAPHIC_DATA] - [GEOGRAPHIC_DATA]" at bounding box center [102, 112] width 156 height 12
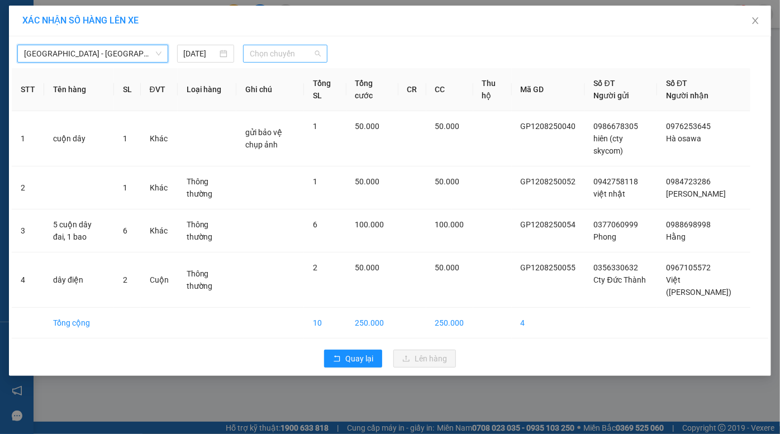
click at [279, 48] on span "Chọn chuyến" at bounding box center [285, 53] width 71 height 17
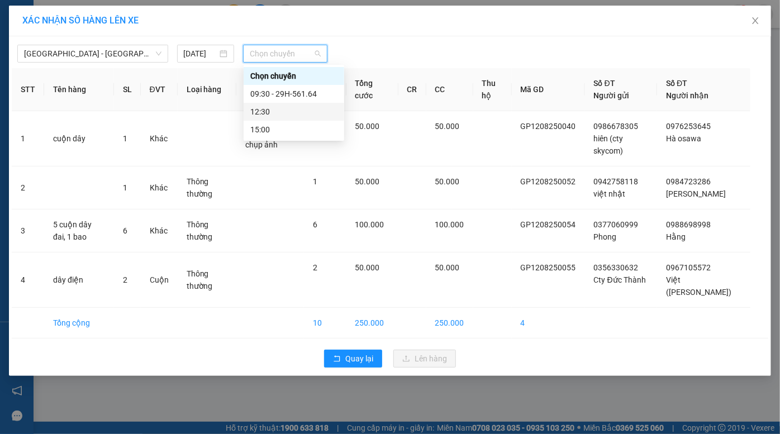
click at [295, 110] on div "12:30" at bounding box center [293, 112] width 87 height 12
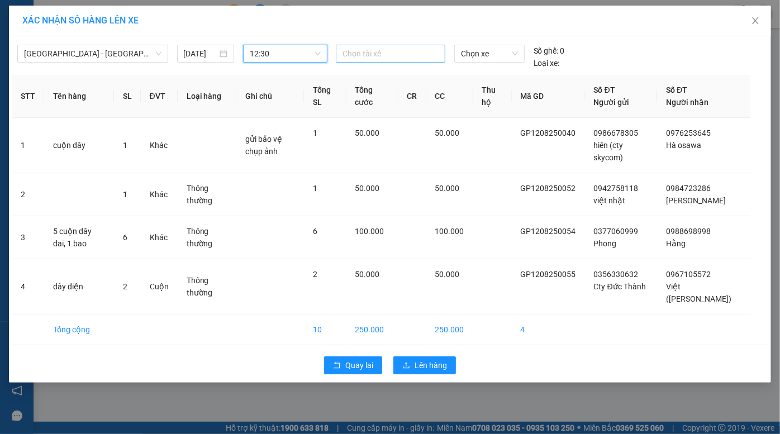
click at [409, 51] on div at bounding box center [391, 53] width 104 height 13
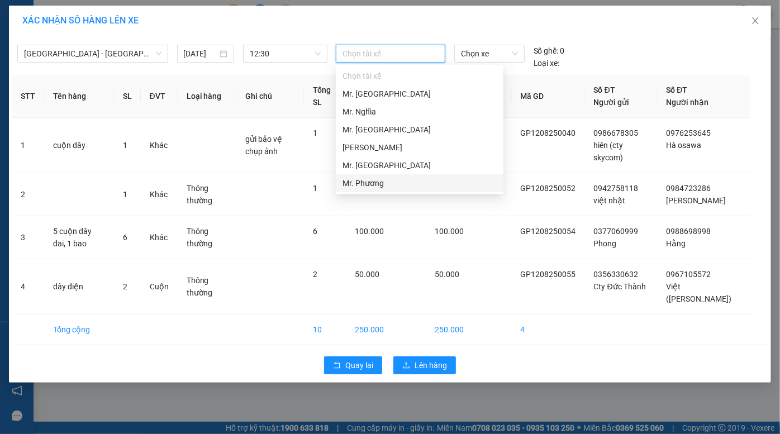
click at [380, 179] on div "Mr. Phương" at bounding box center [419, 183] width 154 height 12
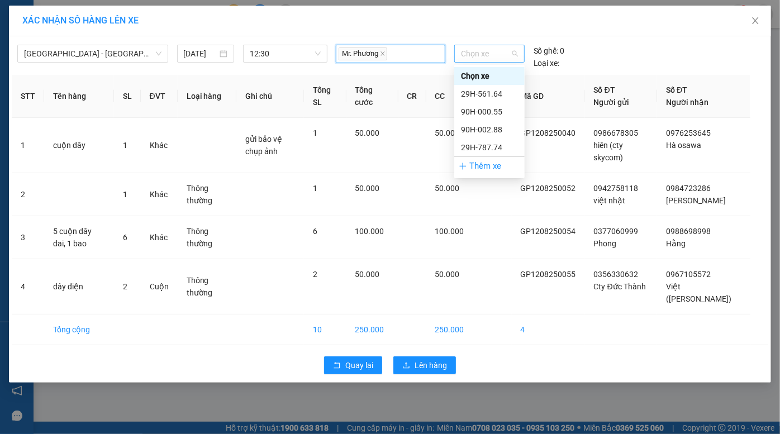
drag, startPoint x: 502, startPoint y: 54, endPoint x: 494, endPoint y: 70, distance: 17.5
click at [502, 55] on span "Chọn xe" at bounding box center [489, 53] width 57 height 17
click at [494, 111] on div "90H-000.55" at bounding box center [489, 112] width 57 height 12
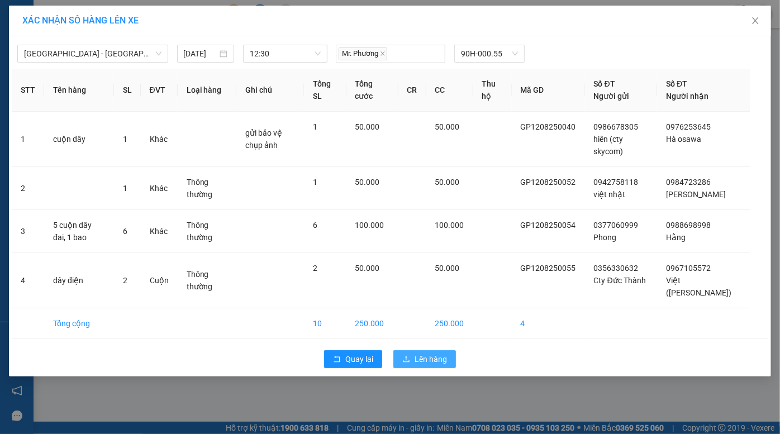
click at [430, 357] on span "Lên hàng" at bounding box center [431, 359] width 32 height 12
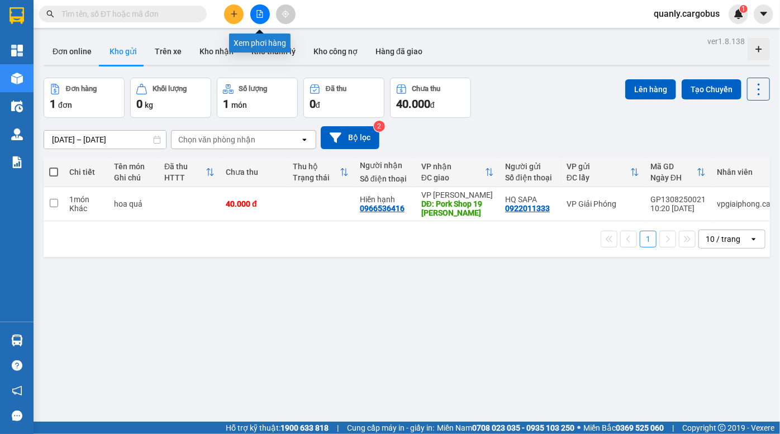
click at [258, 13] on icon "file-add" at bounding box center [260, 14] width 8 height 8
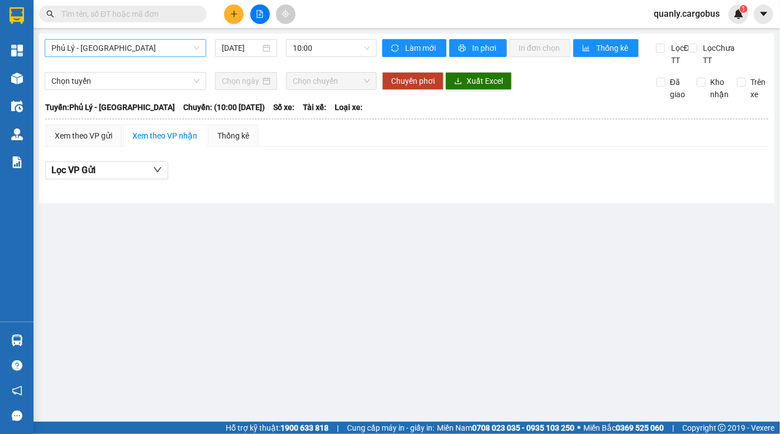
click at [113, 44] on span "Phủ Lý - [GEOGRAPHIC_DATA]" at bounding box center [125, 48] width 148 height 17
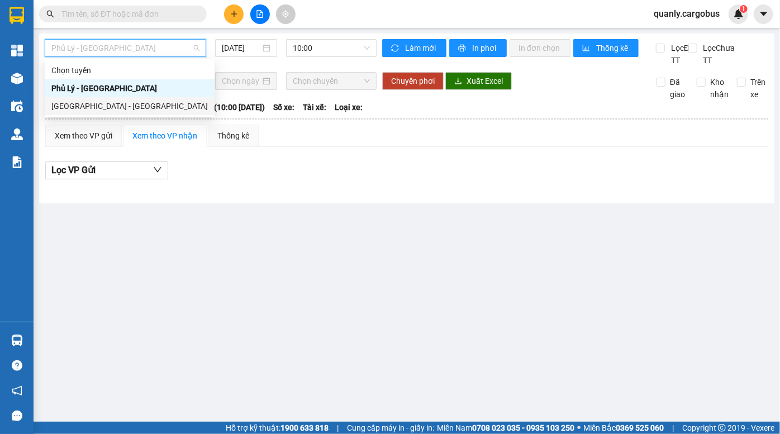
click at [107, 102] on div "[GEOGRAPHIC_DATA] - [GEOGRAPHIC_DATA]" at bounding box center [129, 106] width 156 height 12
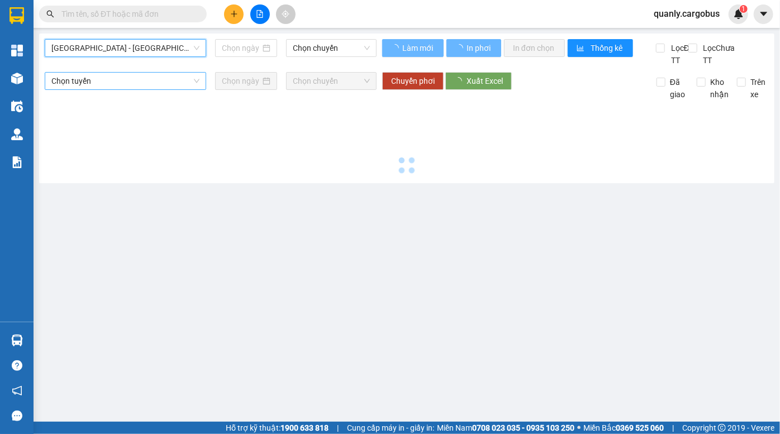
type input "[DATE]"
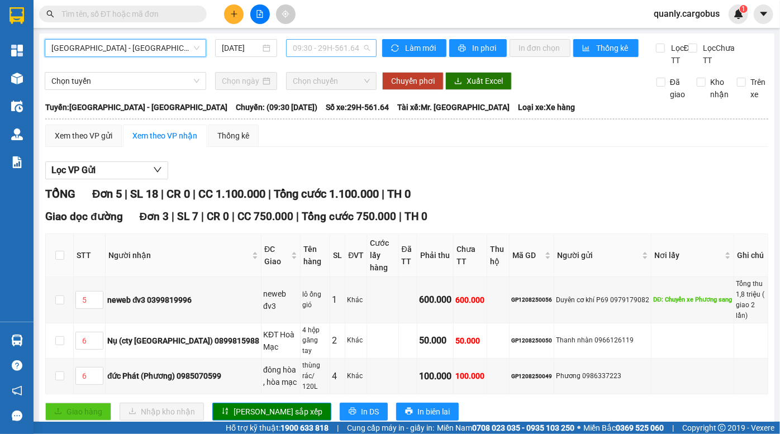
click at [320, 48] on span "09:30 - 29H-561.64" at bounding box center [331, 48] width 77 height 17
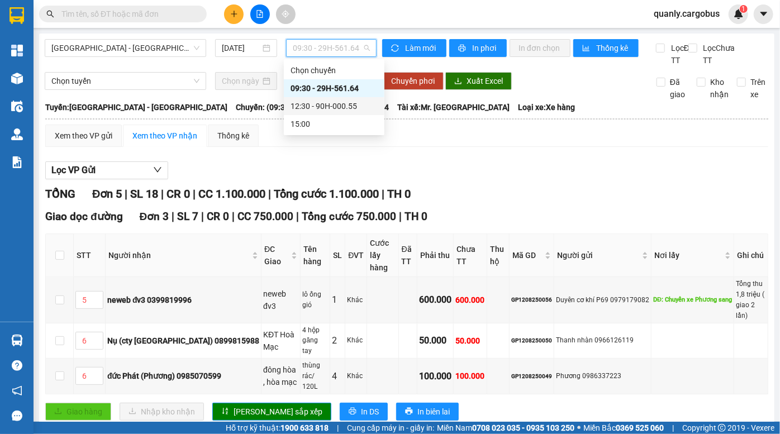
click at [339, 107] on div "12:30 - 90H-000.55" at bounding box center [334, 106] width 87 height 12
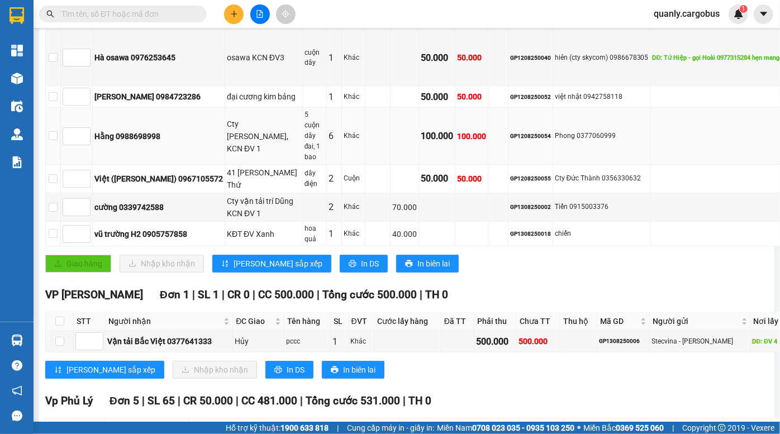
scroll to position [559, 0]
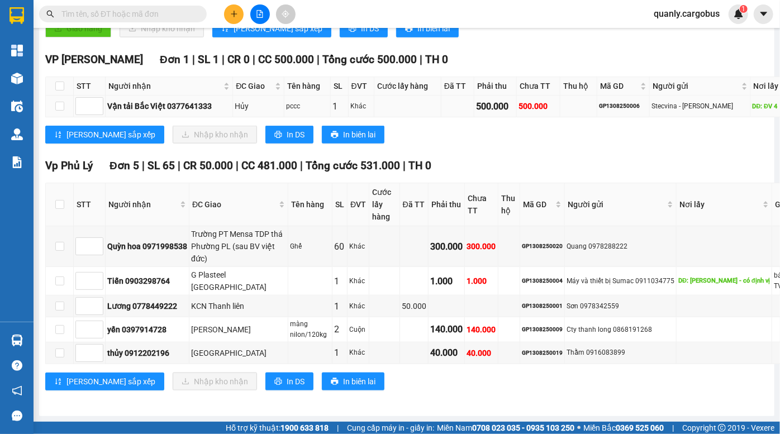
click at [599, 111] on div "GP1308250006" at bounding box center [623, 106] width 49 height 9
copy div "GP1308250006"
click at [124, 13] on input "text" at bounding box center [127, 14] width 132 height 12
paste input "GP1308250006"
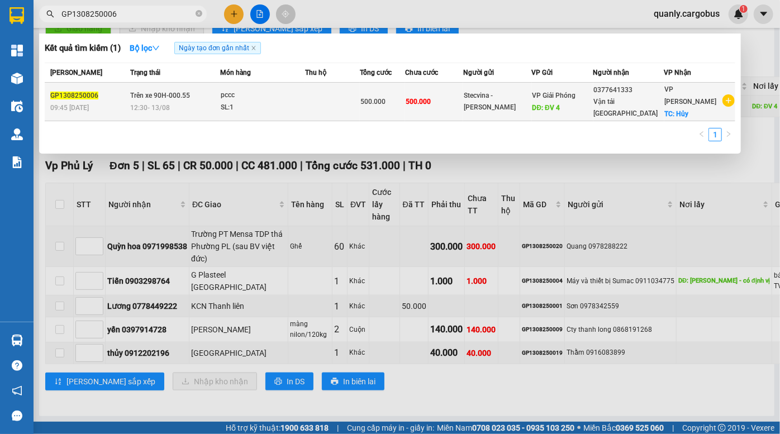
type input "GP1308250006"
click at [492, 90] on div "Stecvina - Lê Khánh" at bounding box center [497, 101] width 67 height 23
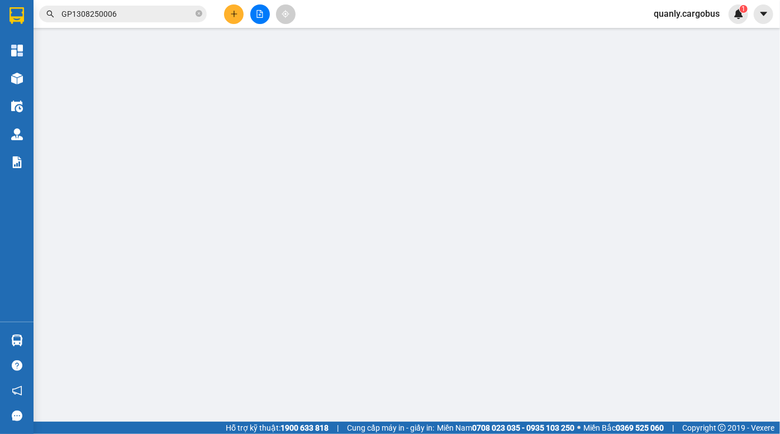
type input "0377641333"
type input "Vận tải Bắc Việt"
checkbox input "true"
type input "Hủy"
type input "Stecvina - Lê Khánh"
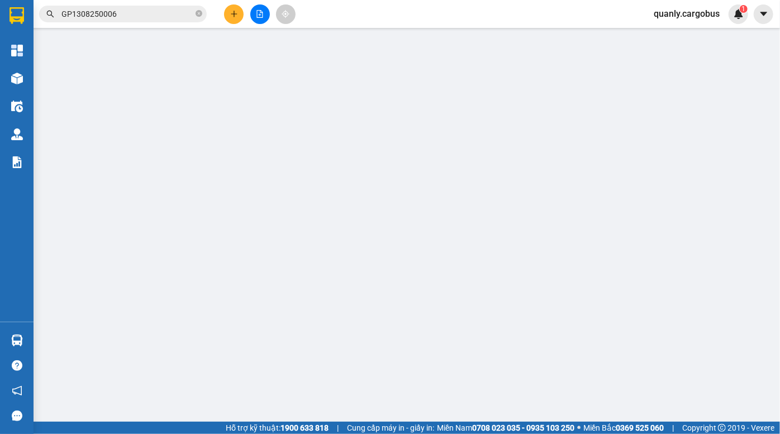
type input "ĐV 4"
type input "500.000"
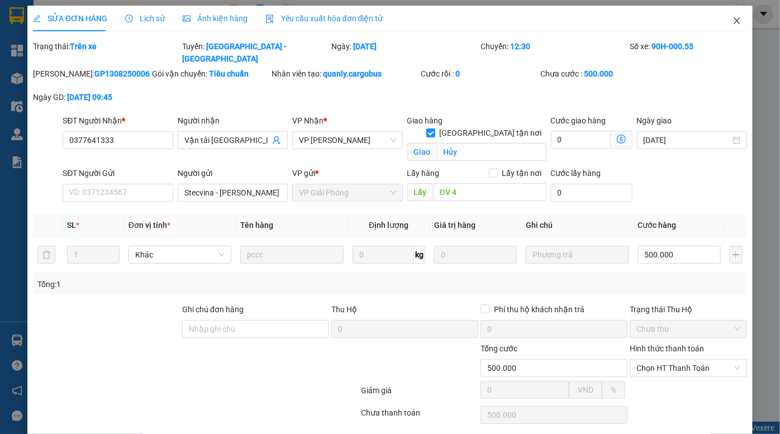
click at [732, 21] on icon "close" at bounding box center [736, 20] width 9 height 9
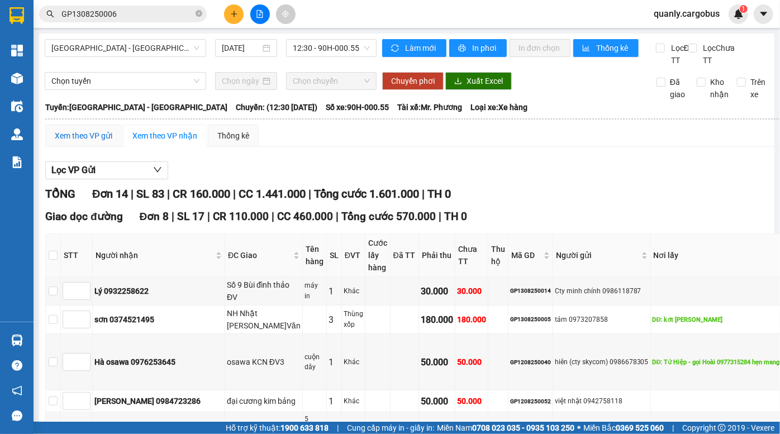
click at [93, 141] on div "Xem theo VP gửi" at bounding box center [84, 136] width 58 height 12
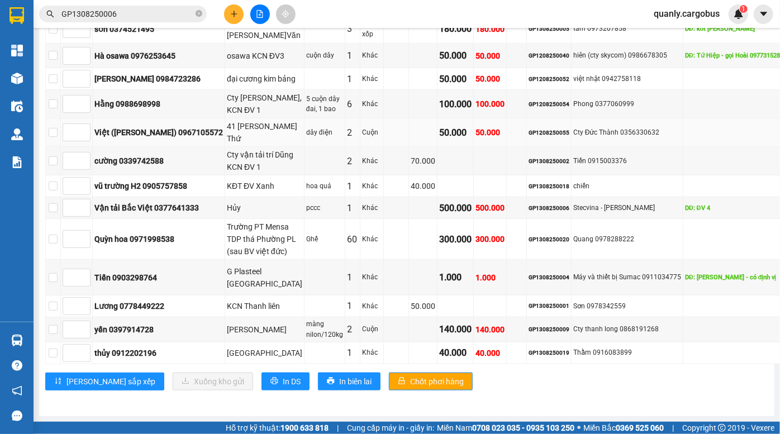
scroll to position [660, 0]
click at [49, 212] on input "checkbox" at bounding box center [53, 207] width 9 height 9
checkbox input "true"
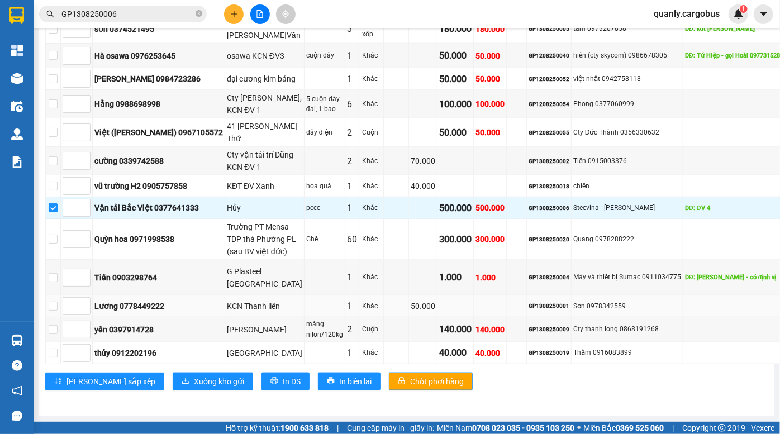
scroll to position [892, 0]
click at [194, 375] on span "Xuống kho gửi" at bounding box center [219, 381] width 50 height 12
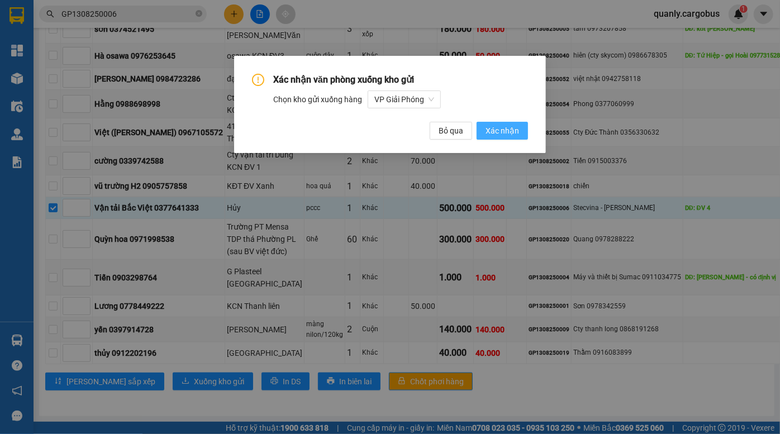
click at [499, 133] on span "Xác nhận" at bounding box center [503, 131] width 34 height 12
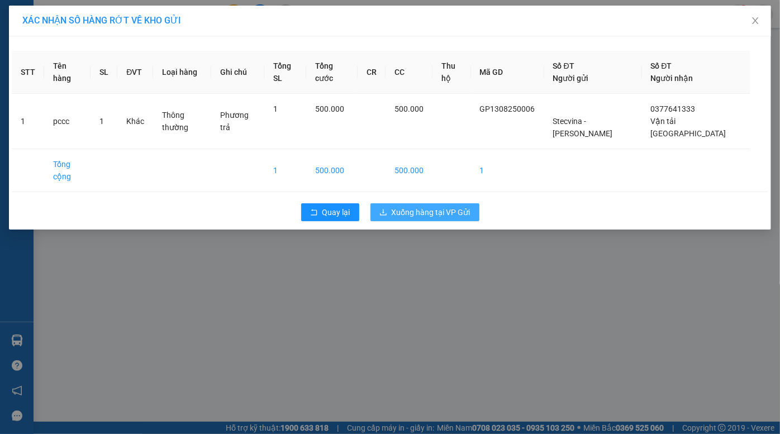
click at [420, 206] on span "Xuống hàng tại VP Gửi" at bounding box center [431, 212] width 79 height 12
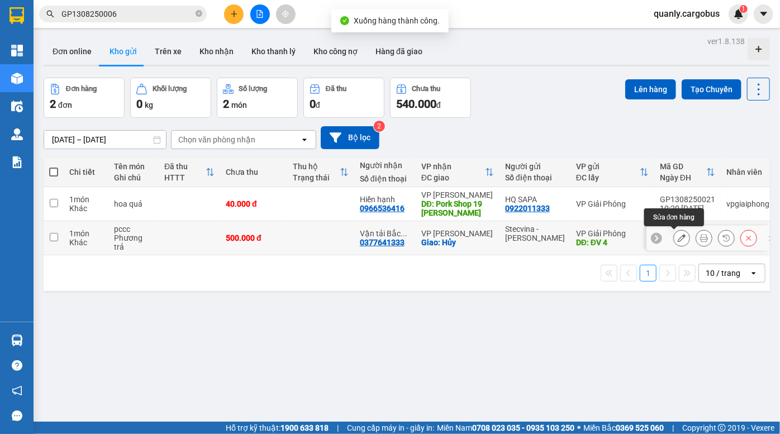
click at [678, 238] on icon at bounding box center [682, 238] width 8 height 8
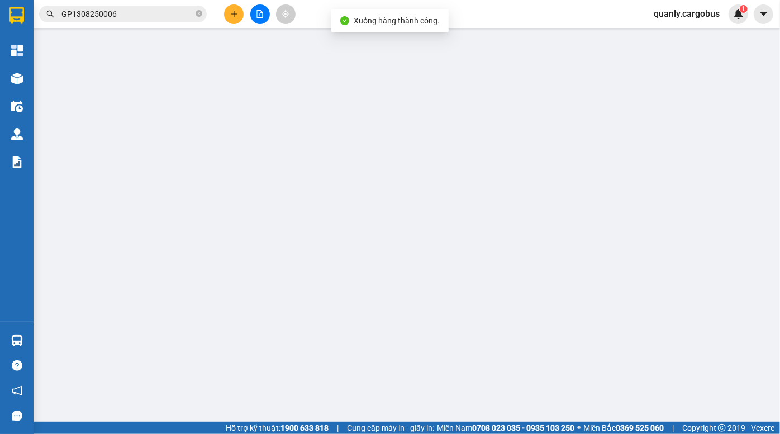
type input "0377641333"
type input "Vận tải Bắc Việt"
checkbox input "true"
type input "Hủy"
type input "Stecvina - Lê Khánh"
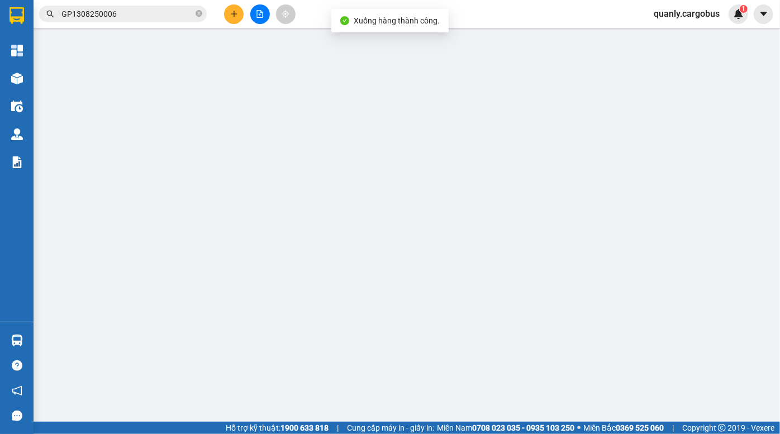
type input "ĐV 4"
type input "500.000"
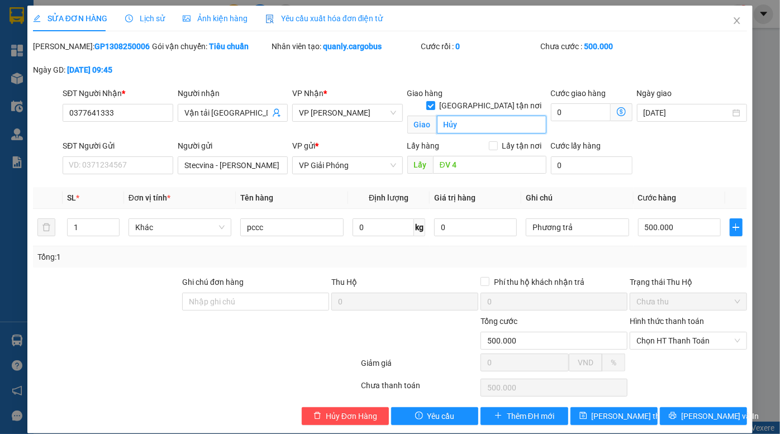
click at [480, 116] on input "Hủy" at bounding box center [492, 125] width 110 height 18
drag, startPoint x: 480, startPoint y: 111, endPoint x: 392, endPoint y: 111, distance: 88.8
click at [392, 111] on div "SĐT Người Nhận * 0377641333 Người nhận Vận tải Bắc Việt VP Nhận * VP Linh Đàm G…" at bounding box center [404, 113] width 689 height 53
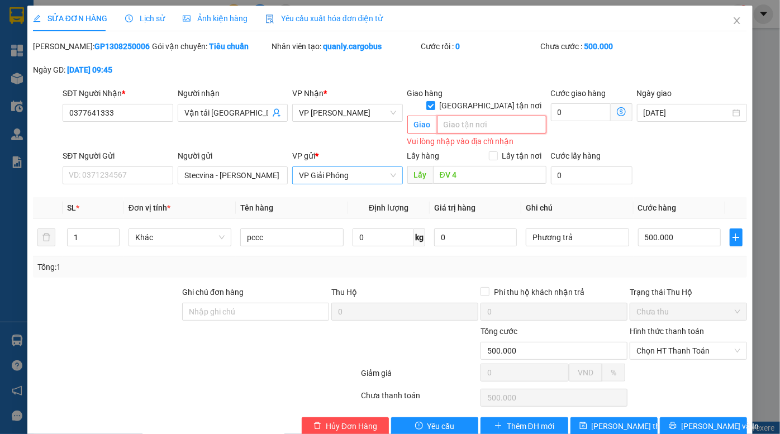
click at [352, 167] on span "VP Giải Phóng" at bounding box center [347, 175] width 97 height 17
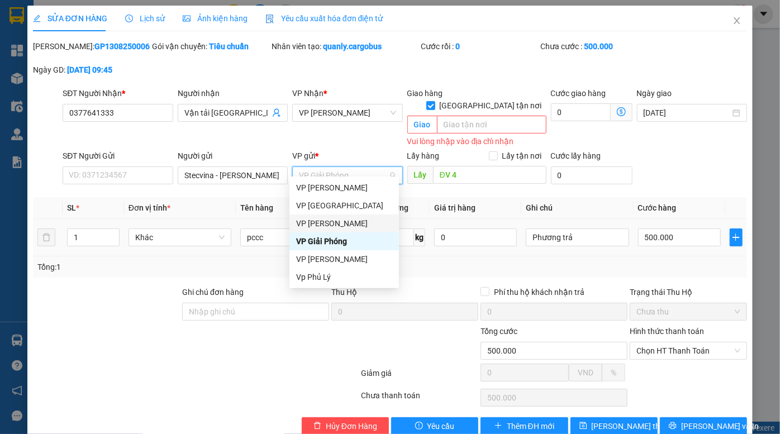
click at [342, 225] on div "VP [PERSON_NAME]" at bounding box center [344, 223] width 96 height 12
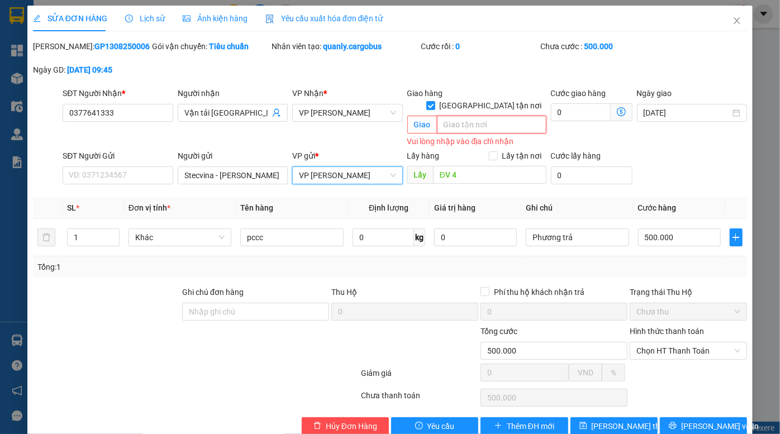
click at [468, 117] on input "search" at bounding box center [492, 125] width 110 height 18
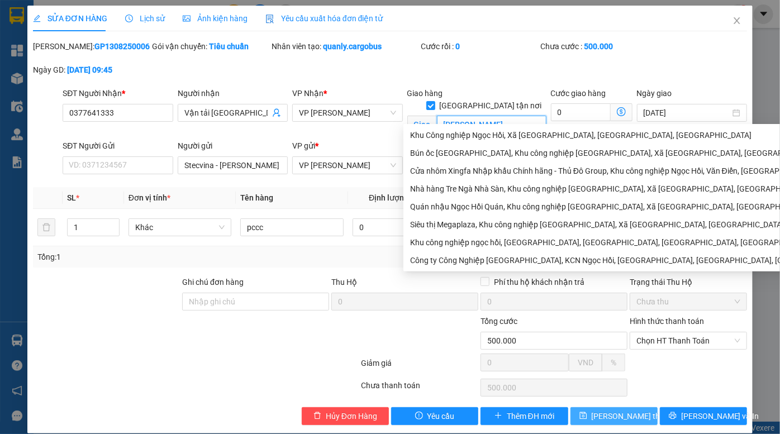
type input "KCN Ngọc Hồi"
click at [609, 413] on span "[PERSON_NAME] thay đổi" at bounding box center [636, 416] width 89 height 12
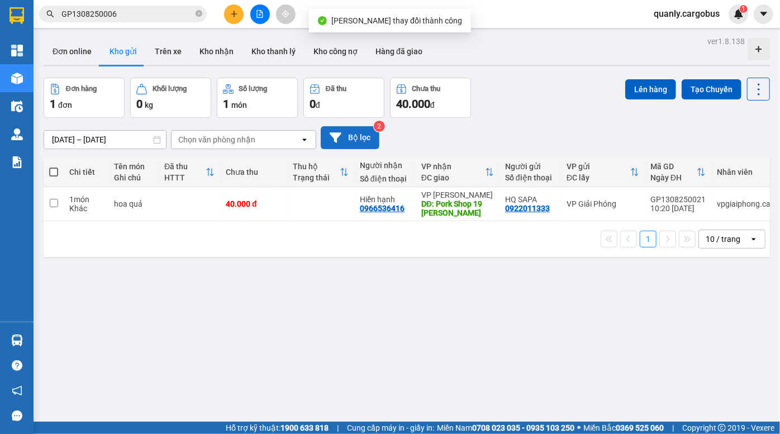
click at [360, 139] on button "Bộ lọc" at bounding box center [350, 137] width 59 height 23
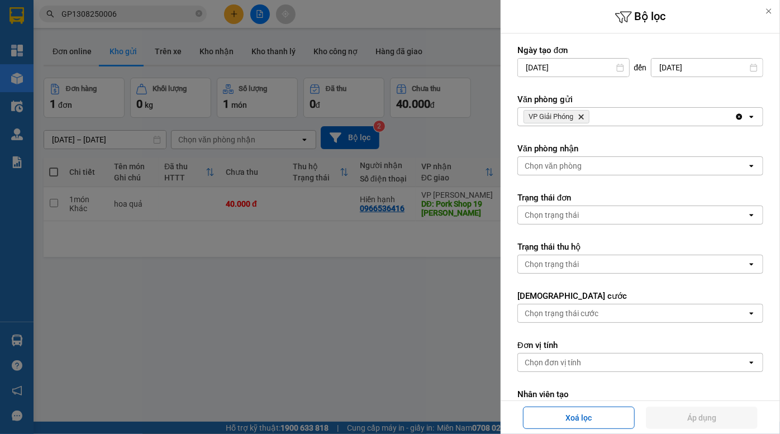
click at [626, 120] on div "VP Giải Phóng Delete" at bounding box center [626, 117] width 217 height 18
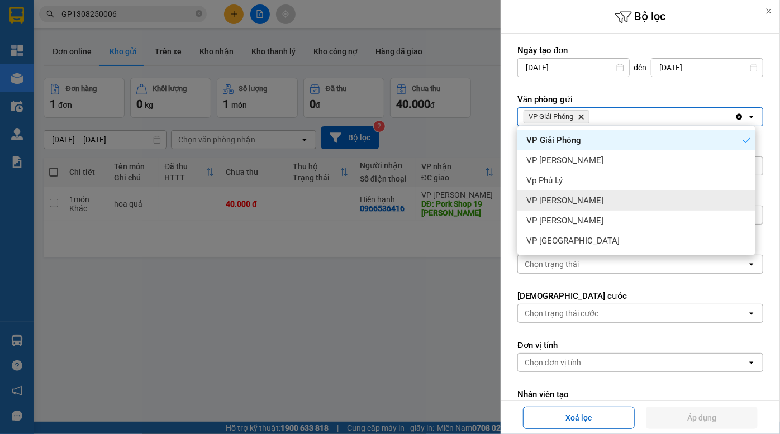
click at [583, 198] on div "VP [PERSON_NAME]" at bounding box center [636, 201] width 238 height 20
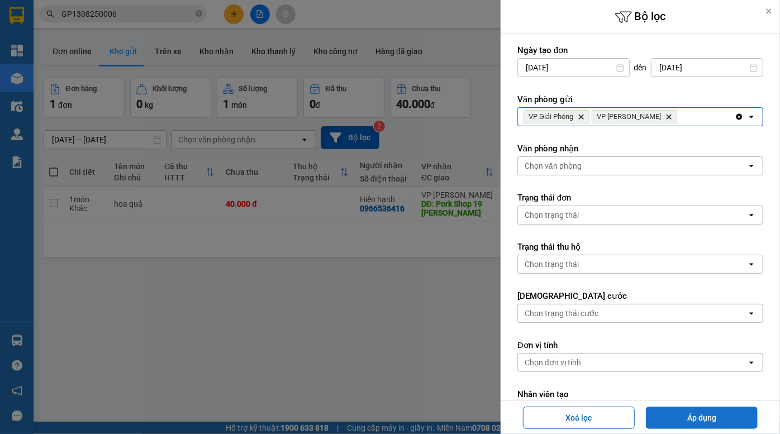
click at [699, 416] on button "Áp dụng" at bounding box center [702, 418] width 112 height 22
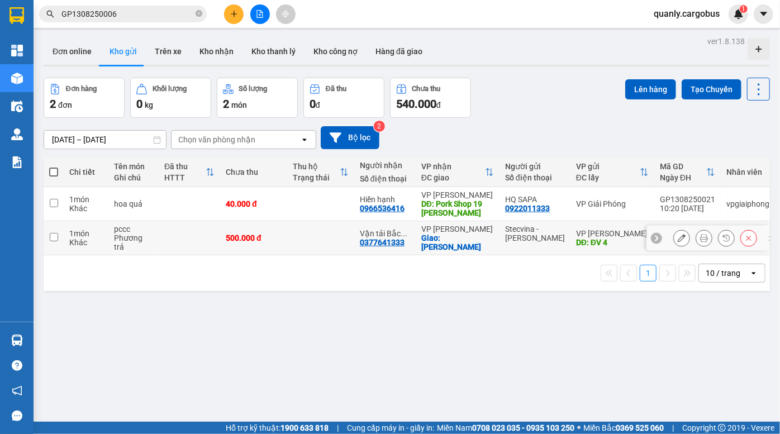
click at [284, 236] on td "500.000 đ" at bounding box center [253, 238] width 67 height 34
checkbox input "true"
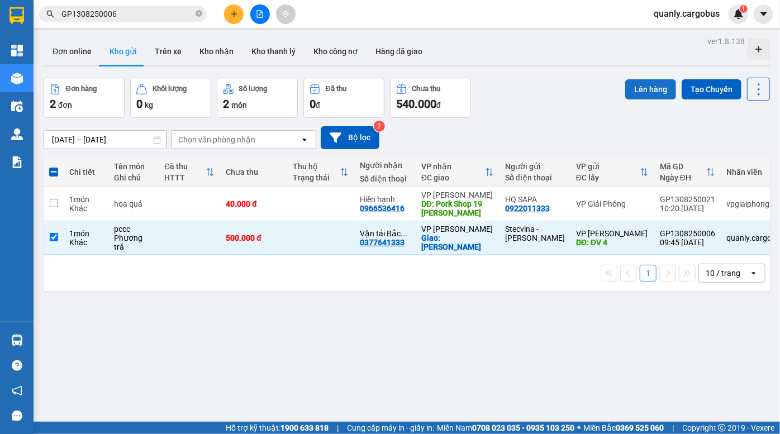
click at [653, 89] on button "Lên hàng" at bounding box center [650, 89] width 51 height 20
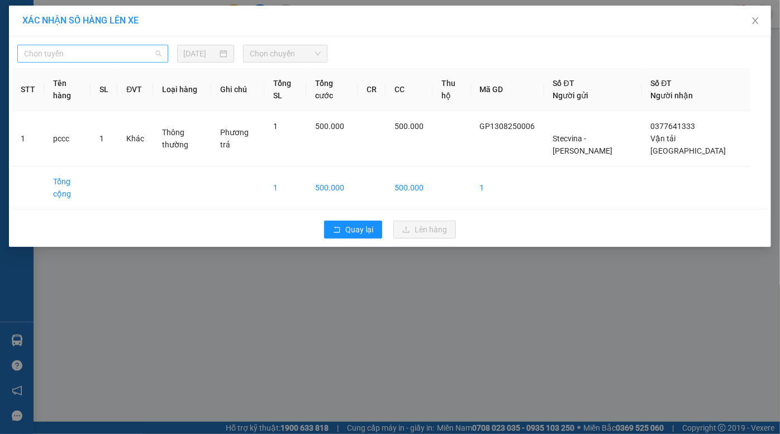
click at [111, 50] on span "Chọn tuyến" at bounding box center [92, 53] width 137 height 17
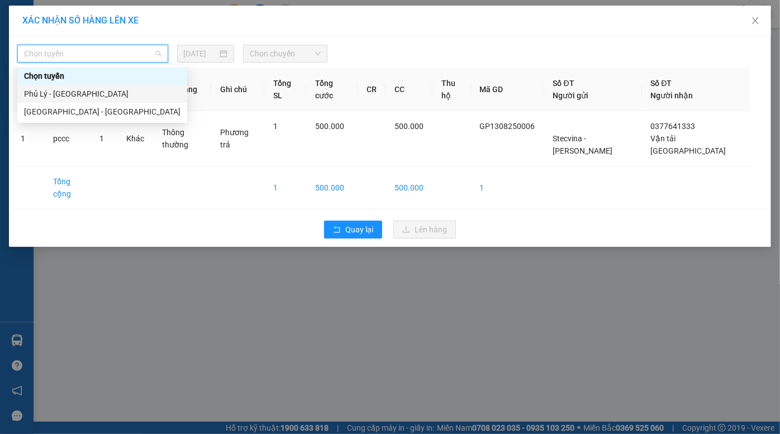
click at [102, 98] on div "Phủ Lý - [GEOGRAPHIC_DATA]" at bounding box center [102, 94] width 156 height 12
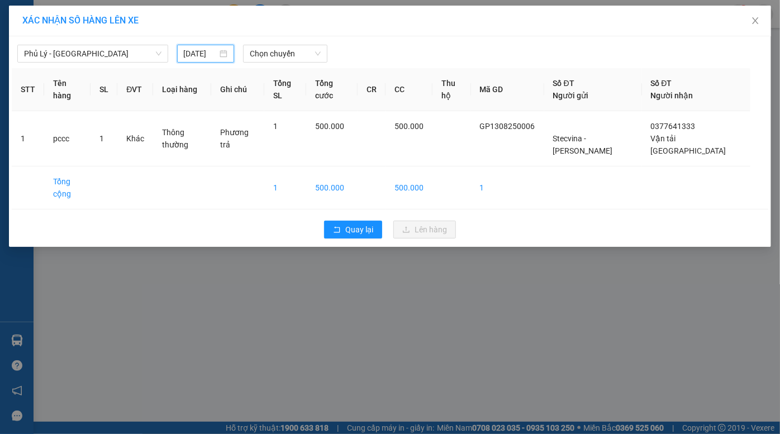
click at [198, 53] on input "[DATE]" at bounding box center [201, 53] width 34 height 12
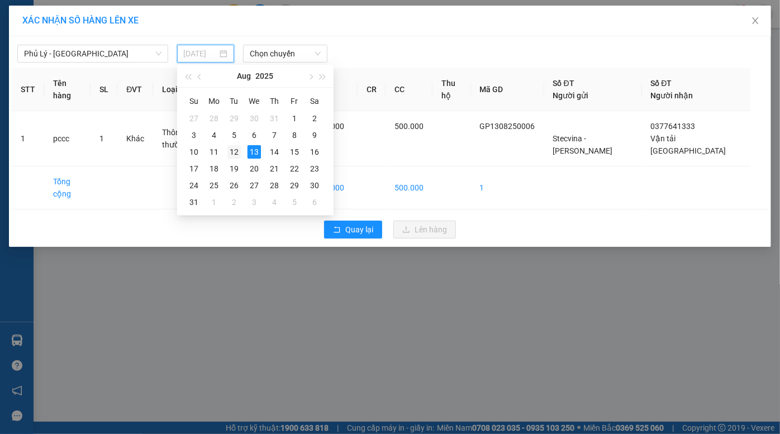
click at [235, 152] on div "12" at bounding box center [233, 151] width 13 height 13
type input "12/08/2025"
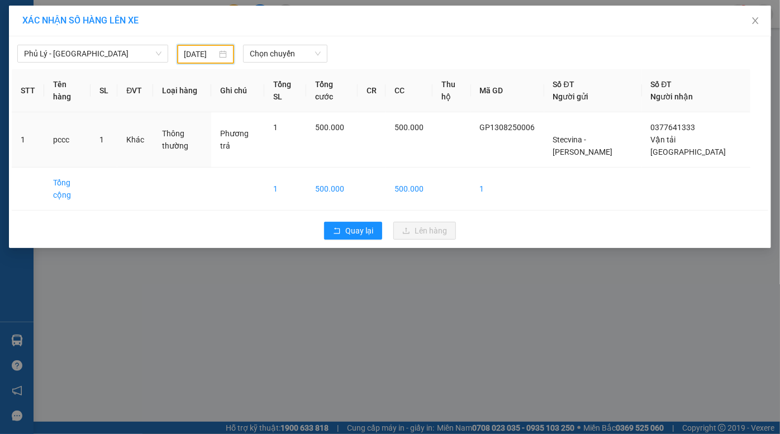
drag, startPoint x: 282, startPoint y: 56, endPoint x: 280, endPoint y: 63, distance: 6.8
click at [282, 57] on span "Chọn chuyến" at bounding box center [285, 53] width 71 height 17
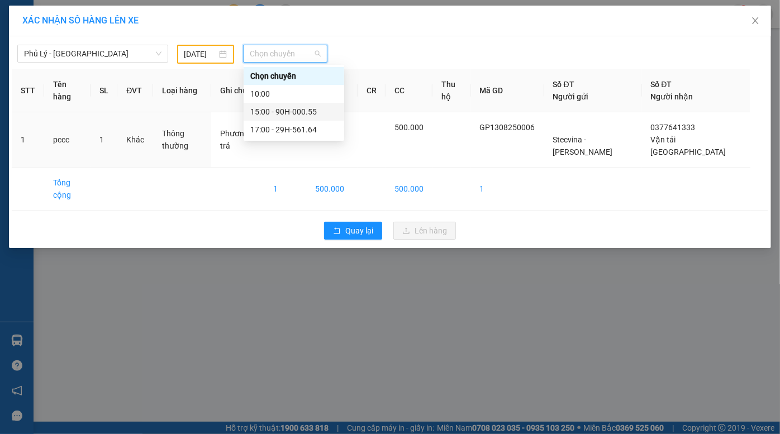
click at [289, 110] on div "15:00 - 90H-000.55" at bounding box center [293, 112] width 87 height 12
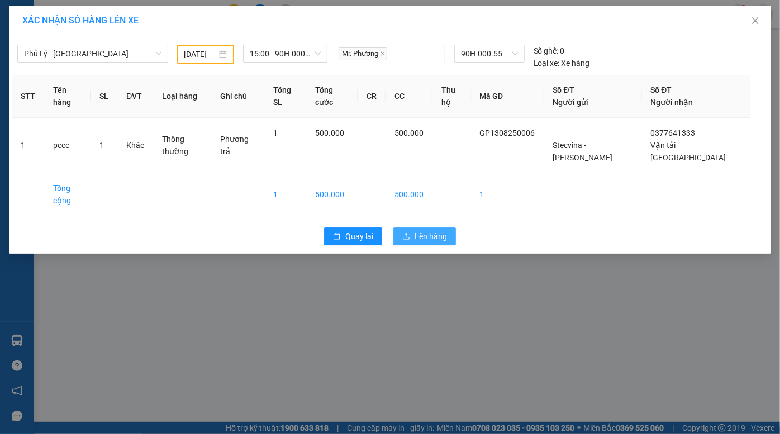
click at [433, 230] on span "Lên hàng" at bounding box center [431, 236] width 32 height 12
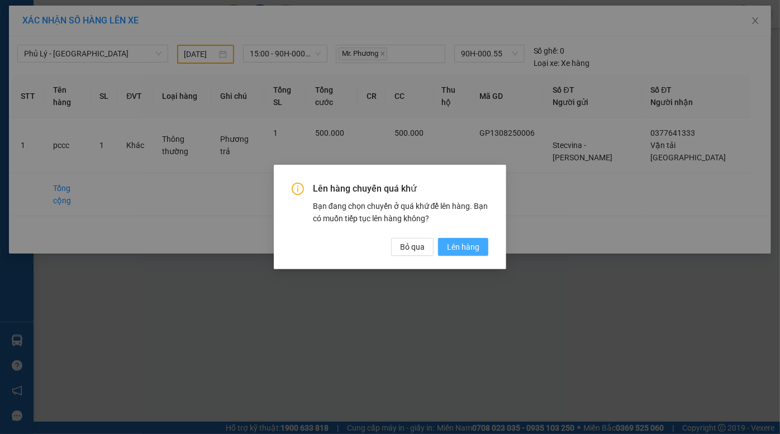
click at [467, 250] on span "Lên hàng" at bounding box center [463, 247] width 32 height 12
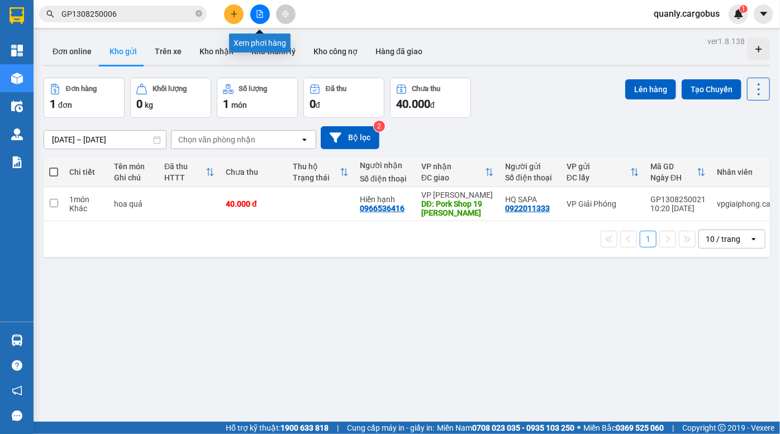
click at [264, 12] on button at bounding box center [260, 14] width 20 height 20
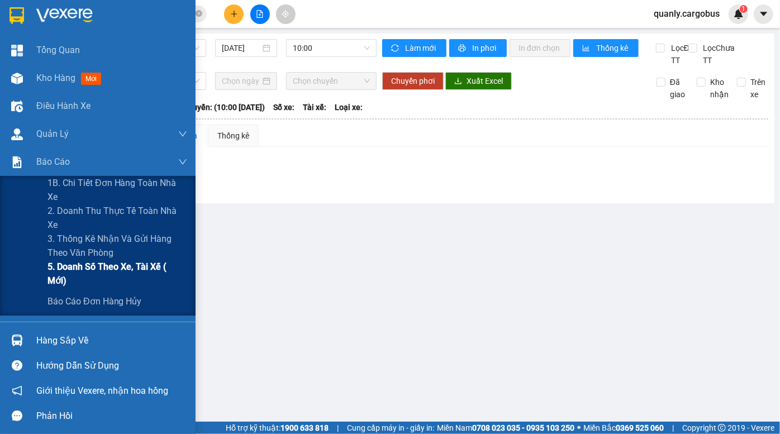
click at [139, 274] on span "5. Doanh số theo xe, tài xế ( mới)" at bounding box center [117, 274] width 140 height 28
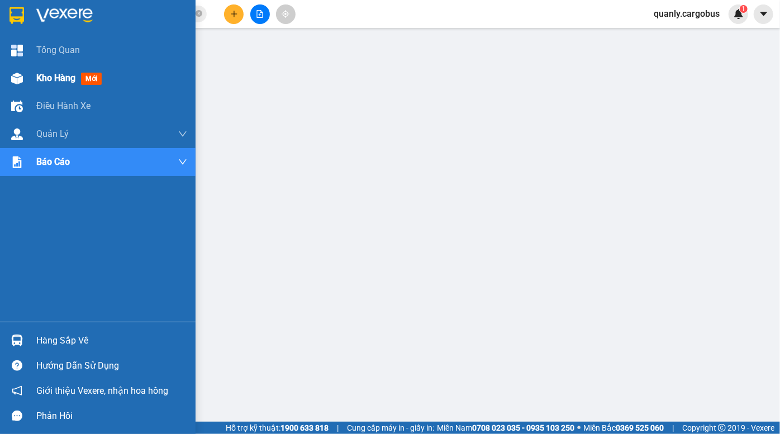
click at [8, 81] on div at bounding box center [17, 79] width 20 height 20
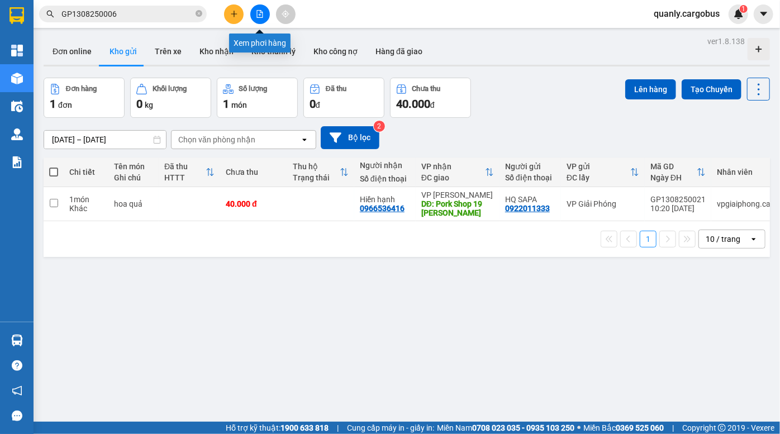
click at [256, 20] on button at bounding box center [260, 14] width 20 height 20
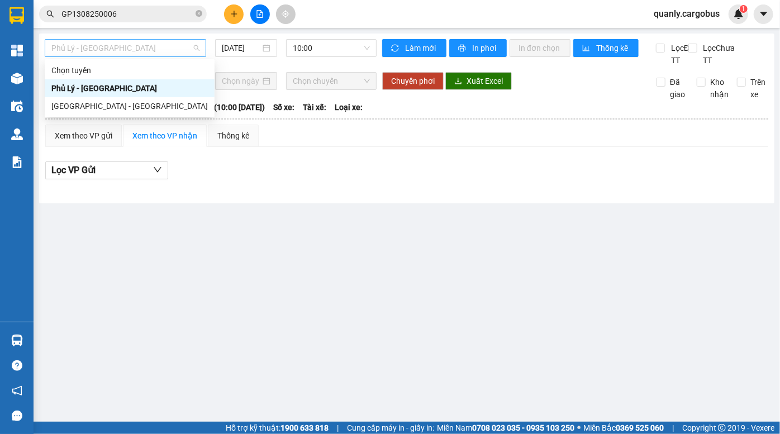
click at [121, 51] on span "Phủ Lý - [GEOGRAPHIC_DATA]" at bounding box center [125, 48] width 148 height 17
click at [117, 104] on div "[GEOGRAPHIC_DATA] - [GEOGRAPHIC_DATA]" at bounding box center [129, 106] width 156 height 12
type input "[DATE]"
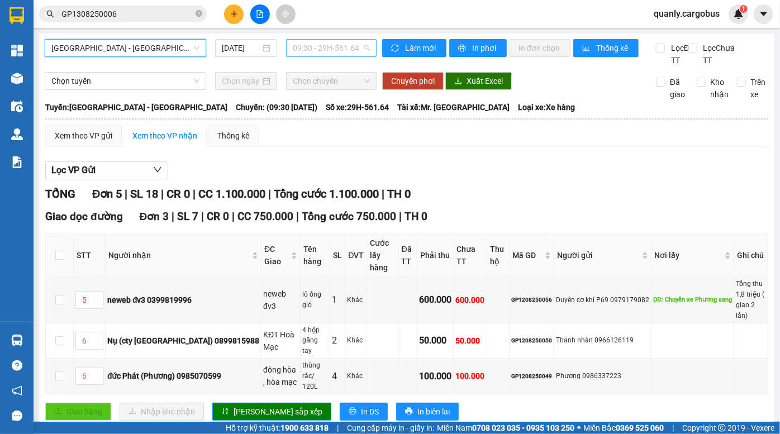
click at [330, 44] on span "09:30 - 29H-561.64" at bounding box center [331, 48] width 77 height 17
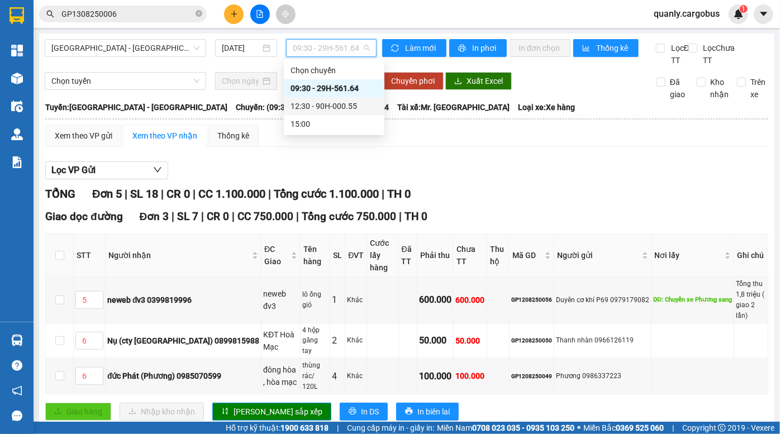
click at [338, 105] on div "12:30 - 90H-000.55" at bounding box center [334, 106] width 87 height 12
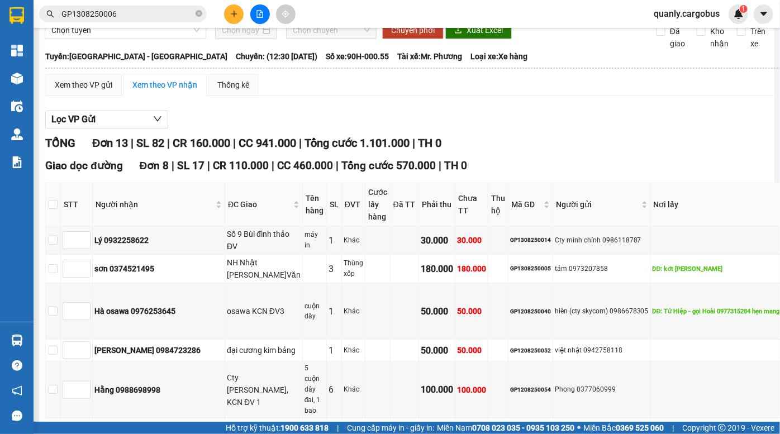
scroll to position [50, 0]
drag, startPoint x: 307, startPoint y: 165, endPoint x: 318, endPoint y: 184, distance: 21.6
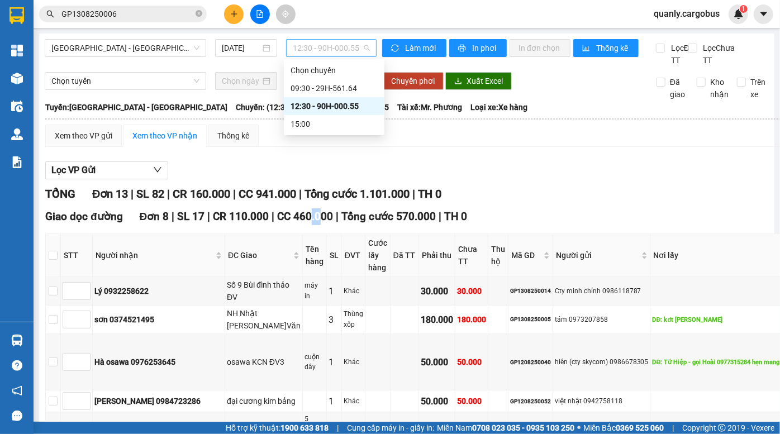
click at [323, 54] on span "12:30 - 90H-000.55" at bounding box center [331, 48] width 77 height 17
click at [369, 220] on div "Giao dọc đường Đơn 8 | SL 17 | CR 110.000 | CC 460.000 | Tổng cước 570.000 | TH…" at bounding box center [443, 216] width 797 height 17
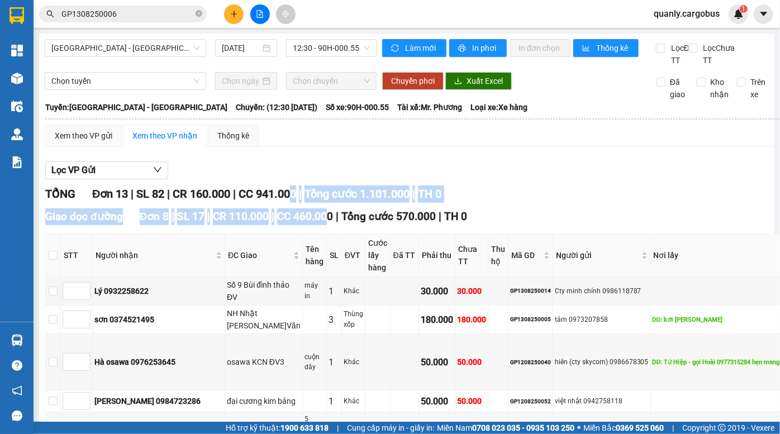
drag, startPoint x: 301, startPoint y: 212, endPoint x: 334, endPoint y: 244, distance: 45.8
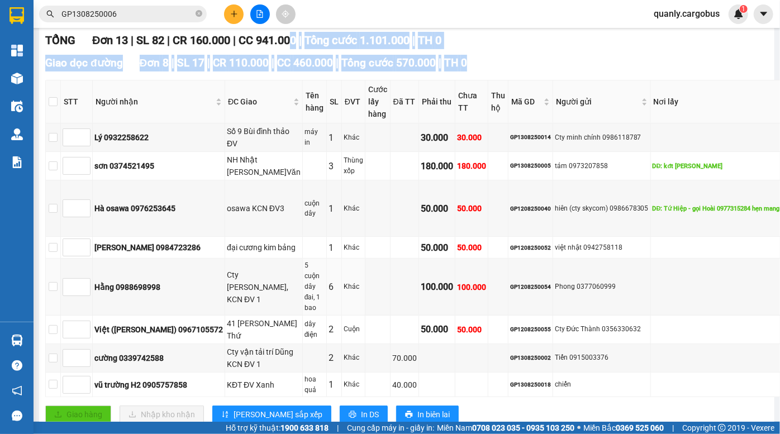
scroll to position [152, 0]
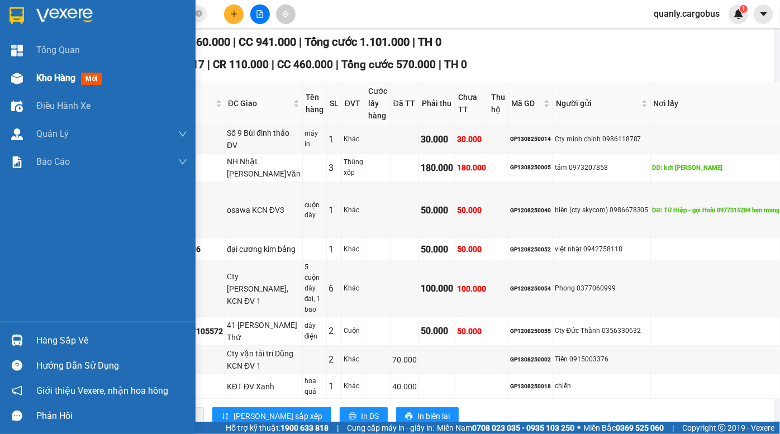
click at [31, 79] on div "Kho hàng mới" at bounding box center [98, 78] width 196 height 28
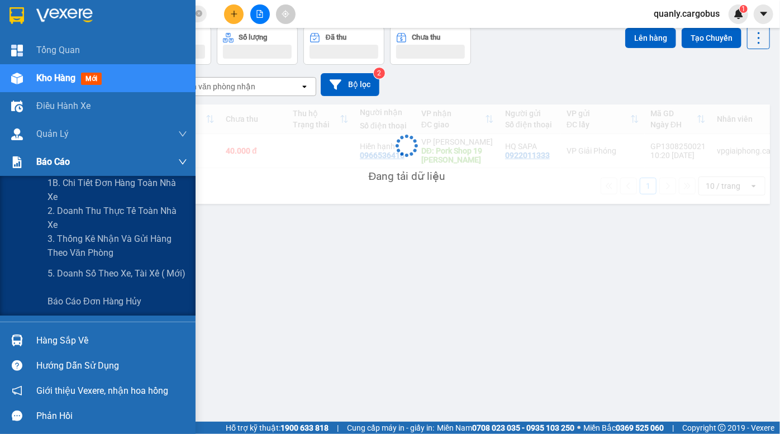
scroll to position [51, 0]
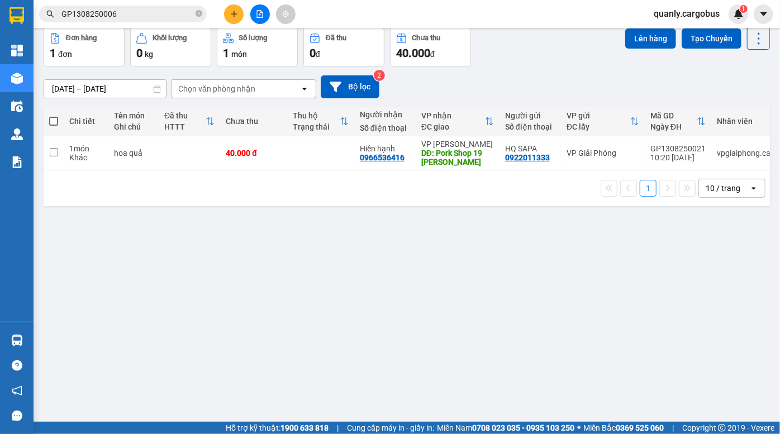
click at [502, 82] on div "[DATE] – [DATE] Press the down arrow key to interact with the calendar and sele…" at bounding box center [407, 86] width 726 height 23
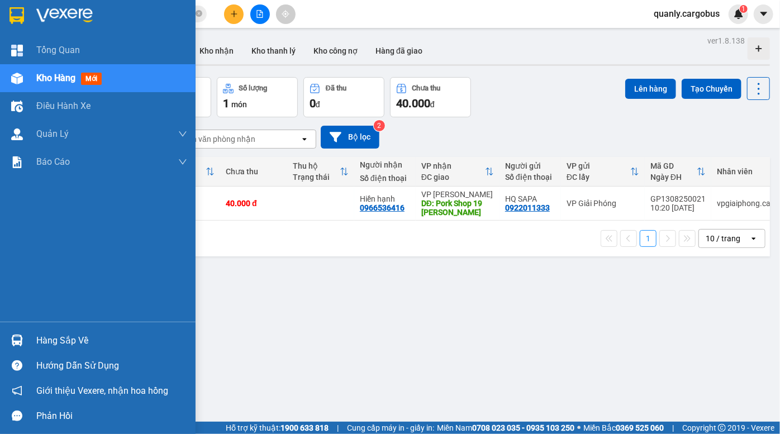
scroll to position [0, 0]
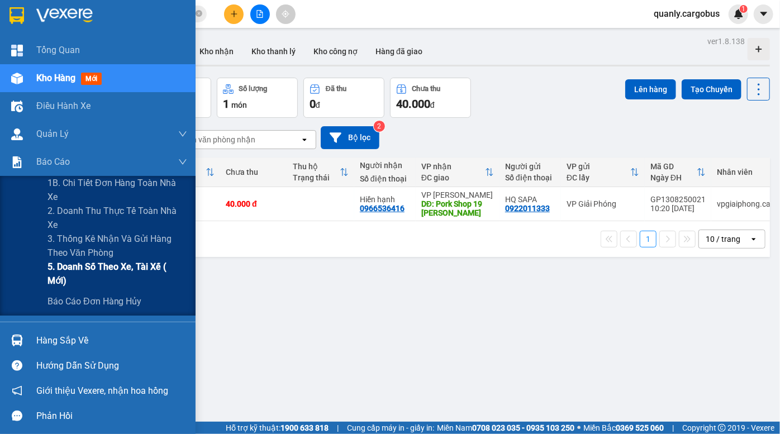
click at [98, 276] on span "5. Doanh số theo xe, tài xế ( mới)" at bounding box center [117, 274] width 140 height 28
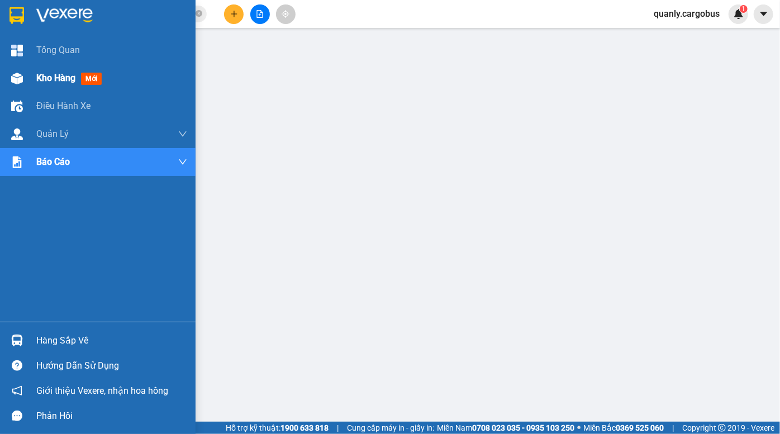
click at [22, 77] on img at bounding box center [17, 79] width 12 height 12
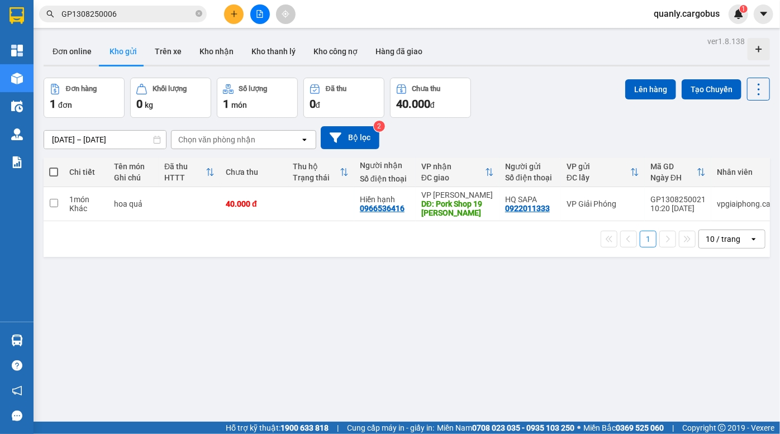
click at [558, 118] on div "[DATE] – [DATE] Press the down arrow key to interact with the calendar and sele…" at bounding box center [407, 138] width 726 height 40
click at [536, 99] on div "Đơn hàng 1 đơn Khối lượng 0 kg Số lượng 1 món Đã thu 0 đ Chưa thu 40.000 đ Lên …" at bounding box center [407, 98] width 726 height 40
click at [519, 74] on div "ver 1.8.138 Đơn online Kho gửi Trên xe Kho nhận Kho thanh lý Kho công nợ Hàng đ…" at bounding box center [406, 251] width 735 height 434
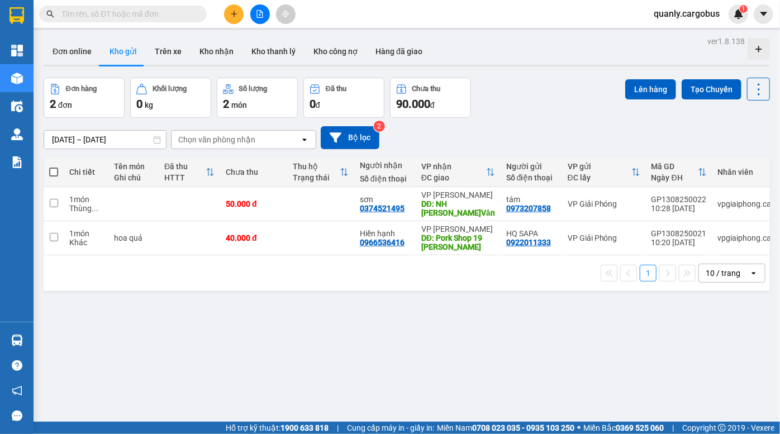
click at [564, 134] on div "[DATE] – [DATE] Press the down arrow key to interact with the calendar and sele…" at bounding box center [407, 137] width 726 height 23
drag, startPoint x: 542, startPoint y: 112, endPoint x: 516, endPoint y: 101, distance: 29.3
click at [542, 112] on div "Đơn hàng 2 đơn Khối lượng 0 kg Số lượng 2 món Đã thu 0 đ Chưa thu 90.000 đ Lên …" at bounding box center [407, 98] width 726 height 40
click at [535, 104] on div "Đơn hàng 2 đơn Khối lượng 0 kg Số lượng 2 món Đã thu 0 đ Chưa thu 90.000 đ Lên …" at bounding box center [407, 98] width 726 height 40
click at [501, 91] on div "Đơn hàng 2 đơn Khối lượng 0 kg Số lượng 2 món Đã thu 0 đ Chưa thu 90.000 đ Lên …" at bounding box center [407, 98] width 726 height 40
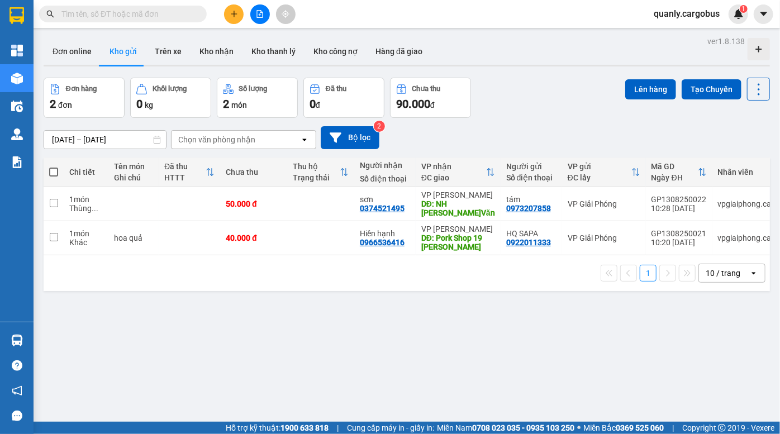
click at [510, 114] on div "Đơn hàng 2 đơn Khối lượng 0 kg Số lượng 2 món Đã thu 0 đ Chưa thu 90.000 đ Lên …" at bounding box center [407, 98] width 726 height 40
click at [49, 175] on th at bounding box center [54, 173] width 20 height 30
click at [53, 172] on span at bounding box center [53, 172] width 9 height 9
click at [54, 166] on input "checkbox" at bounding box center [54, 166] width 0 height 0
checkbox input "true"
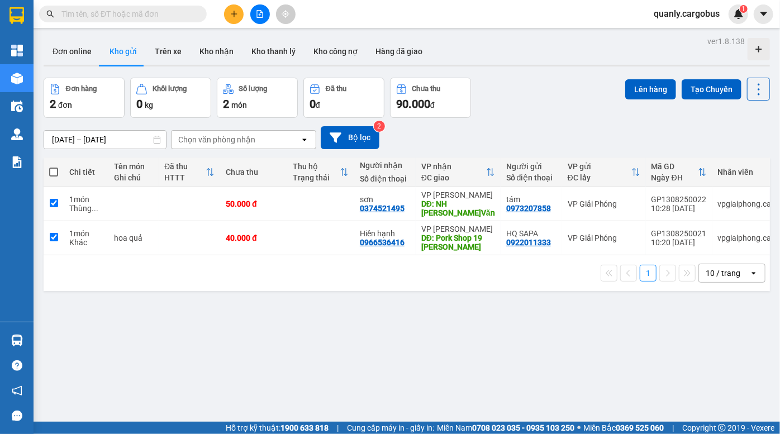
checkbox input "true"
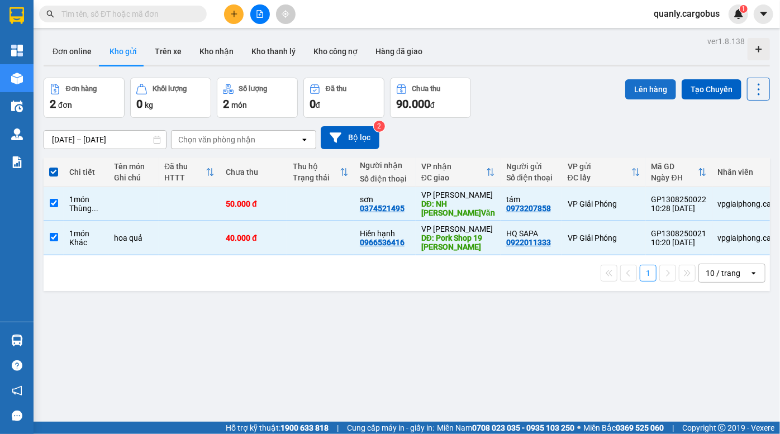
click at [654, 89] on button "Lên hàng" at bounding box center [650, 89] width 51 height 20
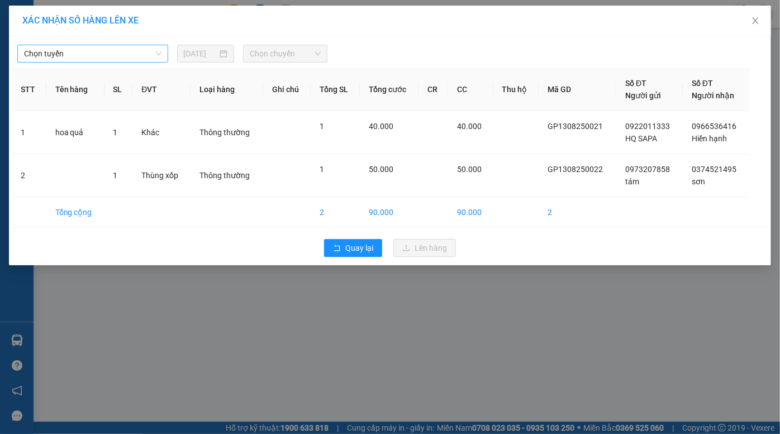
click at [99, 54] on span "Chọn tuyến" at bounding box center [92, 53] width 137 height 17
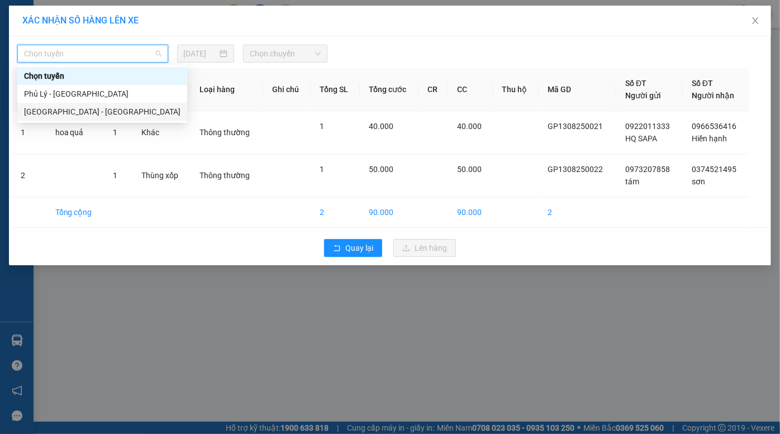
click at [93, 113] on div "[GEOGRAPHIC_DATA] - [GEOGRAPHIC_DATA]" at bounding box center [102, 112] width 156 height 12
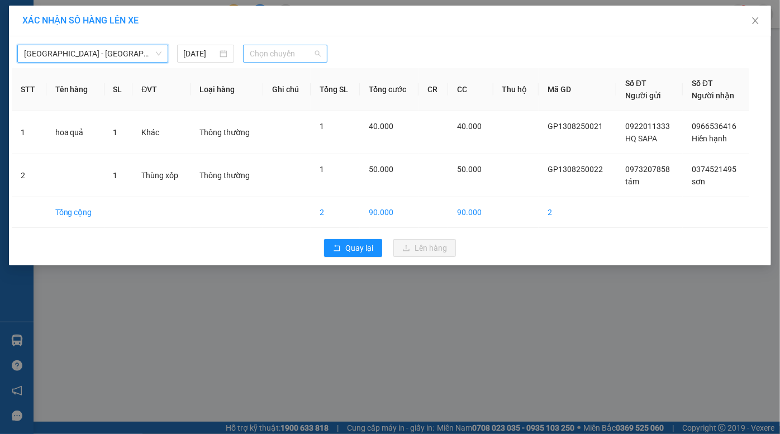
click at [268, 56] on span "Chọn chuyến" at bounding box center [285, 53] width 71 height 17
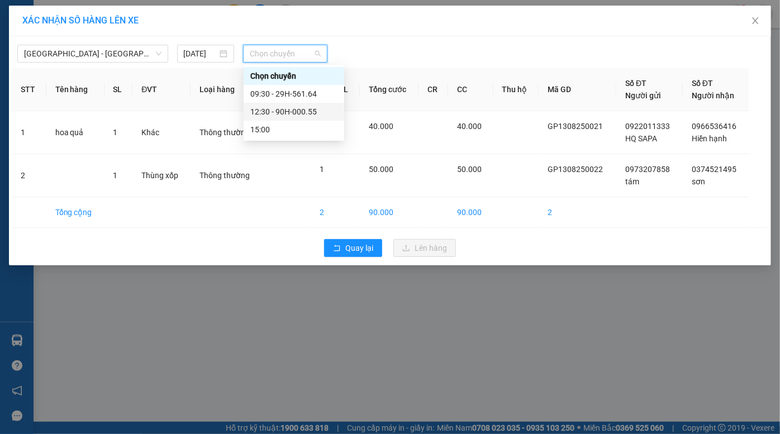
click at [302, 113] on div "12:30 - 90H-000.55" at bounding box center [293, 112] width 87 height 12
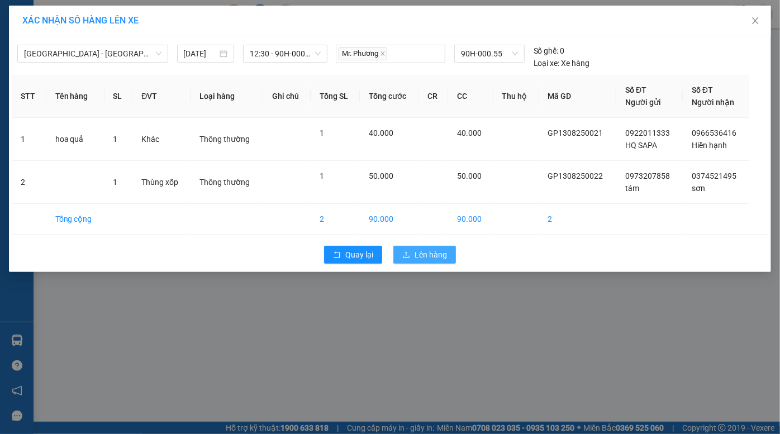
click at [431, 255] on span "Lên hàng" at bounding box center [431, 255] width 32 height 12
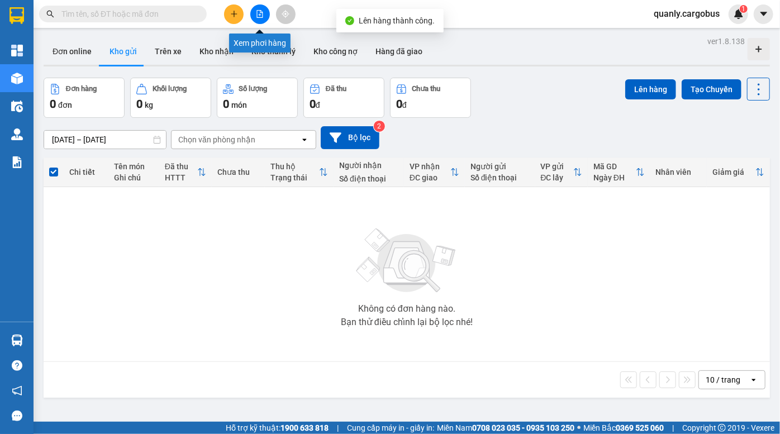
click at [257, 16] on icon "file-add" at bounding box center [260, 14] width 8 height 8
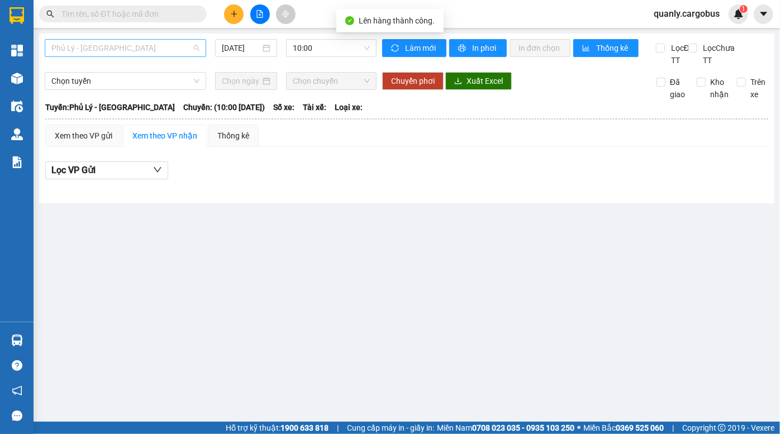
click at [141, 47] on span "Phủ Lý - [GEOGRAPHIC_DATA]" at bounding box center [125, 48] width 148 height 17
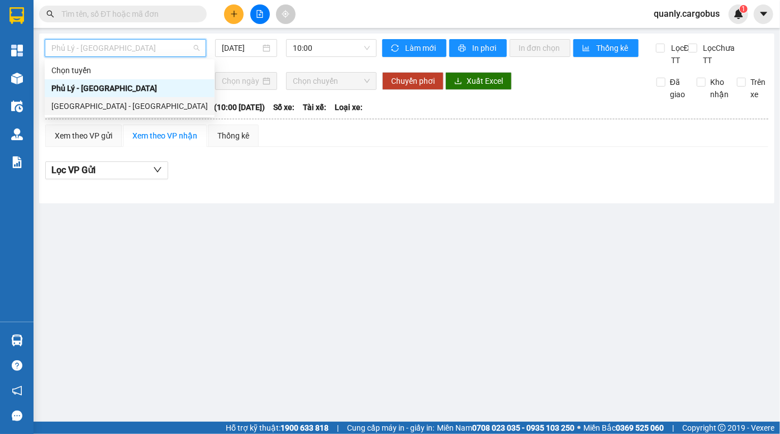
click at [139, 106] on div "[GEOGRAPHIC_DATA] - [GEOGRAPHIC_DATA]" at bounding box center [129, 106] width 156 height 12
type input "[DATE]"
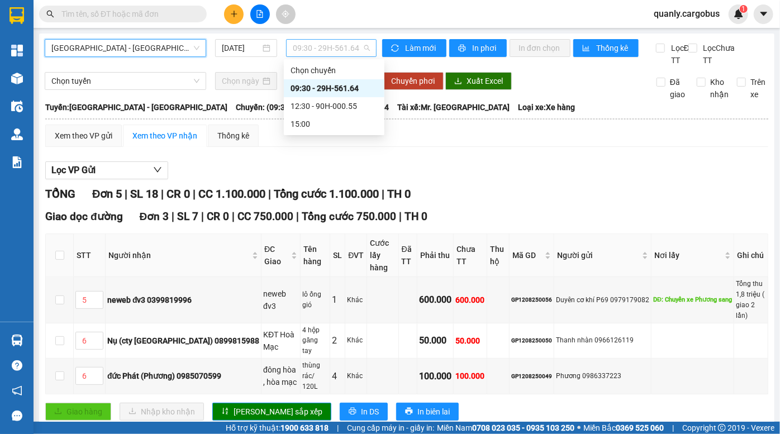
click at [332, 45] on span "09:30 - 29H-561.64" at bounding box center [331, 48] width 77 height 17
click at [335, 103] on div "12:30 - 90H-000.55" at bounding box center [334, 106] width 87 height 12
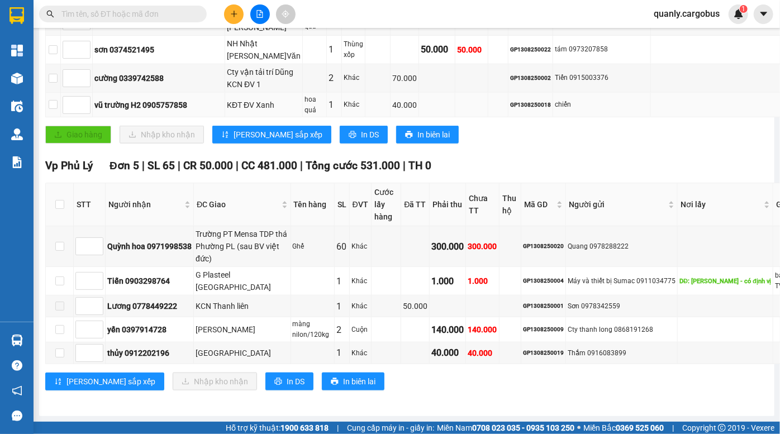
scroll to position [715, 0]
drag, startPoint x: 501, startPoint y: 275, endPoint x: 520, endPoint y: 284, distance: 20.5
click at [521, 284] on td "GP1308250004" at bounding box center [543, 281] width 45 height 28
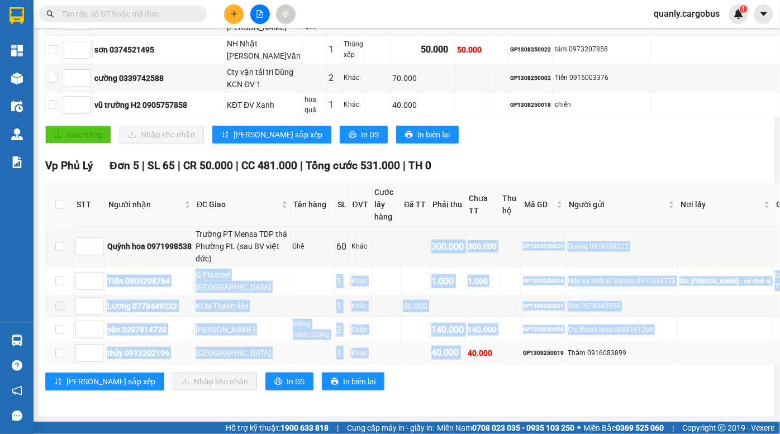
drag, startPoint x: 393, startPoint y: 232, endPoint x: 430, endPoint y: 346, distance: 120.3
click at [430, 346] on tbody "Quỳnh hoa 0971998538 Trường PT Mensa TDP thá Phường PL (sau BV [GEOGRAPHIC_DATA…" at bounding box center [444, 295] width 797 height 138
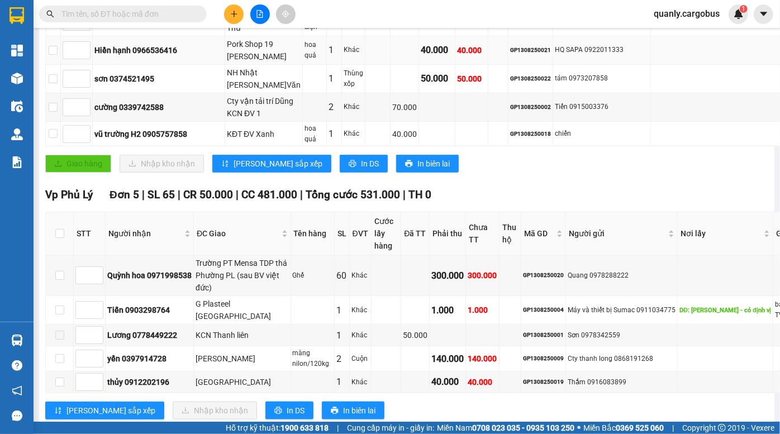
click at [365, 65] on td at bounding box center [377, 50] width 25 height 28
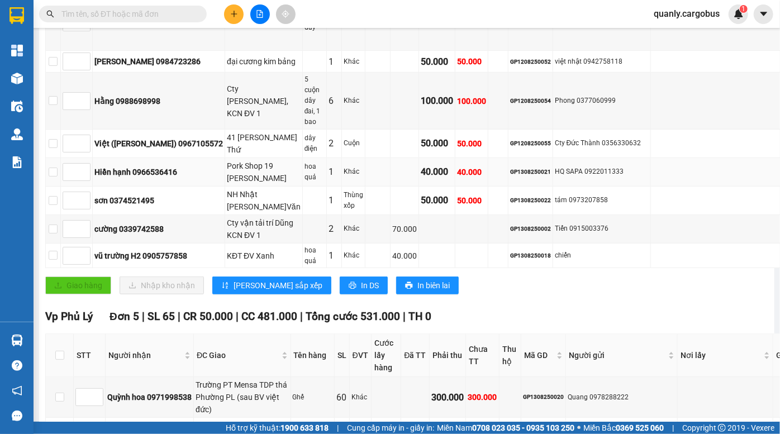
scroll to position [207, 0]
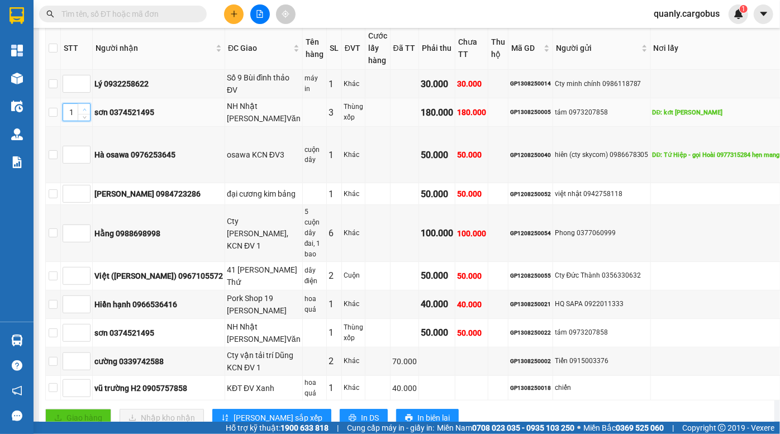
click at [88, 114] on span "Increase Value" at bounding box center [84, 109] width 12 height 10
type input "3"
click at [88, 114] on span "Increase Value" at bounding box center [84, 109] width 12 height 10
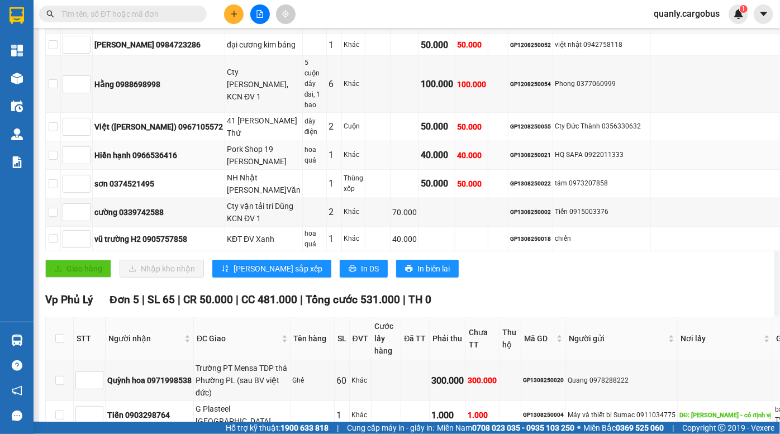
scroll to position [411, 0]
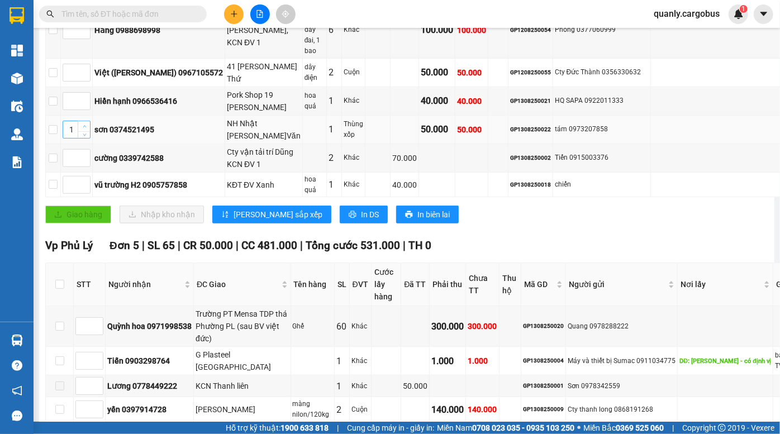
click at [83, 130] on span "up" at bounding box center [84, 126] width 7 height 7
type input "3"
click at [83, 130] on span "up" at bounding box center [84, 126] width 7 height 7
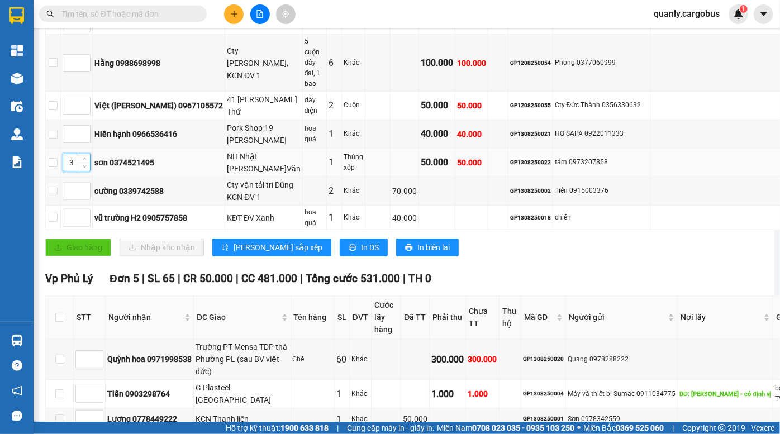
scroll to position [360, 0]
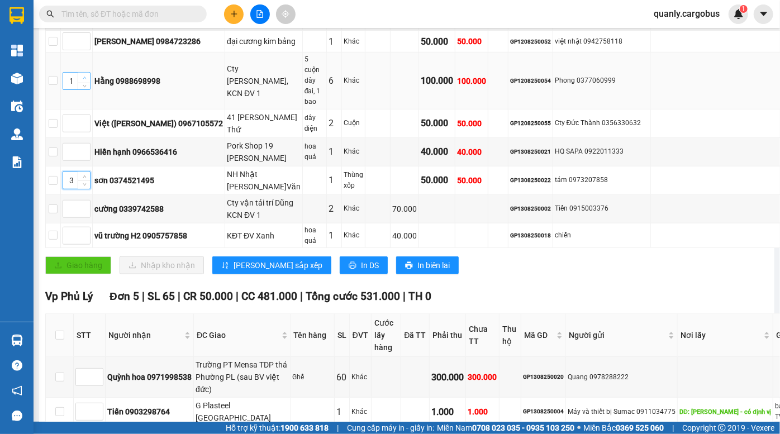
click at [86, 82] on span "up" at bounding box center [84, 78] width 7 height 7
type input "2"
click at [86, 82] on span "up" at bounding box center [84, 78] width 7 height 7
click at [83, 153] on span "up" at bounding box center [84, 149] width 7 height 7
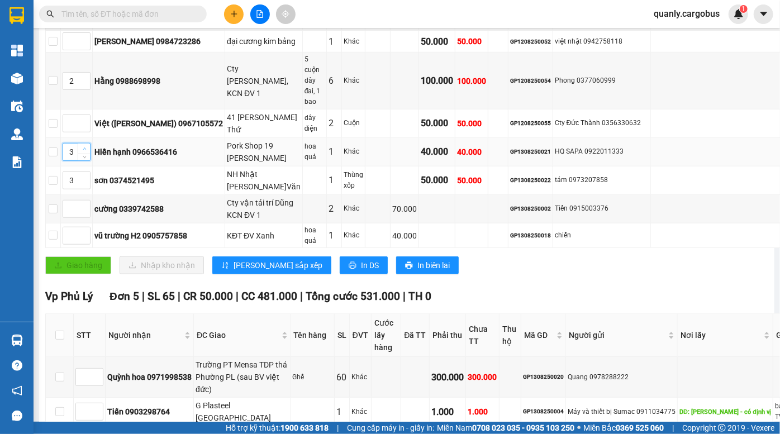
click at [83, 153] on span "up" at bounding box center [84, 149] width 7 height 7
type input "4"
click at [83, 153] on span "up" at bounding box center [84, 149] width 7 height 7
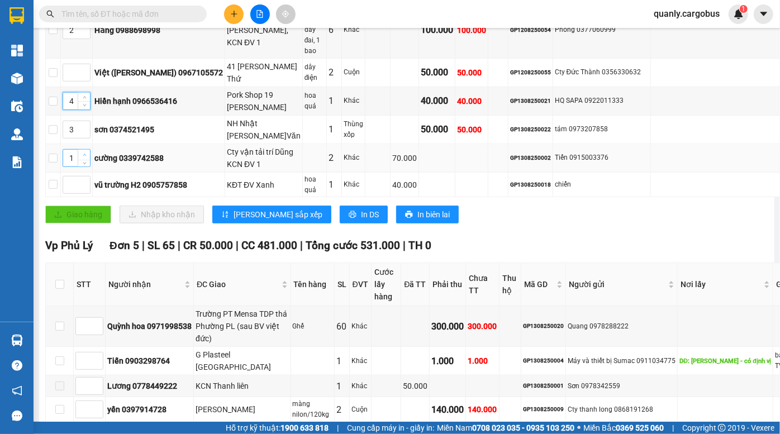
click at [84, 156] on icon "up" at bounding box center [84, 155] width 3 height 2
type input "2"
click at [84, 156] on icon "up" at bounding box center [84, 155] width 3 height 2
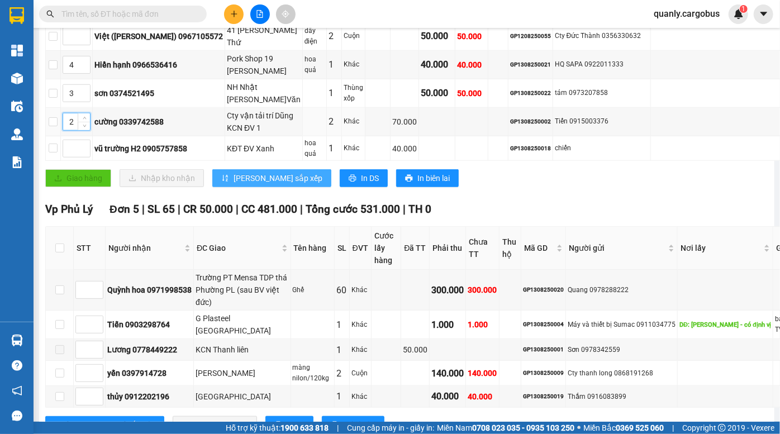
scroll to position [461, 0]
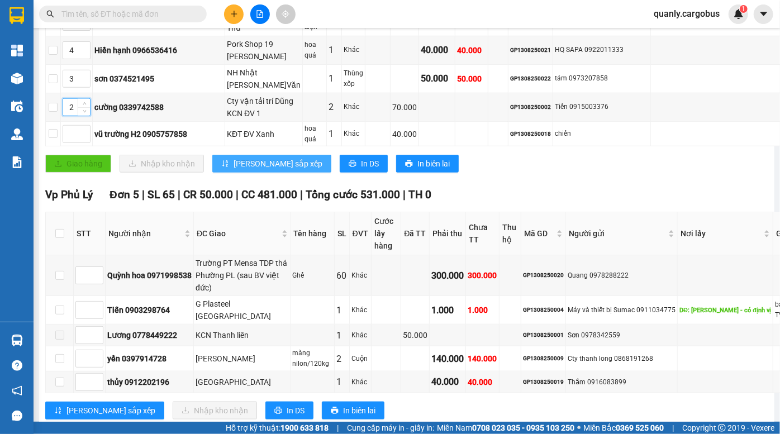
click at [253, 170] on span "[PERSON_NAME] sắp xếp" at bounding box center [278, 164] width 89 height 12
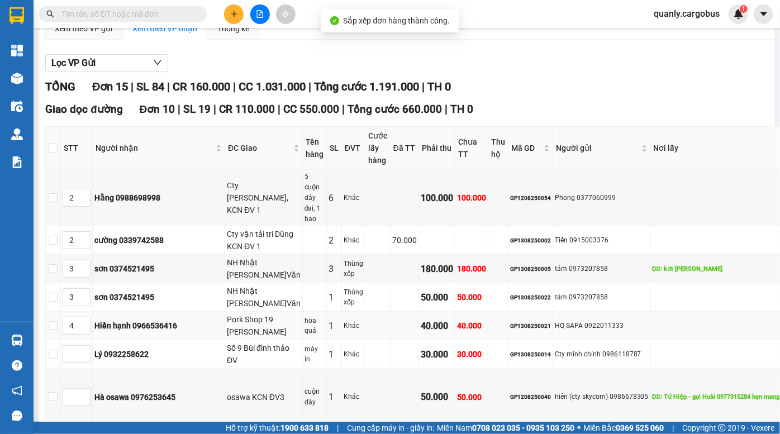
scroll to position [106, 0]
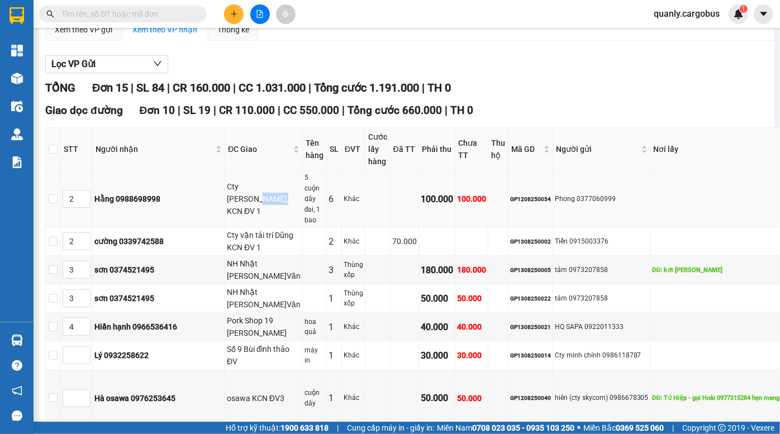
drag, startPoint x: 227, startPoint y: 198, endPoint x: 243, endPoint y: 227, distance: 33.3
click at [242, 217] on div "Cty [PERSON_NAME], KCN ĐV 1" at bounding box center [264, 198] width 74 height 37
click at [303, 227] on td "5 cuộn dây đai, 1 bao" at bounding box center [315, 199] width 24 height 56
drag, startPoint x: 259, startPoint y: 209, endPoint x: 265, endPoint y: 222, distance: 14.7
click at [304, 222] on div "5 cuộn dây đai, 1 bao" at bounding box center [314, 199] width 20 height 53
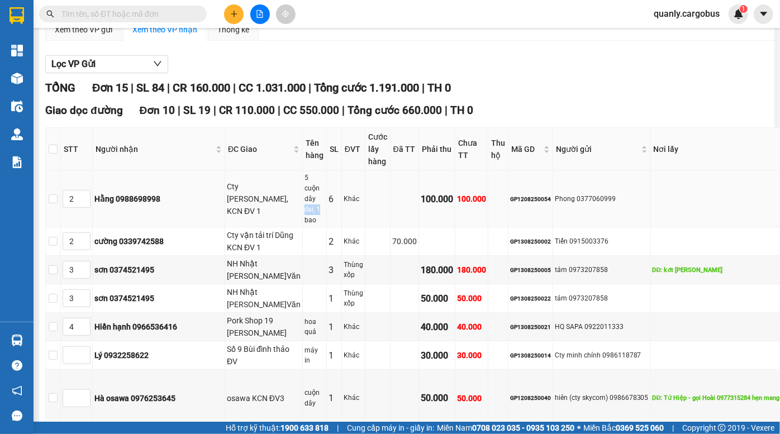
click at [304, 222] on div "5 cuộn dây đai, 1 bao" at bounding box center [314, 199] width 20 height 53
drag, startPoint x: 229, startPoint y: 199, endPoint x: 235, endPoint y: 225, distance: 26.3
click at [234, 217] on div "Cty [PERSON_NAME], KCN ĐV 1" at bounding box center [264, 198] width 74 height 37
drag, startPoint x: 220, startPoint y: 269, endPoint x: 223, endPoint y: 296, distance: 27.0
click at [227, 254] on div "Cty vận tải trí Dũng KCN ĐV 1" at bounding box center [264, 241] width 74 height 25
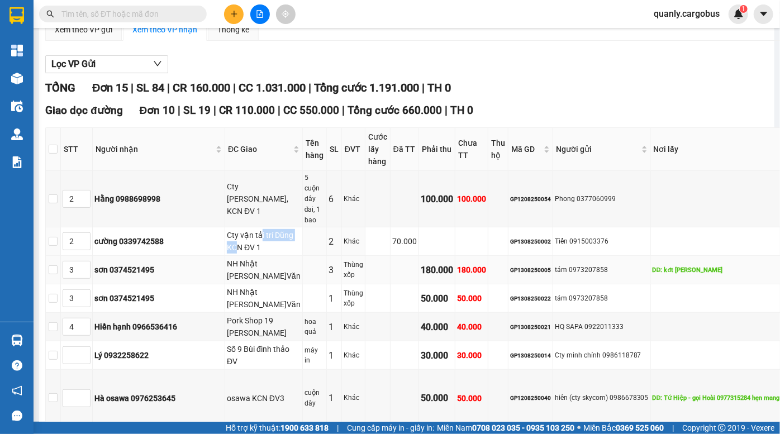
scroll to position [156, 0]
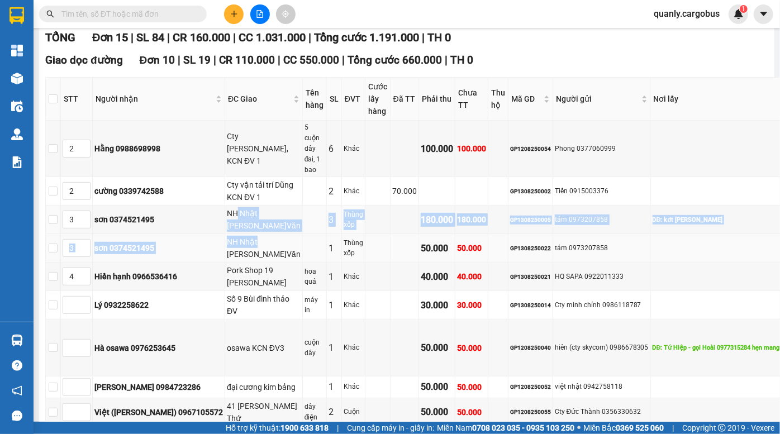
drag, startPoint x: 230, startPoint y: 315, endPoint x: 238, endPoint y: 342, distance: 28.5
click at [238, 342] on tbody "2 Hằng 0988698998 Cty Leo Jins Việt, KCN ĐV 1 5 cuộn dây đai, 1 bao 6 Khác 100.…" at bounding box center [444, 286] width 797 height 331
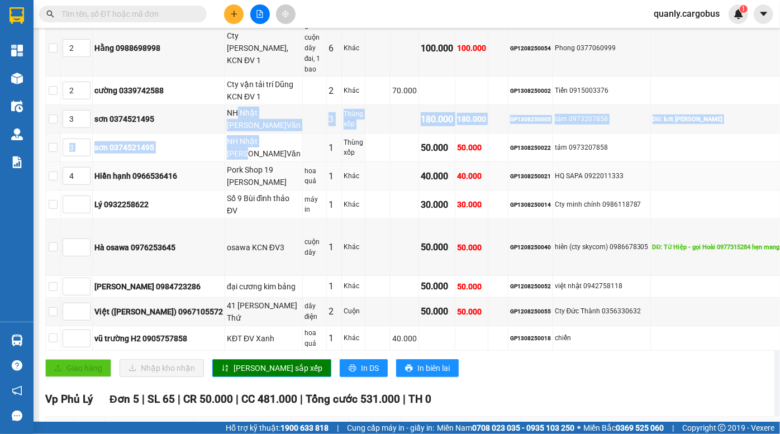
scroll to position [258, 0]
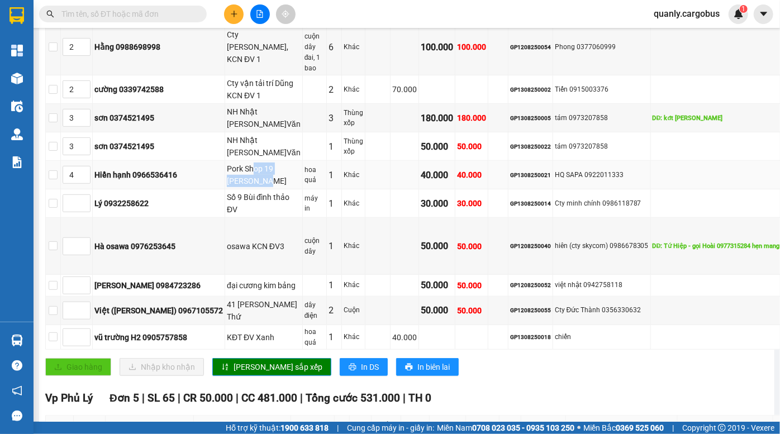
drag, startPoint x: 221, startPoint y: 289, endPoint x: 235, endPoint y: 319, distance: 33.2
click at [232, 187] on div "Pork Shop 19 [PERSON_NAME]" at bounding box center [264, 175] width 74 height 25
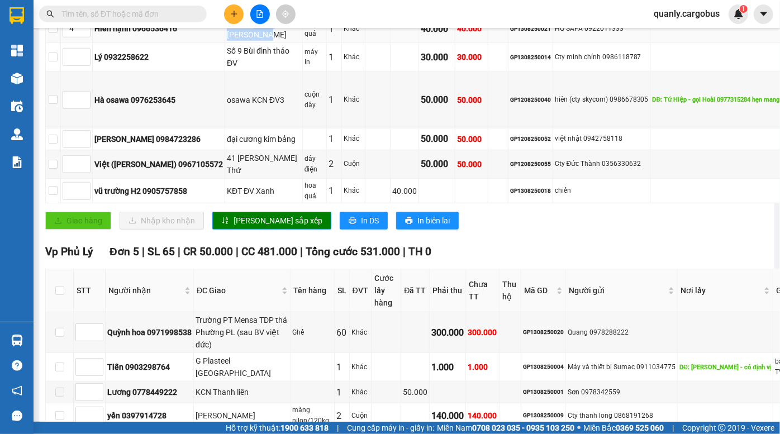
scroll to position [411, 0]
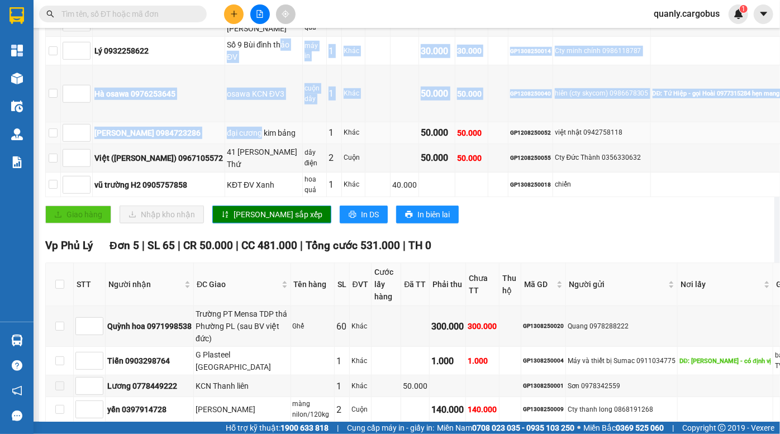
drag, startPoint x: 223, startPoint y: 208, endPoint x: 240, endPoint y: 302, distance: 94.9
click at [240, 197] on tbody "2 Hằng 0988698998 Cty Leo Jins Việt, KCN ĐV 1 5 cuộn dây đai, 1 bao 6 Khác 100.…" at bounding box center [444, 31] width 797 height 331
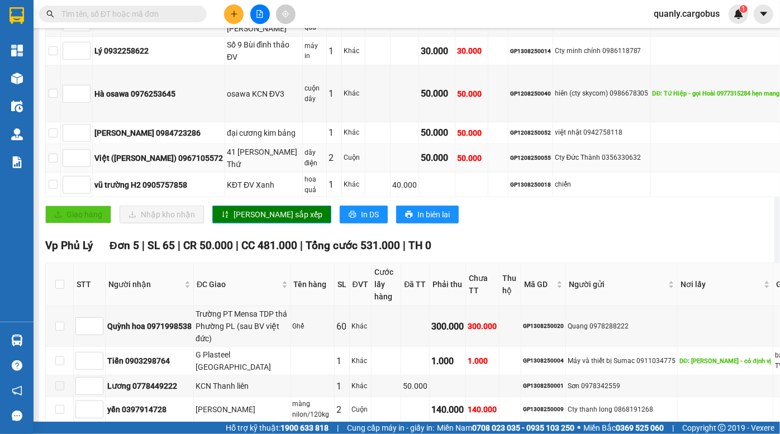
click at [419, 173] on td "50.000" at bounding box center [437, 158] width 36 height 28
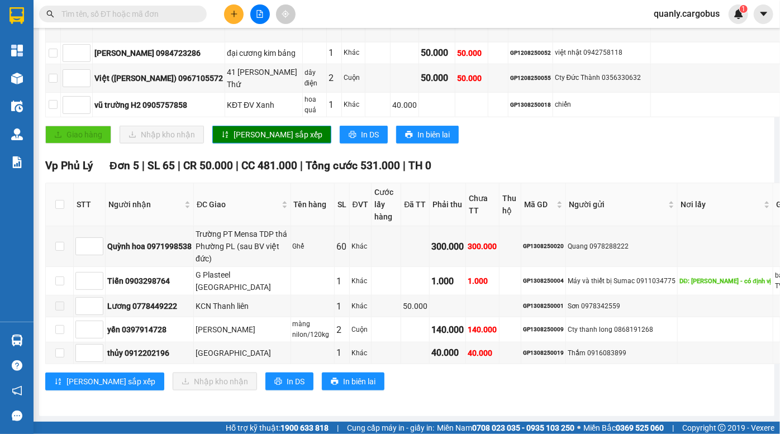
scroll to position [715, 0]
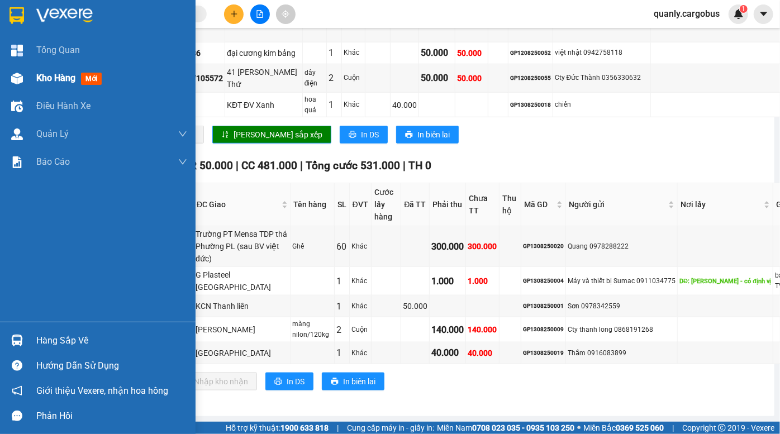
click at [25, 80] on div at bounding box center [17, 79] width 20 height 20
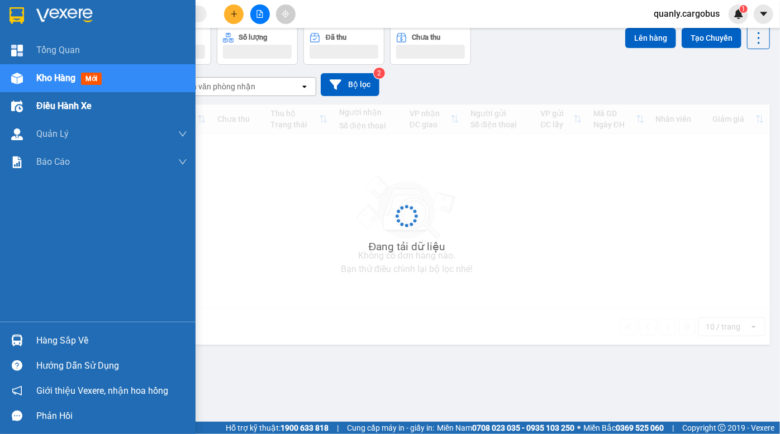
scroll to position [51, 0]
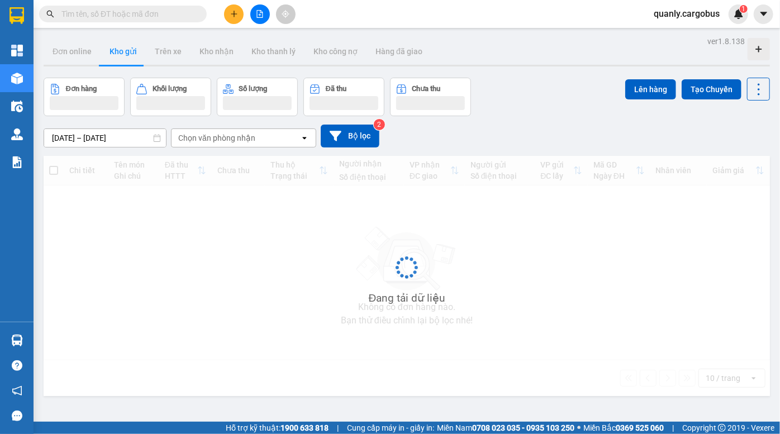
click at [541, 117] on div "[DATE] – [DATE] Press the down arrow key to interact with the calendar and sele…" at bounding box center [407, 136] width 726 height 40
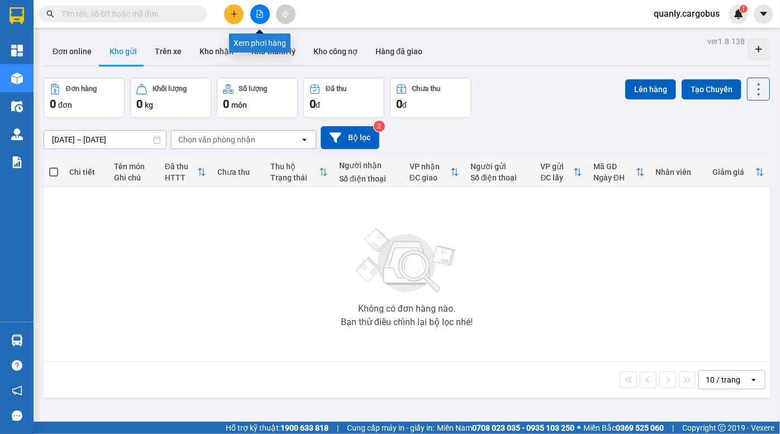
click at [259, 13] on icon "file-add" at bounding box center [260, 14] width 8 height 8
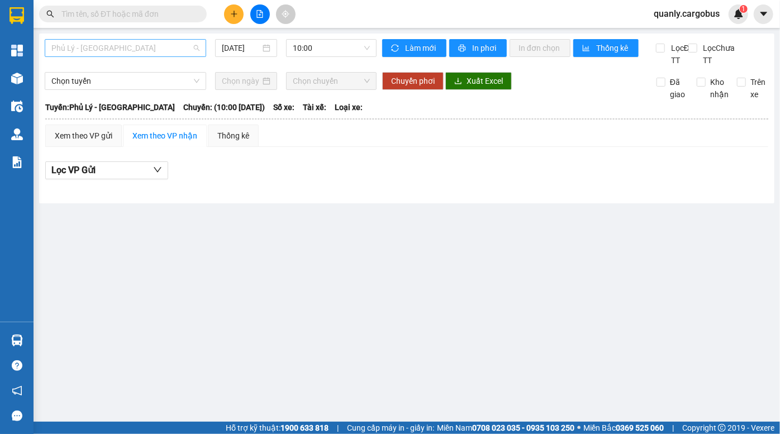
click at [129, 48] on span "Phủ Lý - [GEOGRAPHIC_DATA]" at bounding box center [125, 48] width 148 height 17
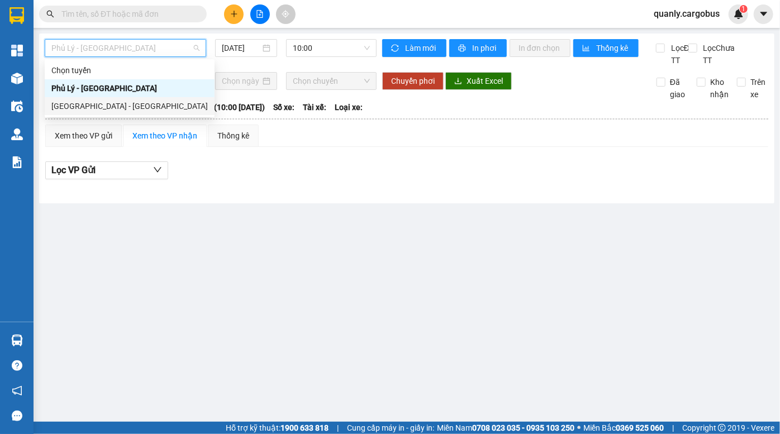
click at [101, 103] on div "[GEOGRAPHIC_DATA] - [GEOGRAPHIC_DATA]" at bounding box center [129, 106] width 156 height 12
type input "[DATE]"
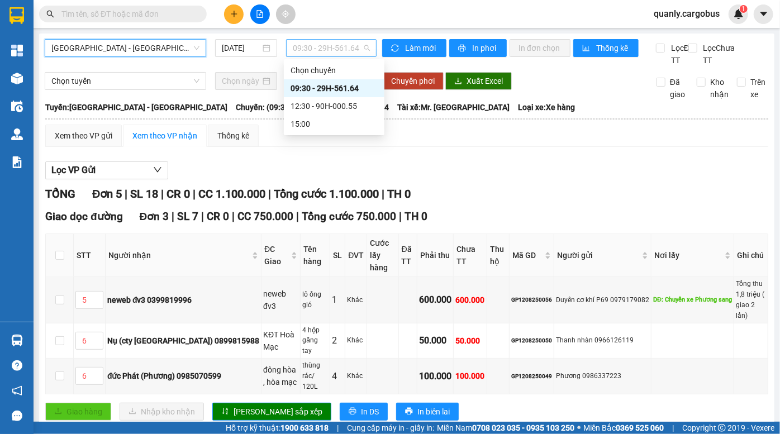
click at [335, 50] on span "09:30 - 29H-561.64" at bounding box center [331, 48] width 77 height 17
click at [326, 106] on div "12:30 - 90H-000.55" at bounding box center [334, 106] width 87 height 12
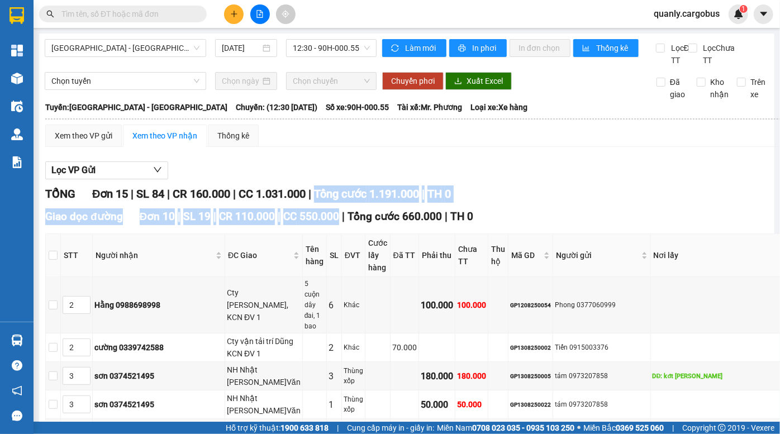
drag, startPoint x: 329, startPoint y: 214, endPoint x: 337, endPoint y: 224, distance: 12.7
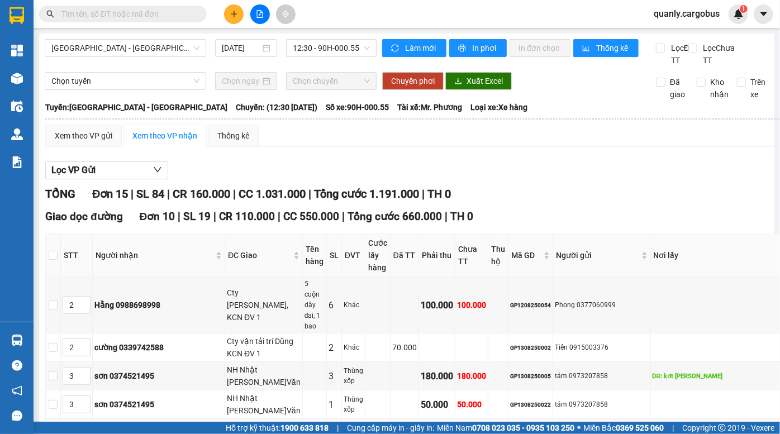
click at [342, 223] on span "|" at bounding box center [343, 216] width 3 height 13
click at [109, 142] on div "Xem theo VP gửi" at bounding box center [84, 136] width 58 height 12
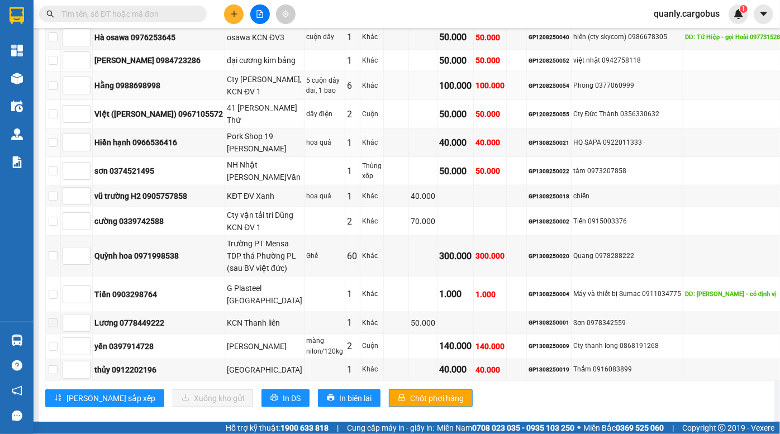
scroll to position [510, 0]
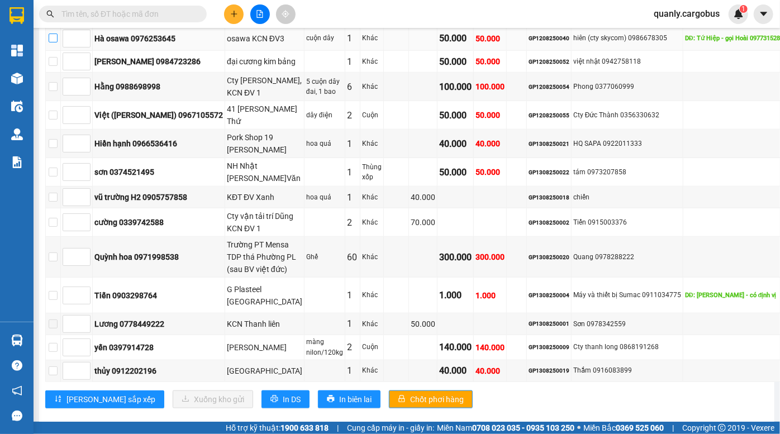
click at [50, 42] on input "checkbox" at bounding box center [53, 38] width 9 height 9
checkbox input "true"
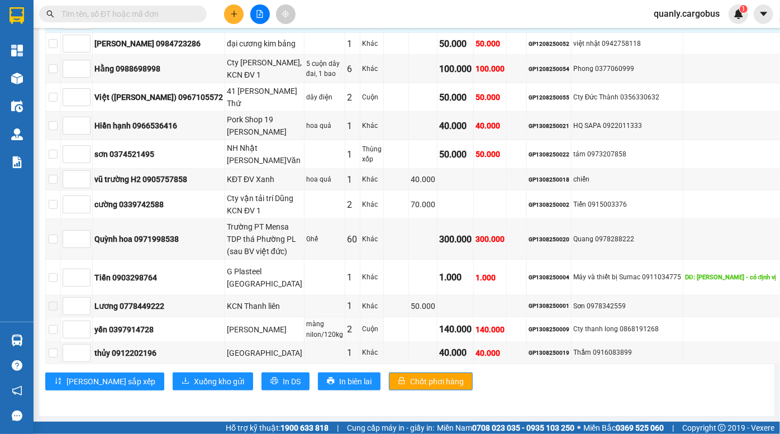
scroll to position [967, 0]
click at [194, 375] on span "Xuống kho gửi" at bounding box center [219, 381] width 50 height 12
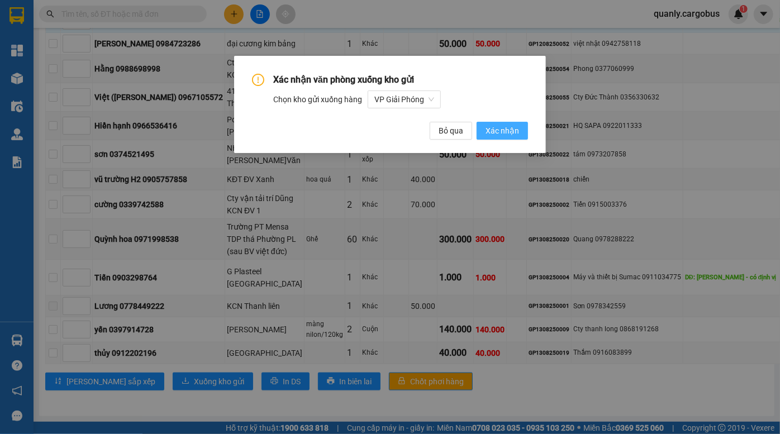
click at [498, 135] on span "Xác nhận" at bounding box center [503, 131] width 34 height 12
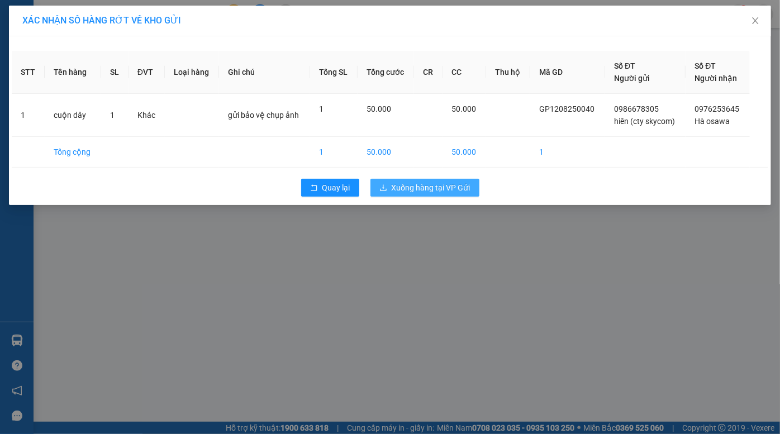
click at [436, 189] on span "Xuống hàng tại VP Gửi" at bounding box center [431, 188] width 79 height 12
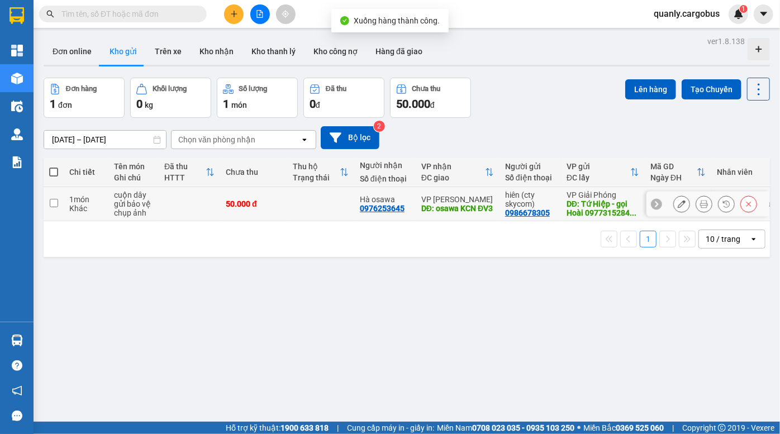
click at [678, 204] on icon at bounding box center [682, 204] width 8 height 8
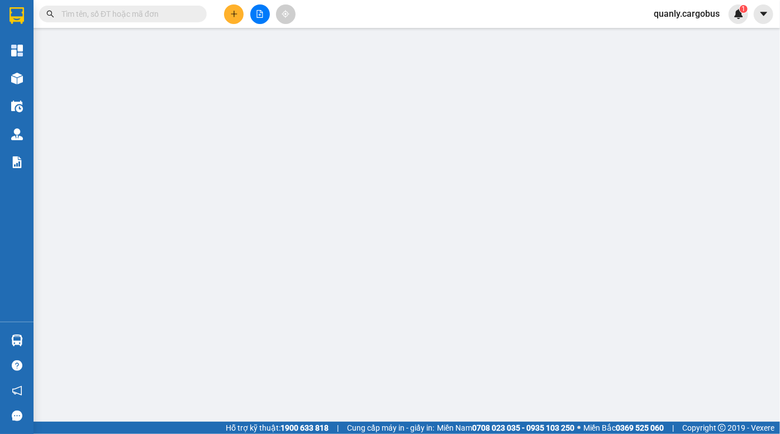
type input "0976253645"
type input "Hà osawa"
type input "osawa KCN ĐV3"
type input "0986678305"
type input "hiên (cty skycom)"
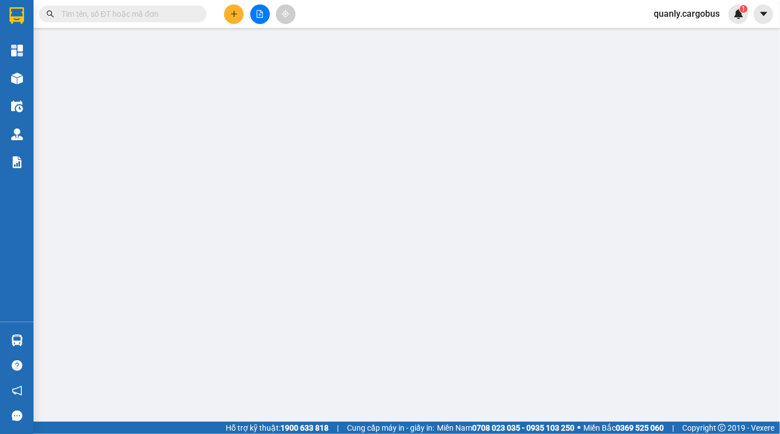
type input "Tứ Hiệp - gọi Hoài 0977315284 hẹn mang ra Trần thủ độ"
type input "50.000"
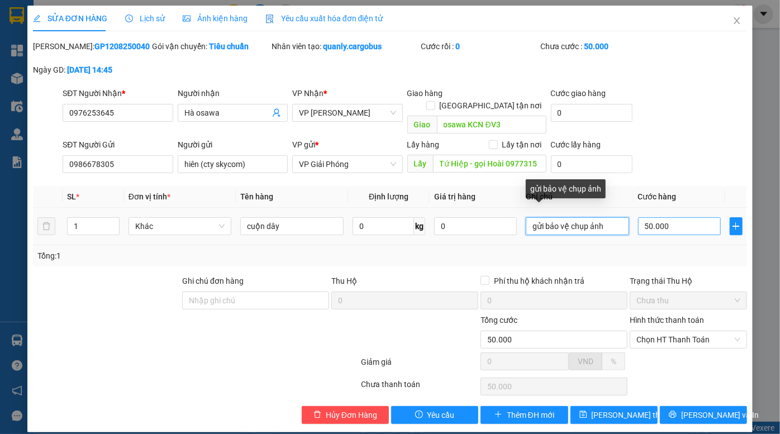
drag, startPoint x: 599, startPoint y: 215, endPoint x: 673, endPoint y: 218, distance: 74.4
click at [469, 229] on tr "1 Khác cuộn dây 0 kg 0 gửi bảo vệ chụp ảnh 50.000" at bounding box center [390, 226] width 714 height 37
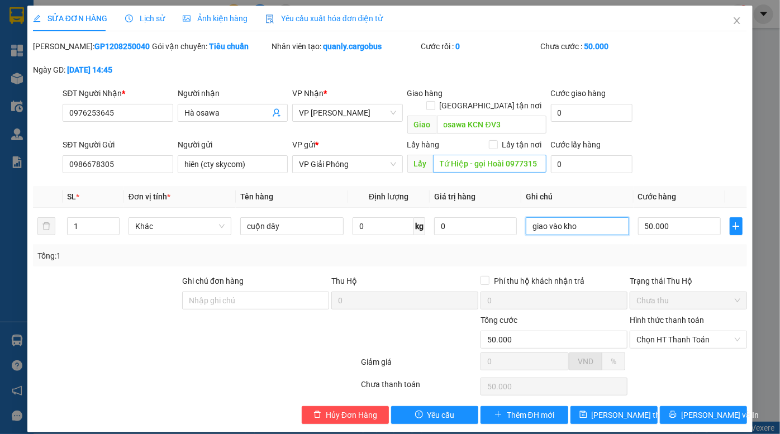
type input "giao vào kho"
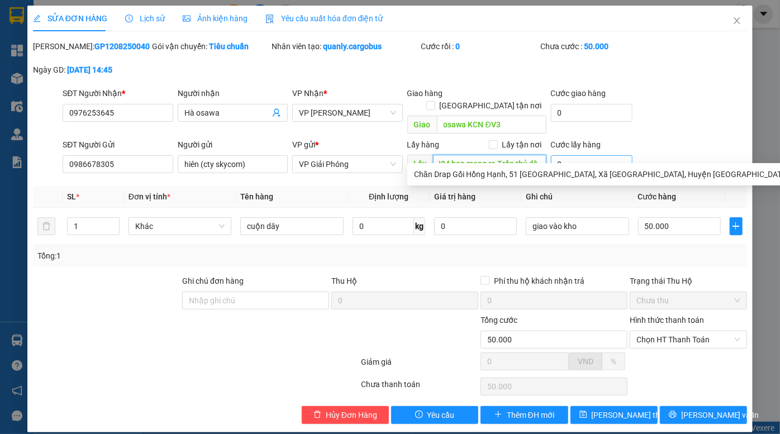
drag, startPoint x: 442, startPoint y: 149, endPoint x: 611, endPoint y: 153, distance: 168.2
click at [608, 154] on div "SĐT Người Gửi 0986678305 Người gửi hiên (cty skycom) VP gửi * VP Giải Phóng Lấy…" at bounding box center [404, 158] width 689 height 39
type input "T"
click at [687, 101] on div "SĐT Người Nhận * 0976253645 Người nhận Hà osawa VP Nhận * VP Đồng Văn Giao hàng…" at bounding box center [404, 112] width 689 height 51
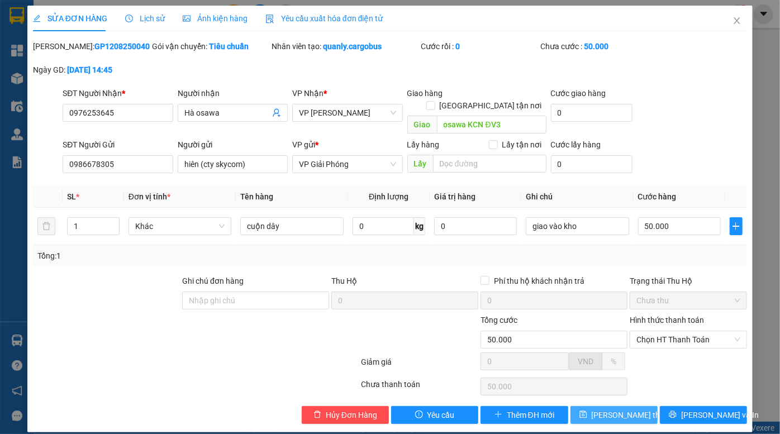
click at [624, 409] on span "[PERSON_NAME] thay đổi" at bounding box center [636, 415] width 89 height 12
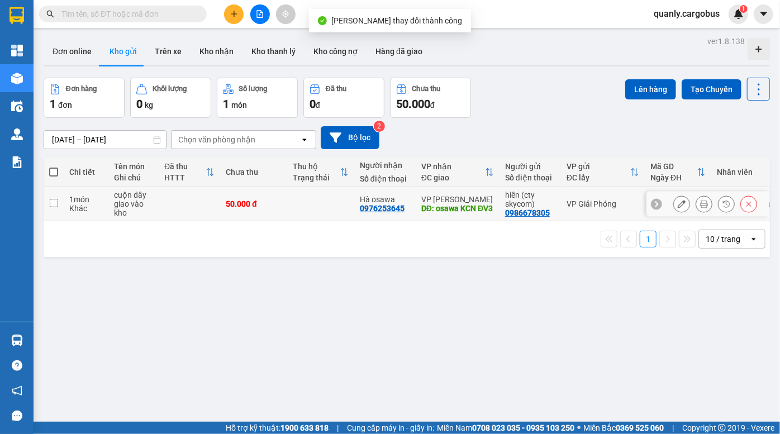
drag, startPoint x: 137, startPoint y: 192, endPoint x: 173, endPoint y: 192, distance: 36.3
click at [137, 193] on div "cuộn dây" at bounding box center [133, 195] width 39 height 9
checkbox input "true"
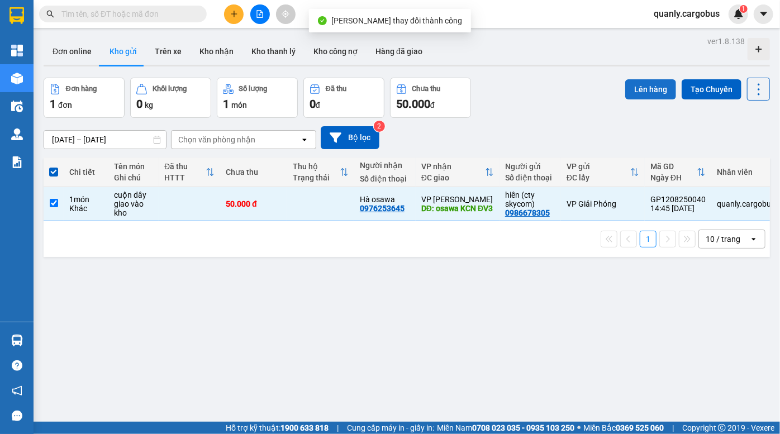
click at [650, 85] on button "Lên hàng" at bounding box center [650, 89] width 51 height 20
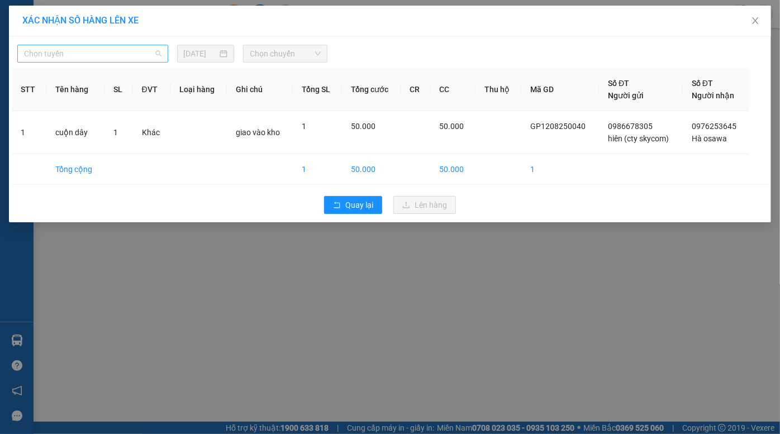
click at [71, 56] on span "Chọn tuyến" at bounding box center [92, 53] width 137 height 17
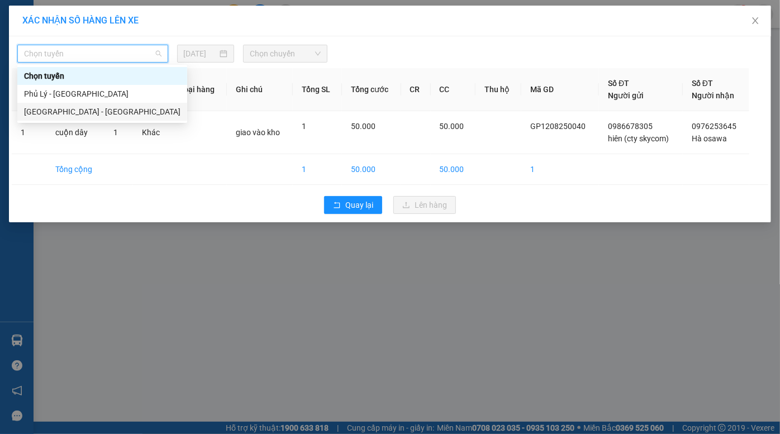
click at [73, 109] on div "[GEOGRAPHIC_DATA] - [GEOGRAPHIC_DATA]" at bounding box center [102, 112] width 156 height 12
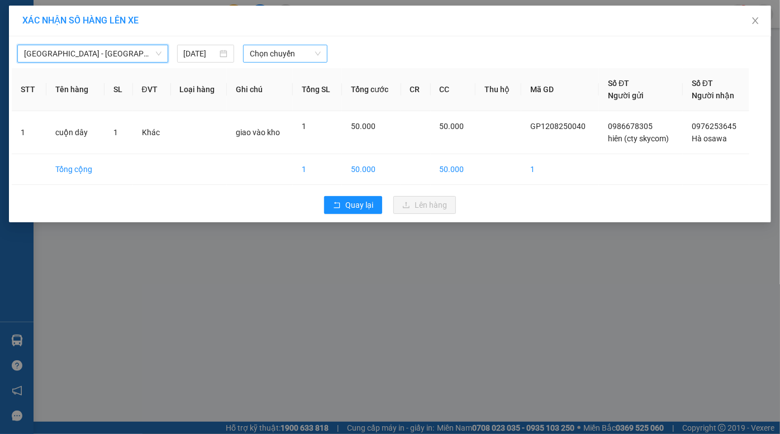
click at [267, 56] on span "Chọn chuyến" at bounding box center [285, 53] width 71 height 17
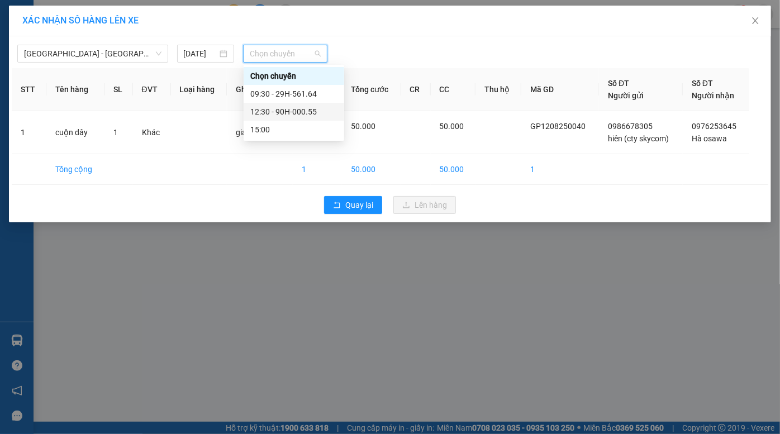
click at [284, 111] on div "12:30 - 90H-000.55" at bounding box center [293, 112] width 87 height 12
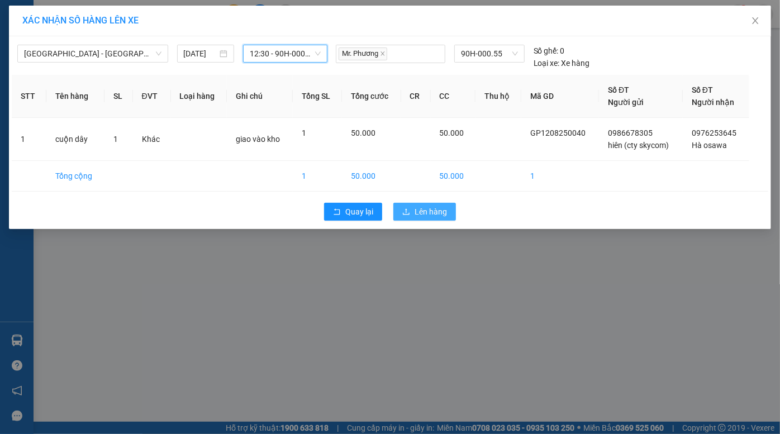
click at [417, 215] on span "Lên hàng" at bounding box center [431, 212] width 32 height 12
